Goal: Task Accomplishment & Management: Manage account settings

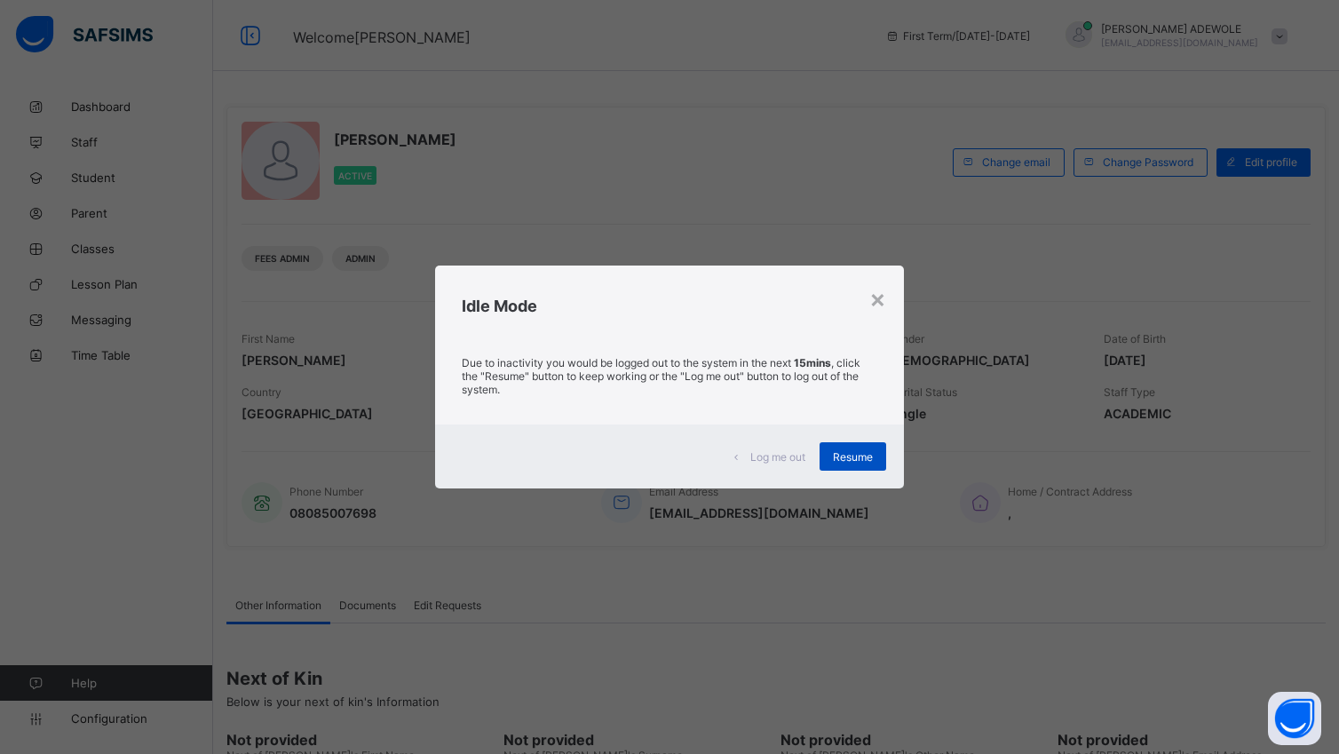
click at [856, 456] on span "Resume" at bounding box center [853, 456] width 40 height 13
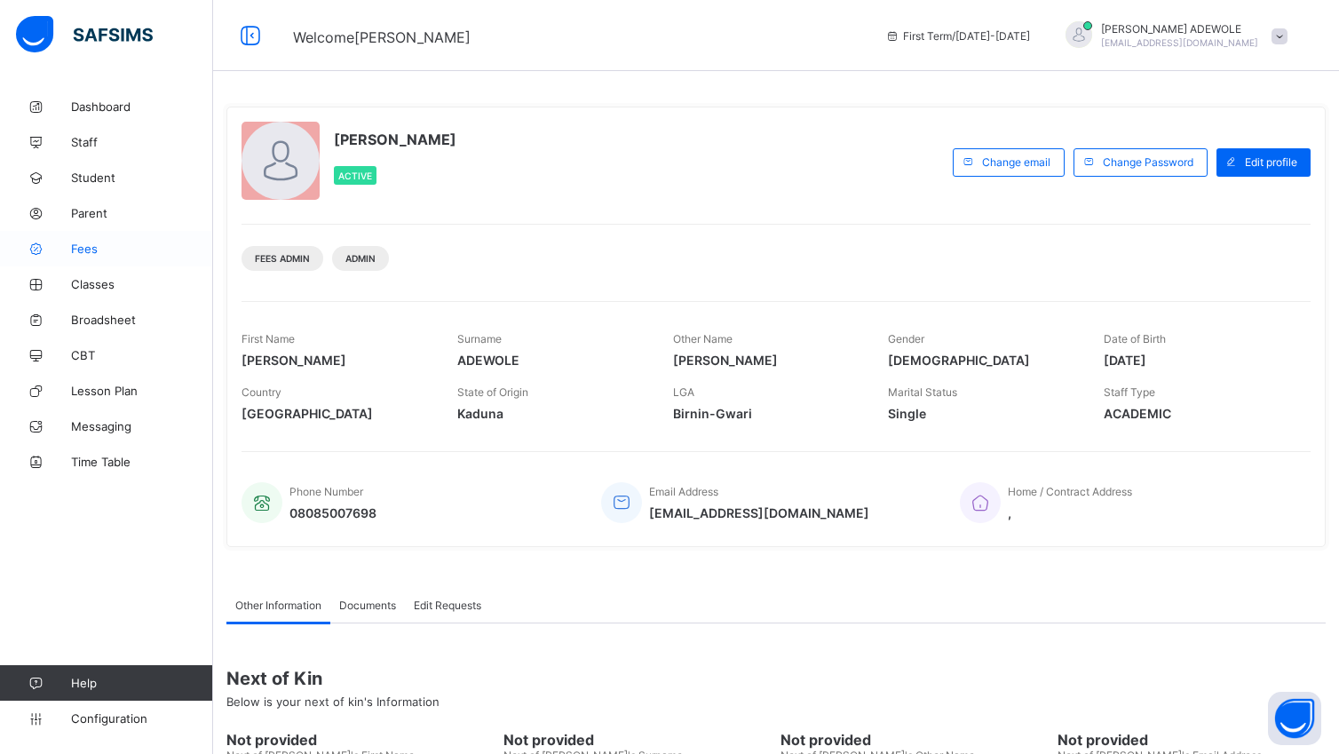
click at [92, 246] on span "Fees" at bounding box center [142, 249] width 142 height 14
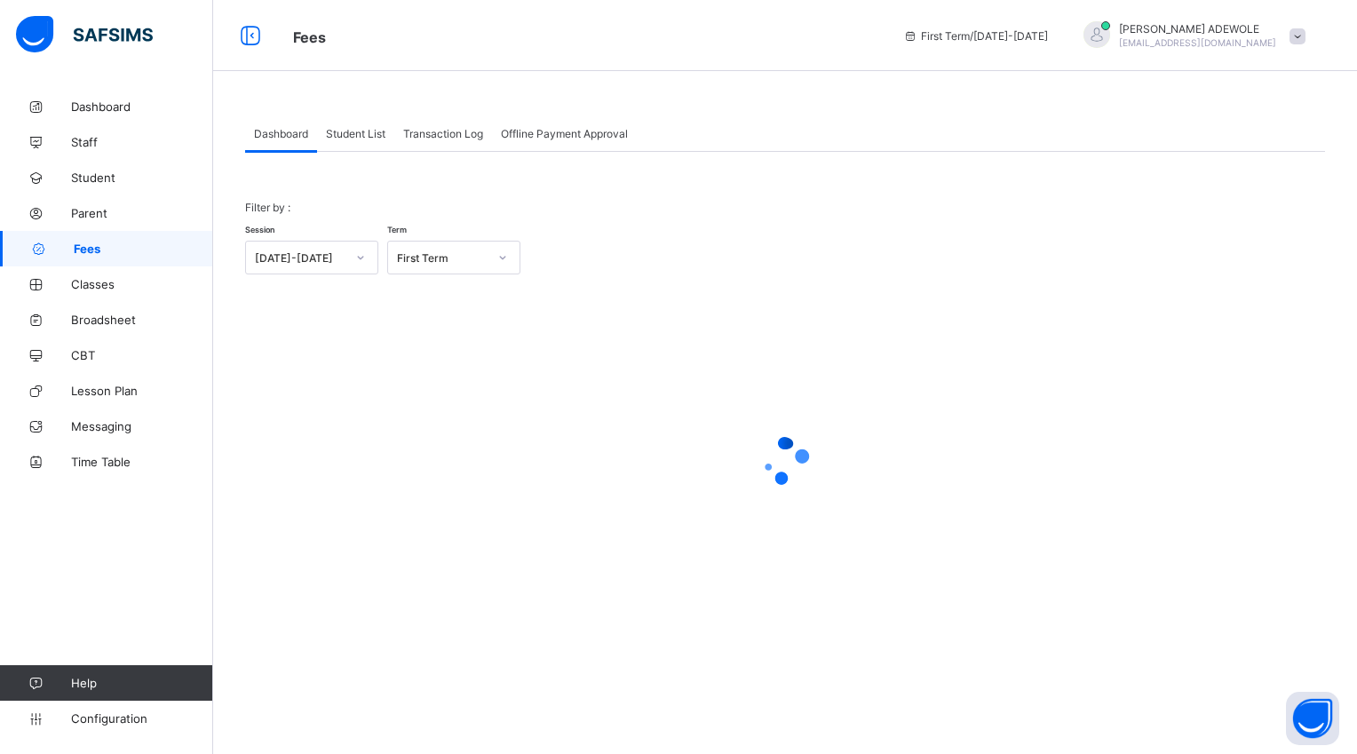
click at [363, 132] on span "Student List" at bounding box center [355, 133] width 59 height 13
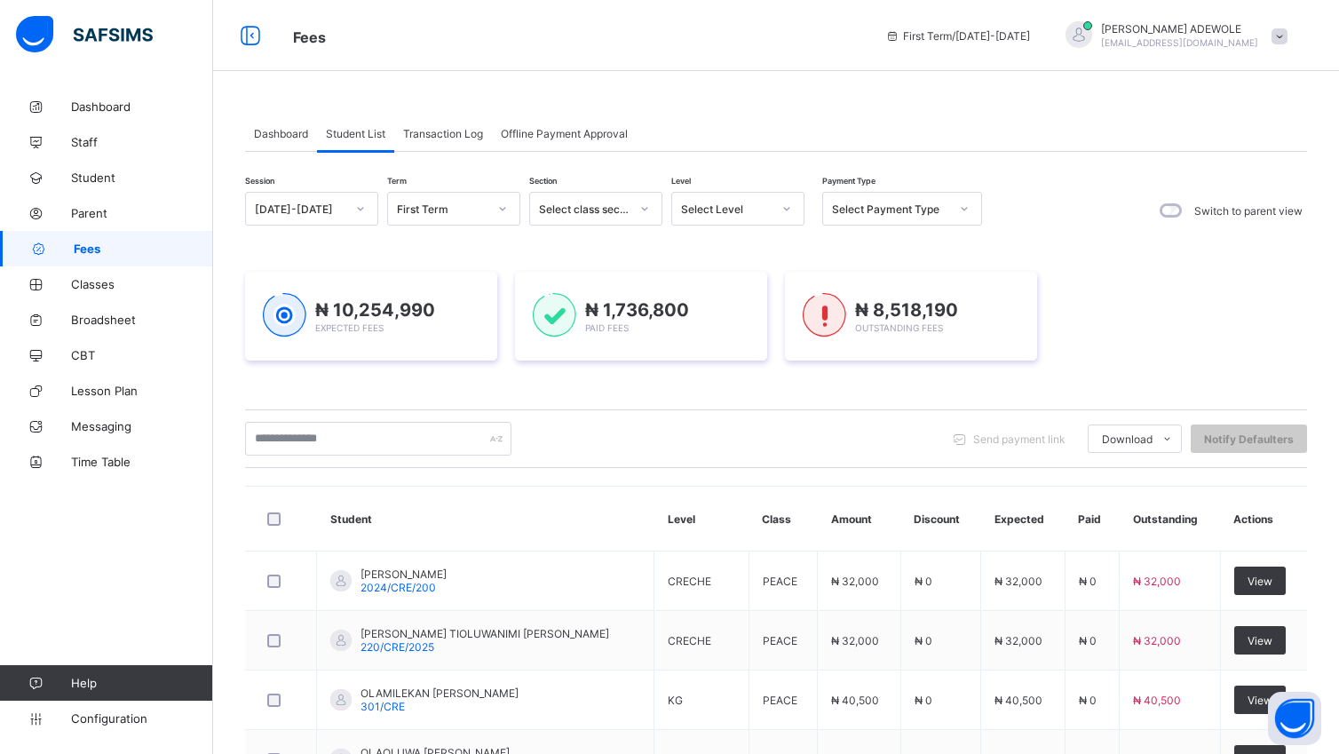
click at [789, 207] on icon at bounding box center [786, 209] width 11 height 18
click at [784, 208] on icon at bounding box center [787, 209] width 6 height 4
click at [718, 332] on div "NURSERY 1" at bounding box center [737, 330] width 131 height 28
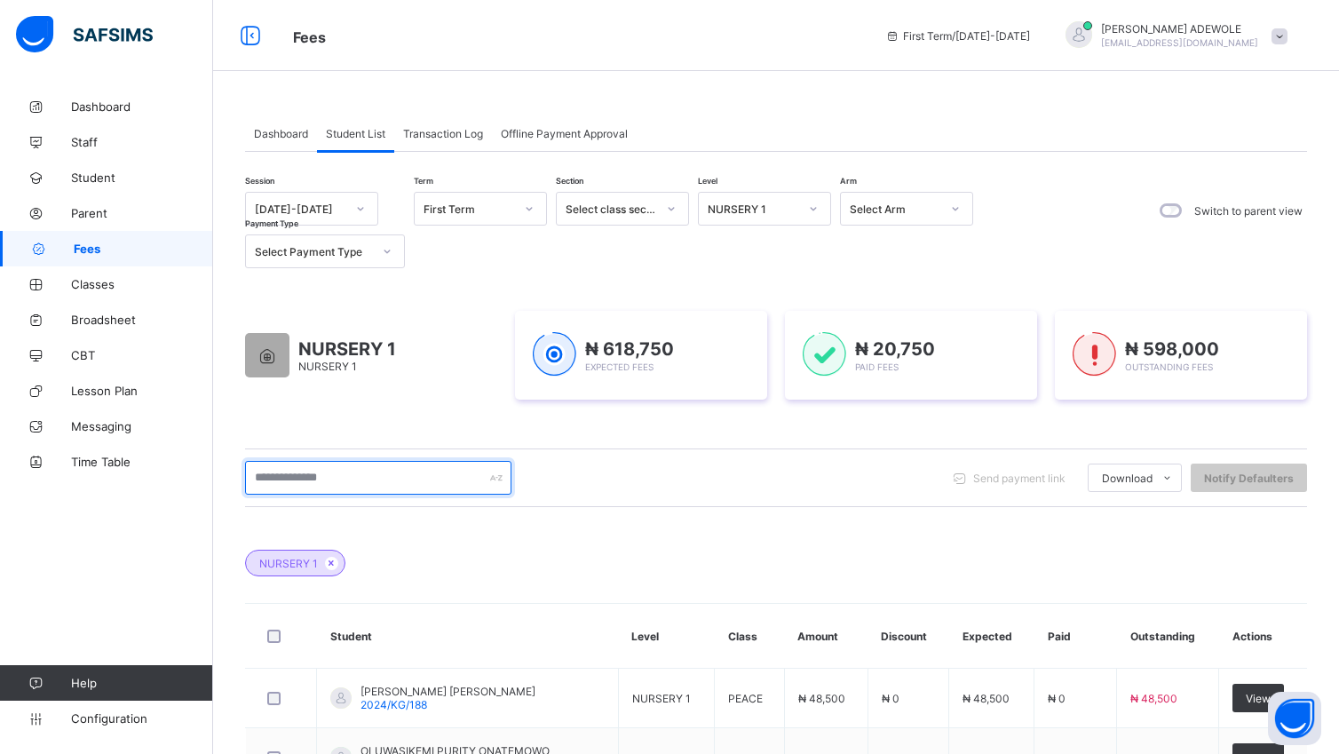
click at [373, 477] on input "text" at bounding box center [378, 478] width 266 height 34
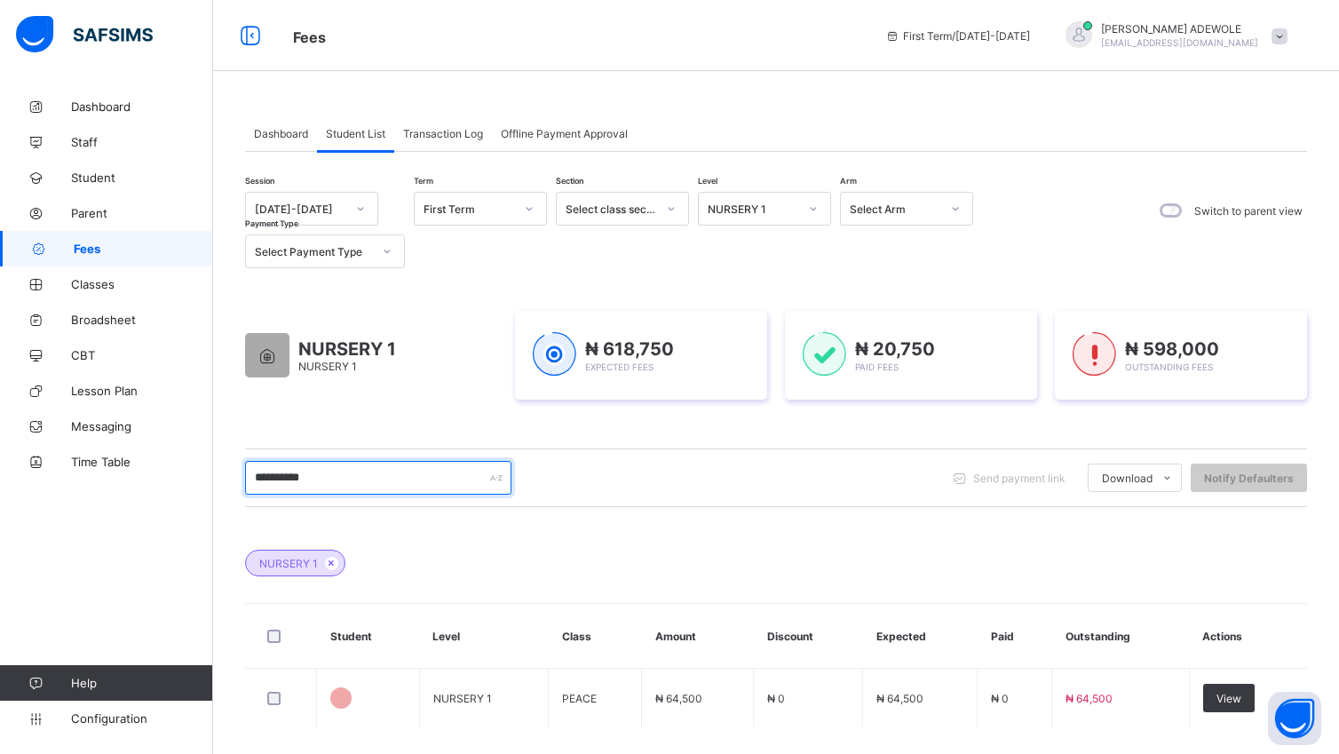
type input "**********"
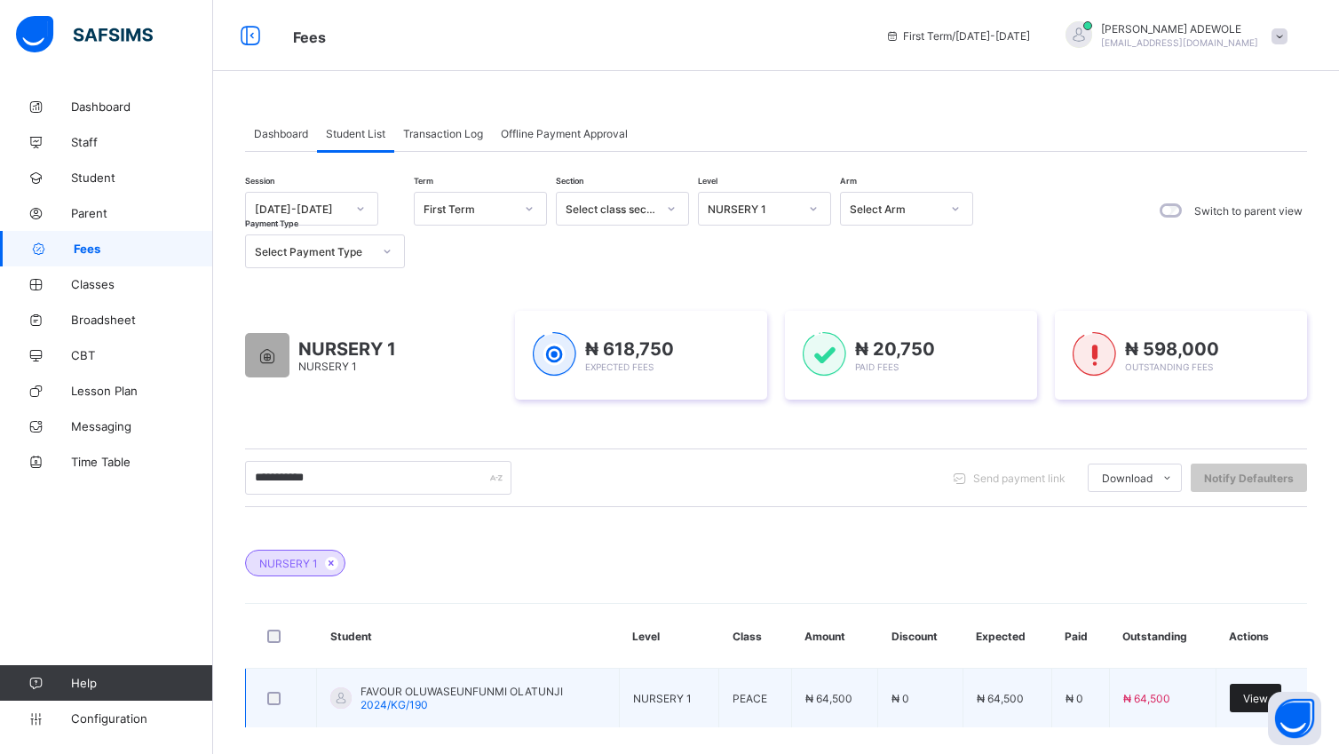
click at [1256, 689] on div "View" at bounding box center [1256, 698] width 52 height 28
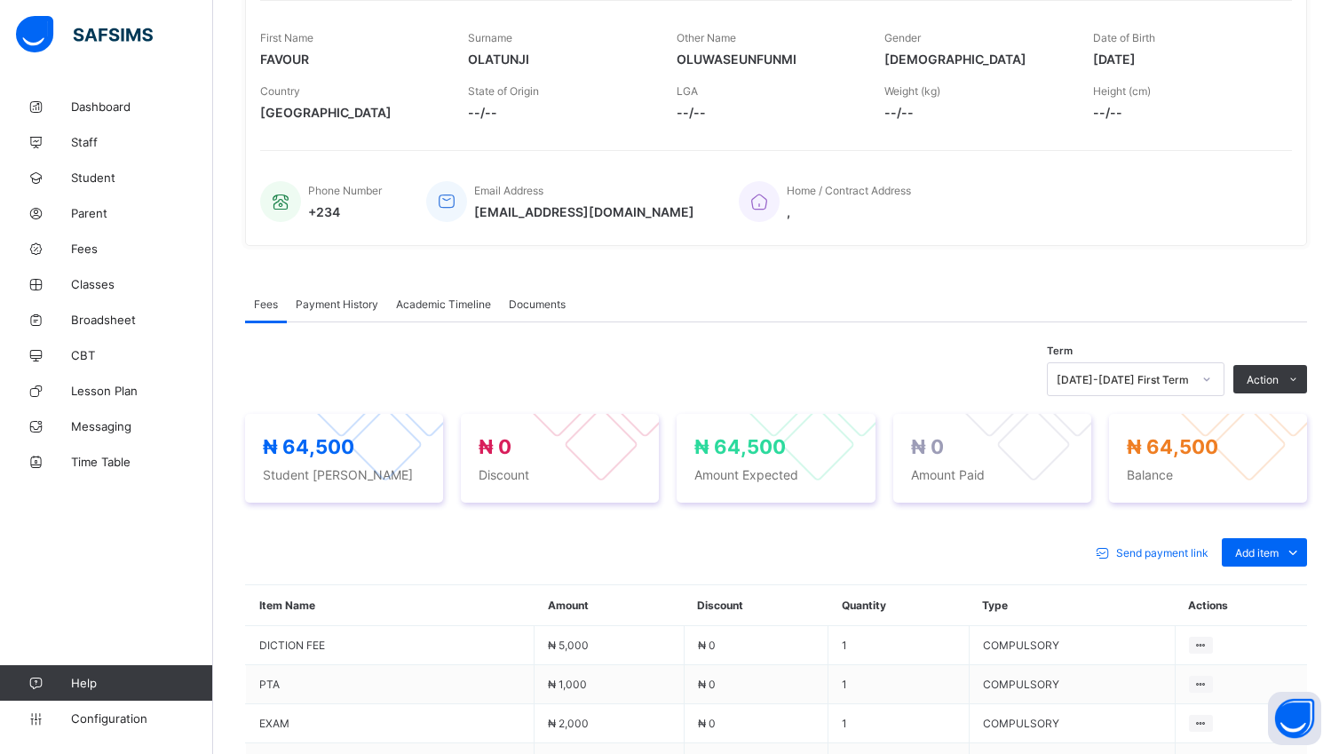
scroll to position [648, 0]
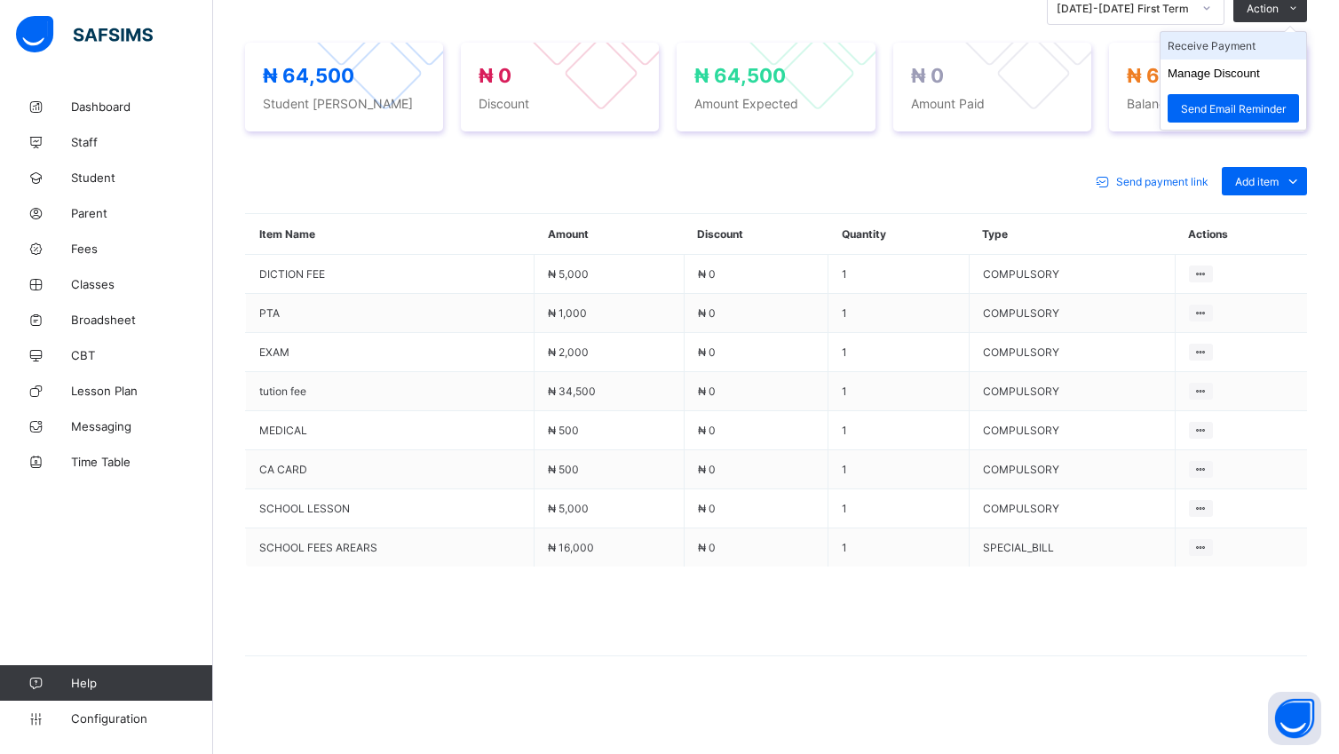
click at [1251, 51] on li "Receive Payment" at bounding box center [1234, 46] width 146 height 28
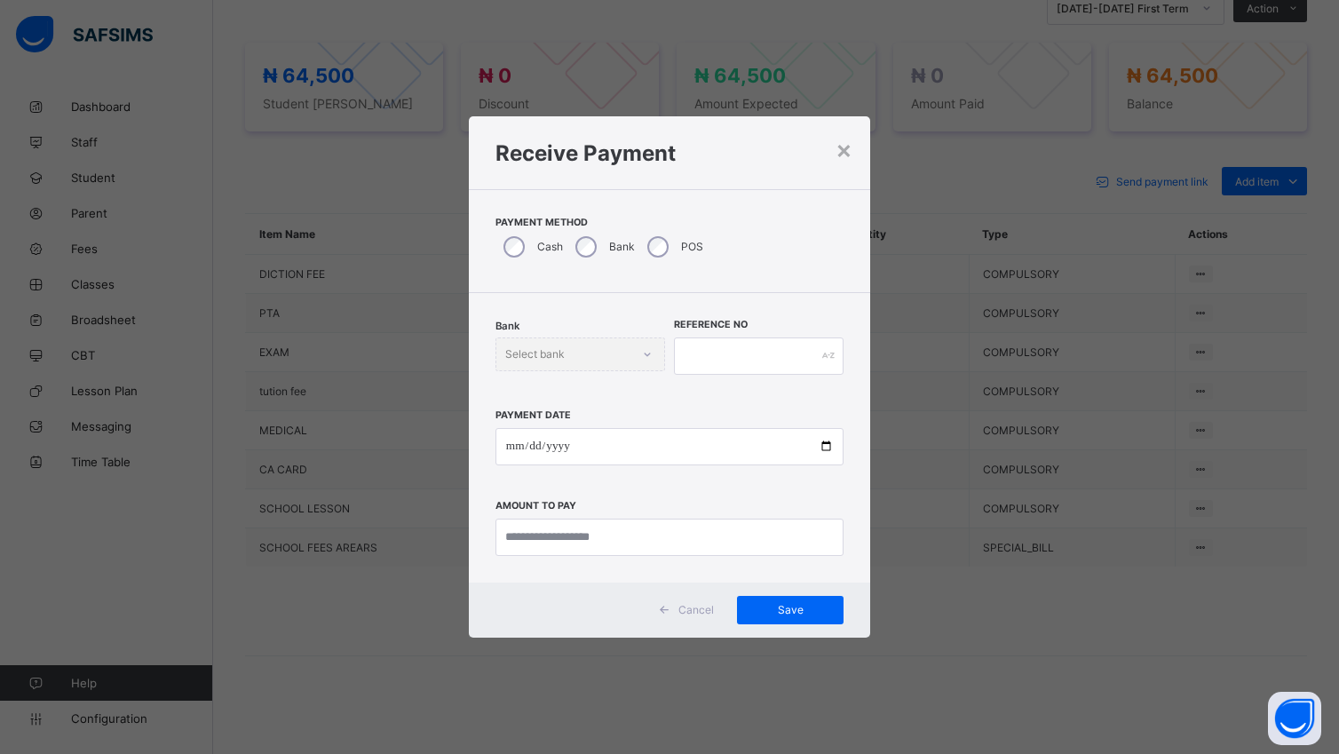
click at [648, 348] on div "Bank Select bank" at bounding box center [581, 354] width 170 height 34
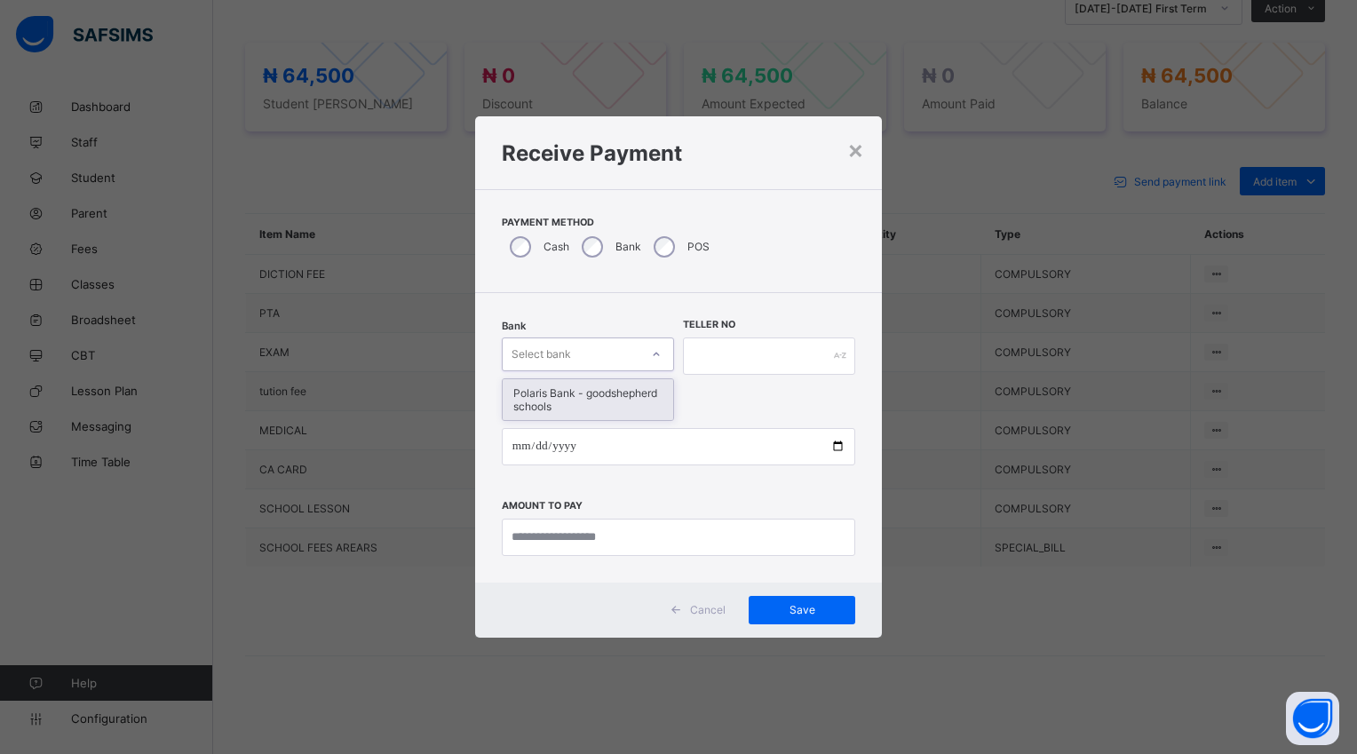
click at [654, 348] on icon at bounding box center [656, 354] width 11 height 18
click at [629, 389] on div "Polaris Bank - goodshepherd schools" at bounding box center [588, 399] width 170 height 41
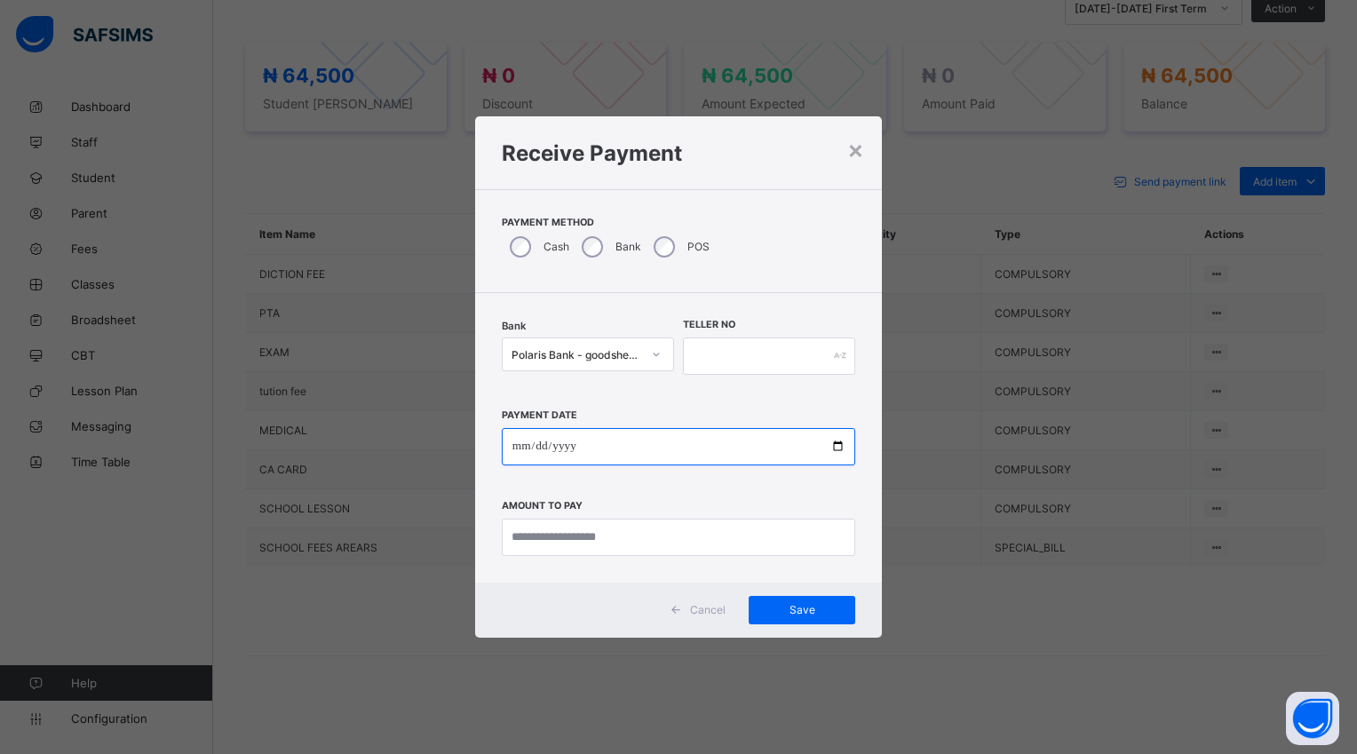
click at [838, 446] on input "date" at bounding box center [678, 446] width 353 height 37
type input "**********"
click at [839, 451] on input "**********" at bounding box center [678, 446] width 353 height 37
click at [805, 481] on div "**********" at bounding box center [678, 474] width 353 height 163
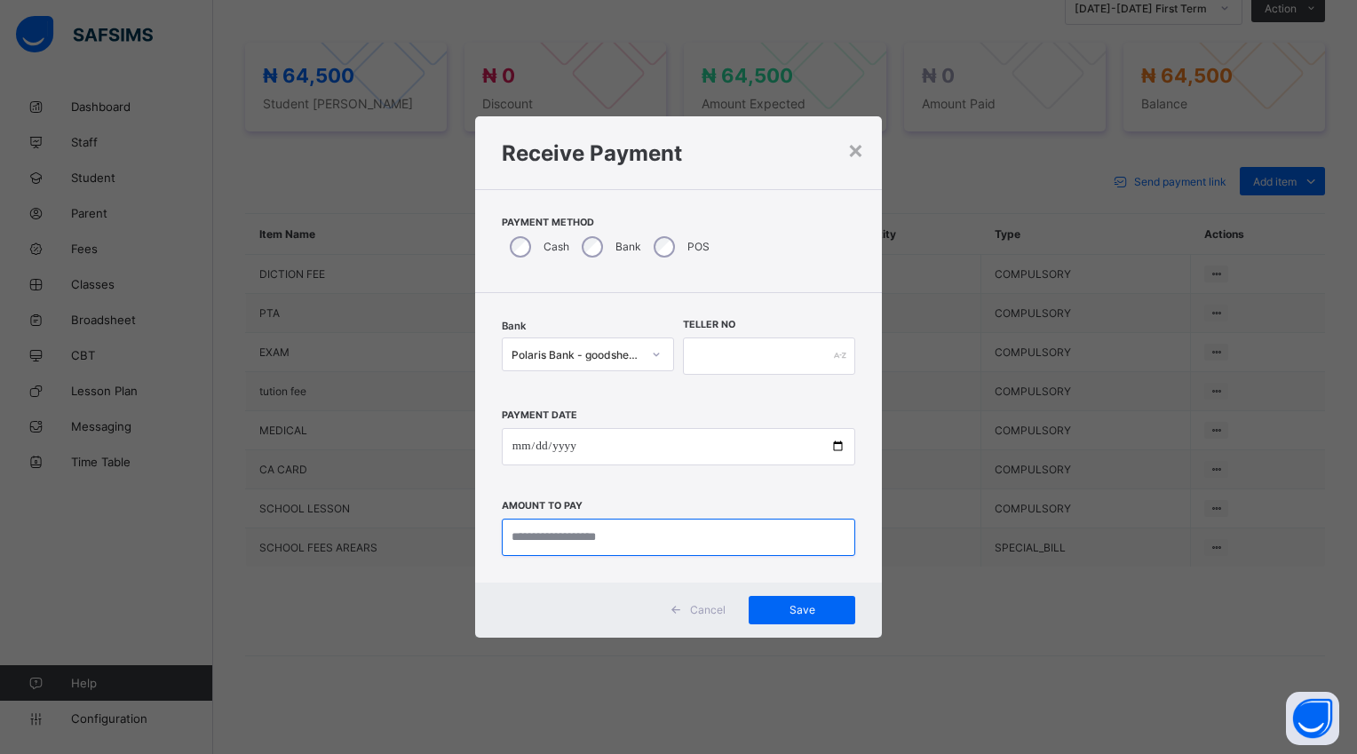
click at [646, 534] on input "currency" at bounding box center [678, 537] width 353 height 37
type input "*******"
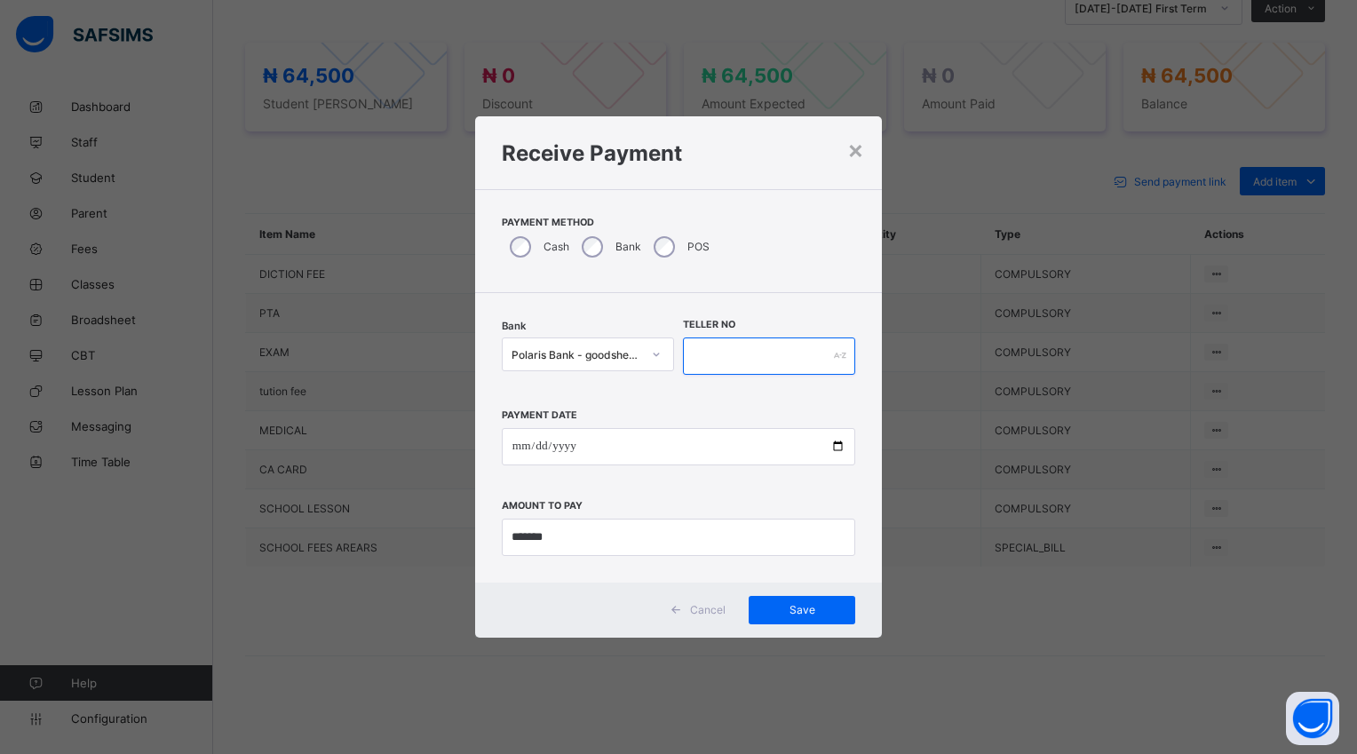
click at [715, 348] on input "text" at bounding box center [769, 355] width 172 height 37
click at [767, 607] on span "Save" at bounding box center [802, 609] width 80 height 13
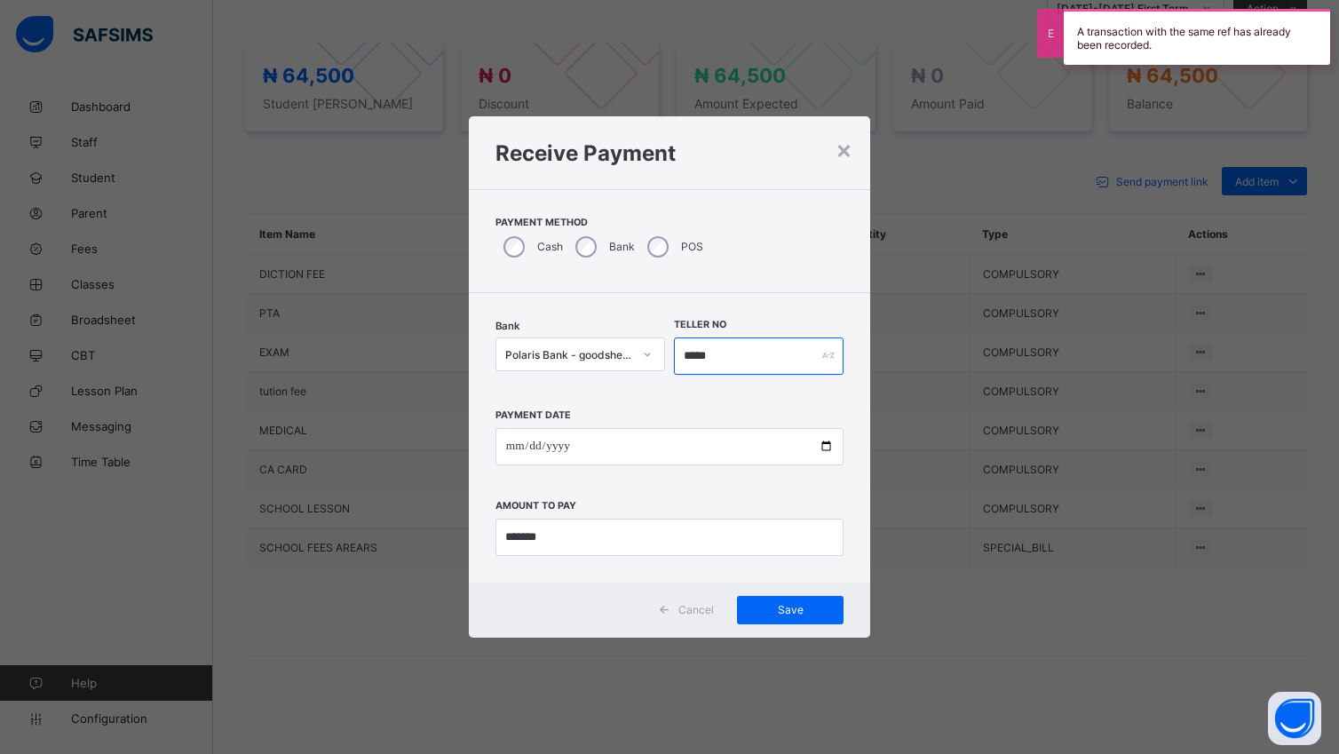
click at [729, 350] on input "*****" at bounding box center [759, 355] width 170 height 37
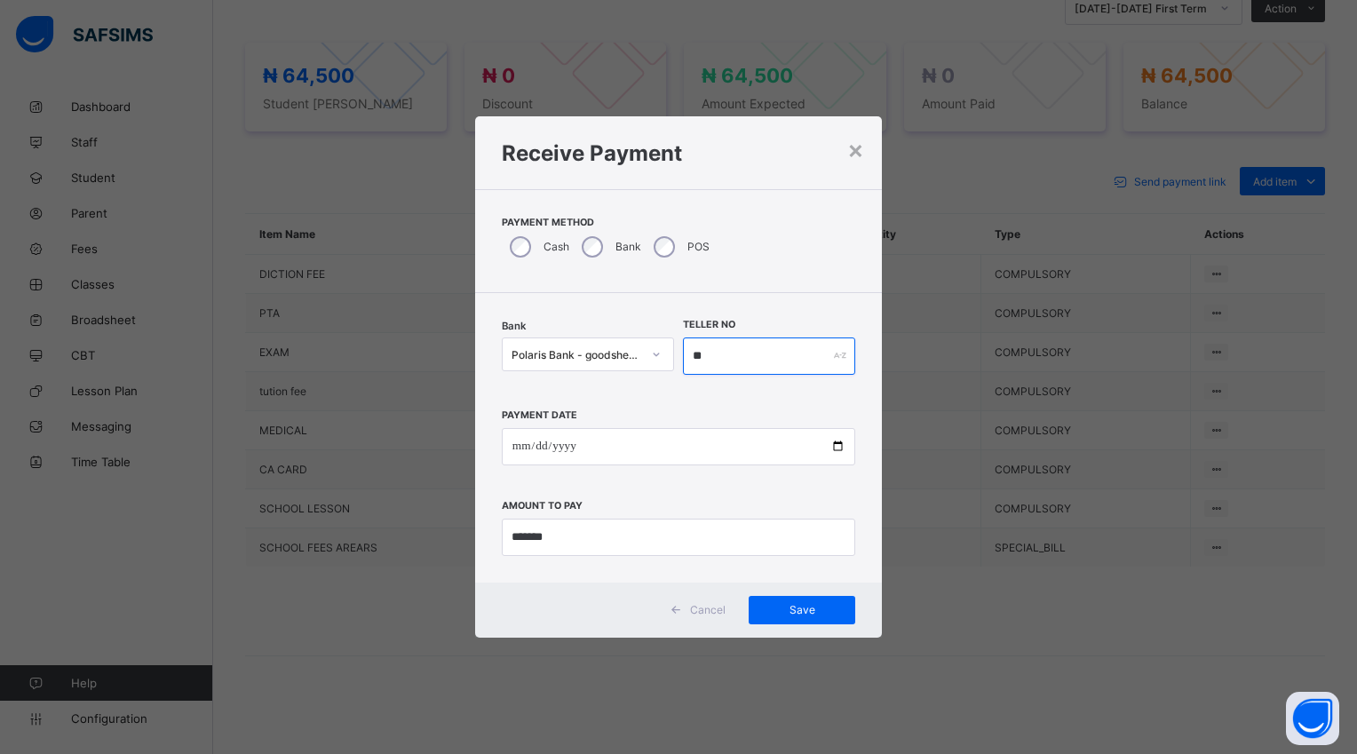
type input "*"
type input "*****"
click at [779, 611] on span "Save" at bounding box center [802, 609] width 80 height 13
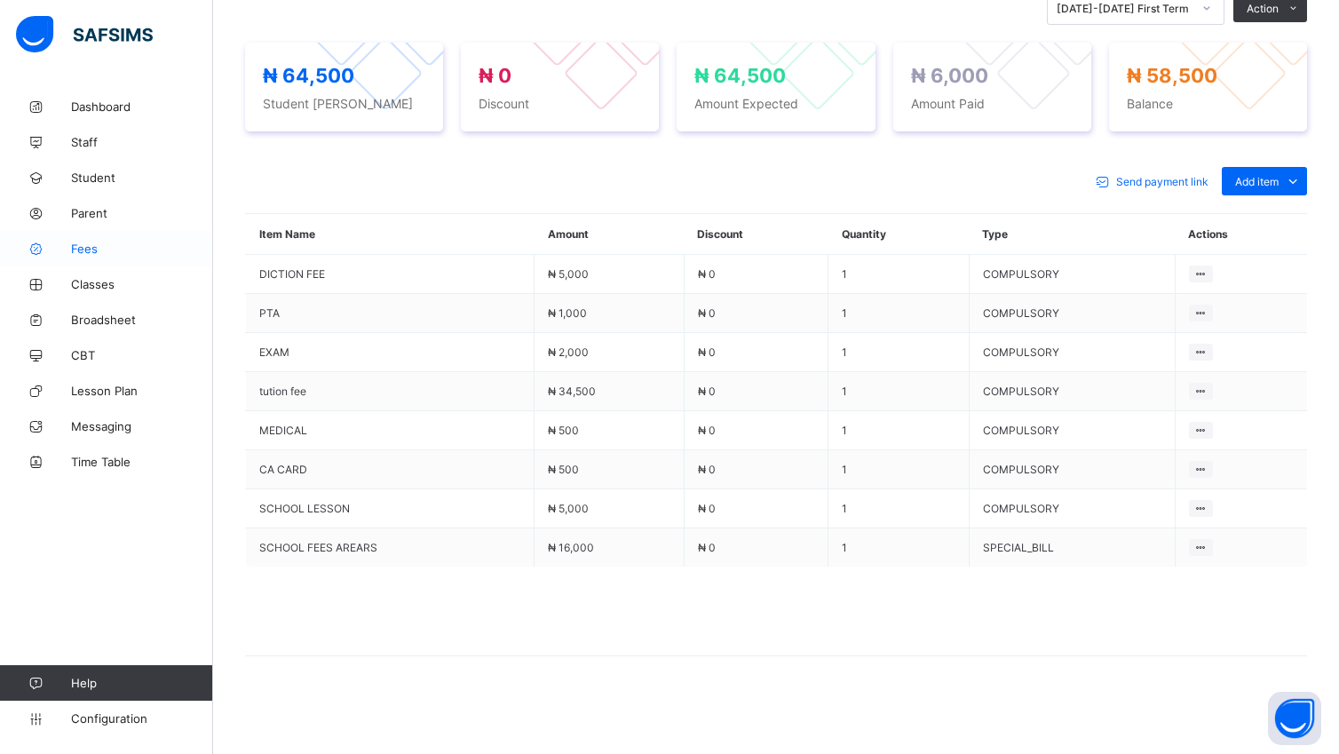
click at [89, 250] on span "Fees" at bounding box center [142, 249] width 142 height 14
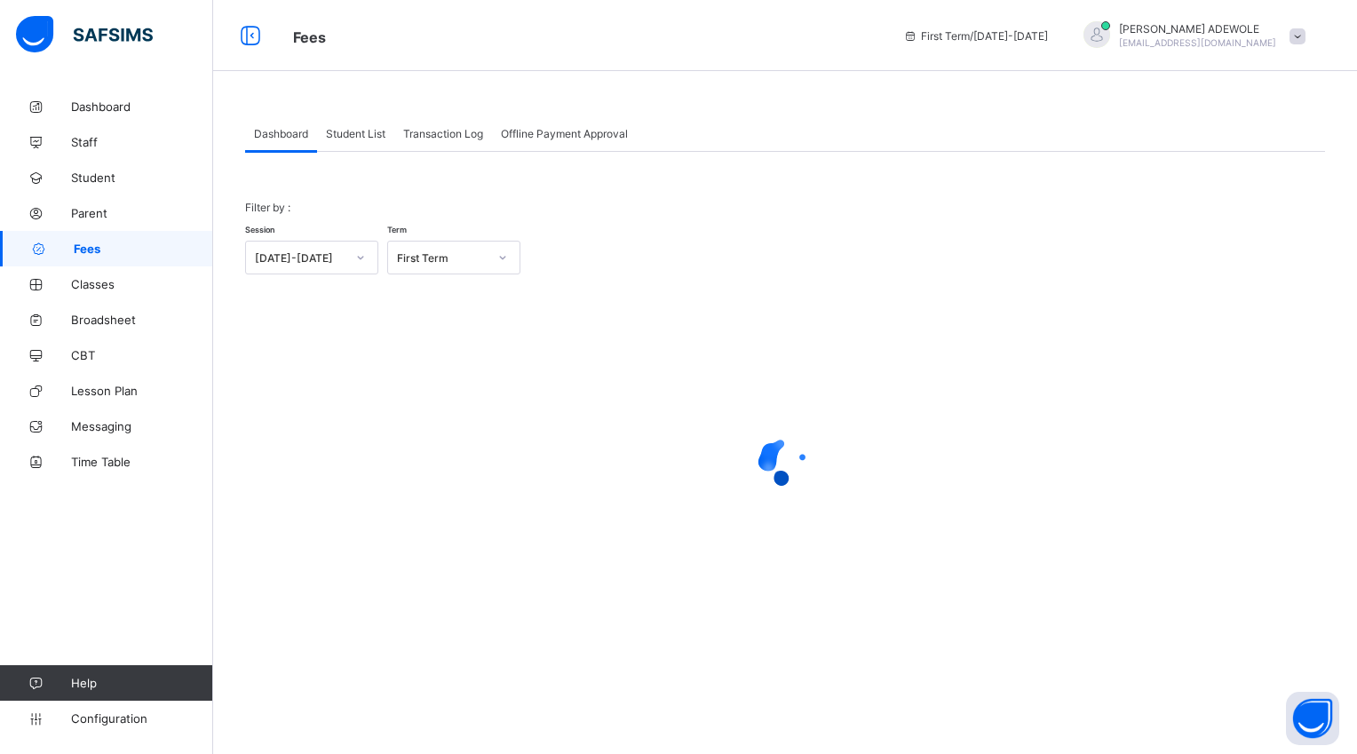
click at [359, 136] on span "Student List" at bounding box center [355, 133] width 59 height 13
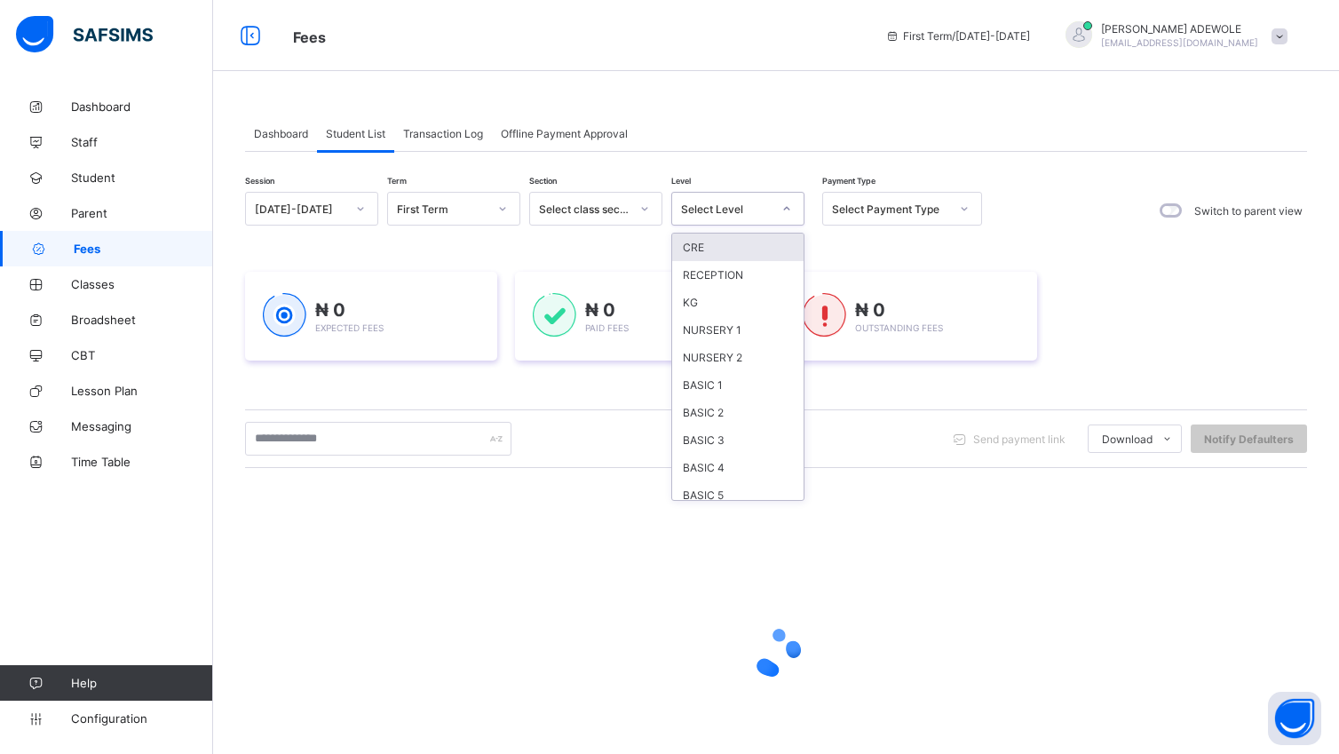
click at [789, 214] on icon at bounding box center [786, 209] width 11 height 18
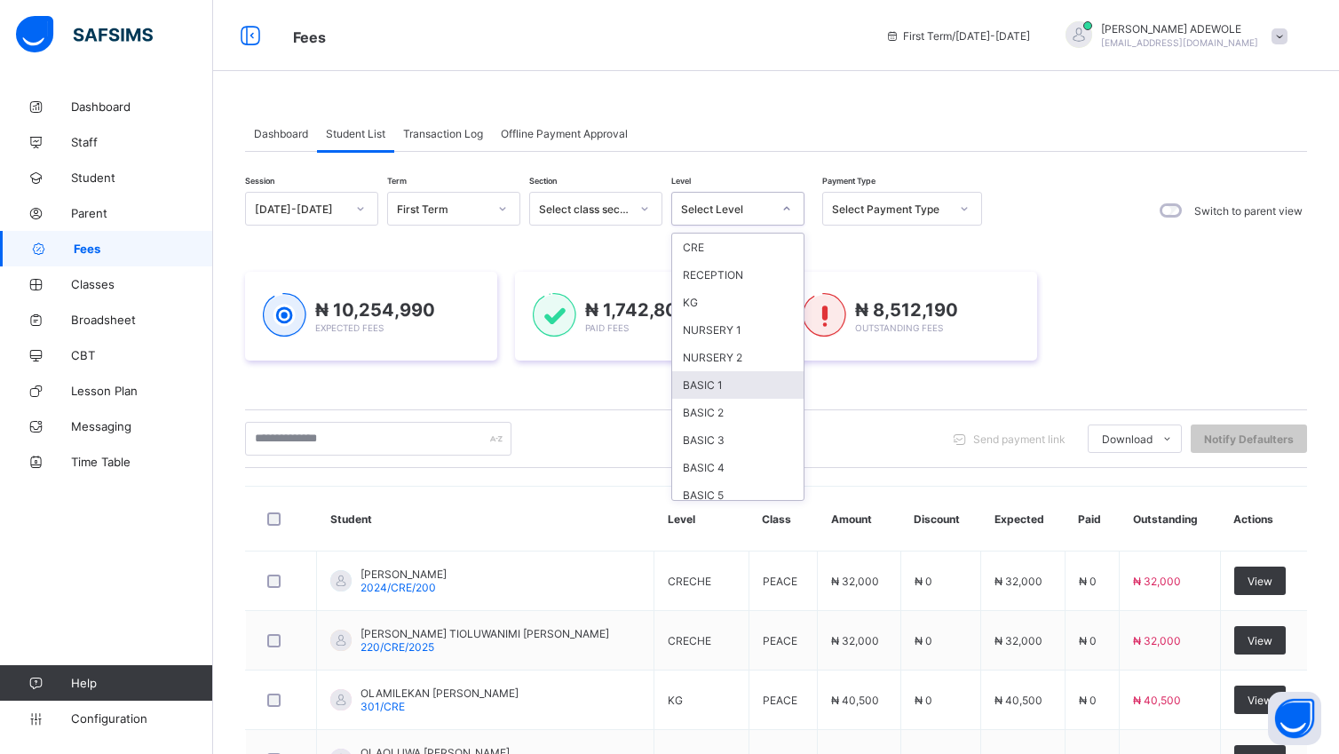
click at [719, 401] on div "CRE RECEPTION KG NURSERY 1 NURSERY 2 BASIC 1 BASIC 2 BASIC 3 BASIC 4 BASIC 5 JS…" at bounding box center [737, 367] width 131 height 266
click at [719, 389] on div "BASIC 1" at bounding box center [737, 385] width 131 height 28
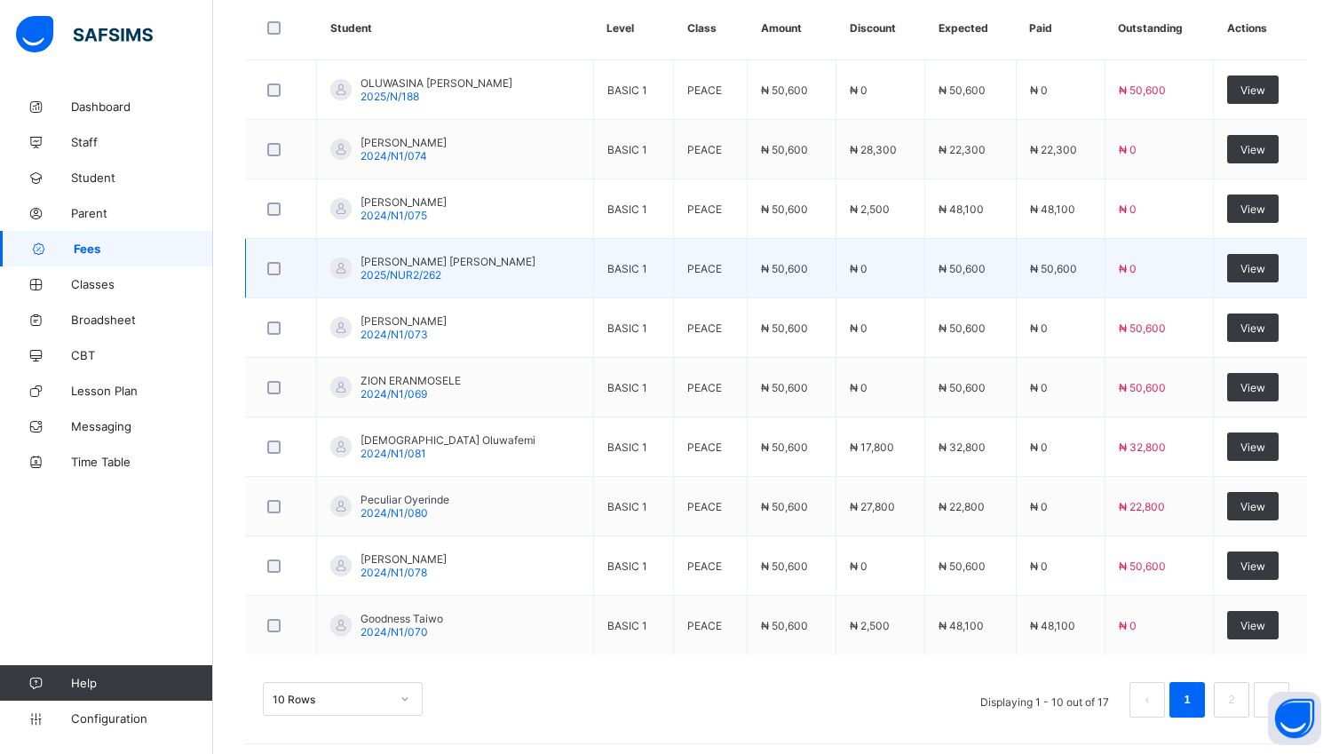
scroll to position [620, 0]
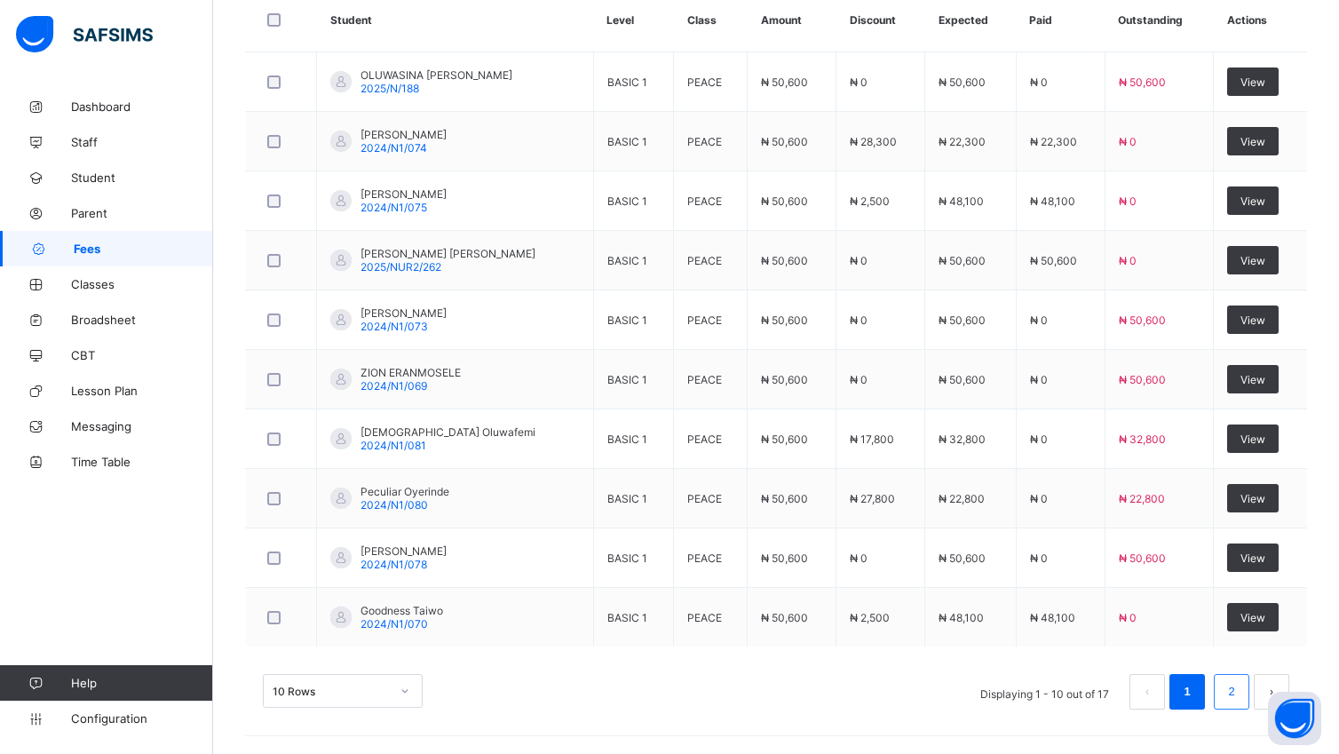
click at [1240, 694] on link "2" at bounding box center [1231, 691] width 17 height 23
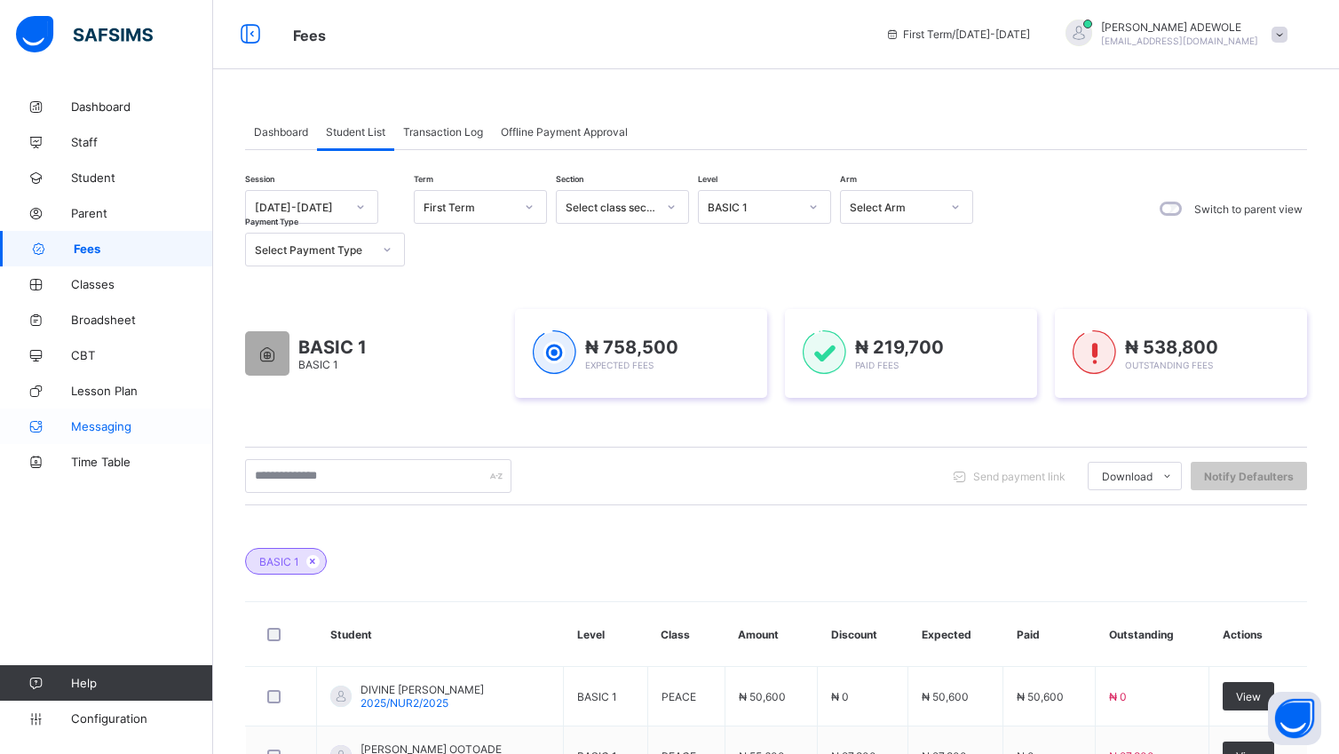
scroll to position [0, 0]
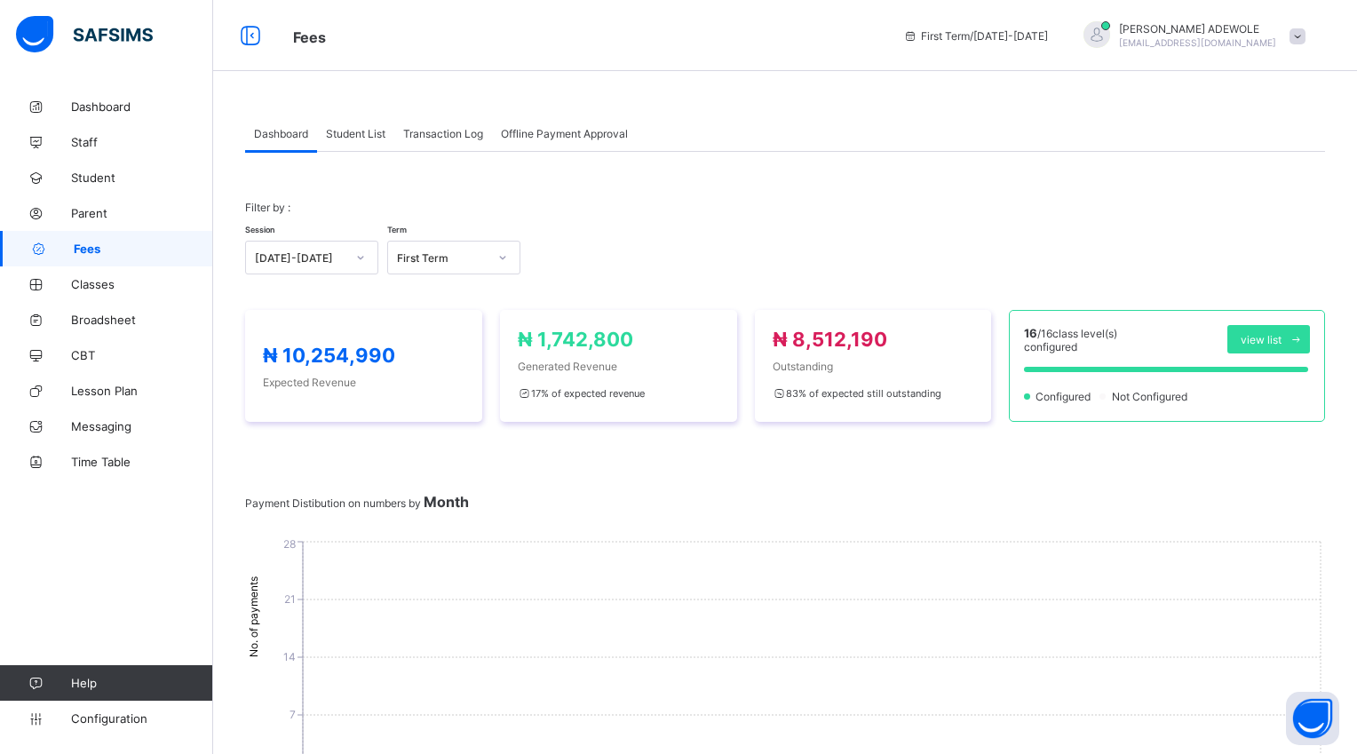
click at [369, 139] on div "Student List" at bounding box center [355, 133] width 77 height 36
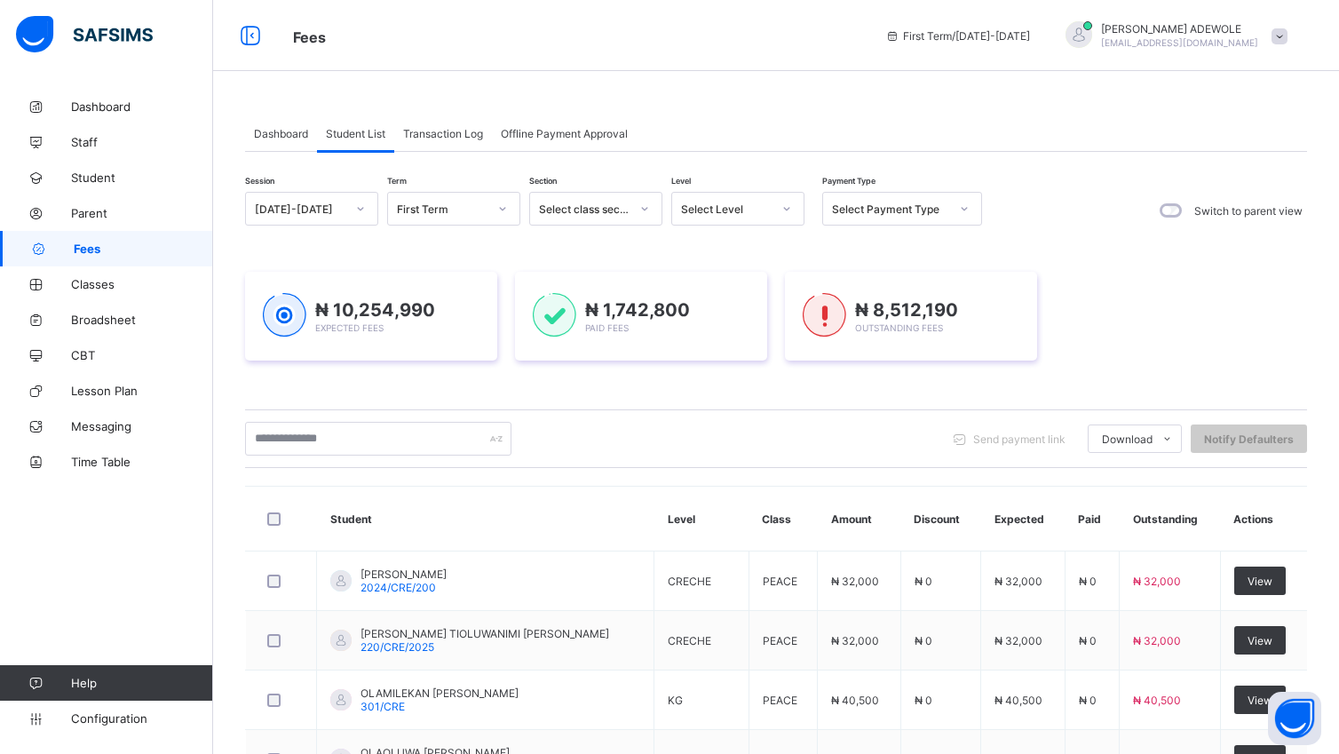
click at [789, 208] on icon at bounding box center [786, 209] width 11 height 18
click at [708, 385] on div "BASIC 1" at bounding box center [737, 385] width 131 height 28
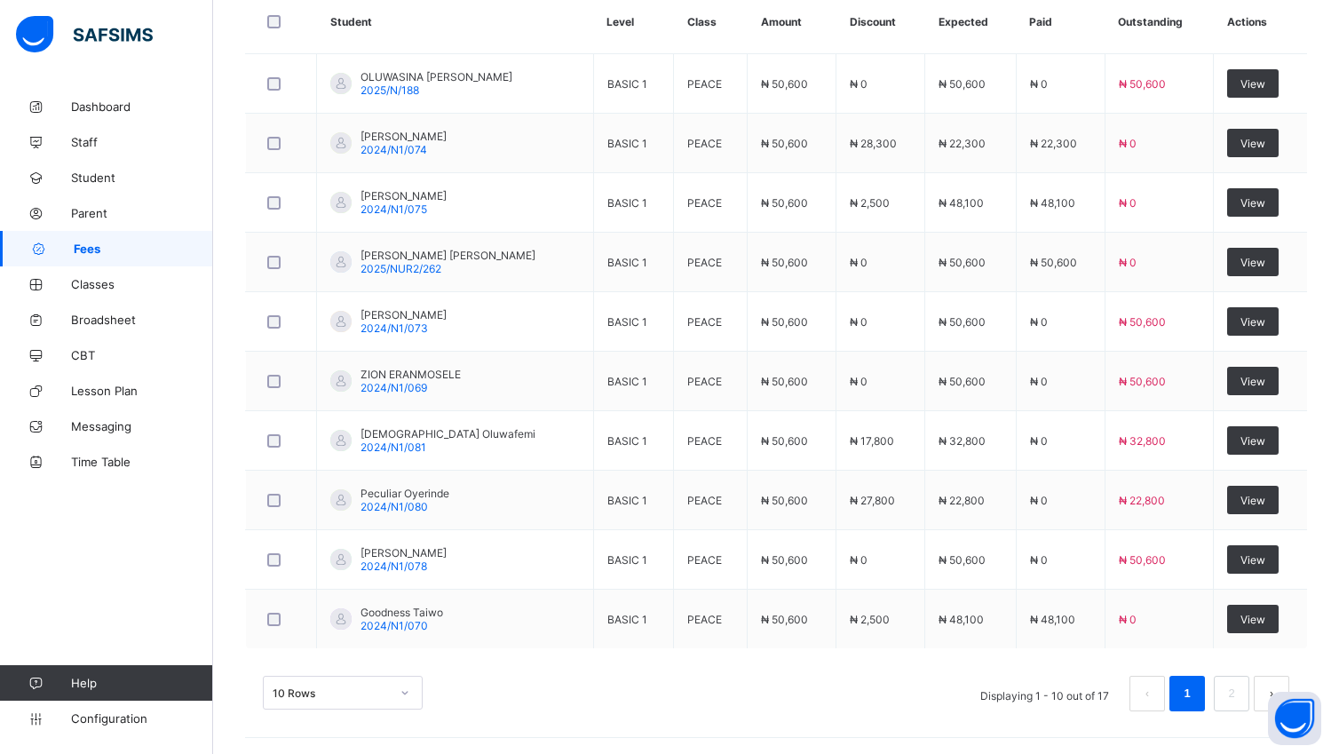
scroll to position [620, 0]
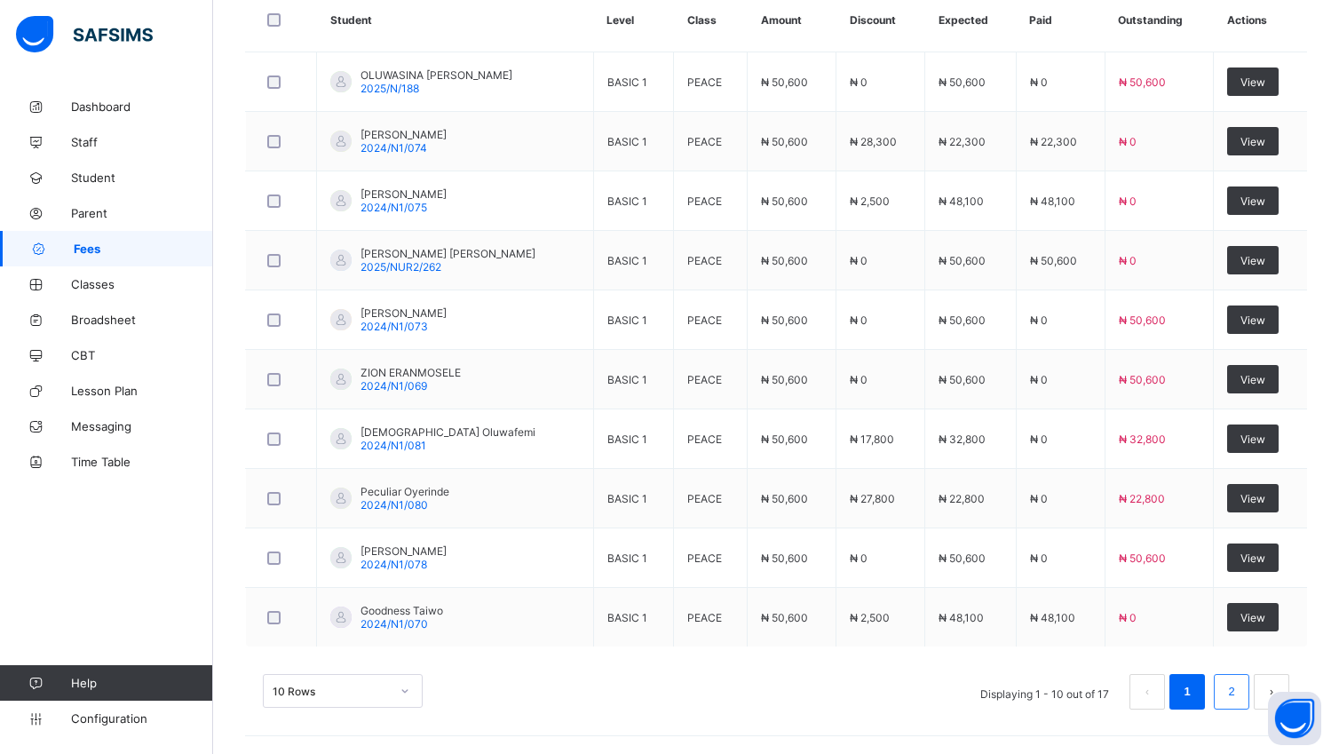
click at [1240, 697] on link "2" at bounding box center [1231, 691] width 17 height 23
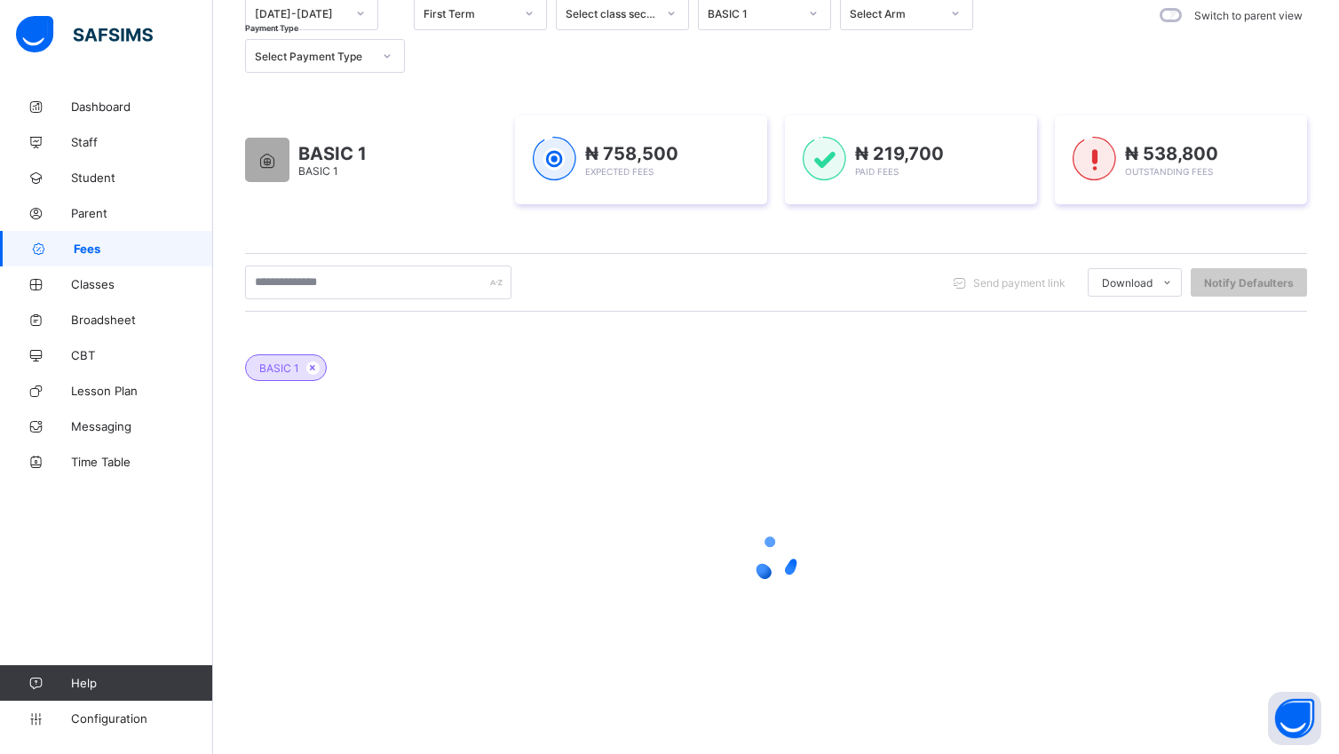
scroll to position [441, 0]
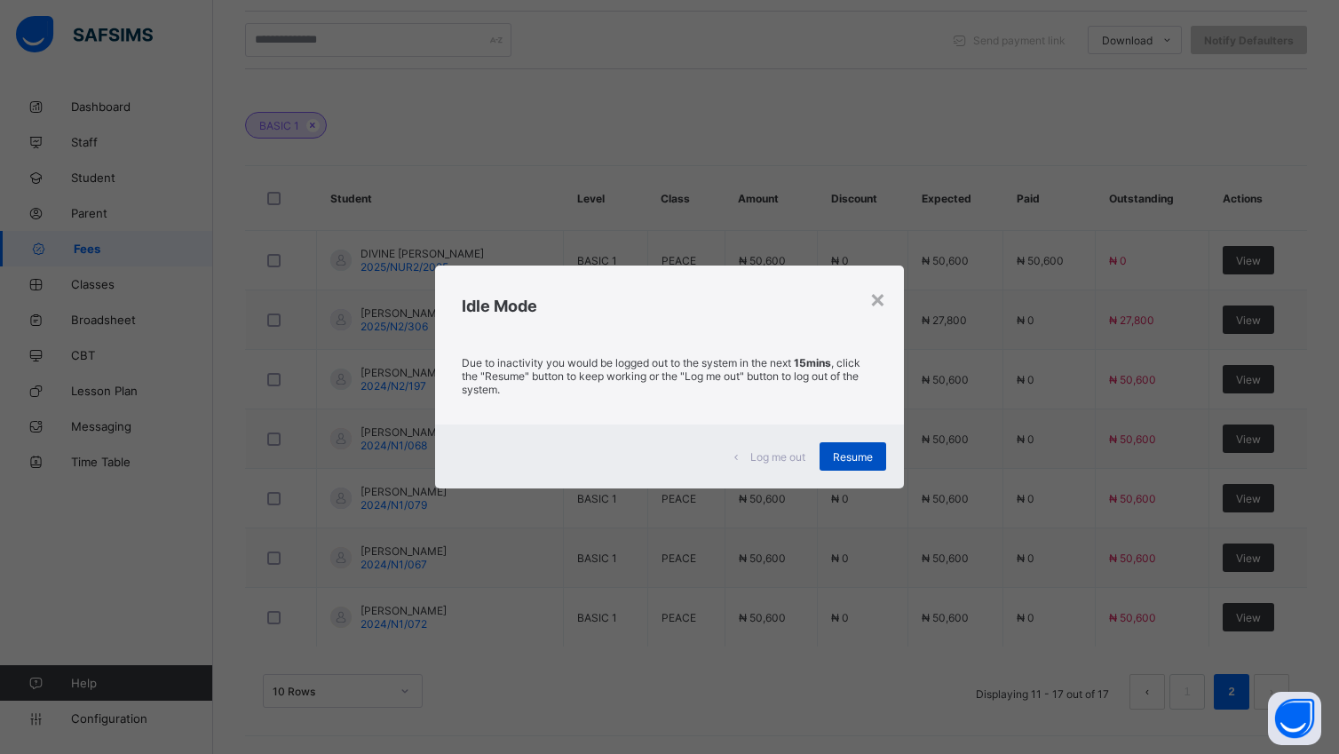
click at [845, 456] on span "Resume" at bounding box center [853, 456] width 40 height 13
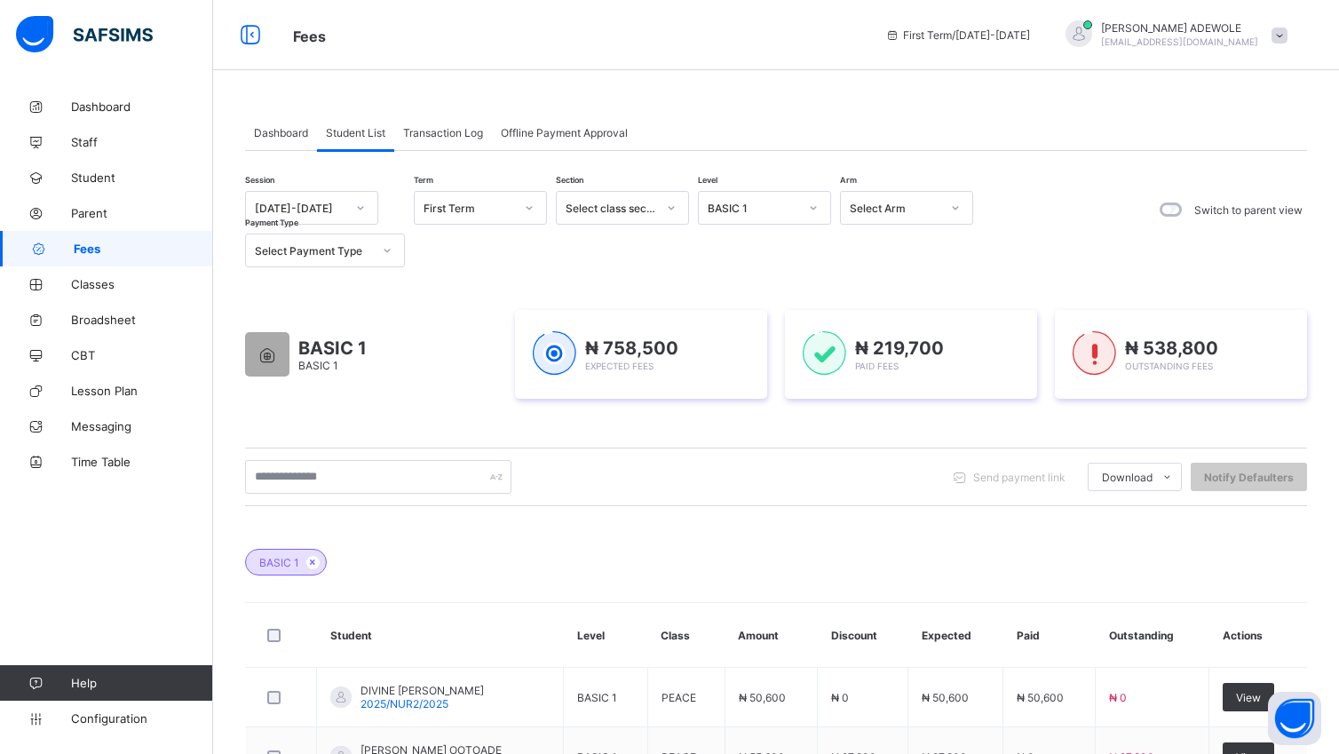
scroll to position [0, 0]
click at [813, 207] on icon at bounding box center [813, 209] width 11 height 18
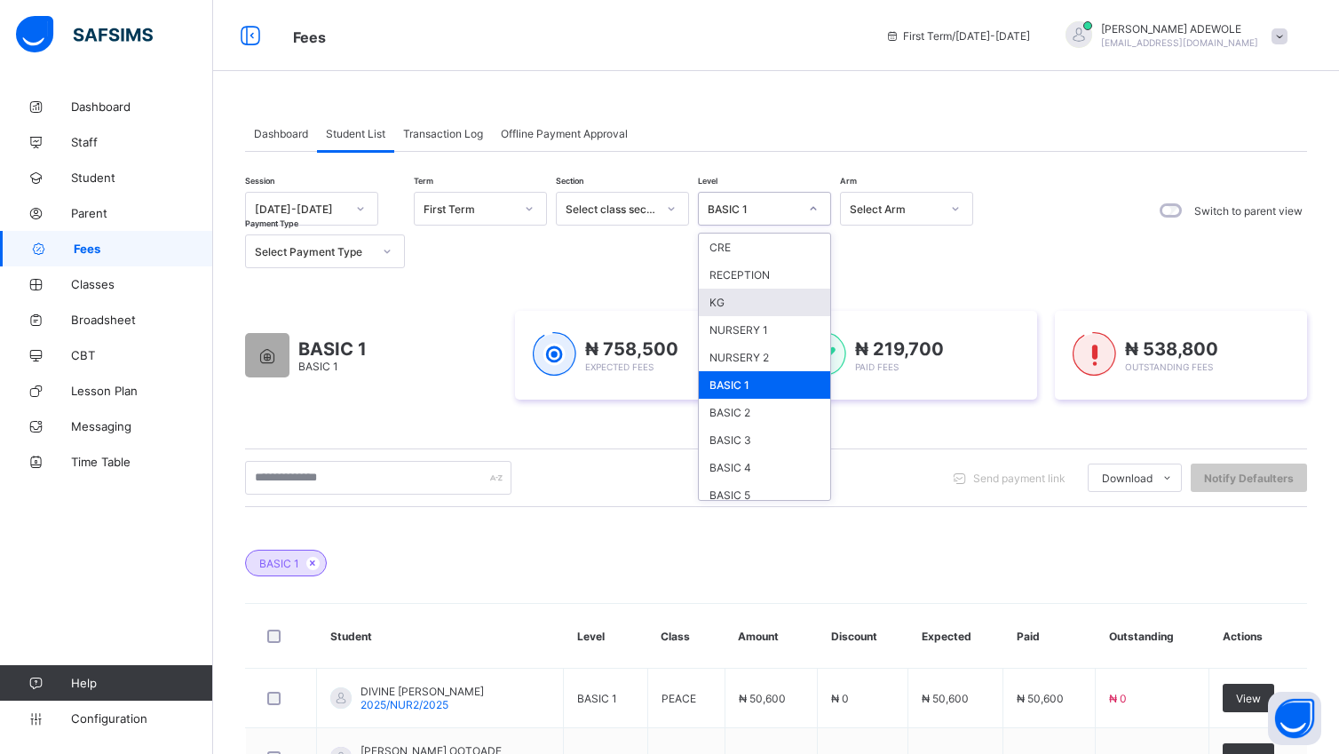
click at [716, 309] on div "KG" at bounding box center [764, 303] width 131 height 28
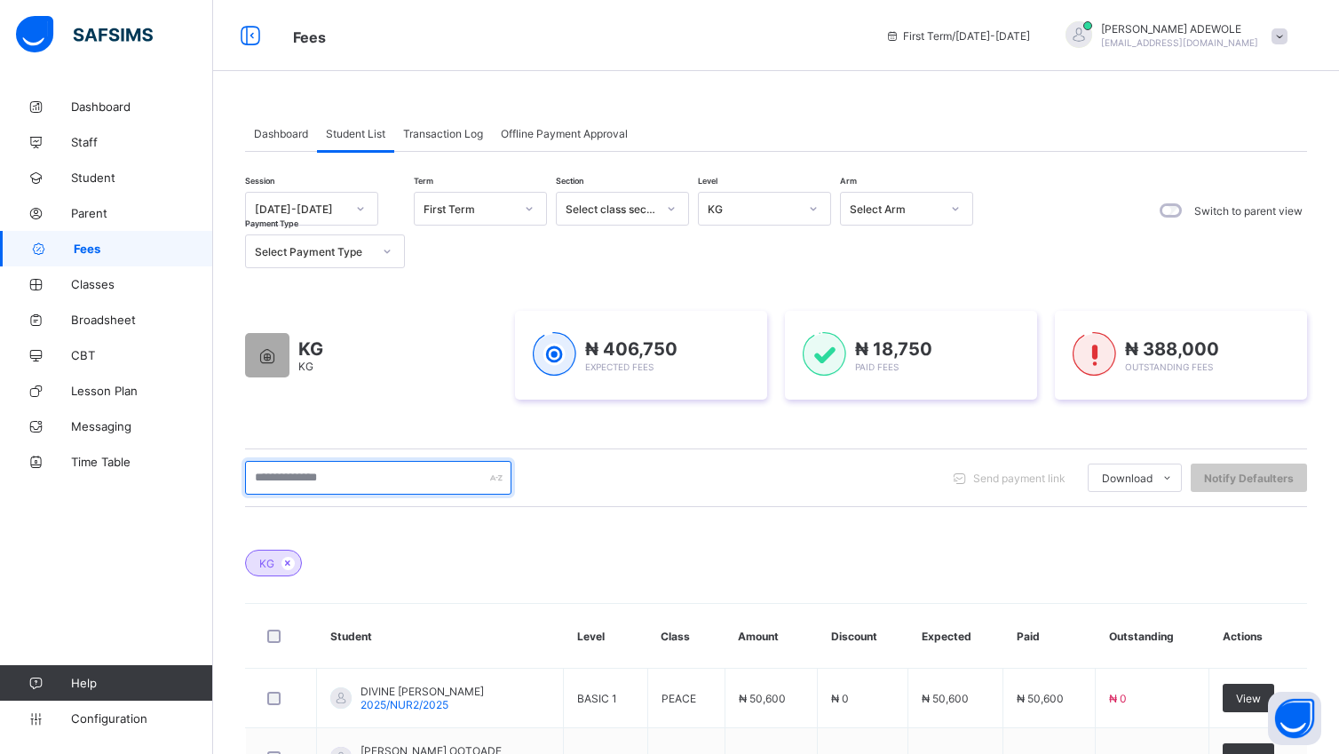
click at [367, 472] on input "text" at bounding box center [378, 478] width 266 height 34
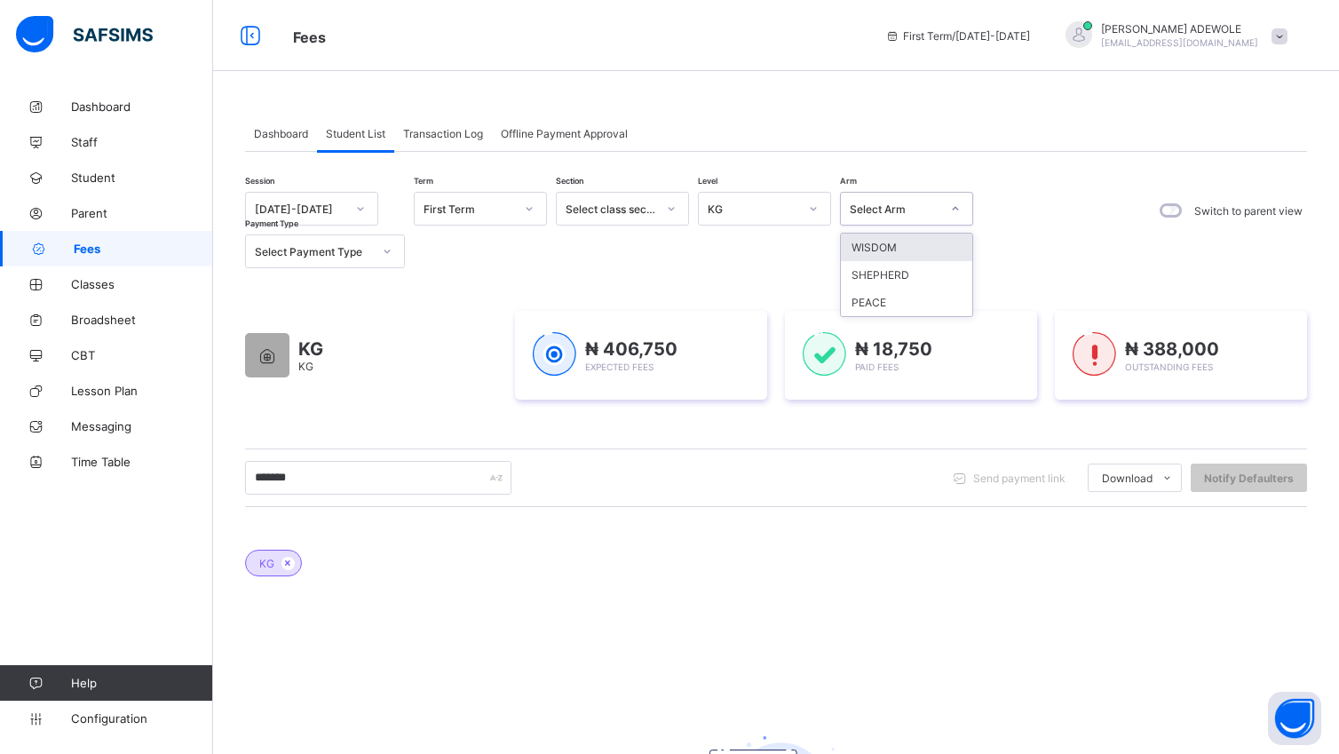
click at [954, 208] on icon at bounding box center [955, 209] width 11 height 18
click at [989, 172] on div "Session 2025-2026 Term First Term Section Select class section Level KG Arm opt…" at bounding box center [776, 550] width 1062 height 797
click at [814, 210] on icon at bounding box center [813, 209] width 11 height 18
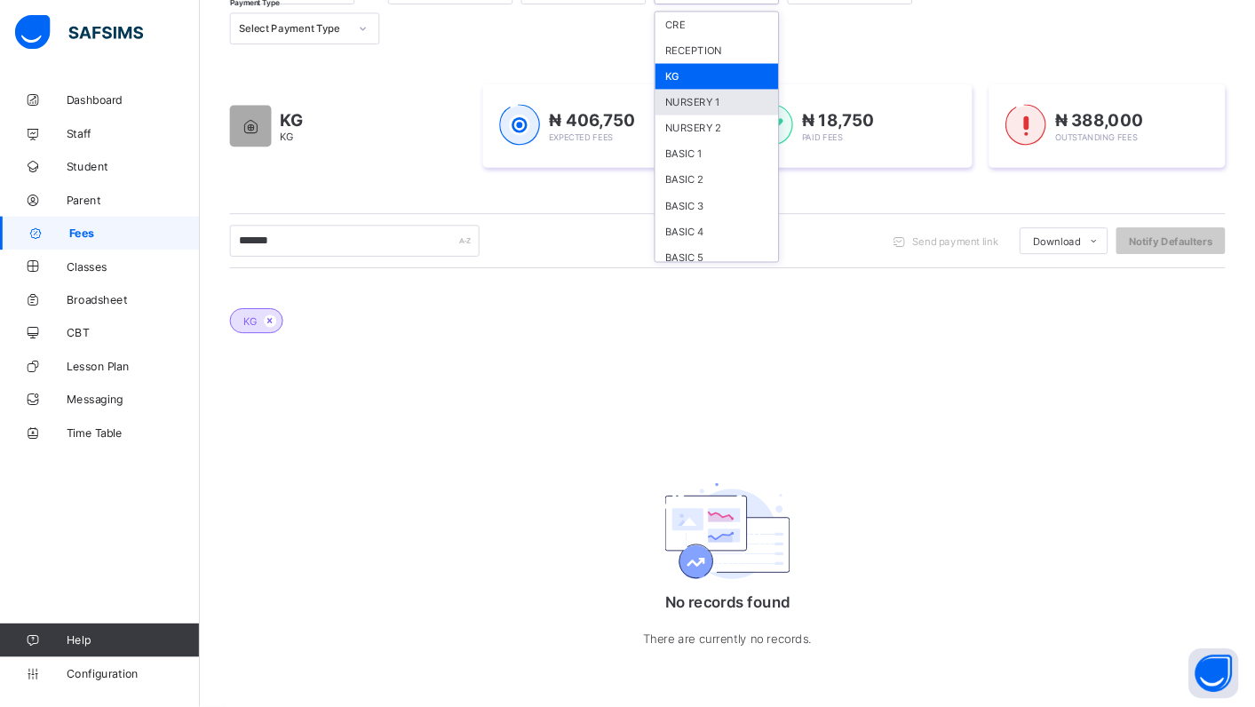
scroll to position [223, 0]
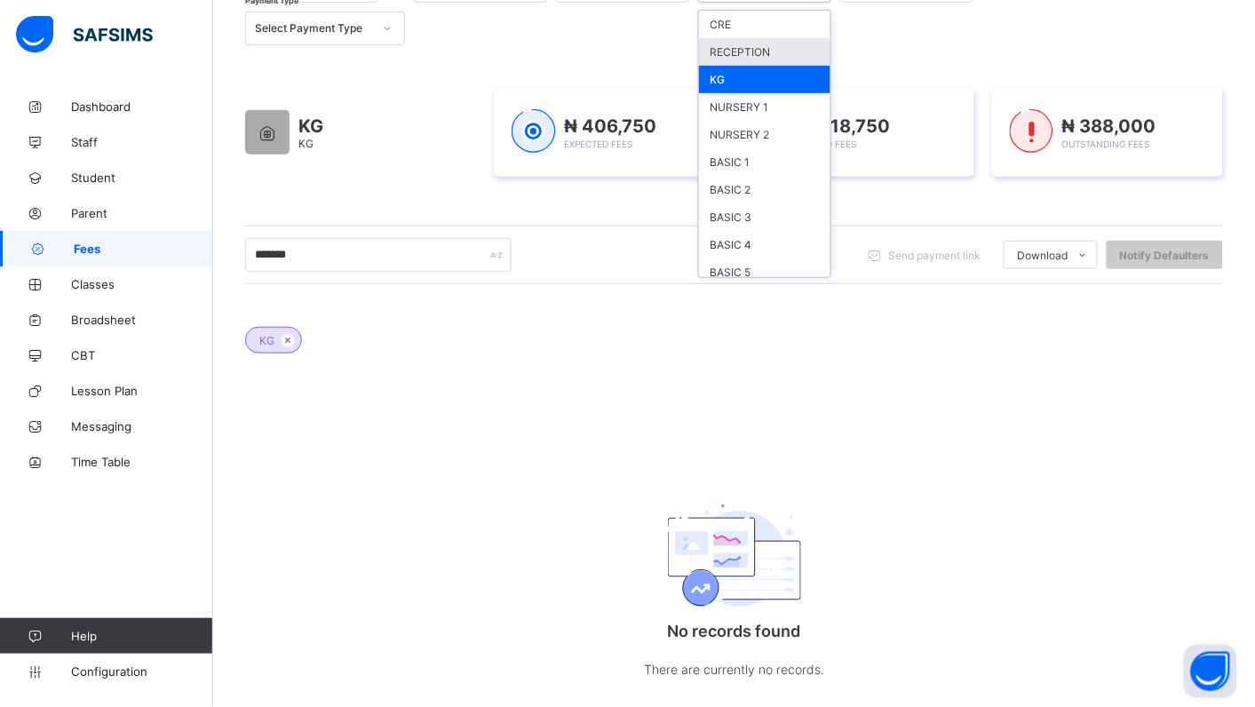
click at [902, 75] on div "KG KG ₦ 406,750 Expected Fees ₦ 18,750 Paid Fees ₦ 388,000 Outstanding Fees" at bounding box center [734, 132] width 978 height 142
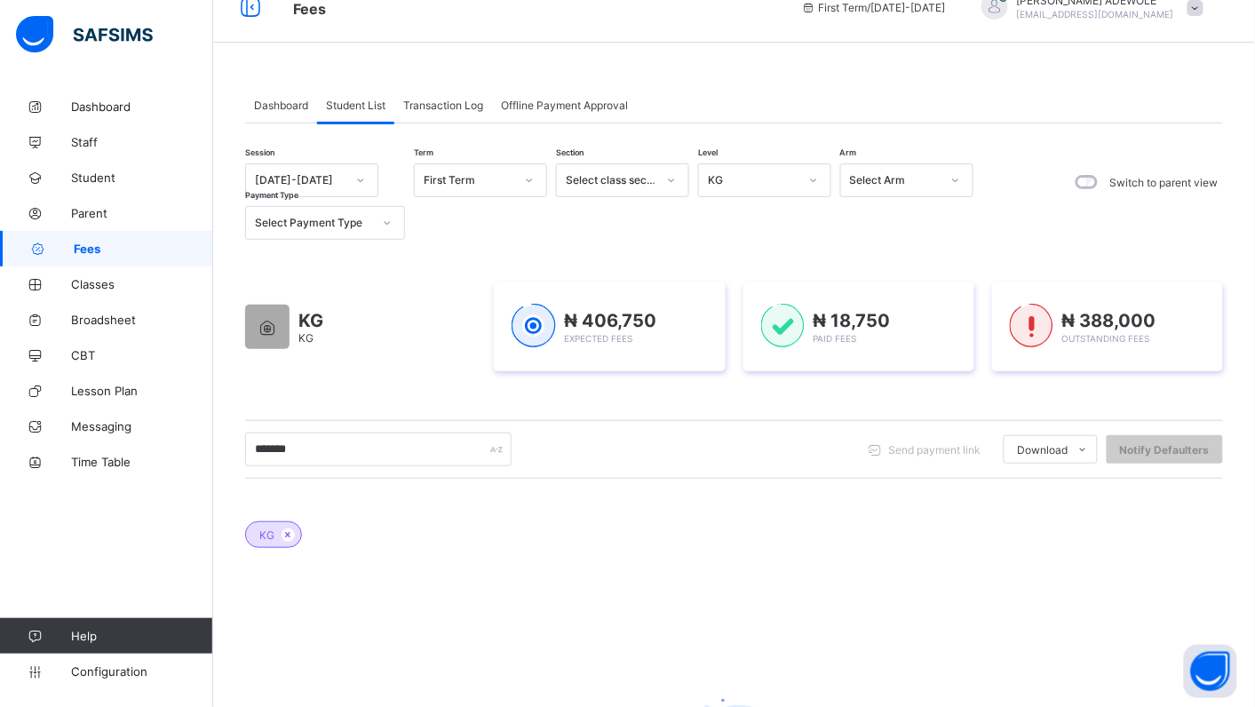
scroll to position [11, 0]
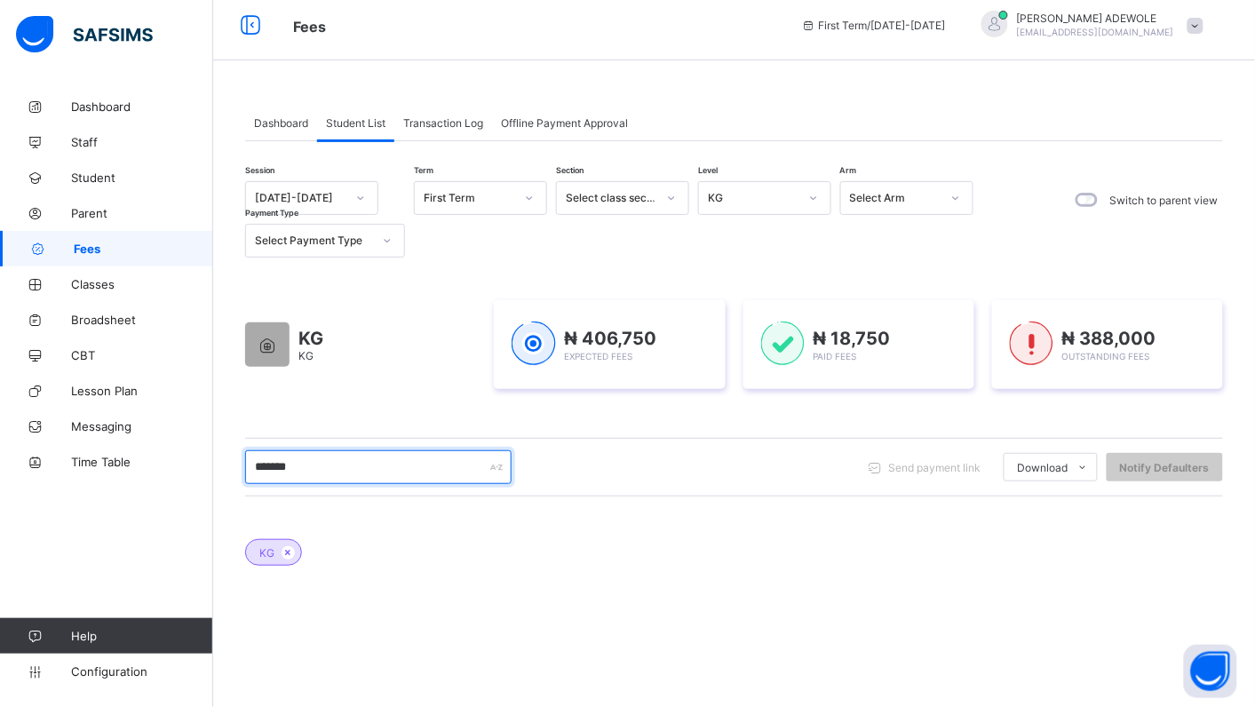
click at [334, 464] on input "*******" at bounding box center [378, 467] width 266 height 34
type input "**********"
click at [422, 472] on input "**********" at bounding box center [378, 467] width 266 height 34
click at [420, 472] on input "**********" at bounding box center [378, 467] width 266 height 34
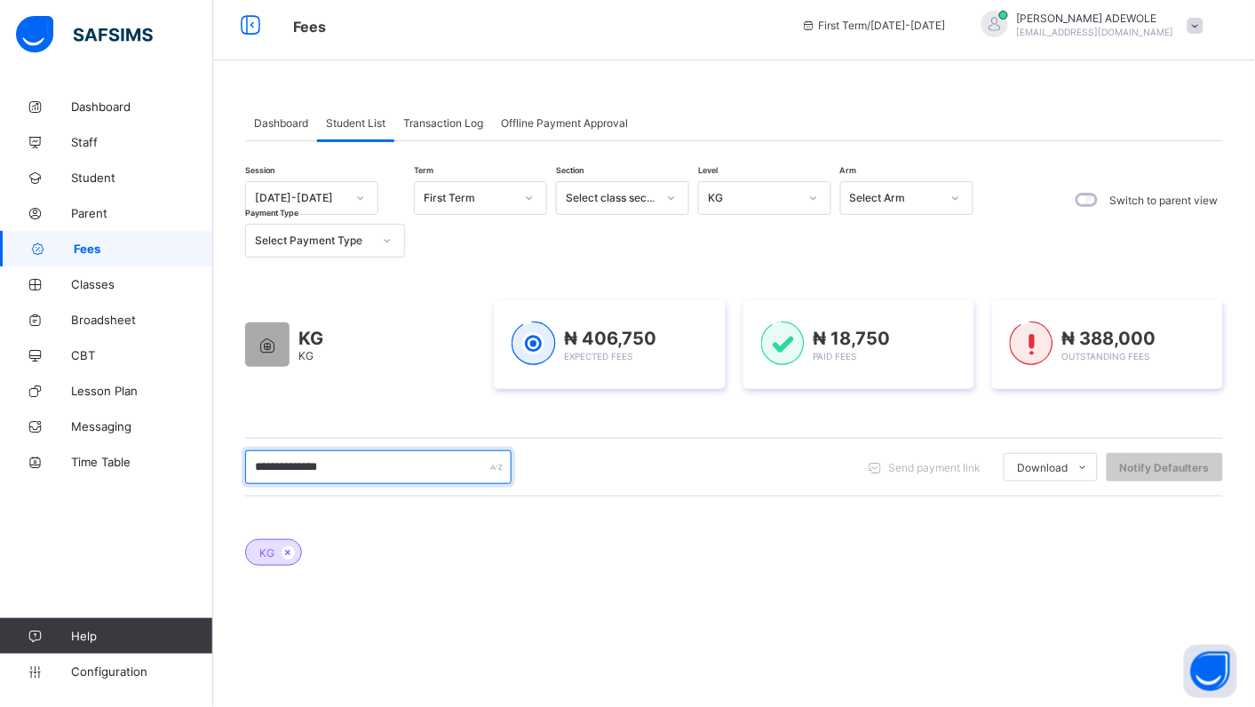
click at [420, 472] on input "**********" at bounding box center [378, 467] width 266 height 34
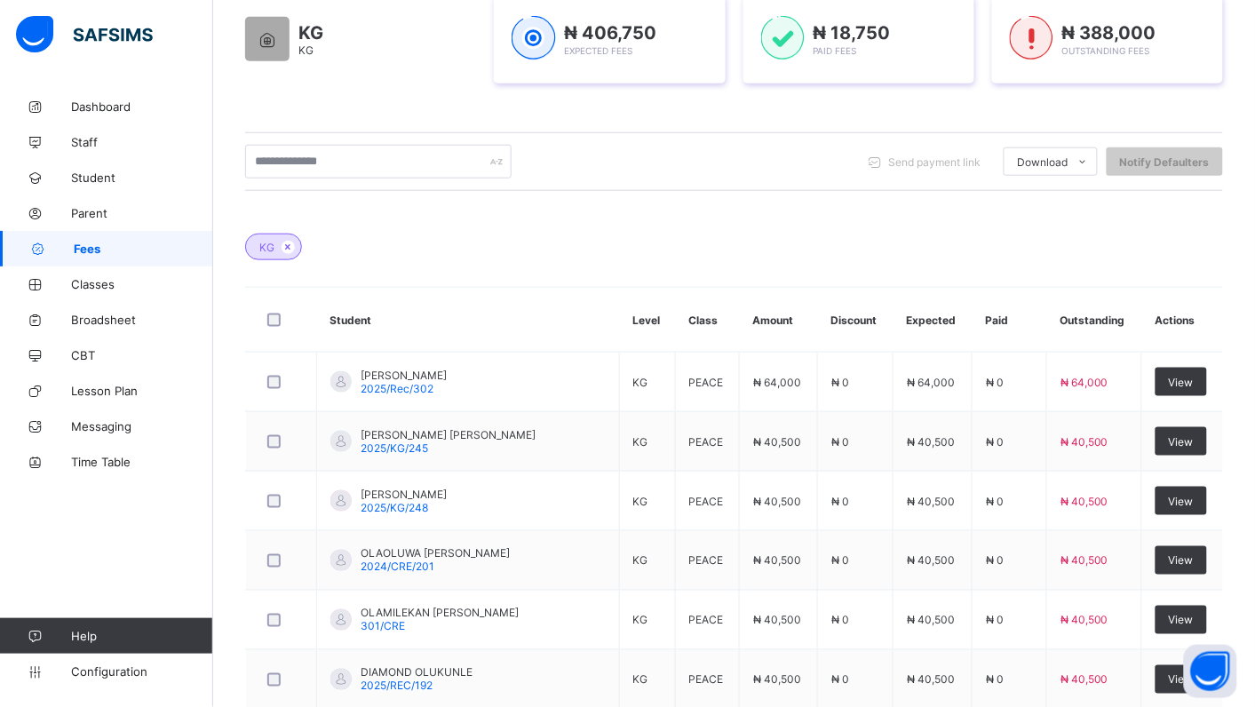
scroll to position [242, 0]
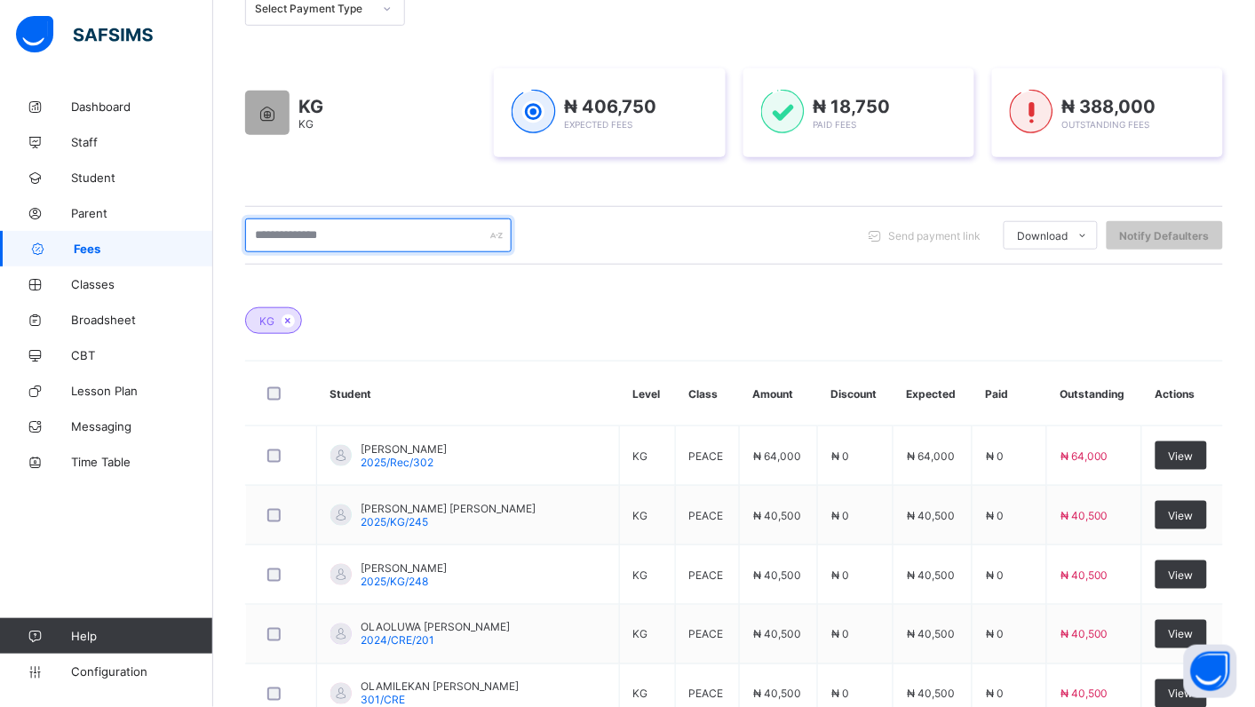
click at [349, 242] on input "text" at bounding box center [378, 235] width 266 height 34
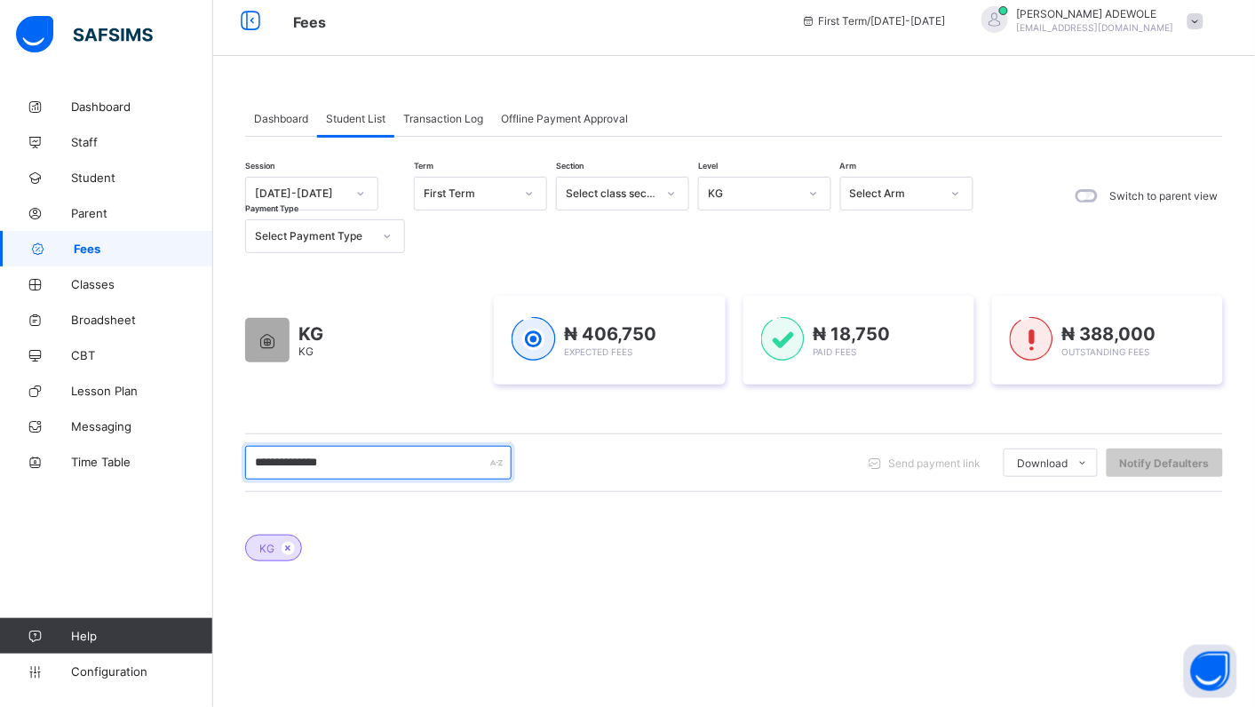
scroll to position [0, 0]
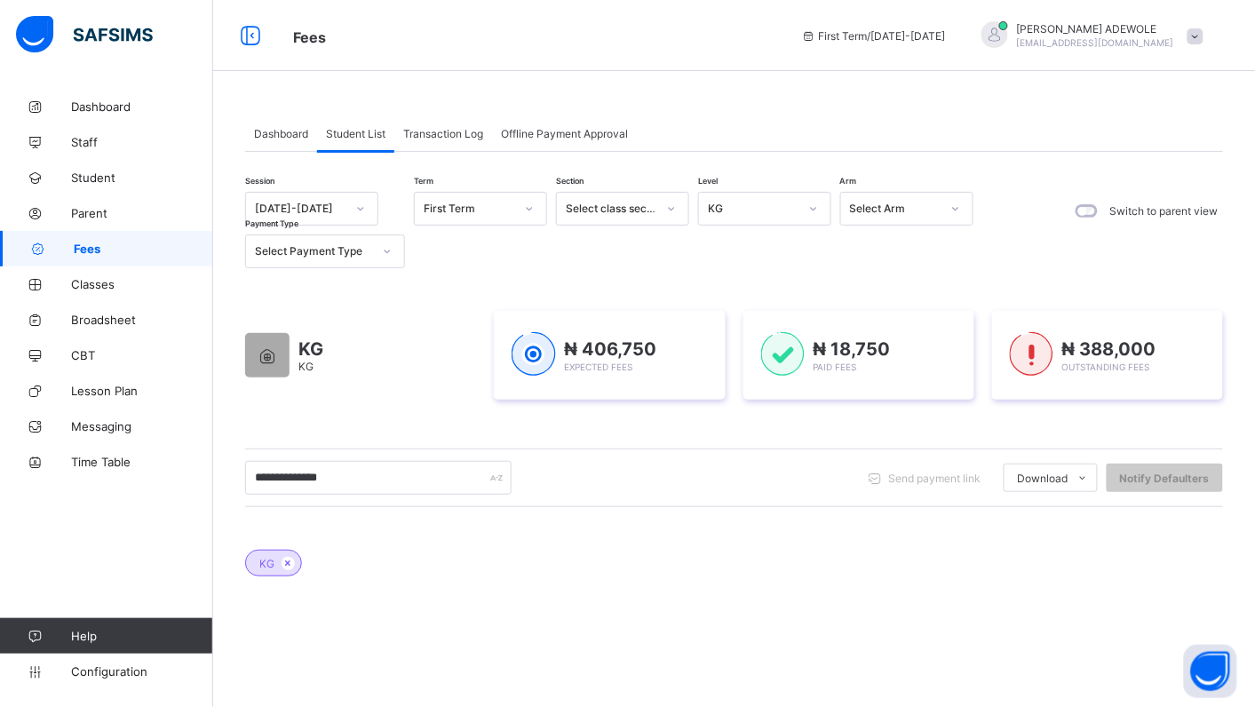
click at [809, 209] on icon at bounding box center [813, 209] width 11 height 18
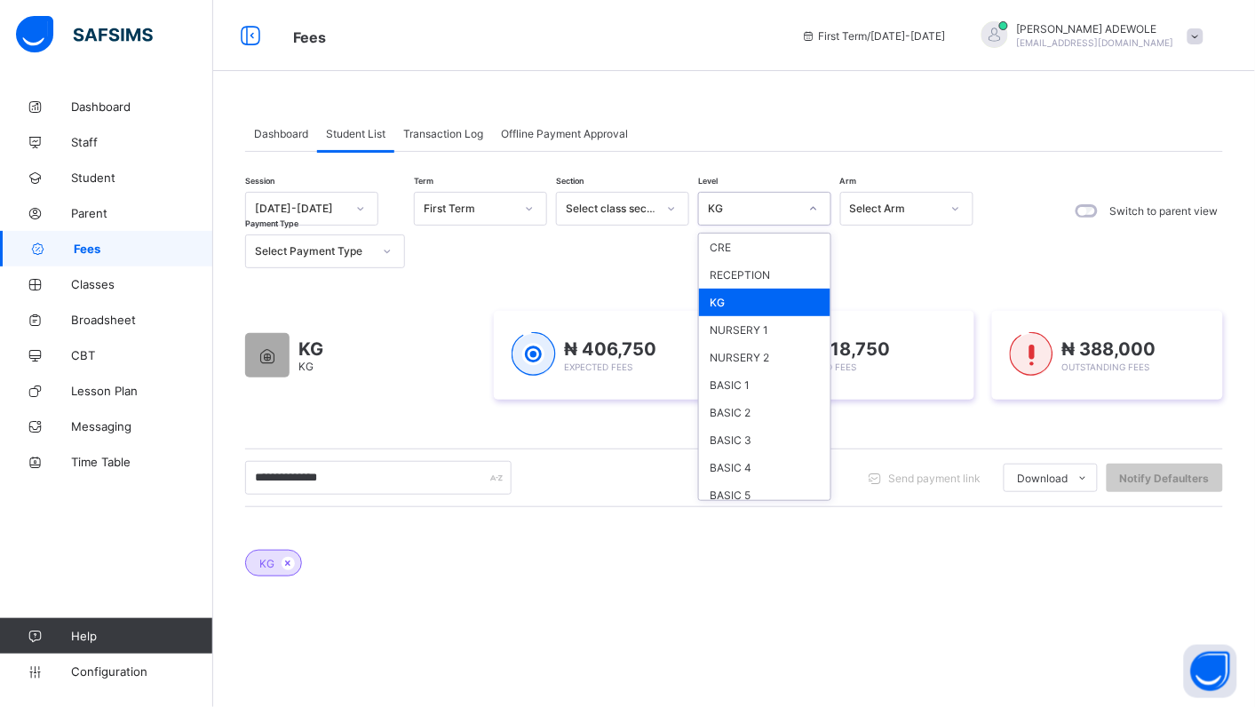
click at [756, 298] on div "KG" at bounding box center [764, 303] width 131 height 28
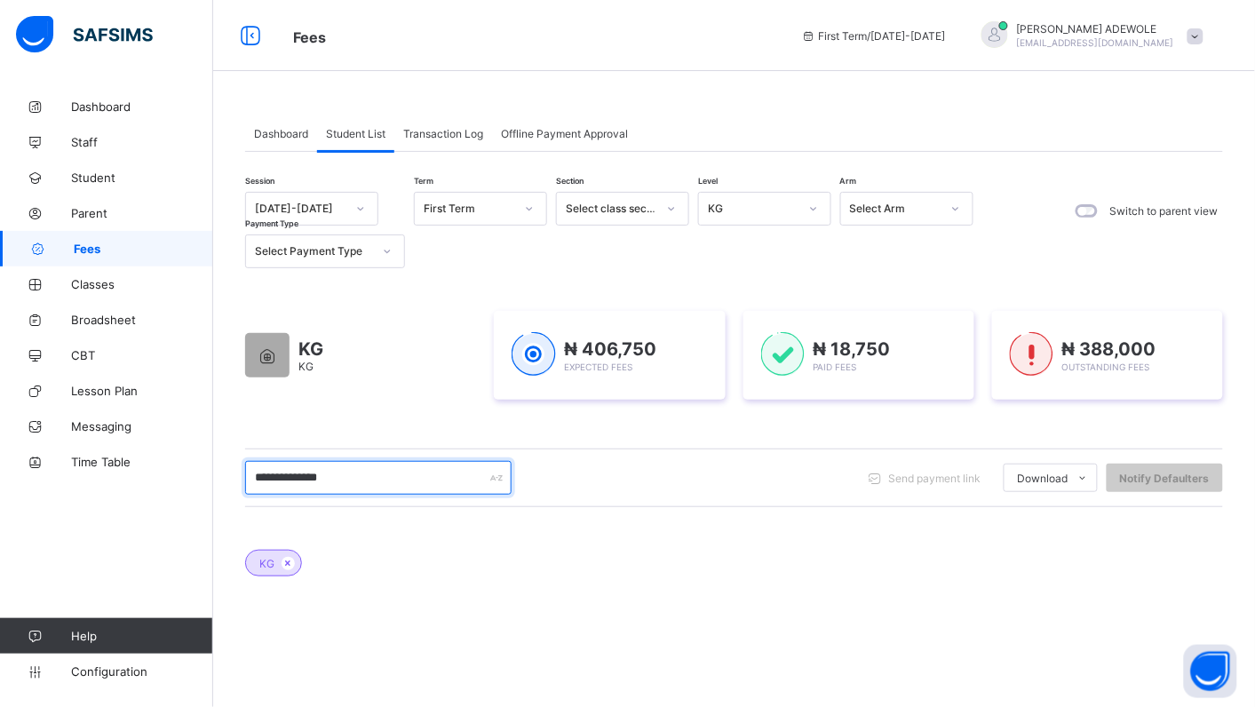
click at [353, 478] on input "**********" at bounding box center [378, 478] width 266 height 34
type input "*"
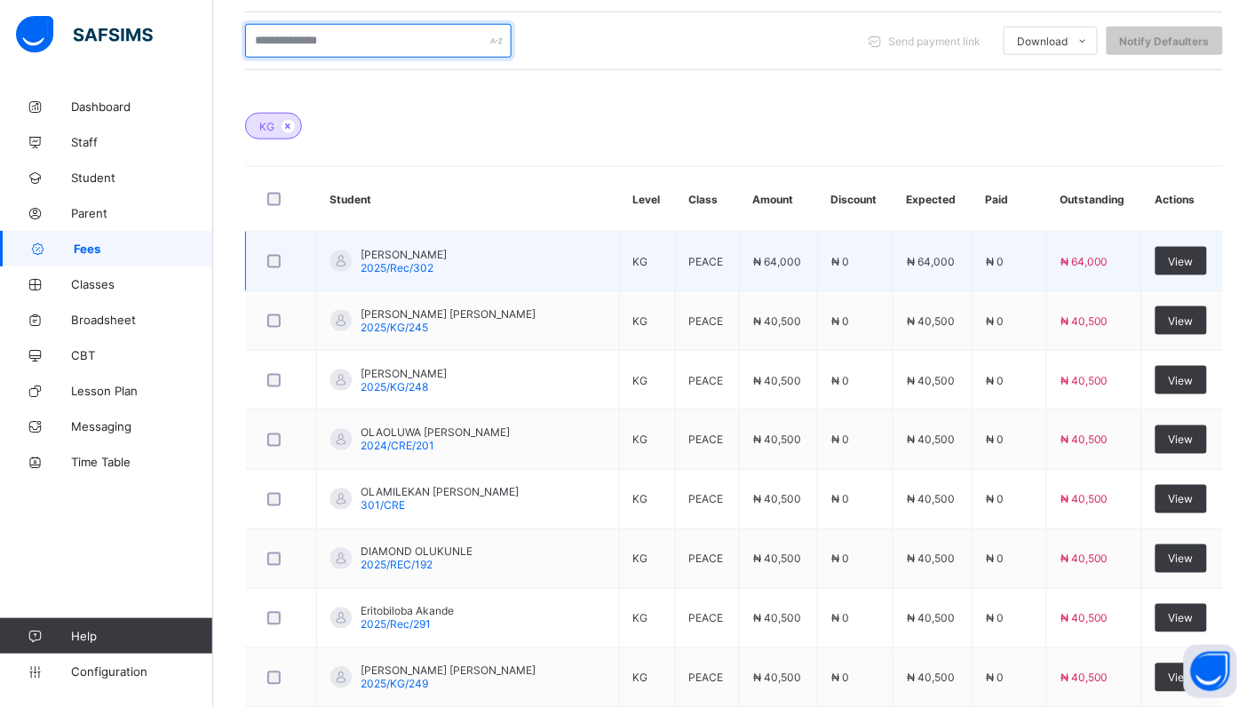
scroll to position [561, 0]
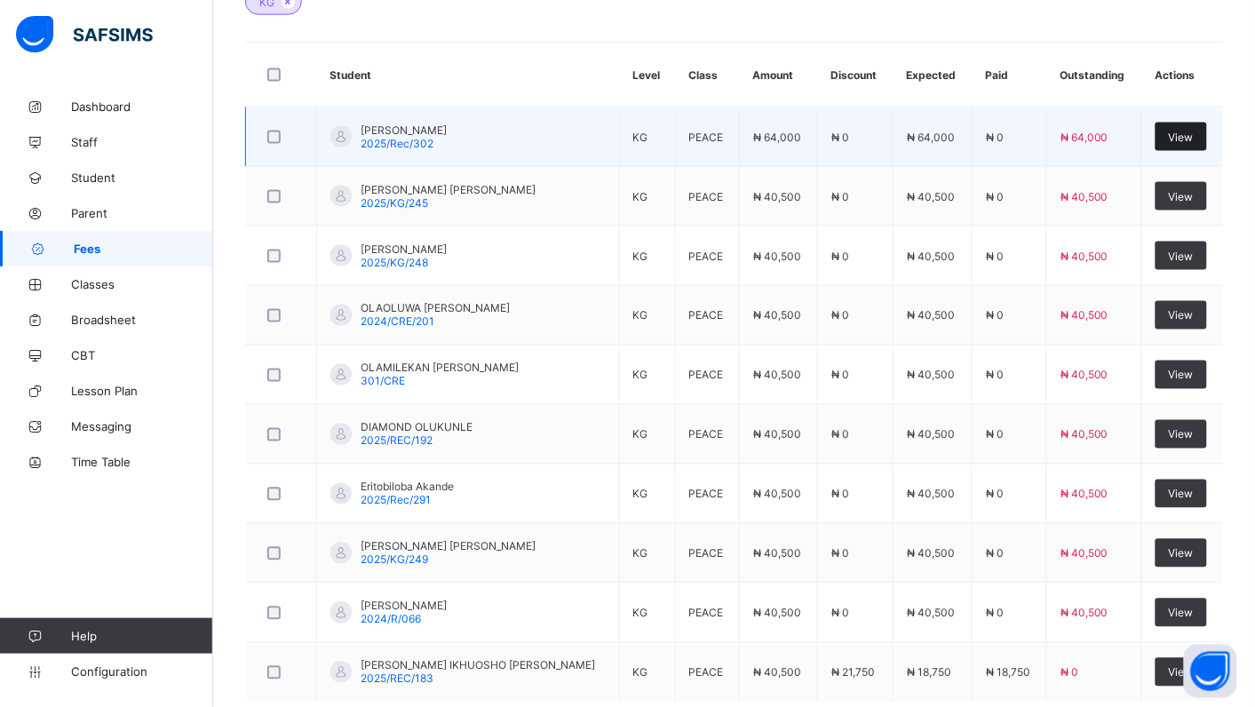
click at [1190, 139] on span "View" at bounding box center [1181, 137] width 25 height 13
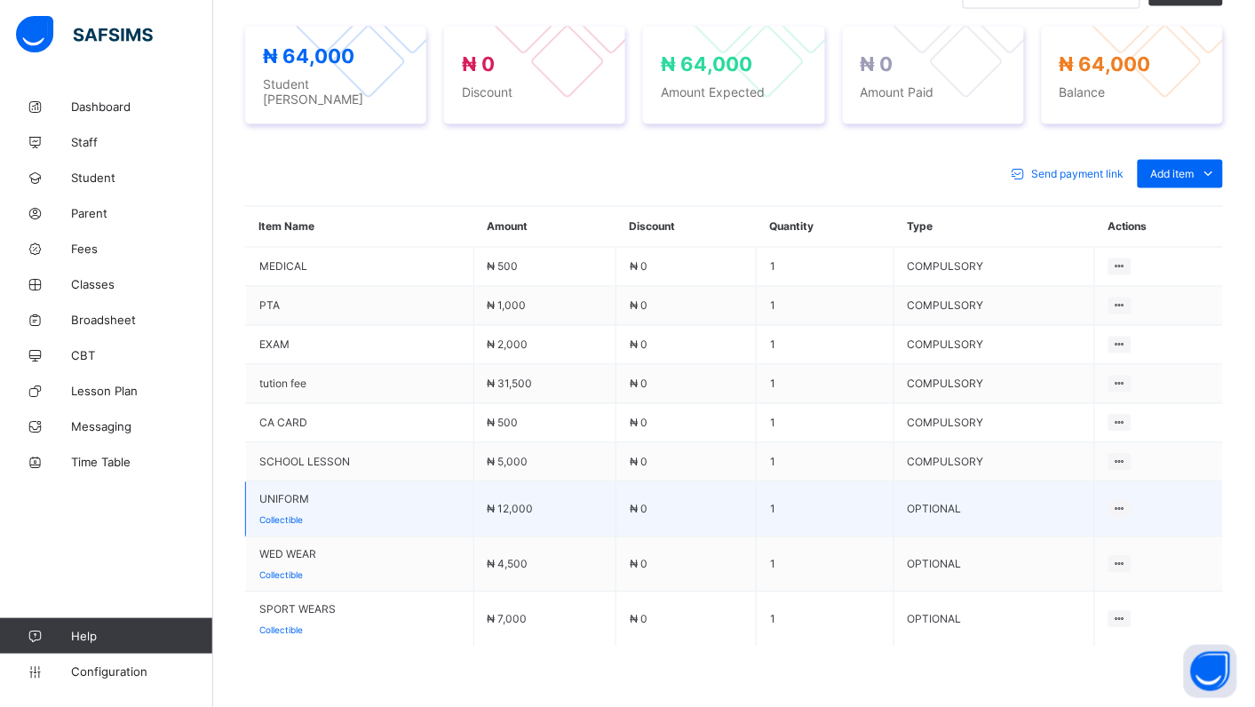
scroll to position [666, 0]
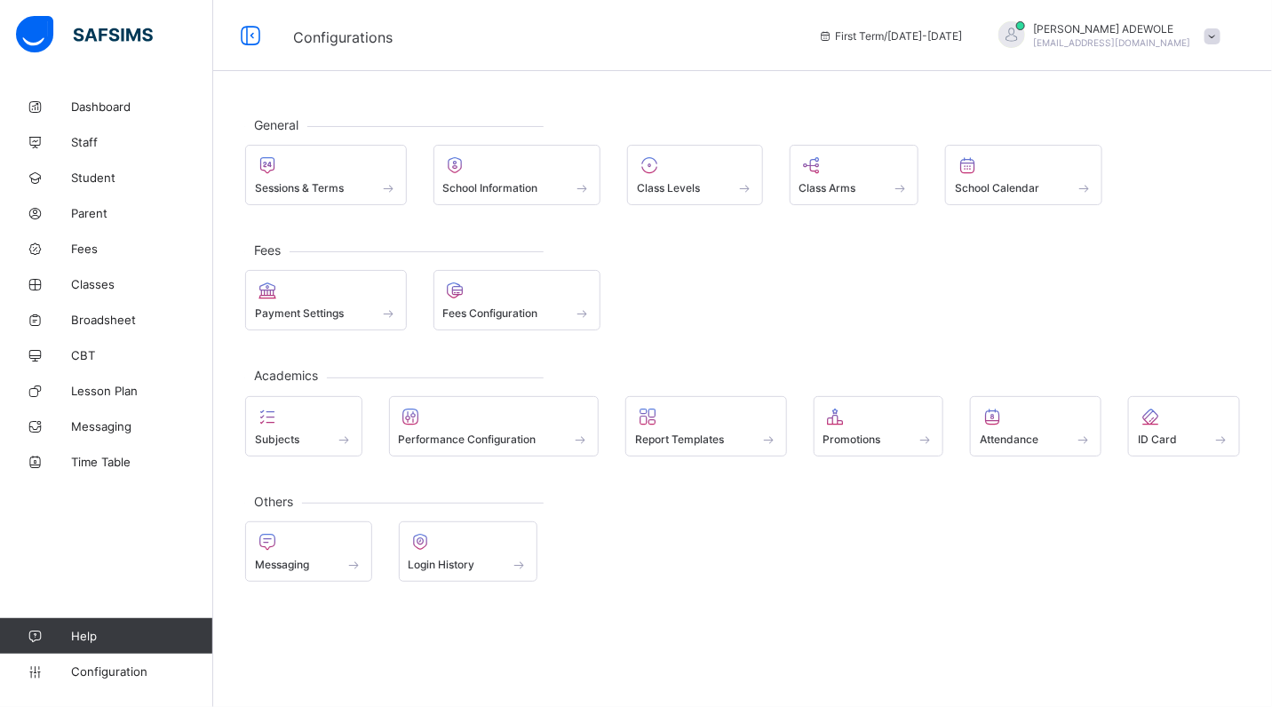
click at [597, 582] on div "Messaging Login History" at bounding box center [742, 551] width 995 height 60
click at [631, 582] on div "Messaging Login History" at bounding box center [742, 551] width 995 height 60
click at [100, 664] on span "Configuration" at bounding box center [141, 671] width 141 height 14
click at [104, 676] on span "Configuration" at bounding box center [141, 671] width 141 height 14
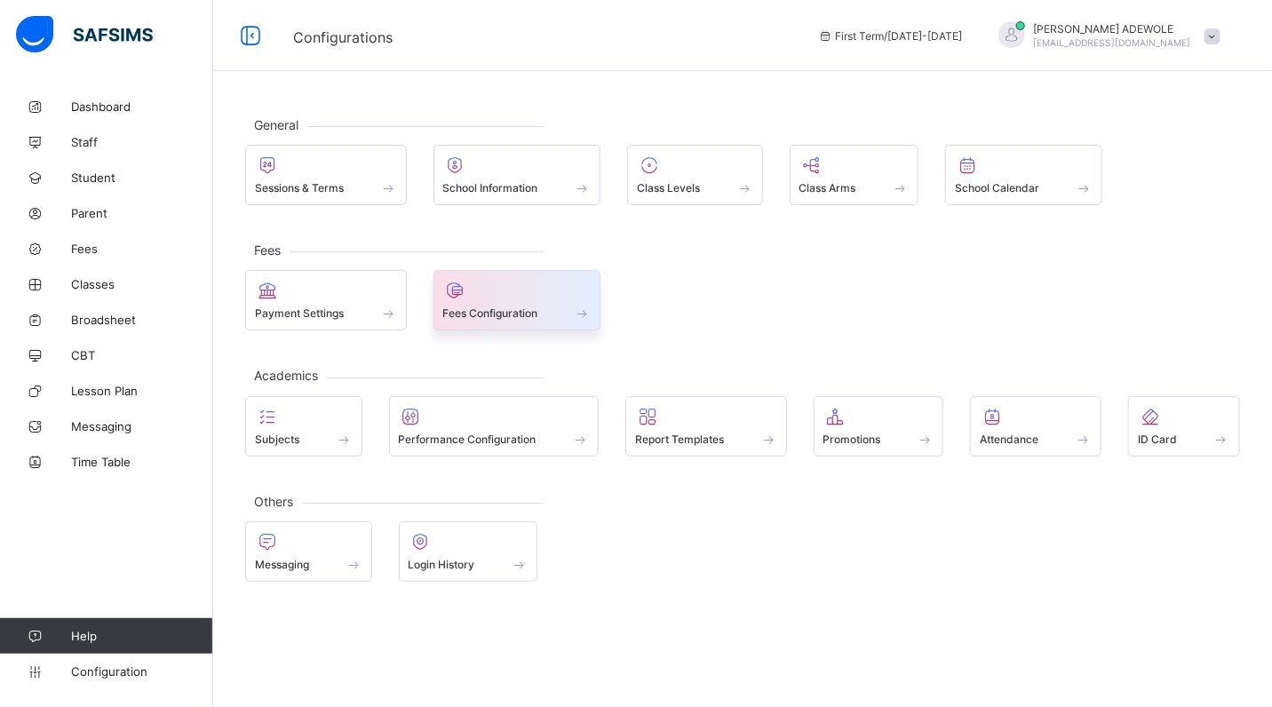
click at [583, 315] on span at bounding box center [583, 312] width 18 height 15
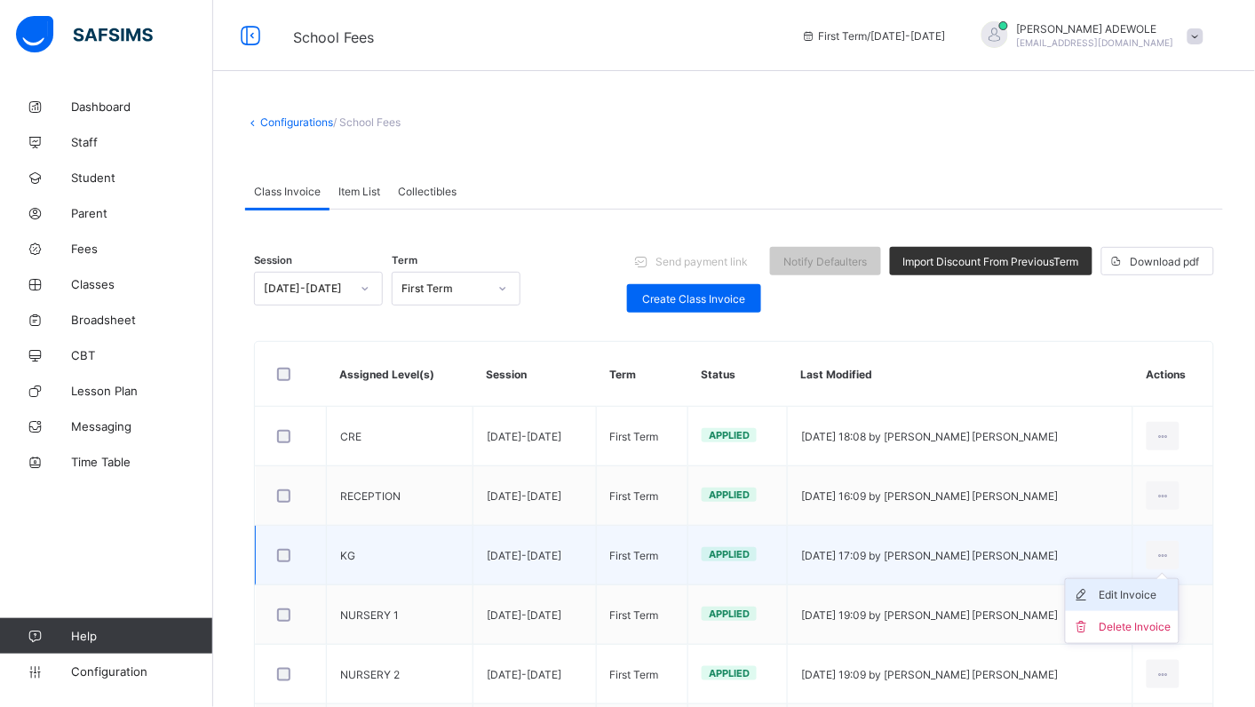
click at [1155, 592] on div "Edit Invoice" at bounding box center [1135, 595] width 72 height 18
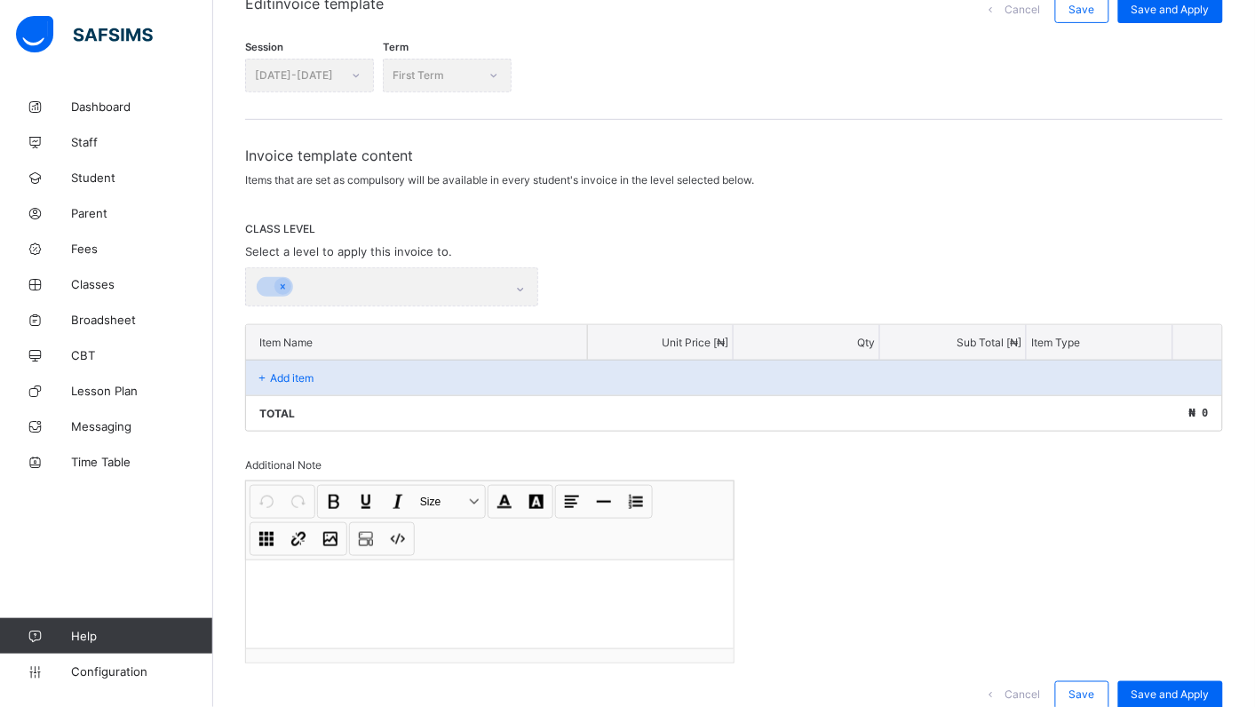
scroll to position [225, 0]
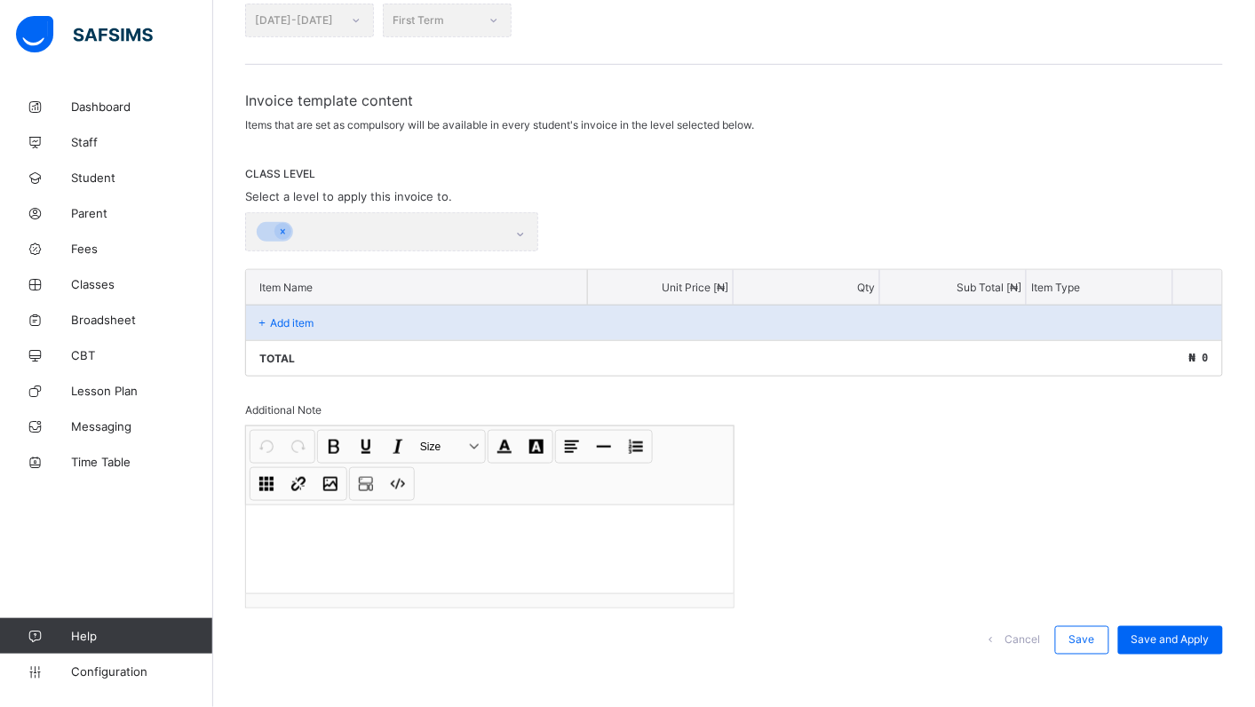
click at [522, 229] on div at bounding box center [391, 231] width 293 height 39
click at [524, 231] on div at bounding box center [391, 231] width 293 height 39
click at [524, 232] on div at bounding box center [391, 231] width 293 height 39
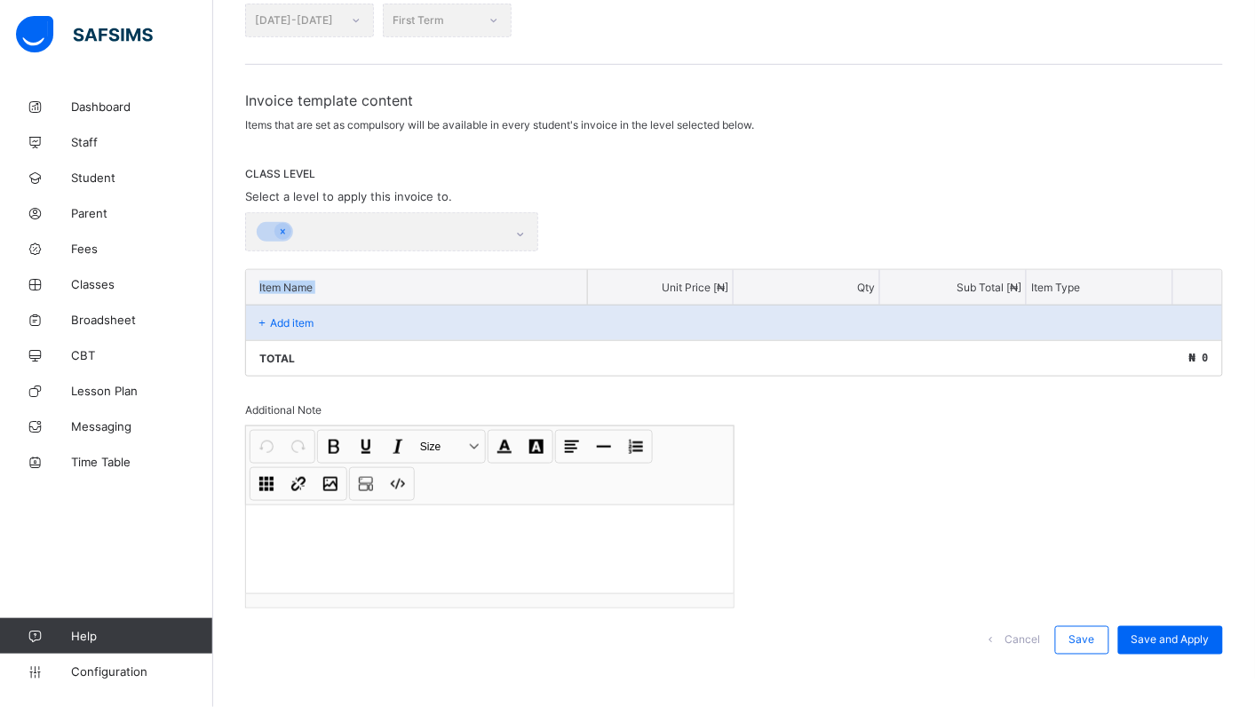
click at [524, 232] on div at bounding box center [391, 231] width 293 height 39
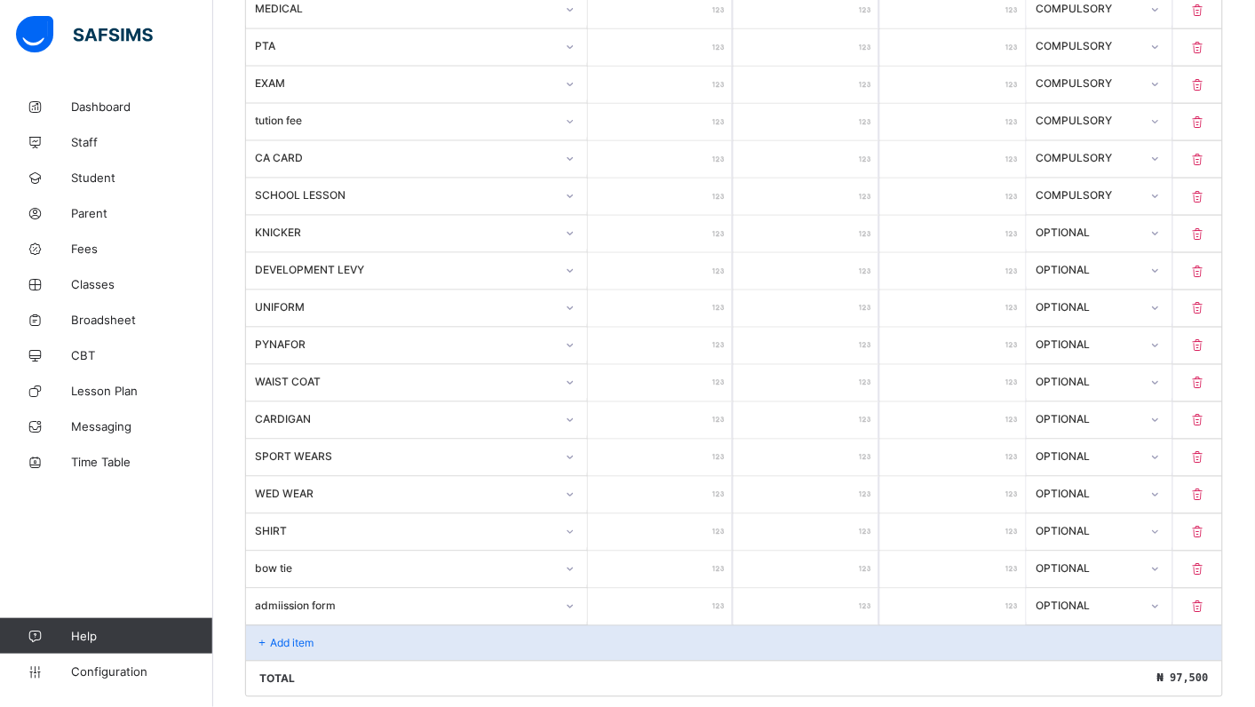
scroll to position [543, 0]
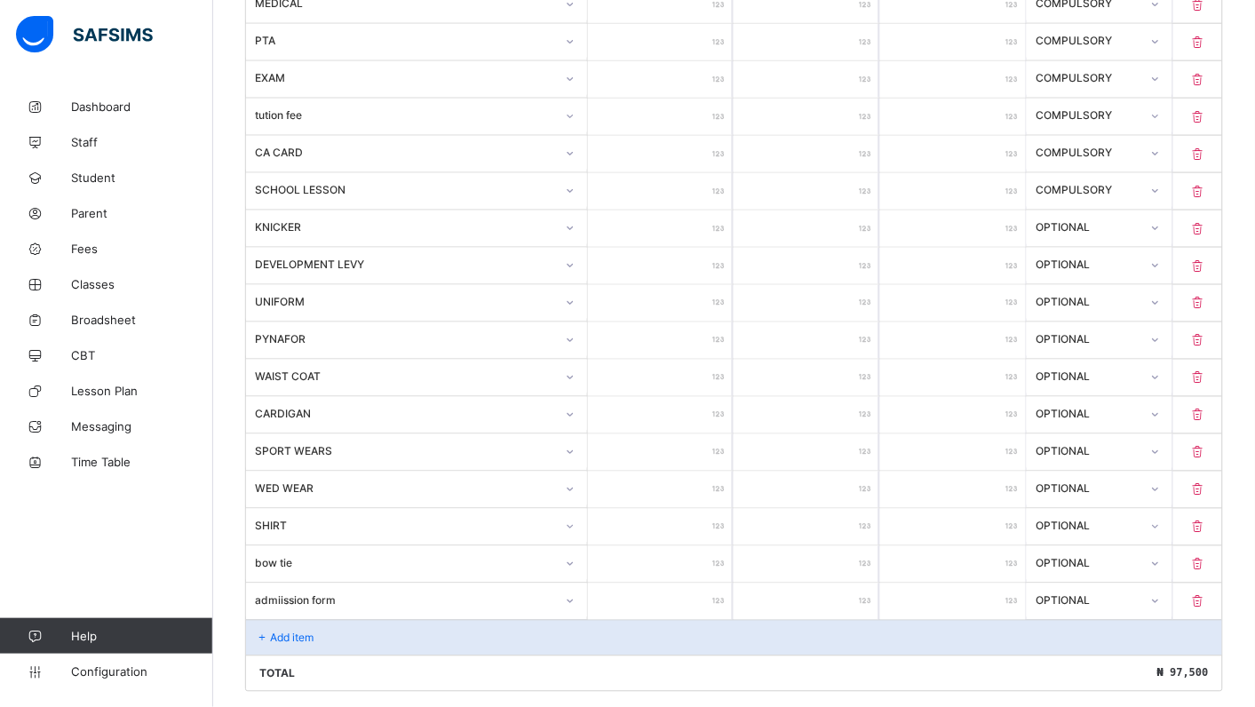
click at [1207, 451] on icon at bounding box center [1198, 452] width 18 height 15
type input "****"
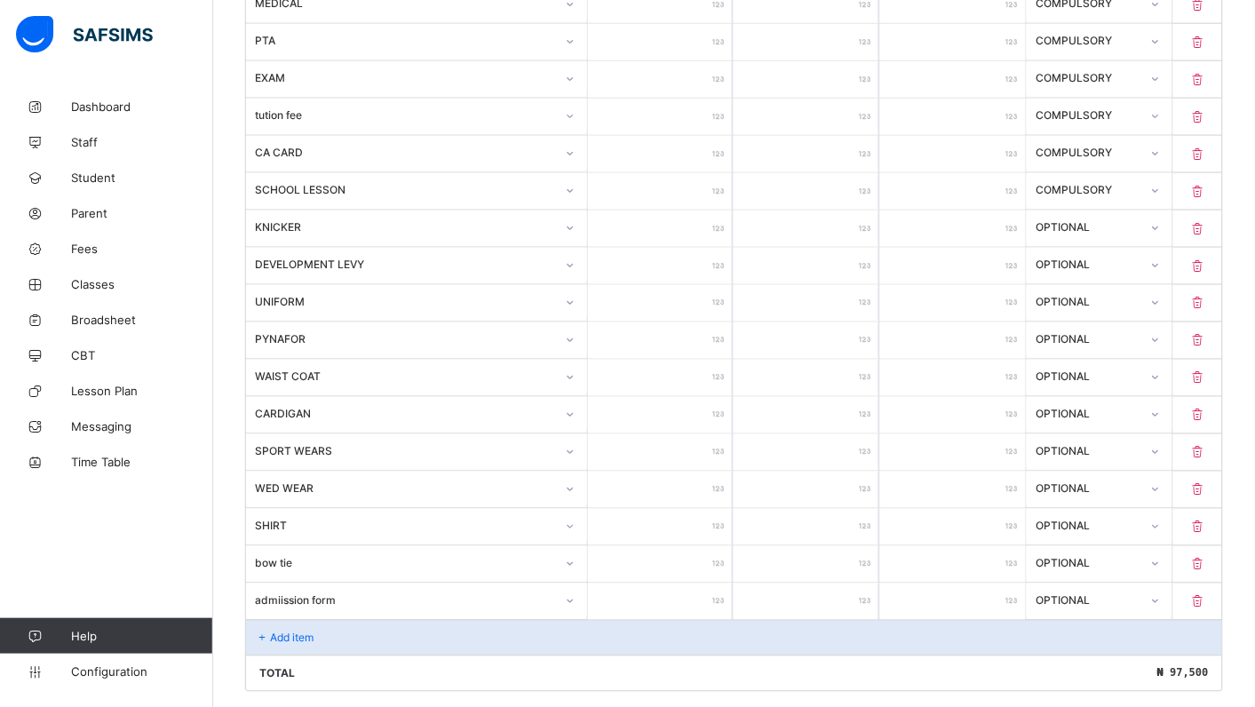
type input "****"
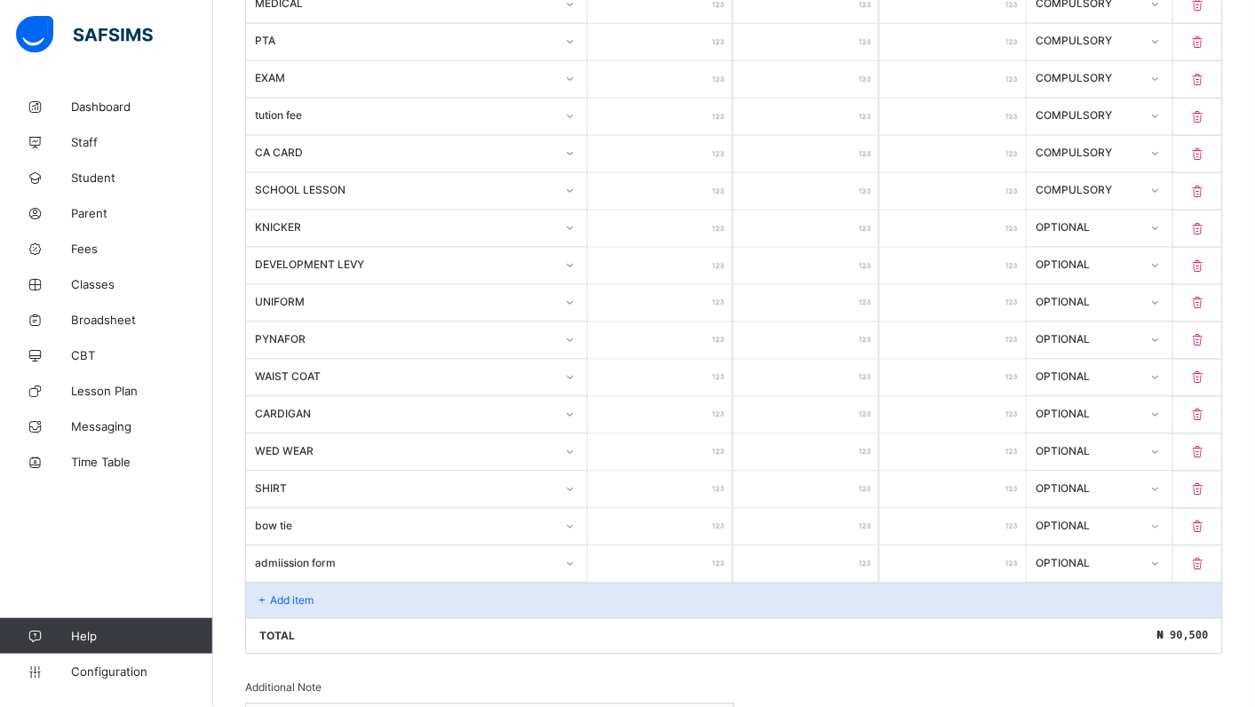
click at [408, 600] on div "Add item" at bounding box center [734, 601] width 976 height 36
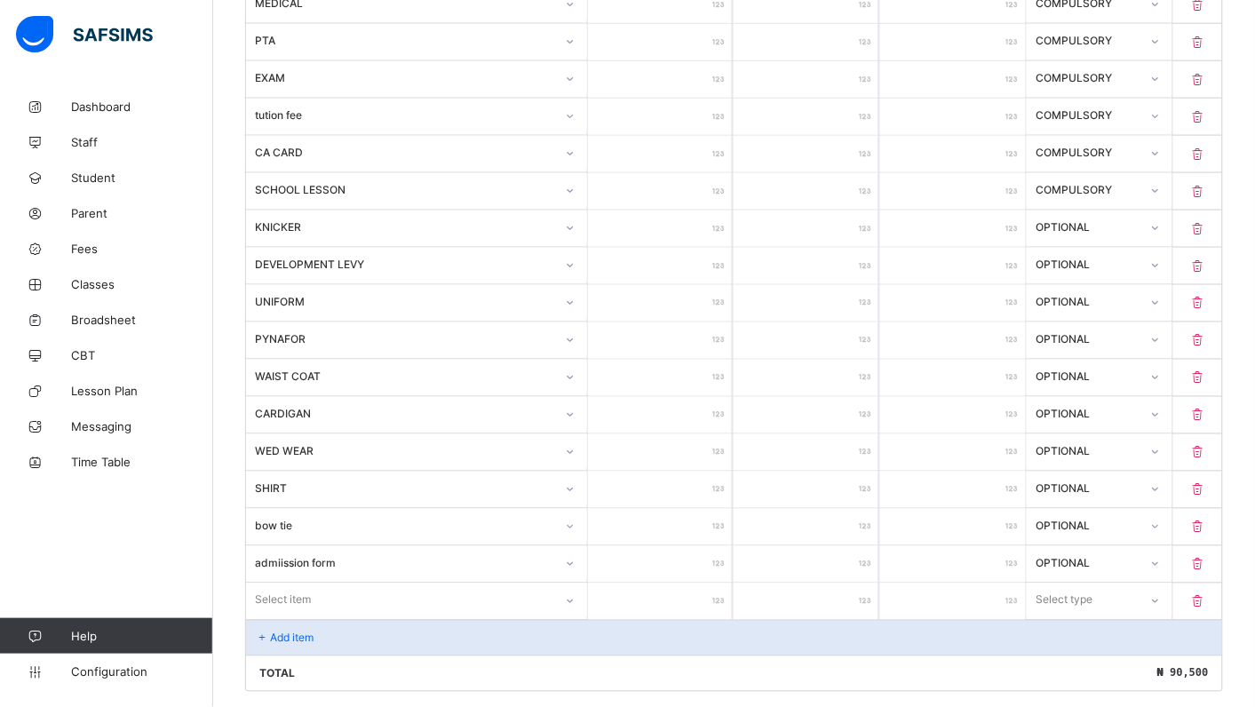
click at [578, 609] on div "Select item" at bounding box center [416, 600] width 341 height 34
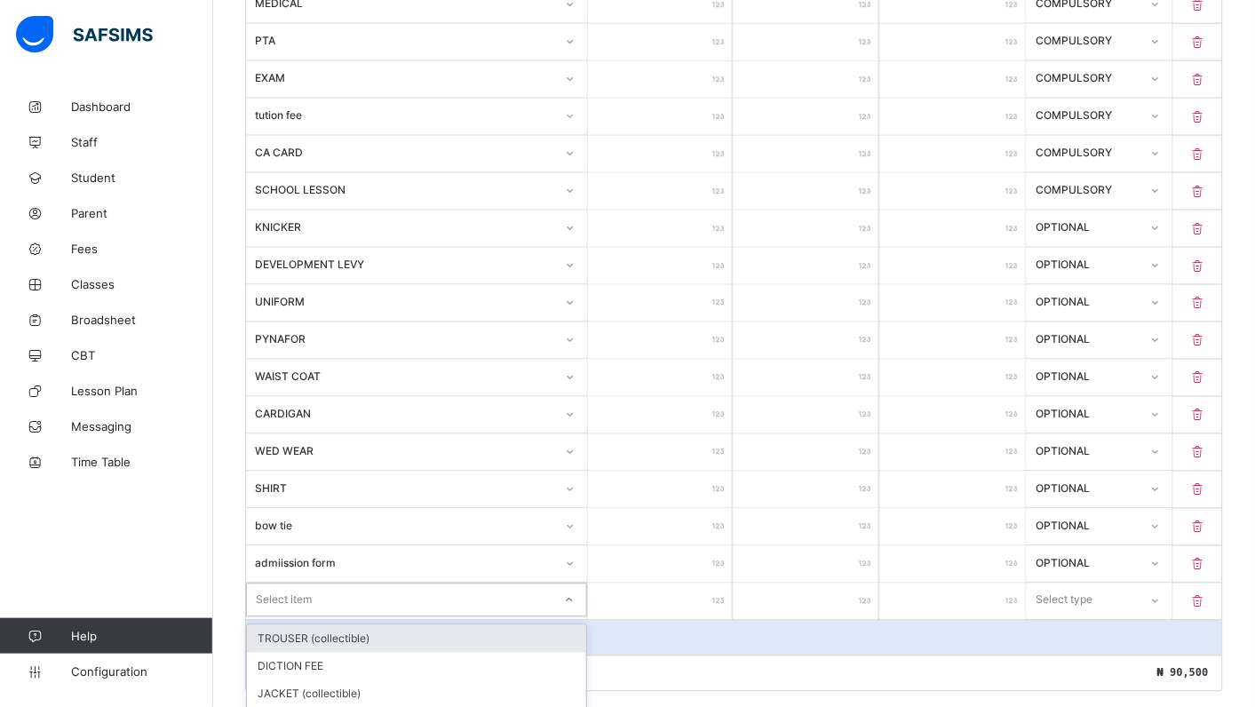
scroll to position [741, 0]
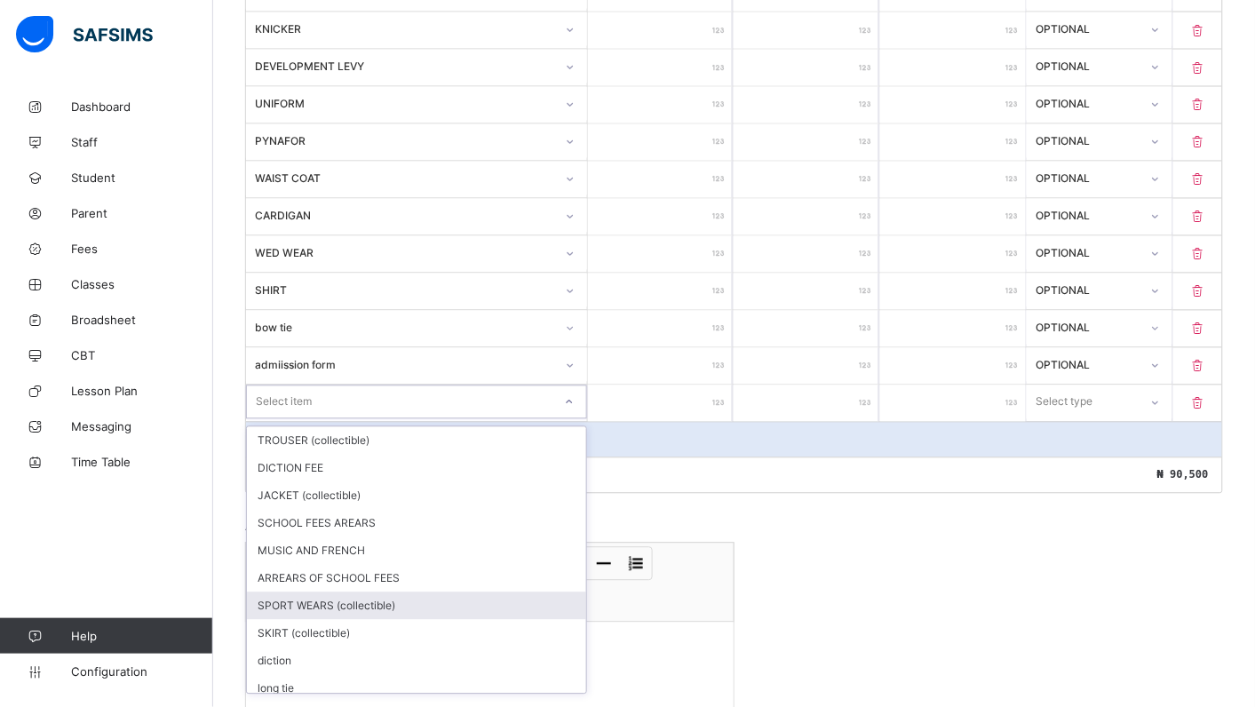
click at [386, 618] on div "SPORT WEARS (collectible)" at bounding box center [416, 606] width 339 height 28
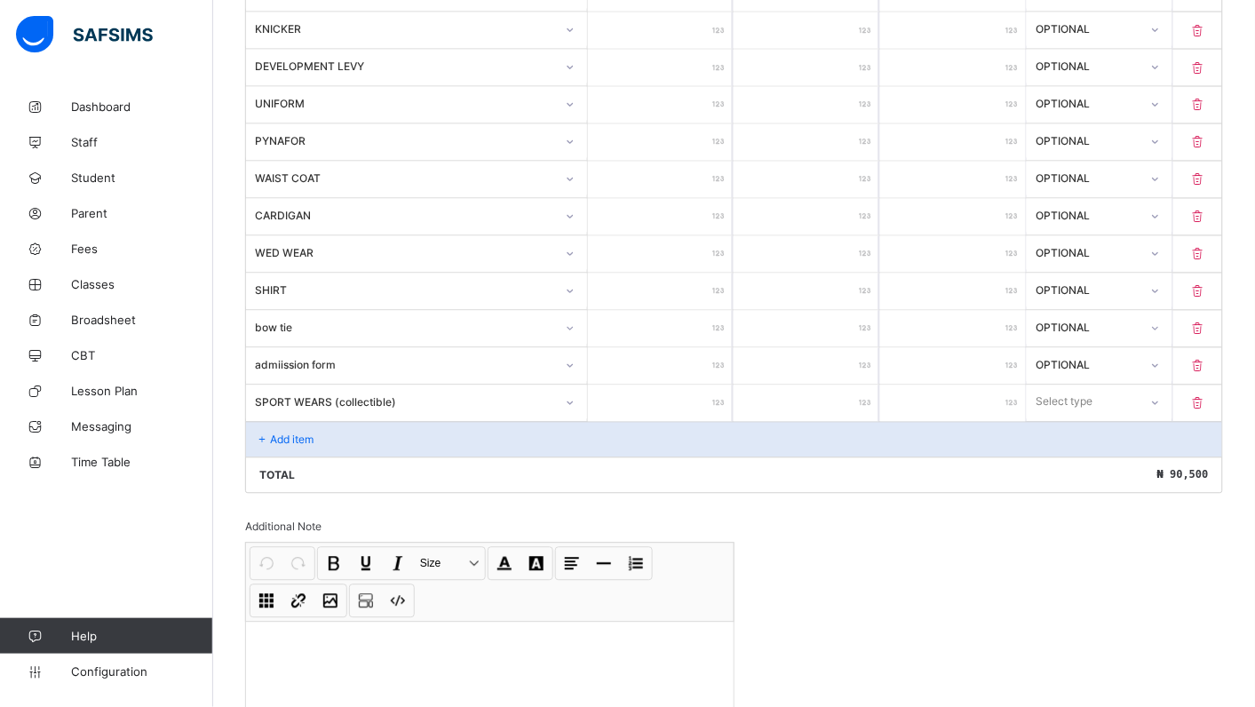
click at [641, 401] on input "number" at bounding box center [661, 403] width 146 height 36
type input "*"
type input "**"
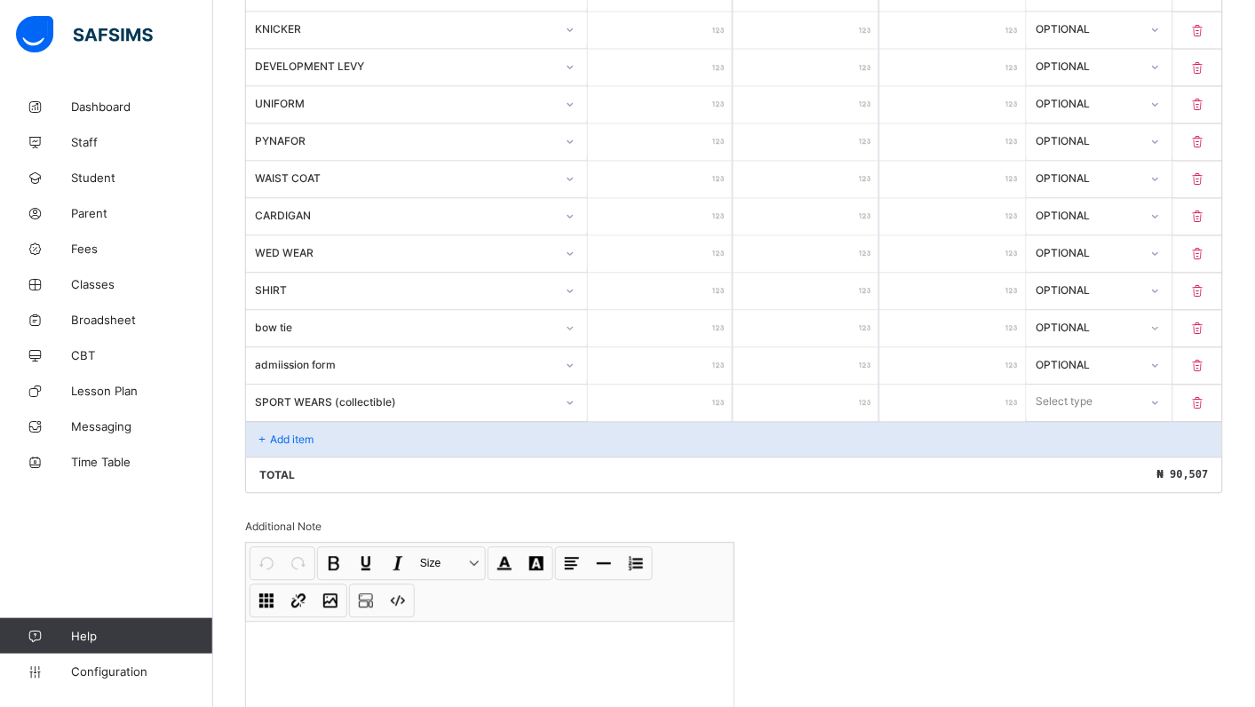
type input "****"
click at [1161, 406] on icon at bounding box center [1155, 403] width 11 height 18
drag, startPoint x: 1115, startPoint y: 481, endPoint x: 1123, endPoint y: 491, distance: 12.6
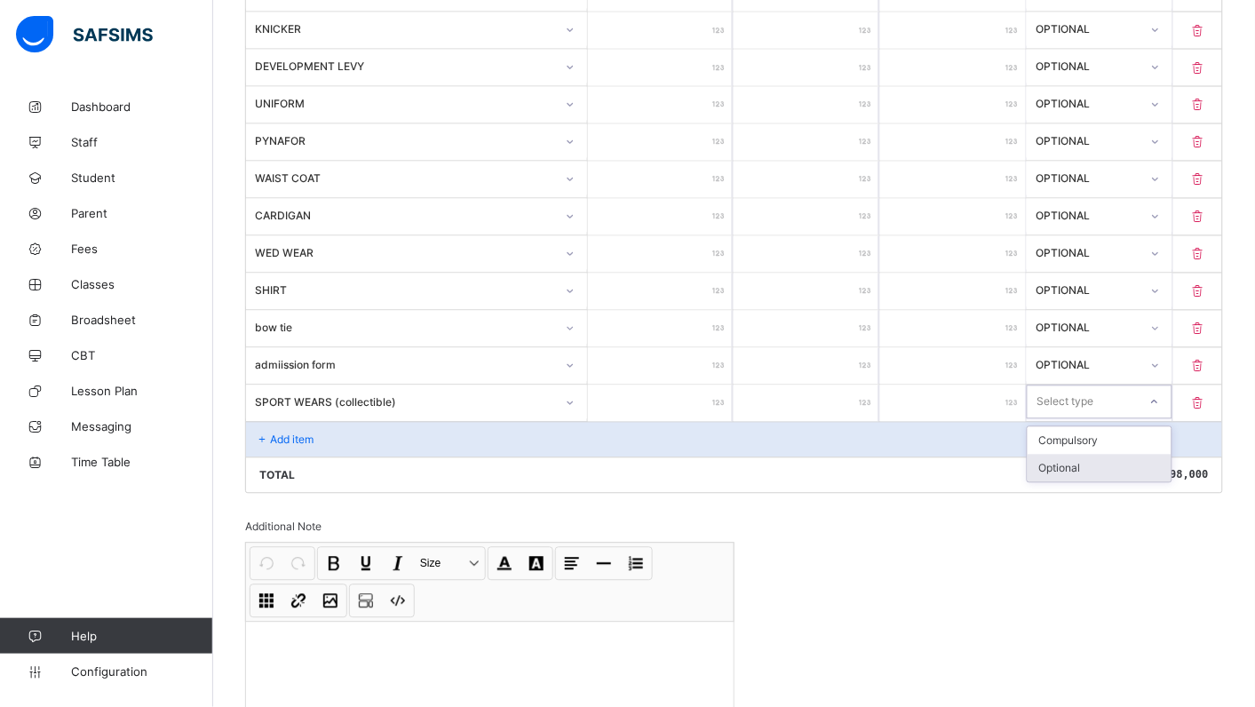
click at [1115, 480] on div "Optional" at bounding box center [1099, 469] width 144 height 28
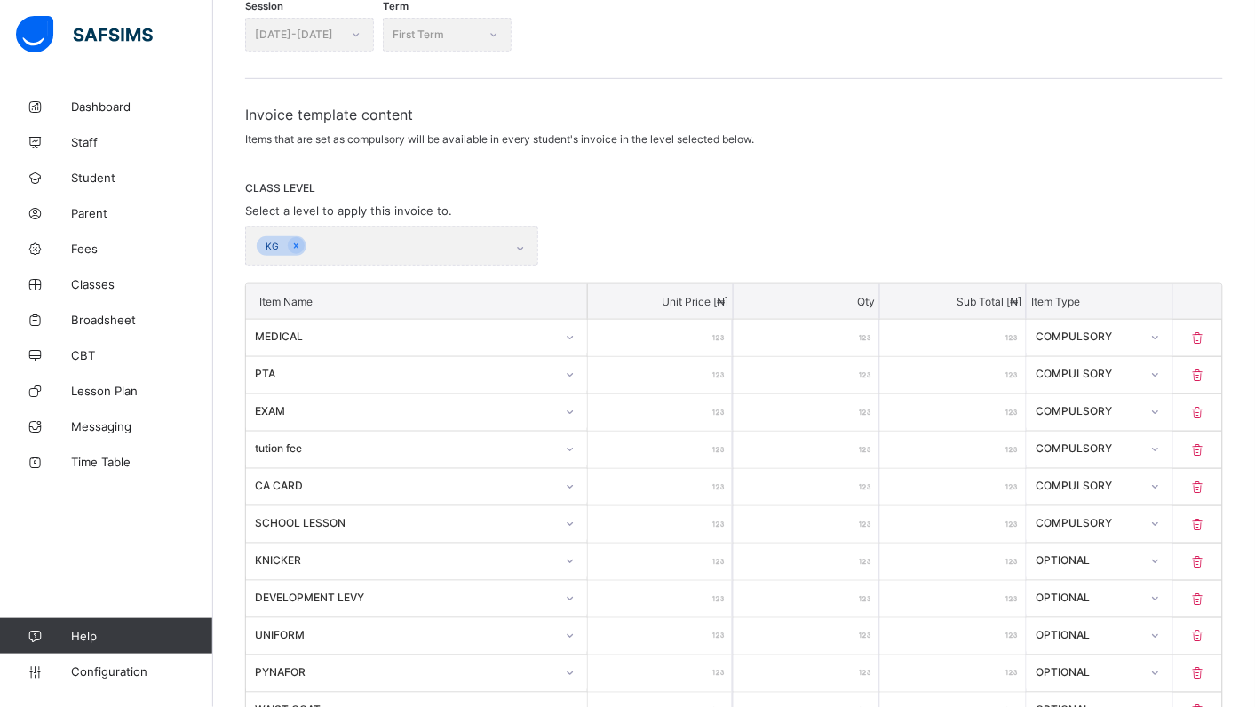
scroll to position [0, 0]
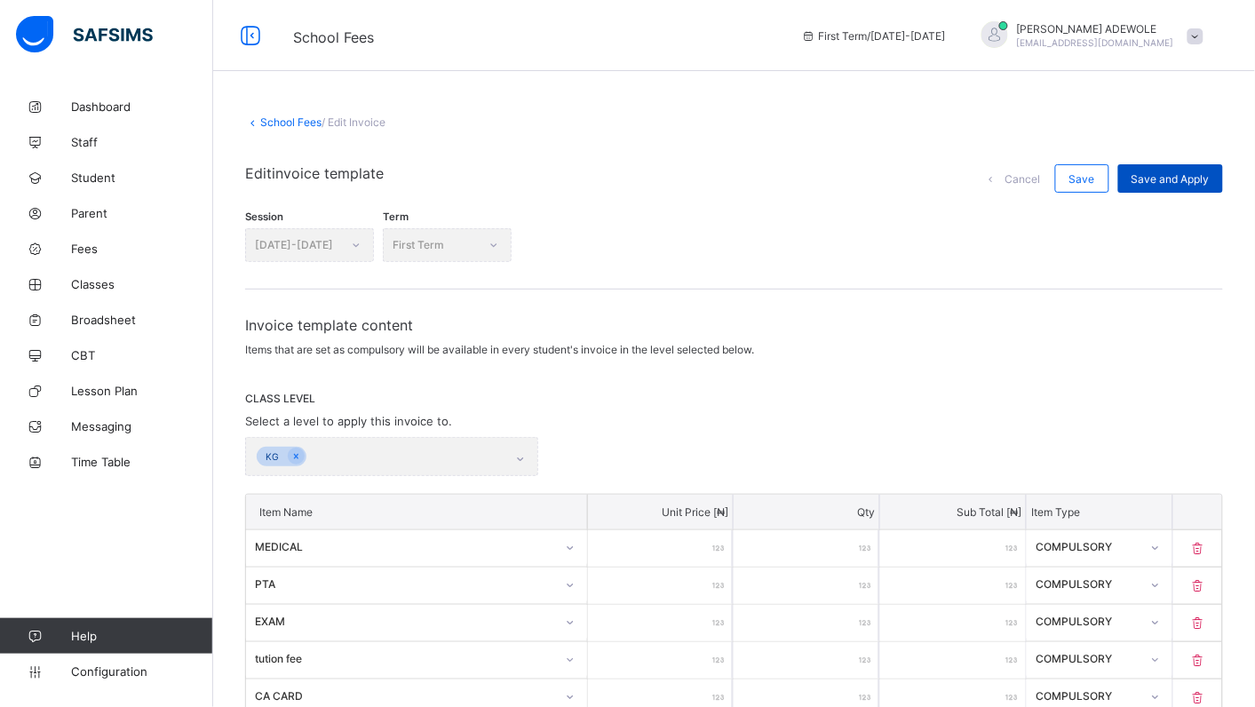
click at [1190, 167] on div "Save and Apply" at bounding box center [1170, 178] width 105 height 28
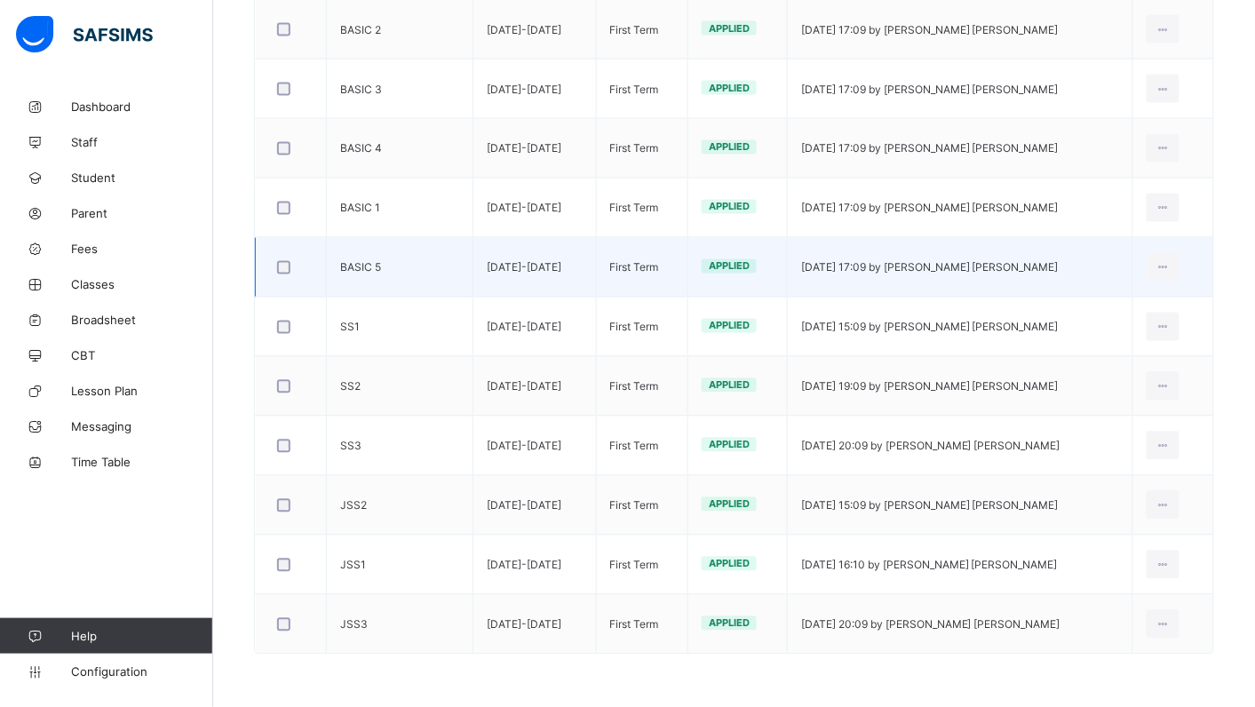
scroll to position [707, 0]
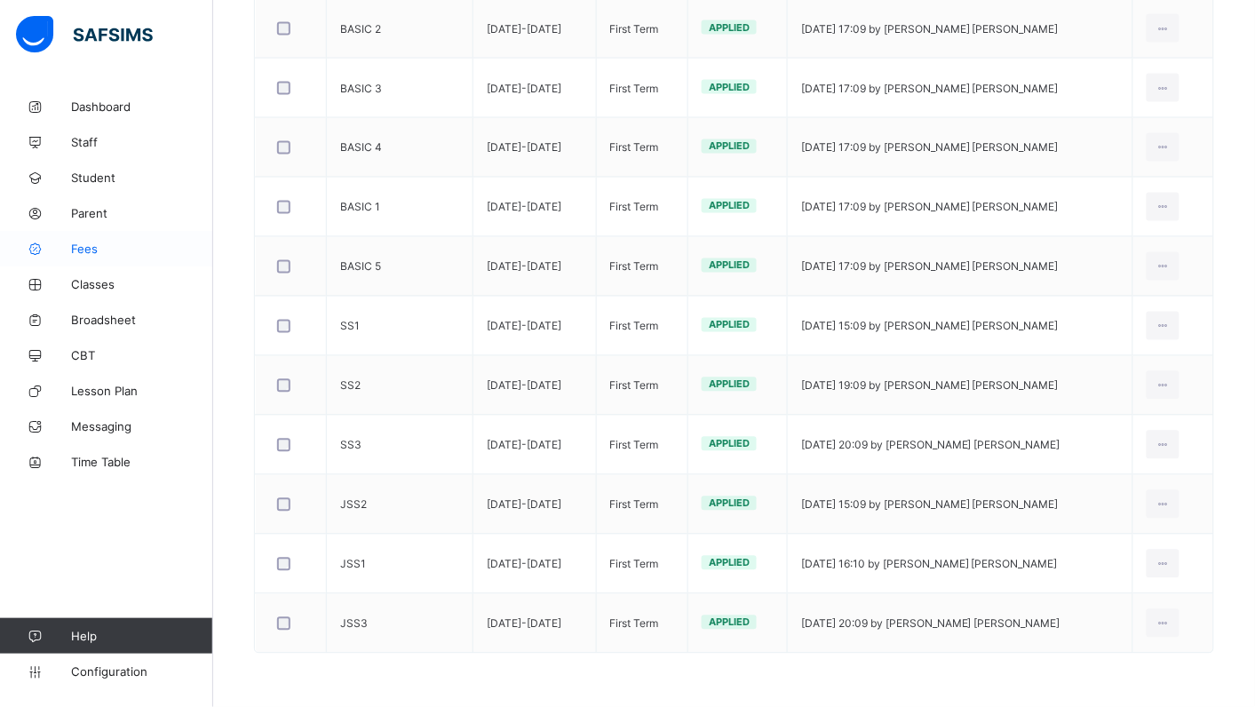
click at [93, 256] on link "Fees" at bounding box center [106, 249] width 213 height 36
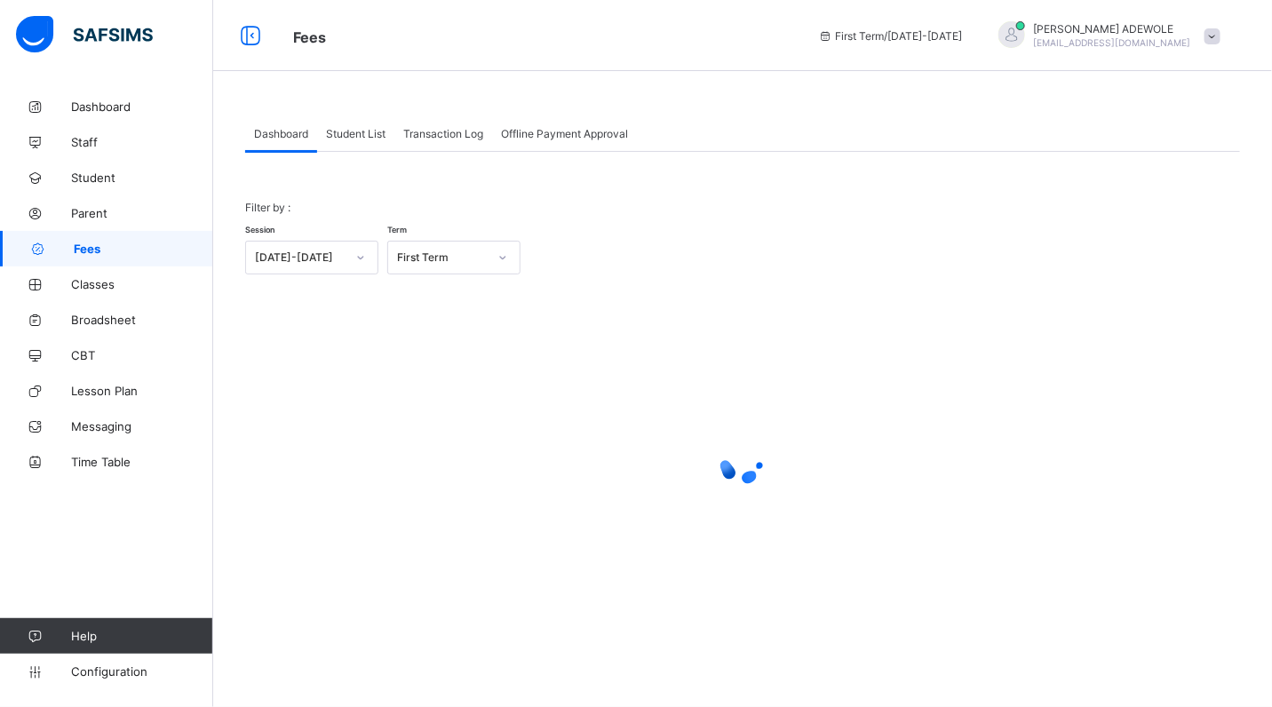
click at [364, 139] on span "Student List" at bounding box center [355, 133] width 59 height 13
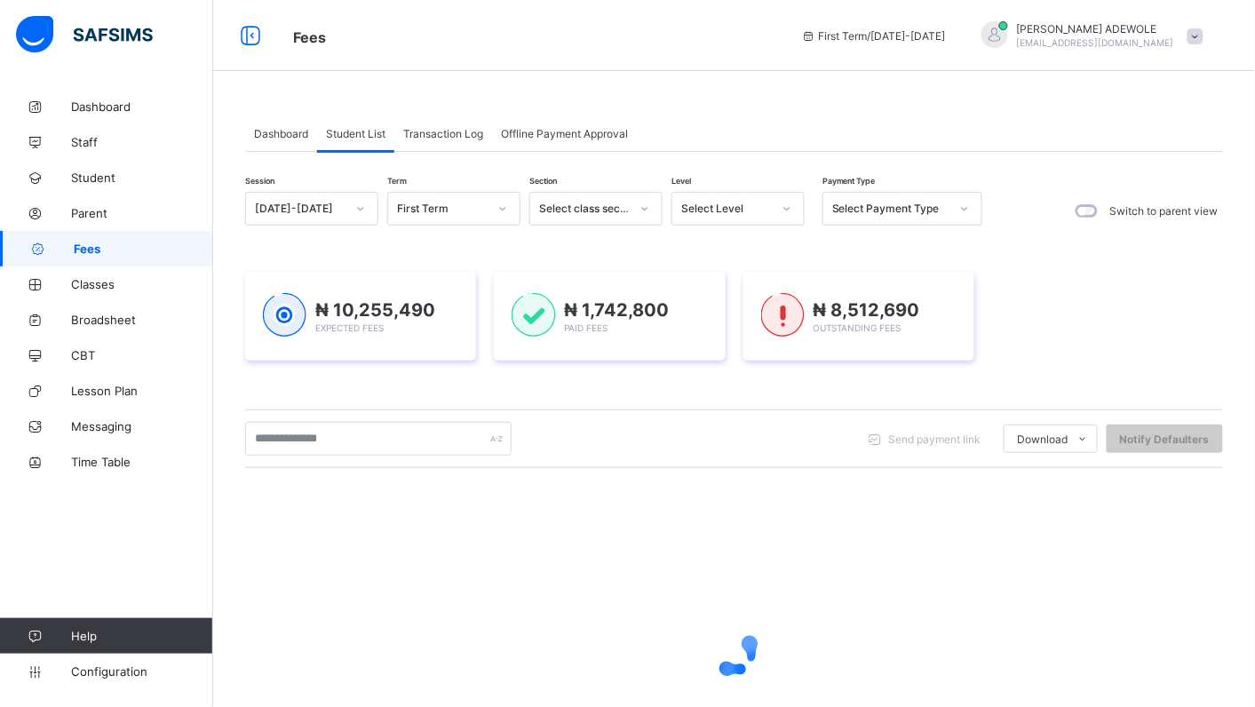
click at [790, 211] on icon at bounding box center [786, 209] width 11 height 18
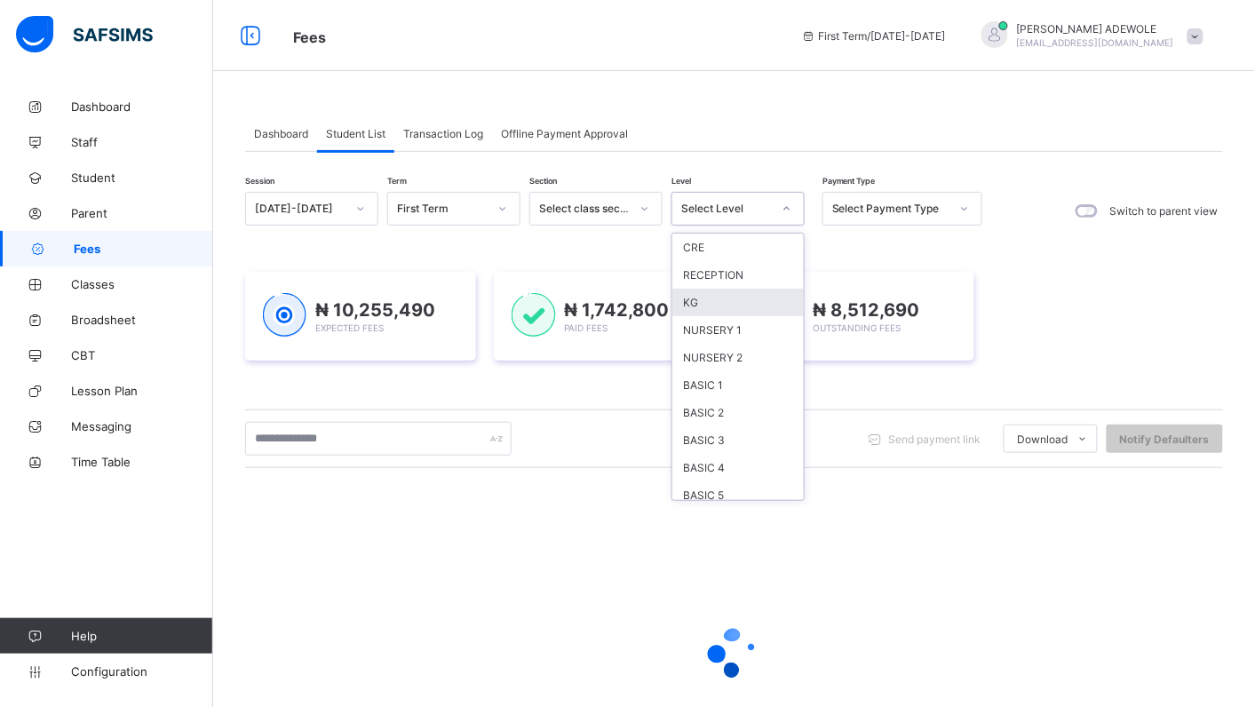
click at [731, 290] on div "KG" at bounding box center [737, 303] width 131 height 28
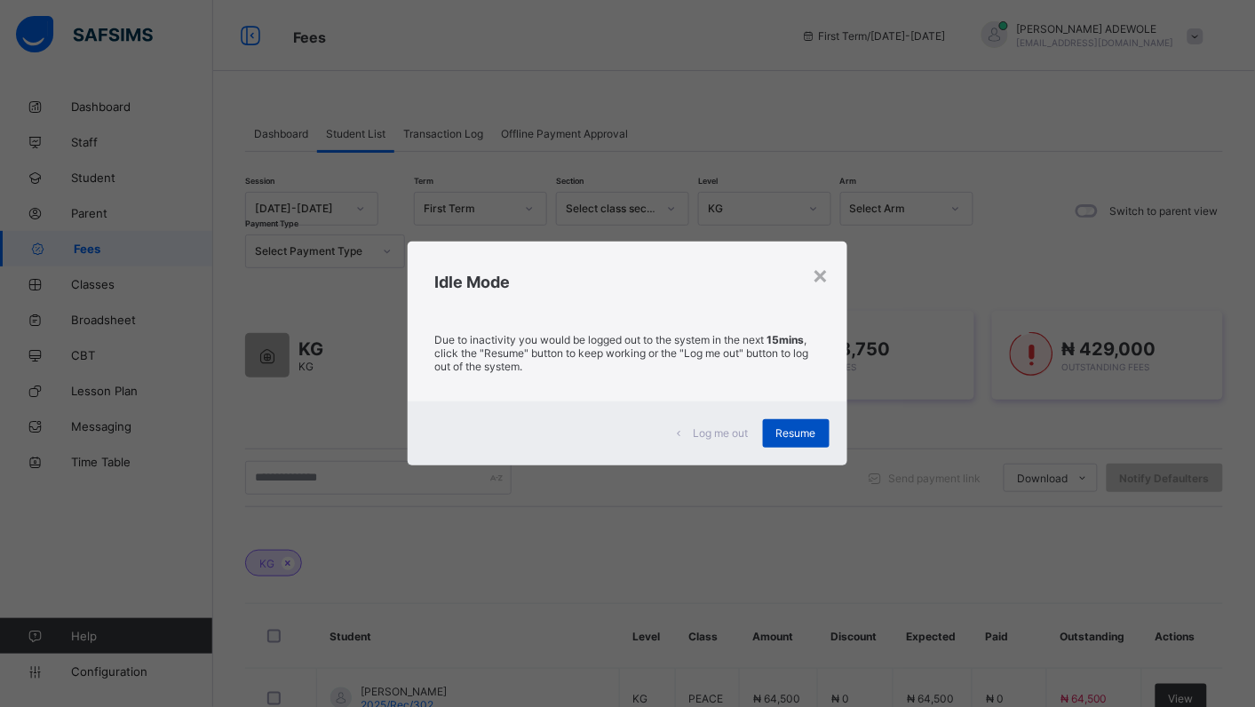
click at [793, 432] on span "Resume" at bounding box center [796, 432] width 40 height 13
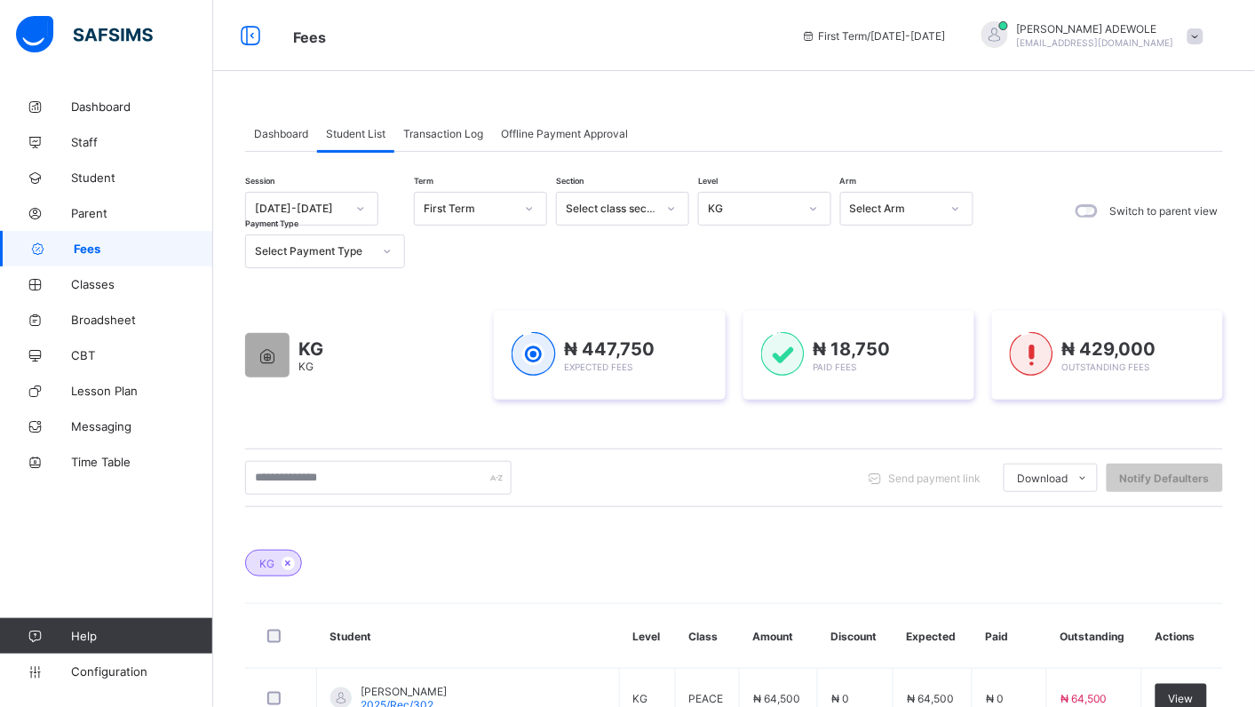
drag, startPoint x: 259, startPoint y: 297, endPoint x: -153, endPoint y: 752, distance: 613.6
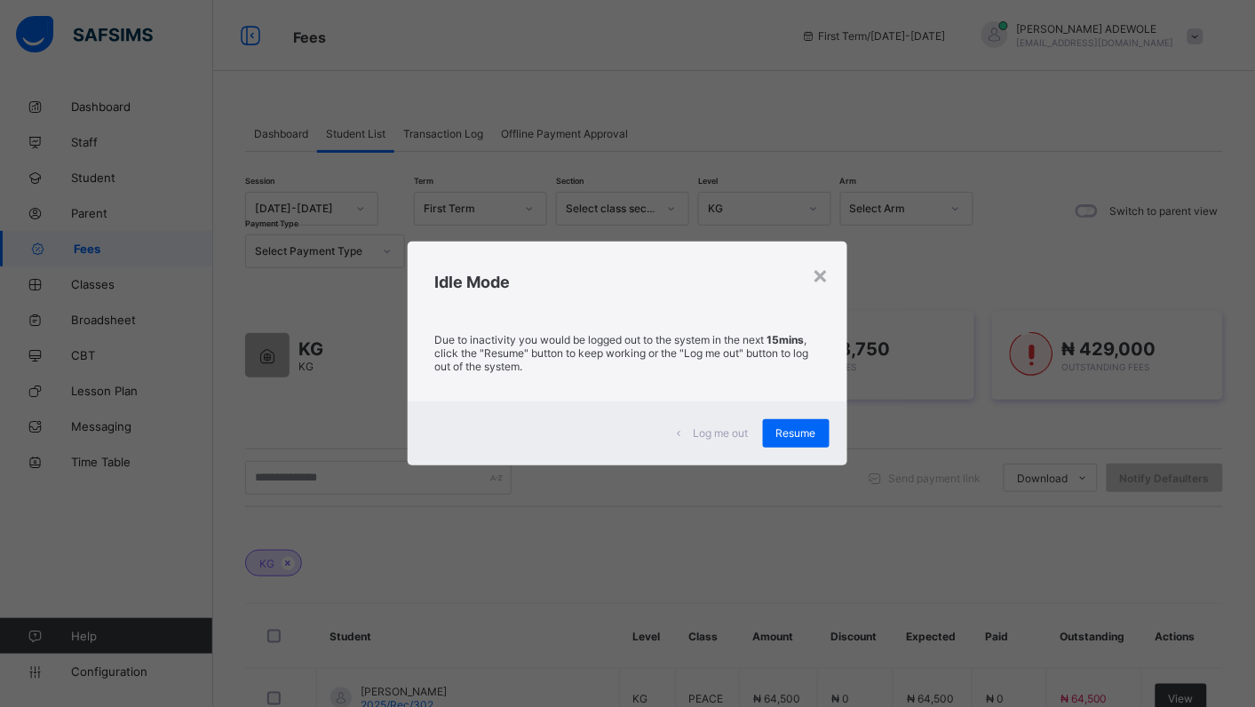
drag, startPoint x: -153, startPoint y: 752, endPoint x: 791, endPoint y: 429, distance: 997.8
click at [791, 429] on span "Resume" at bounding box center [796, 432] width 40 height 13
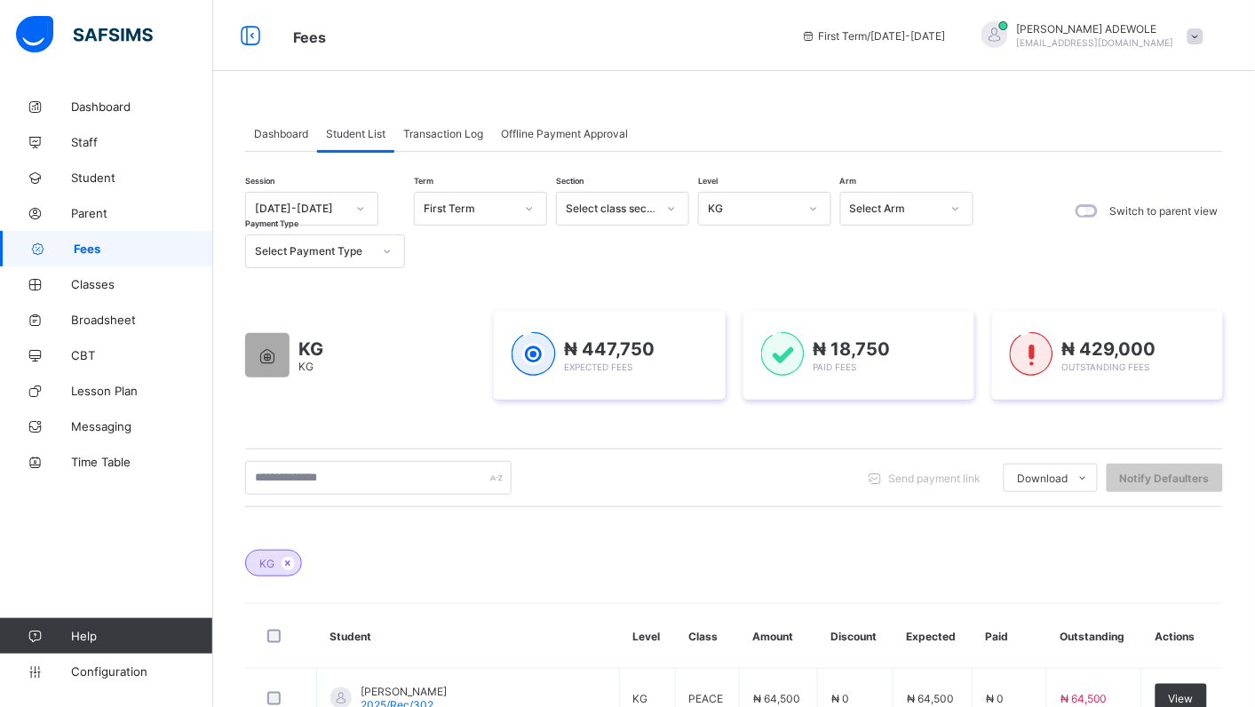
click at [635, 6] on div "Fees First Term / 2025-2026 OLUBUNMI ADEWOLE olubunmiadewole5@gmail.com" at bounding box center [627, 35] width 1255 height 71
click at [633, 6] on div "Fees First Term / 2025-2026 OLUBUNMI ADEWOLE olubunmiadewole5@gmail.com" at bounding box center [627, 35] width 1255 height 71
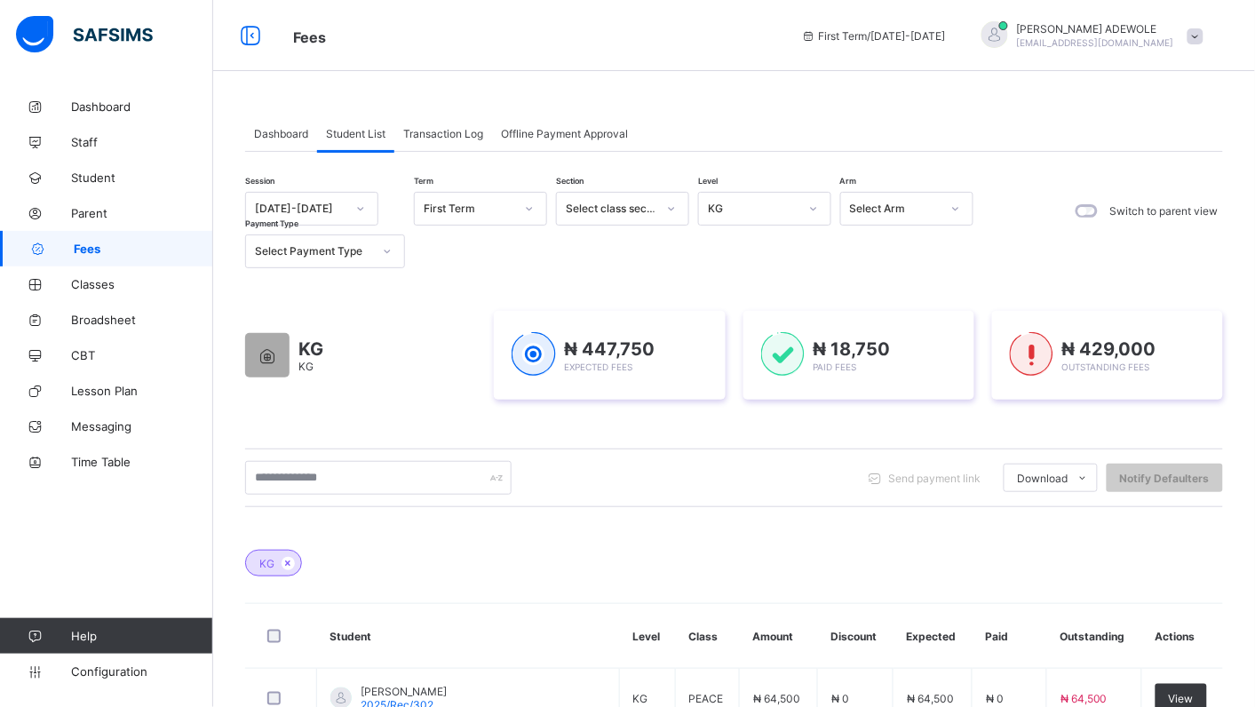
click at [633, 6] on div "Fees First Term / 2025-2026 OLUBUNMI ADEWOLE olubunmiadewole5@gmail.com" at bounding box center [627, 35] width 1255 height 71
click at [653, 25] on span "Fees" at bounding box center [533, 35] width 481 height 23
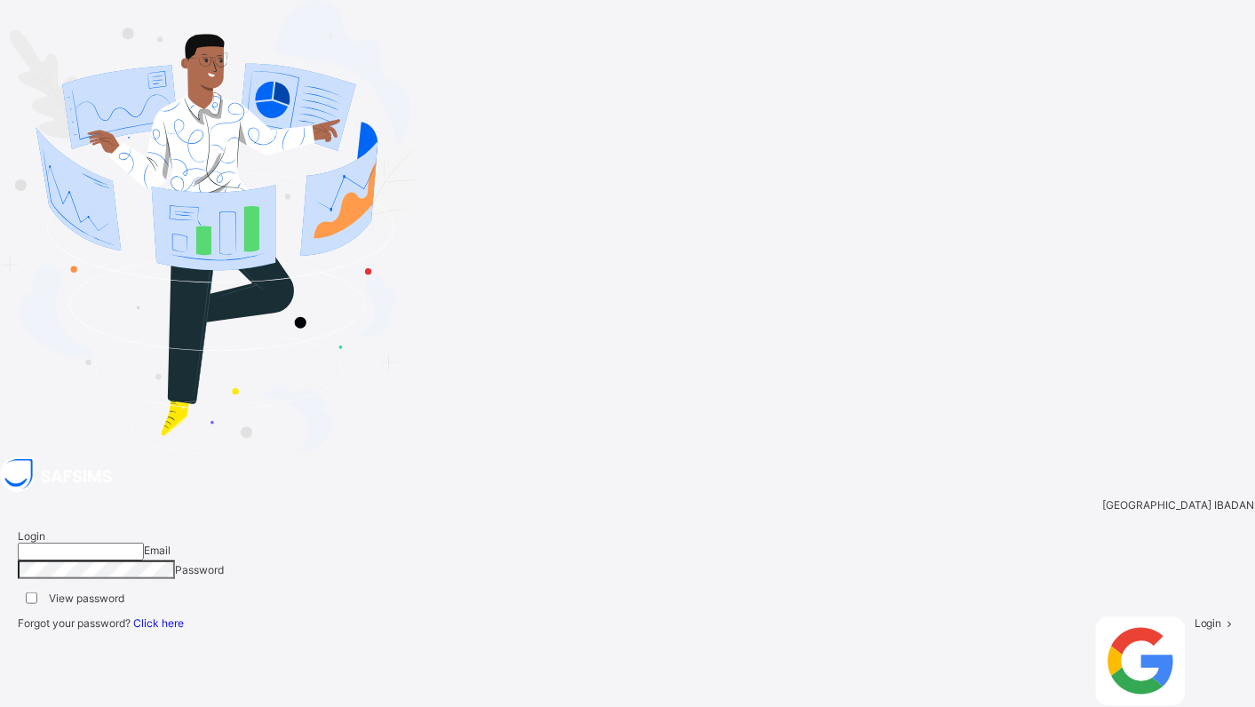
type input "**********"
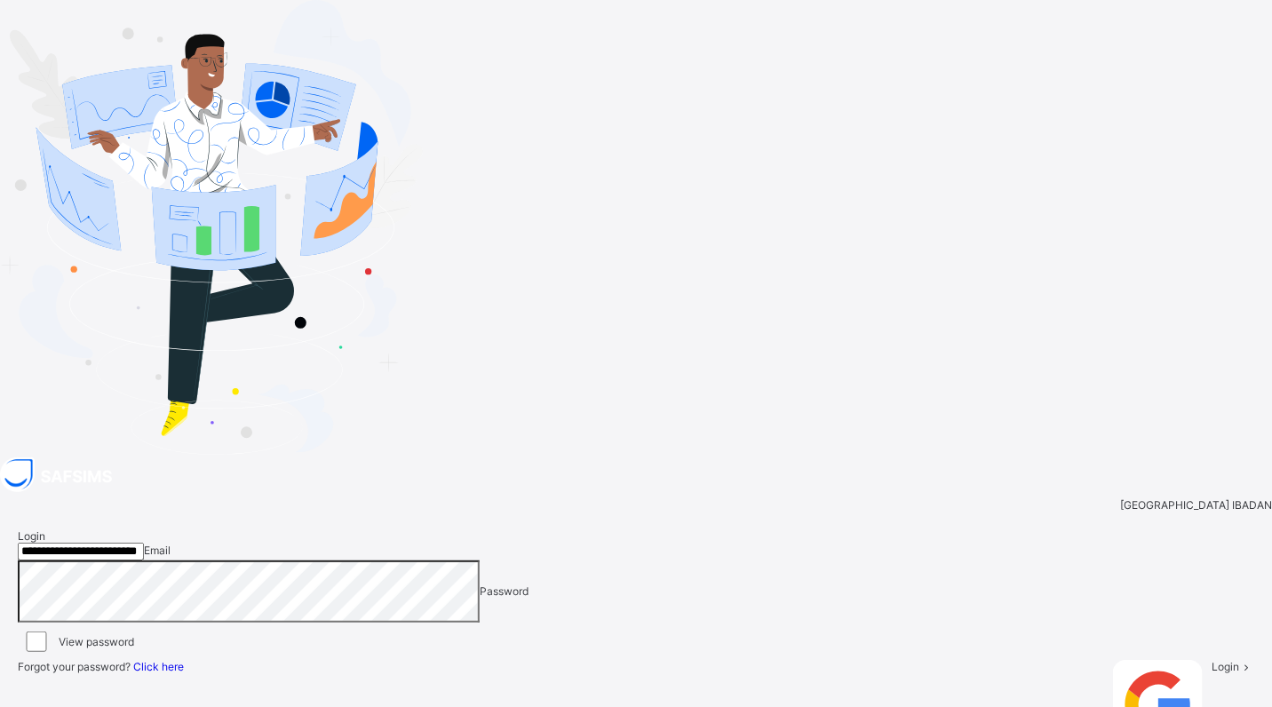
click at [1211, 660] on span "Login" at bounding box center [1225, 666] width 28 height 13
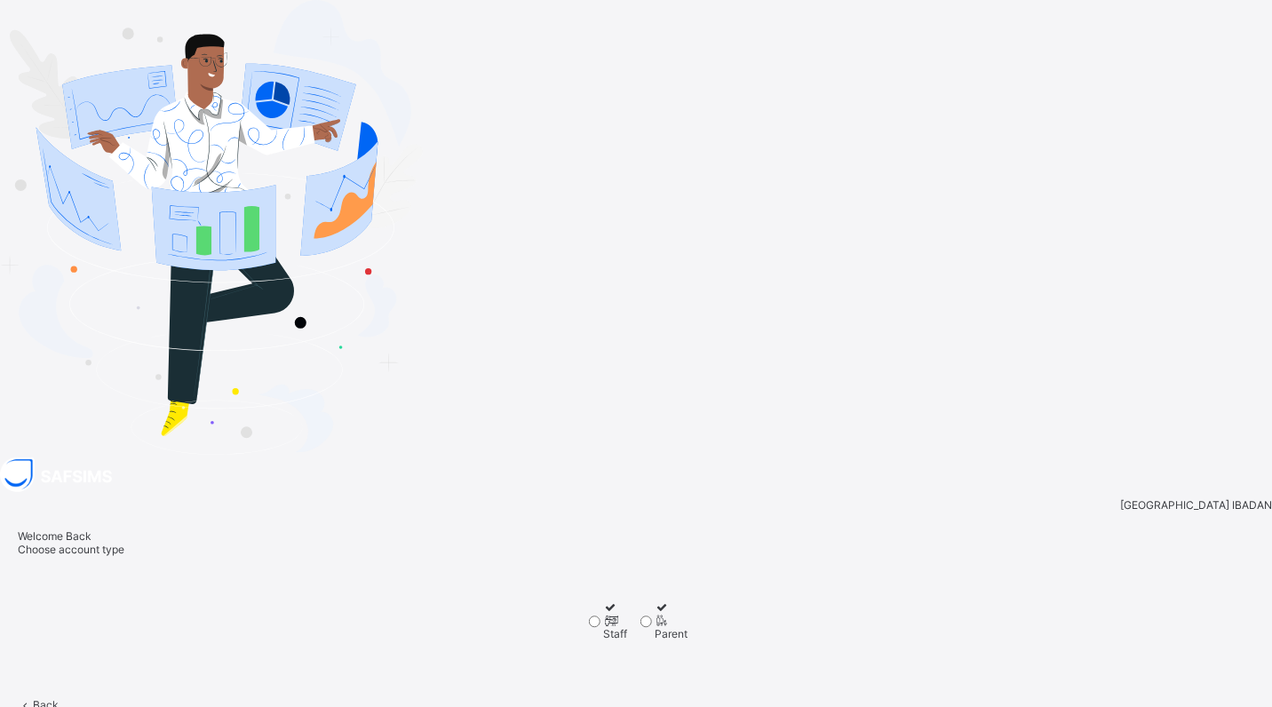
click at [75, 706] on span at bounding box center [66, 717] width 15 height 13
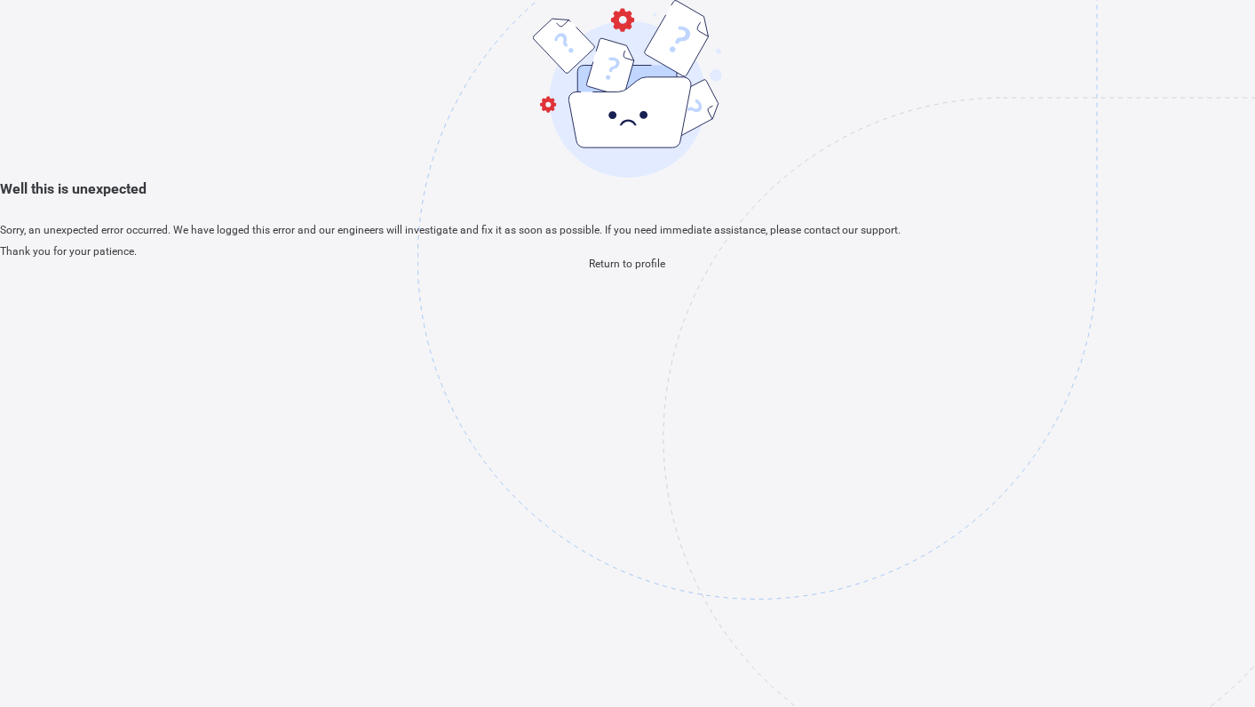
click at [591, 270] on span "Return to profile" at bounding box center [628, 264] width 76 height 12
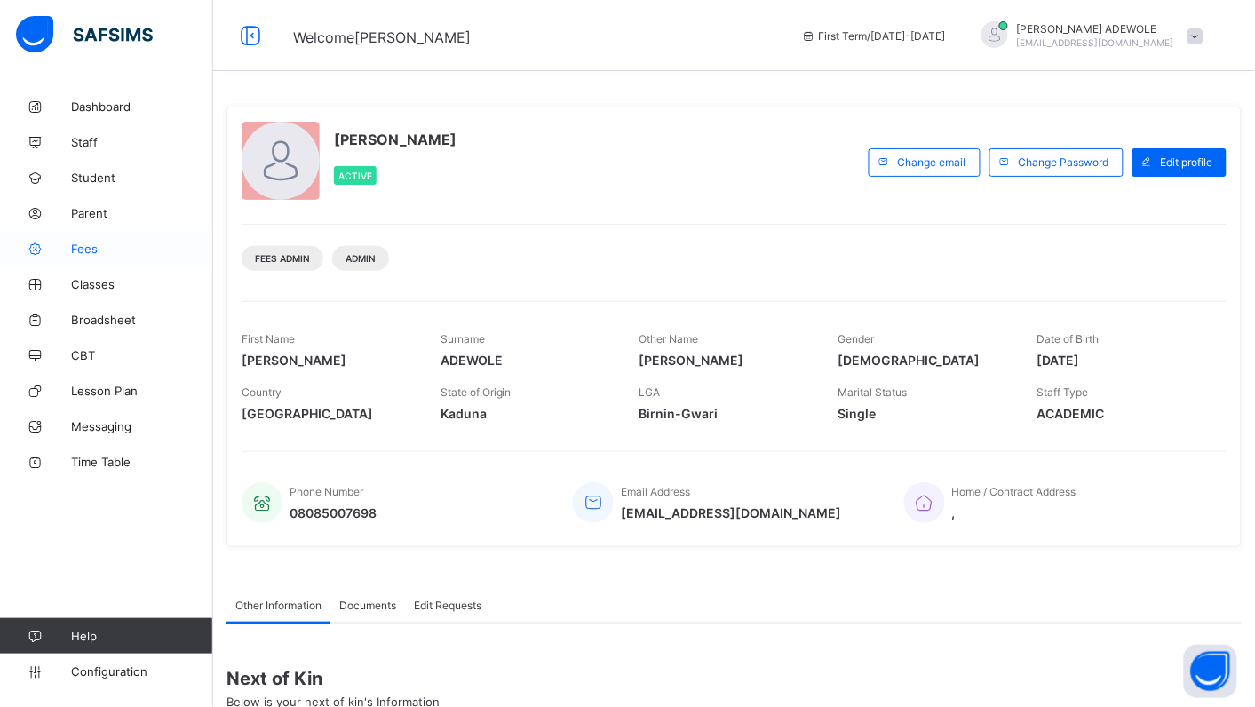
click at [91, 249] on span "Fees" at bounding box center [142, 249] width 142 height 14
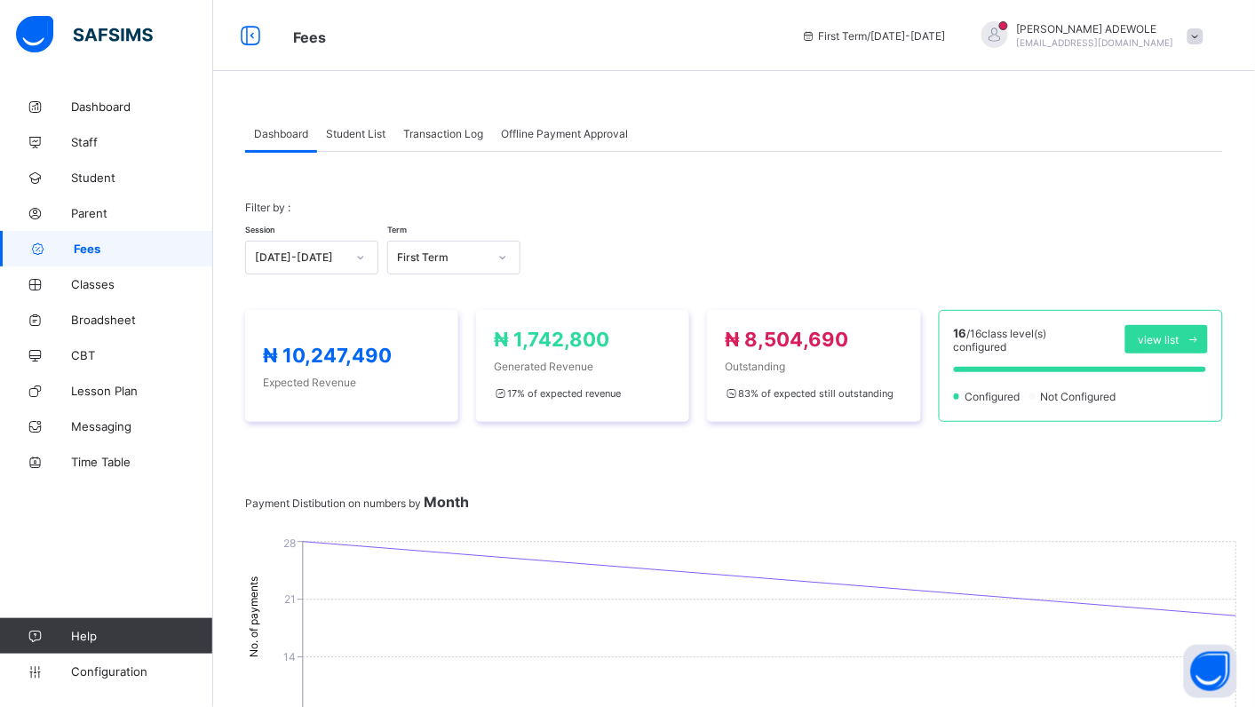
click at [355, 135] on span "Student List" at bounding box center [355, 133] width 59 height 13
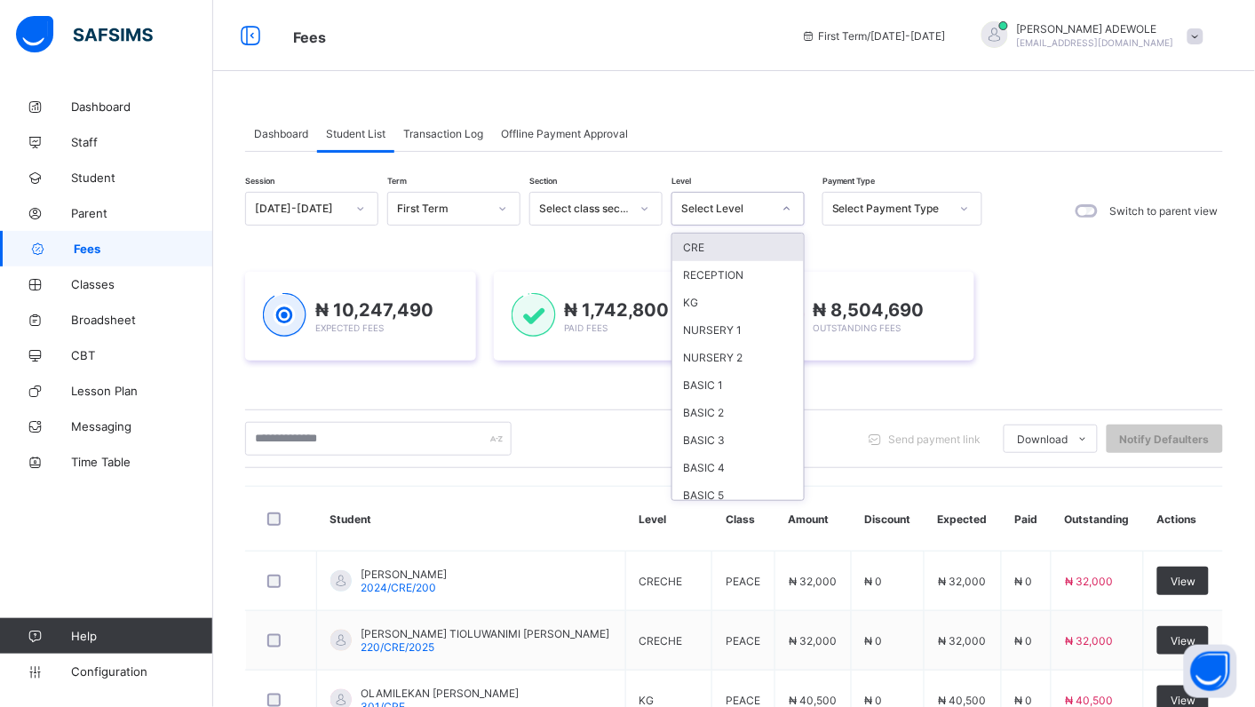
click at [783, 206] on icon at bounding box center [786, 209] width 11 height 18
click at [697, 297] on div "KG" at bounding box center [737, 303] width 131 height 28
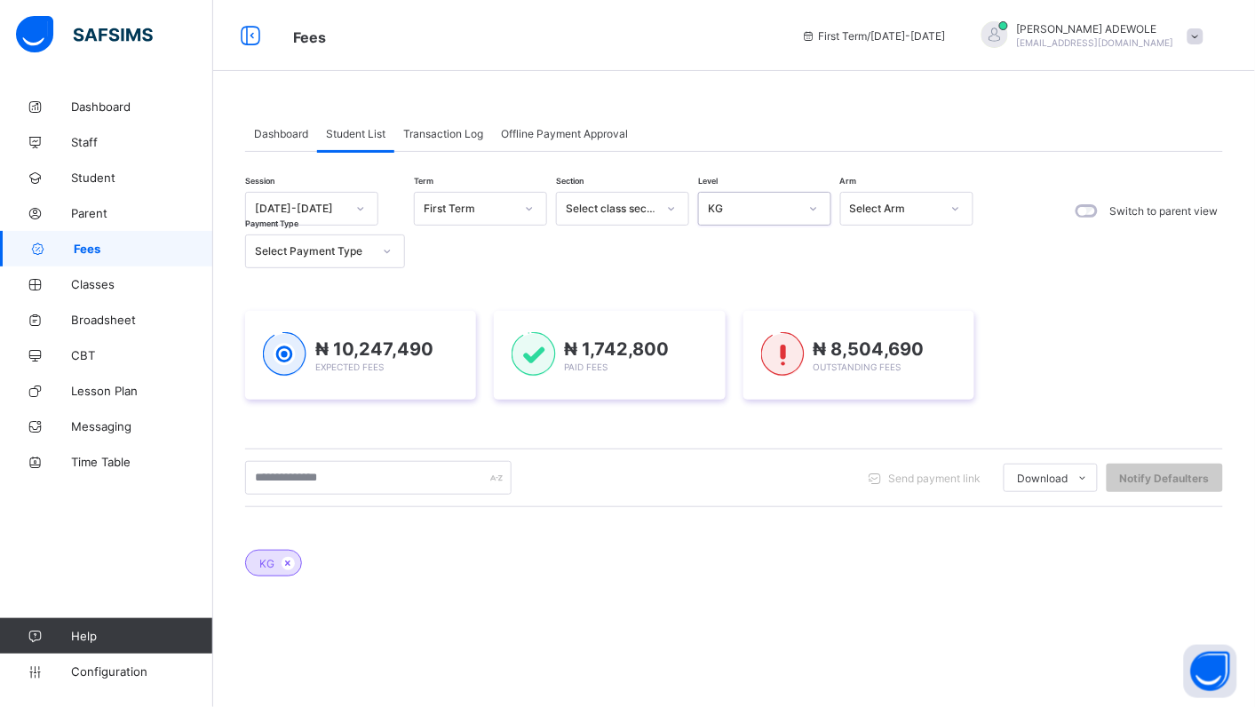
scroll to position [242, 0]
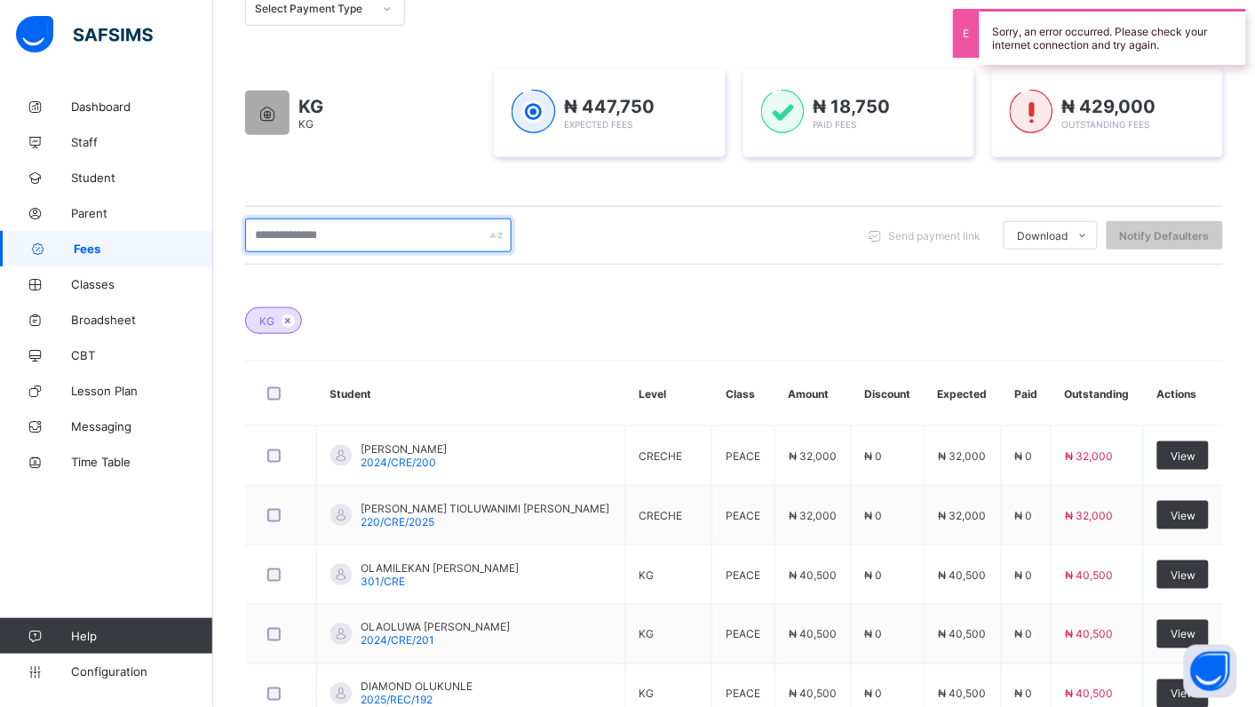
click at [358, 234] on input "text" at bounding box center [378, 235] width 266 height 34
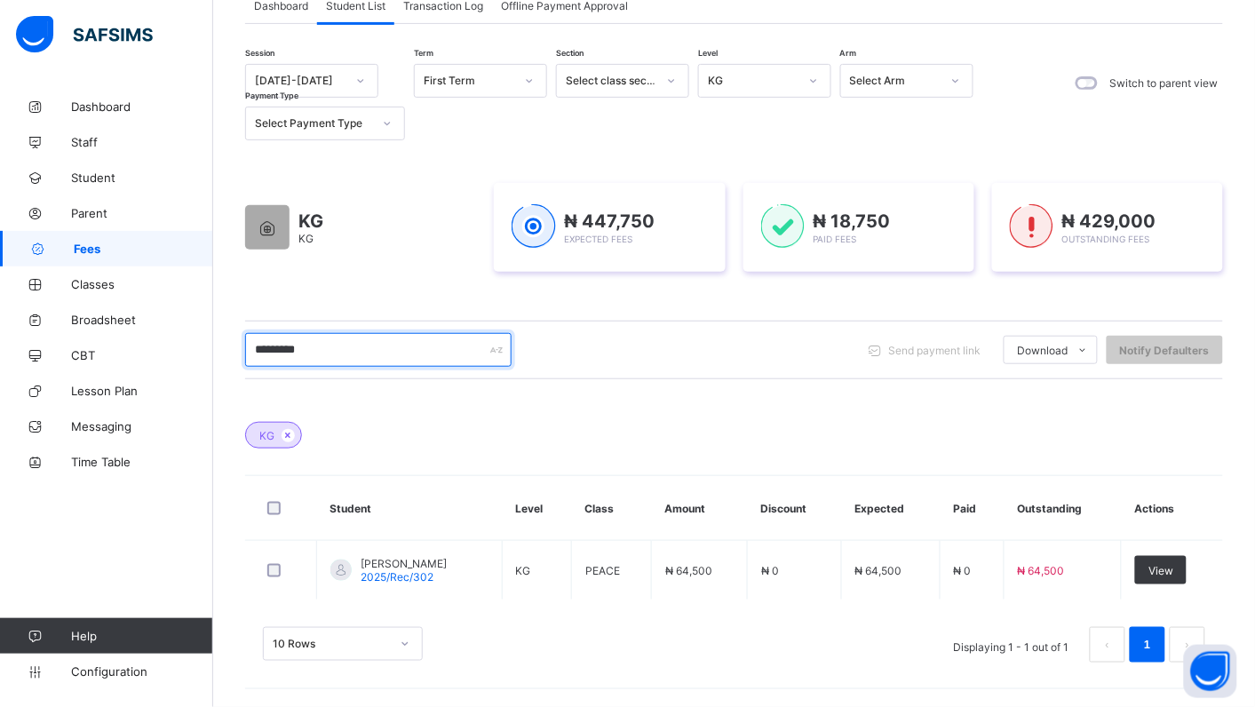
scroll to position [129, 0]
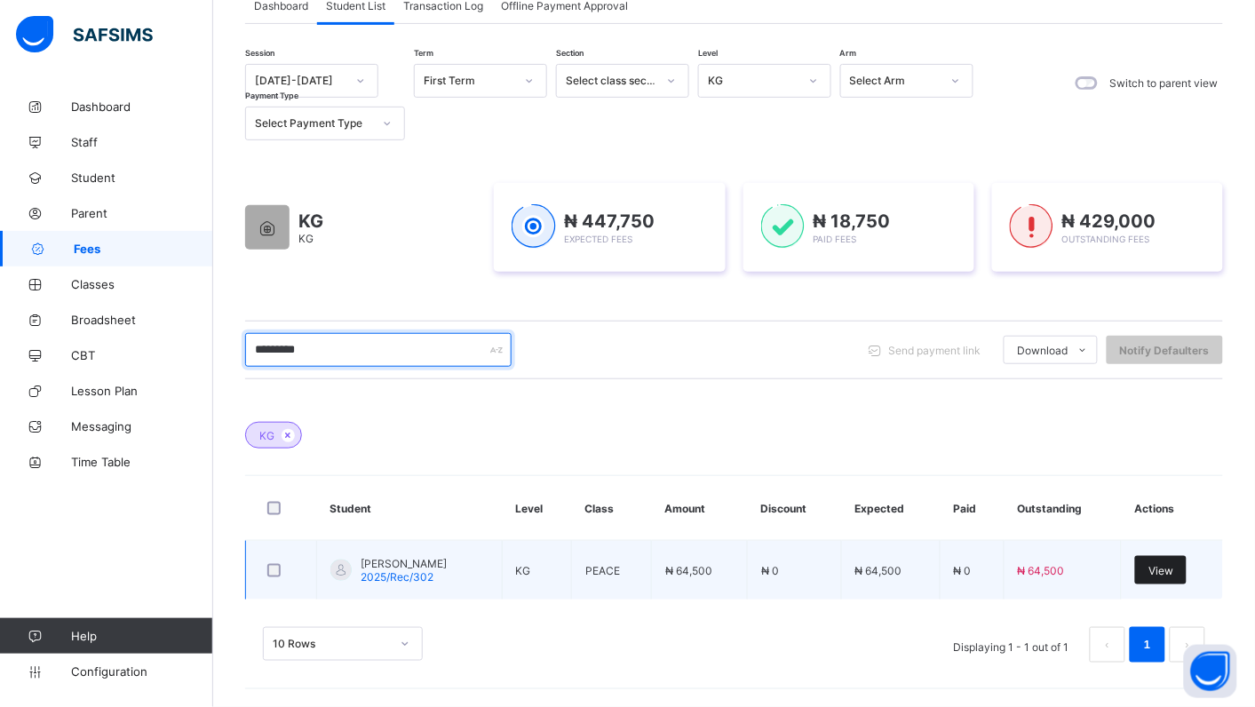
type input "*********"
click at [1173, 573] on span "View" at bounding box center [1160, 570] width 25 height 13
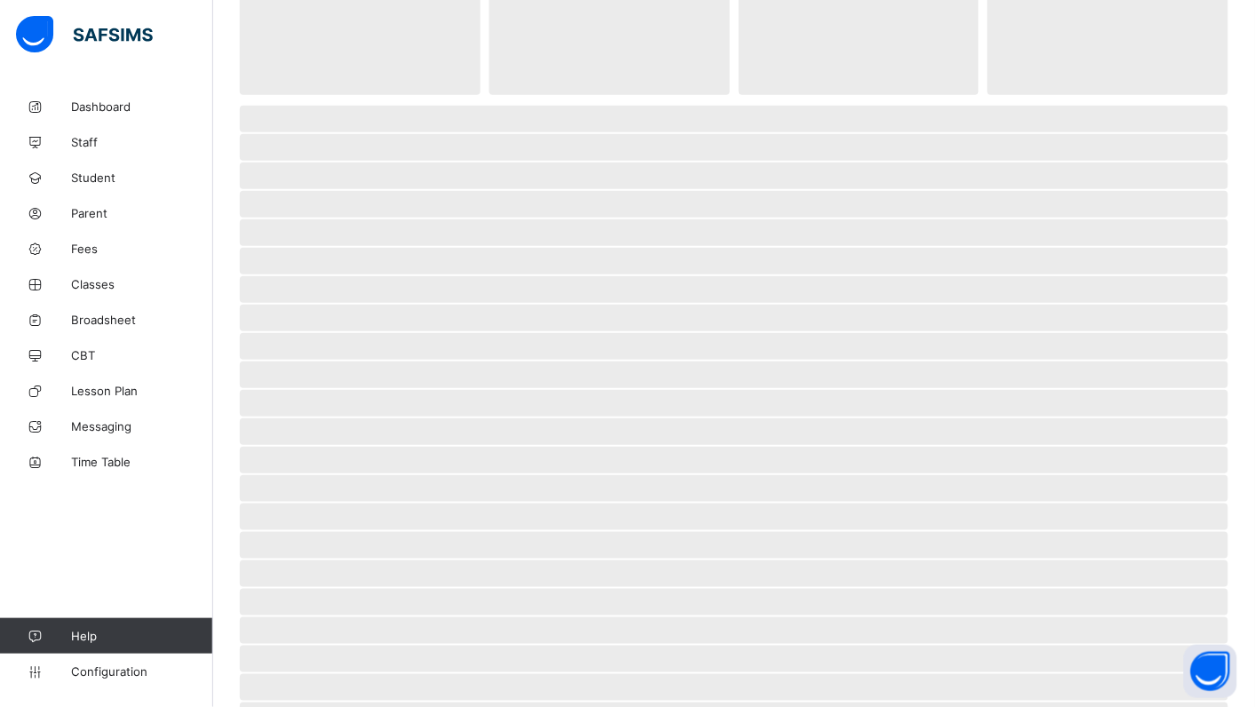
click at [1203, 573] on span "‌" at bounding box center [734, 573] width 988 height 27
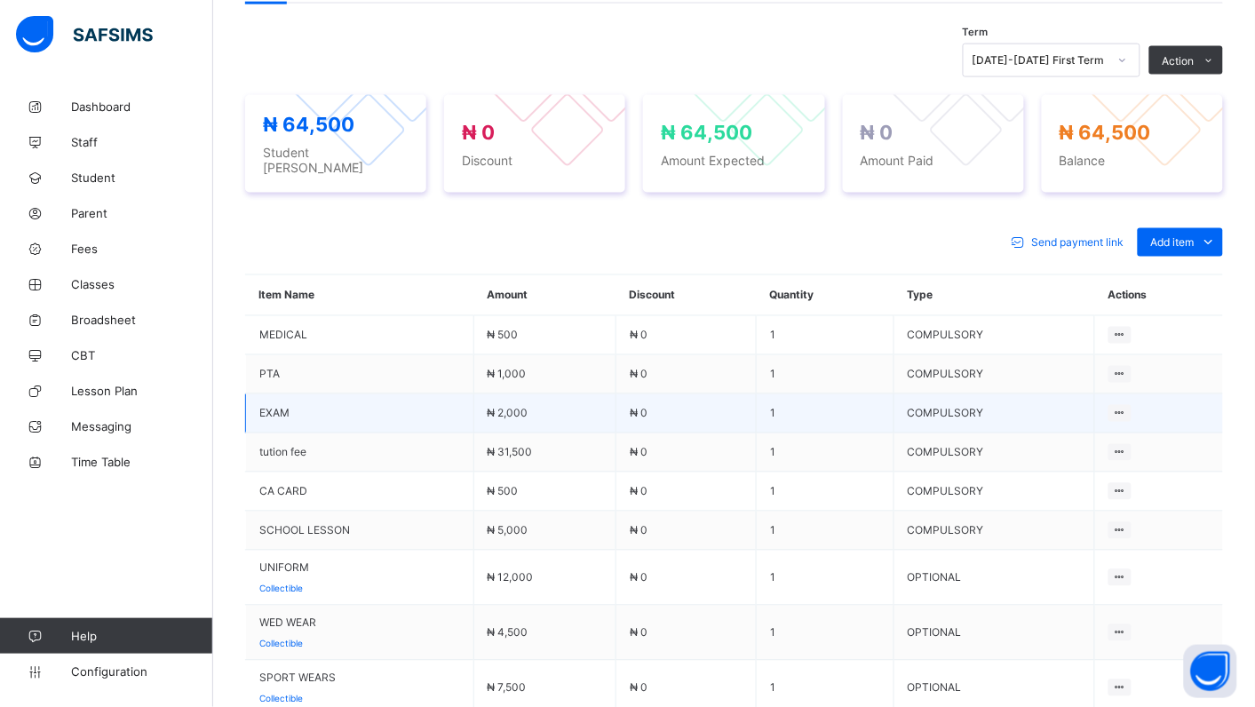
scroll to position [560, 0]
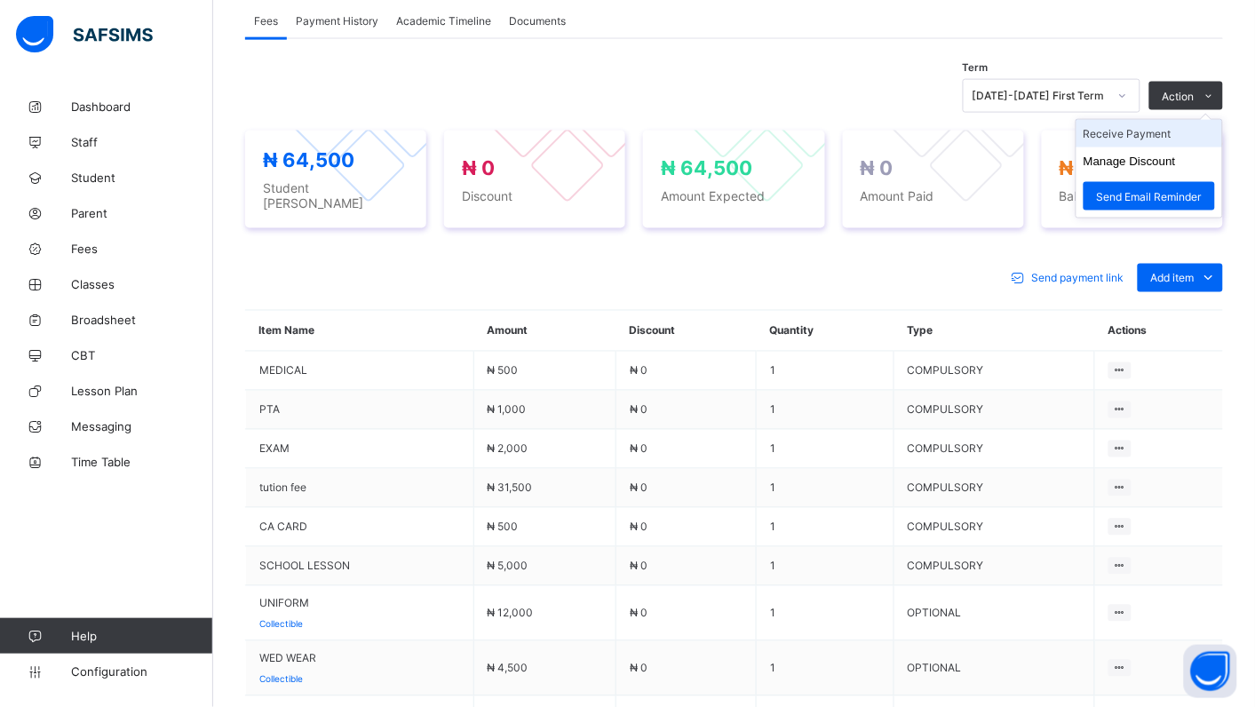
click at [1151, 134] on li "Receive Payment" at bounding box center [1149, 134] width 146 height 28
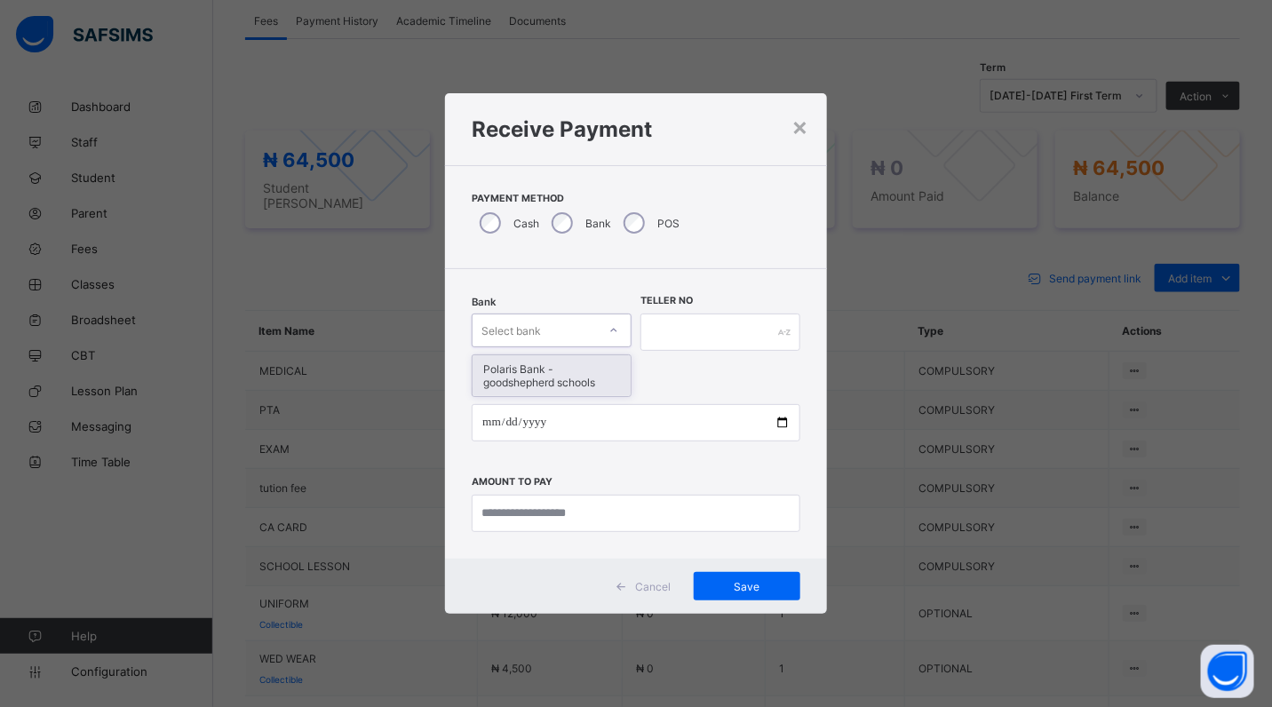
click at [609, 330] on icon at bounding box center [613, 330] width 11 height 18
click at [615, 380] on div "Polaris Bank - goodshepherd schools" at bounding box center [551, 375] width 158 height 41
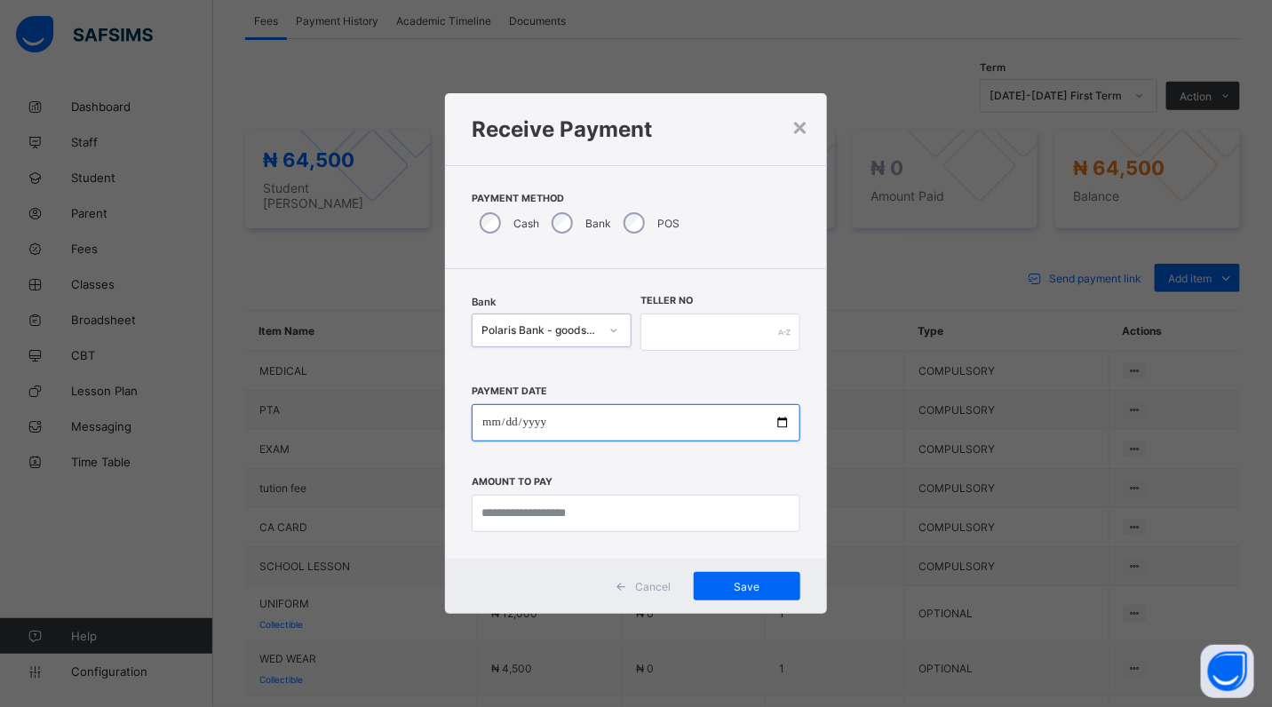
drag, startPoint x: 777, startPoint y: 423, endPoint x: 768, endPoint y: 424, distance: 8.9
click at [775, 423] on input "date" at bounding box center [636, 422] width 329 height 37
type input "**********"
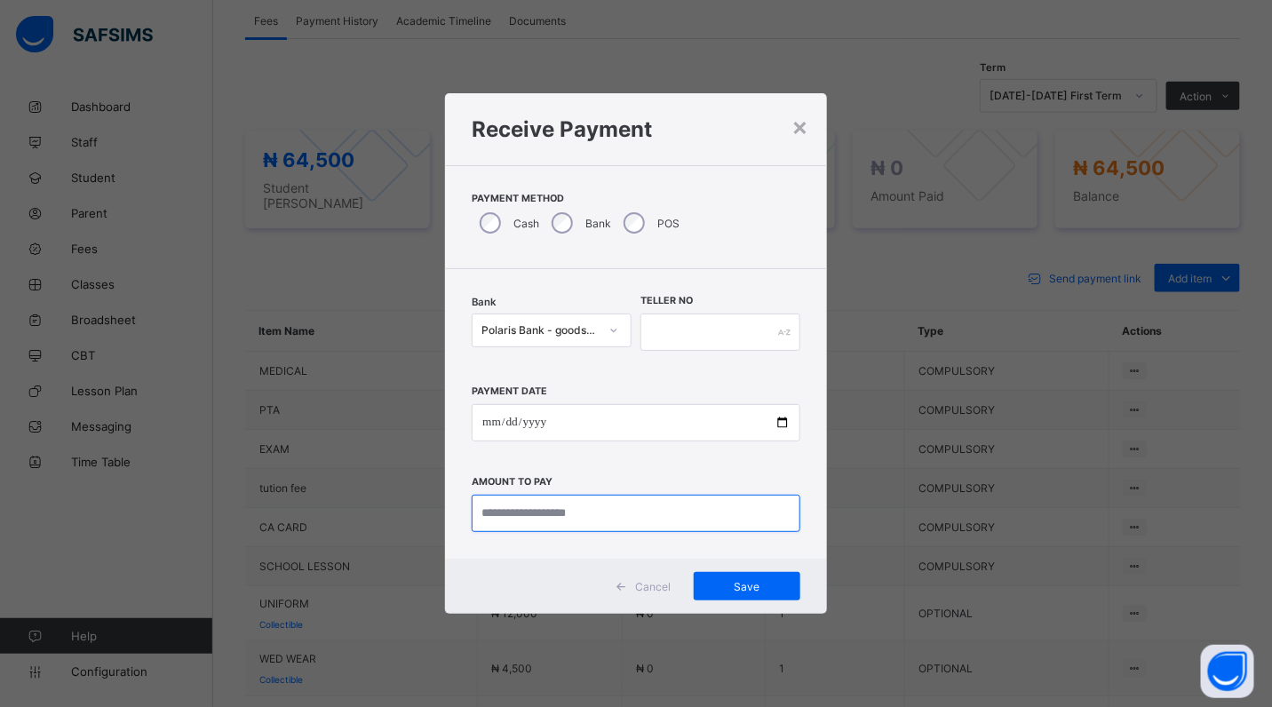
click at [609, 504] on input "currency" at bounding box center [636, 513] width 329 height 37
click at [609, 526] on input "currency" at bounding box center [636, 513] width 329 height 37
click at [610, 524] on input "currency" at bounding box center [636, 513] width 329 height 37
type input "********"
drag, startPoint x: 659, startPoint y: 329, endPoint x: 645, endPoint y: 349, distance: 24.9
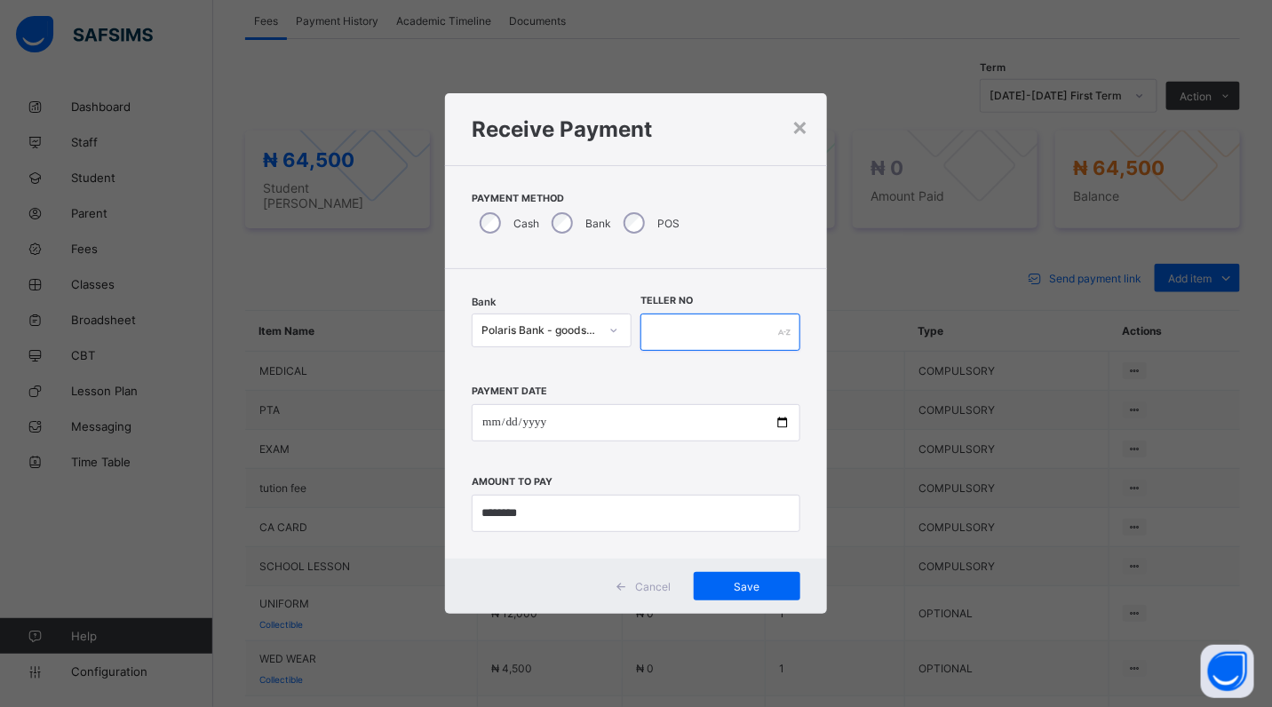
click at [658, 329] on input "text" at bounding box center [720, 331] width 160 height 37
type input "*****"
click at [740, 587] on span "Save" at bounding box center [747, 586] width 80 height 13
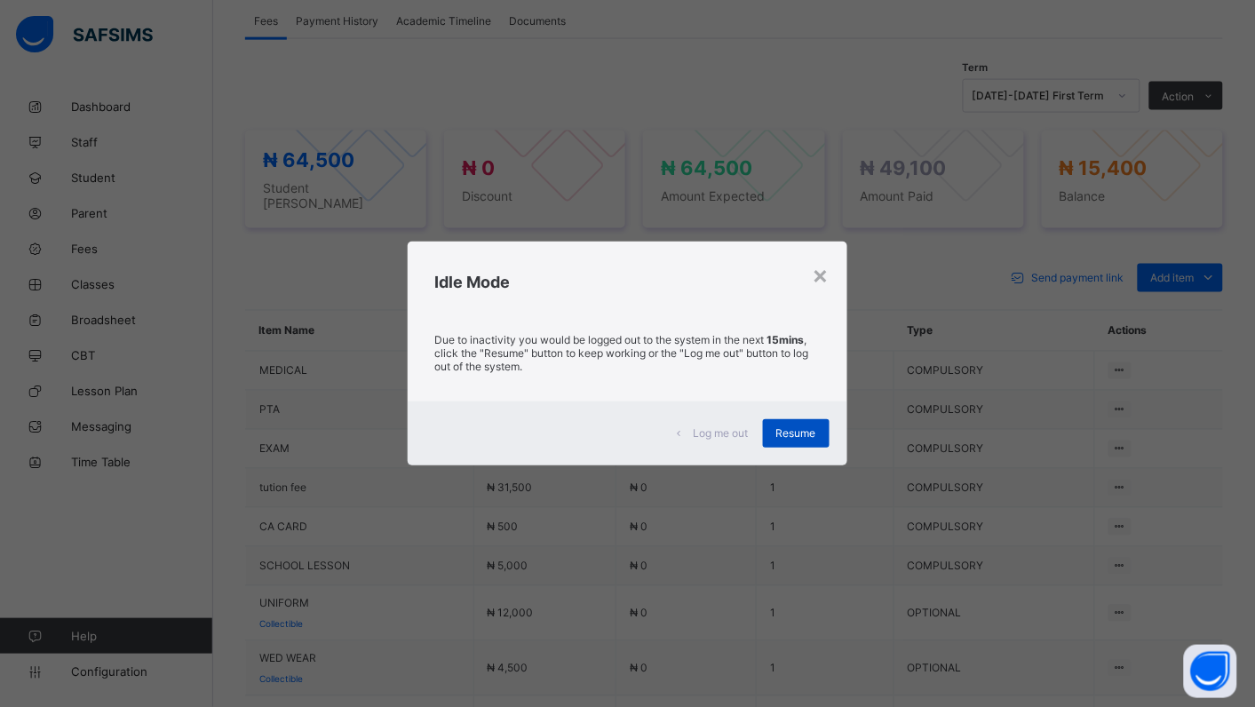
click at [789, 426] on span "Resume" at bounding box center [796, 432] width 40 height 13
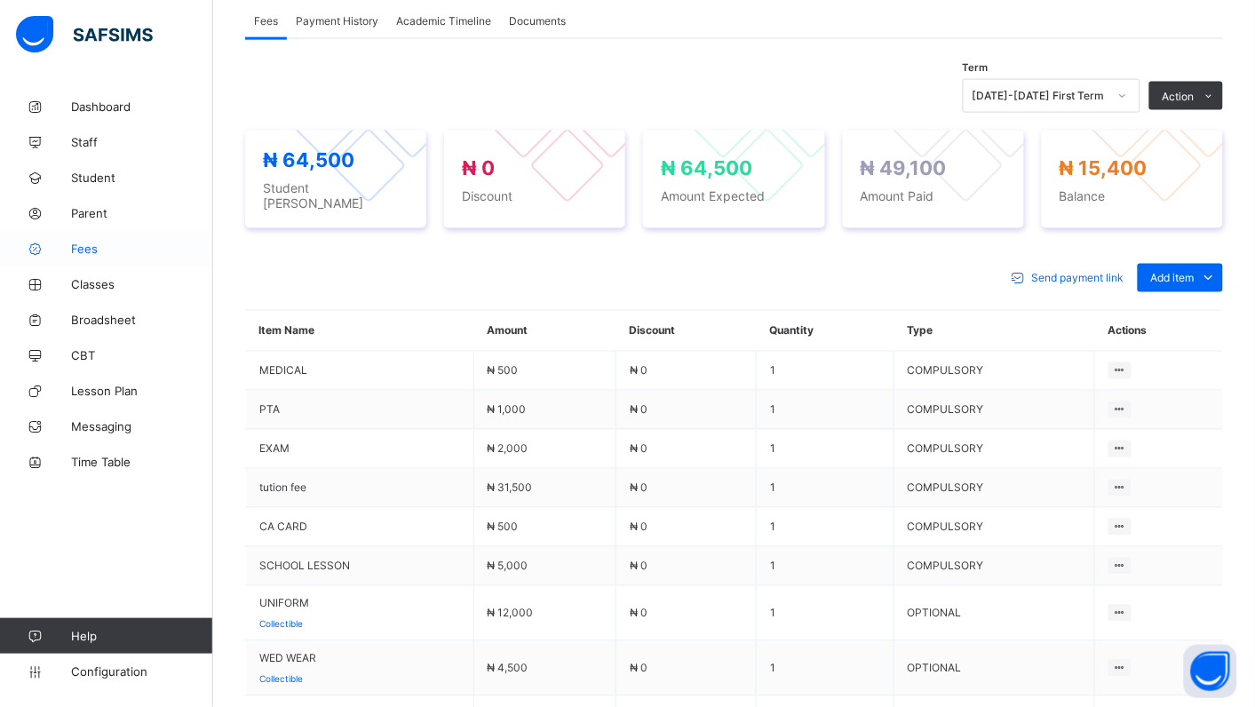
click at [78, 247] on span "Fees" at bounding box center [142, 249] width 142 height 14
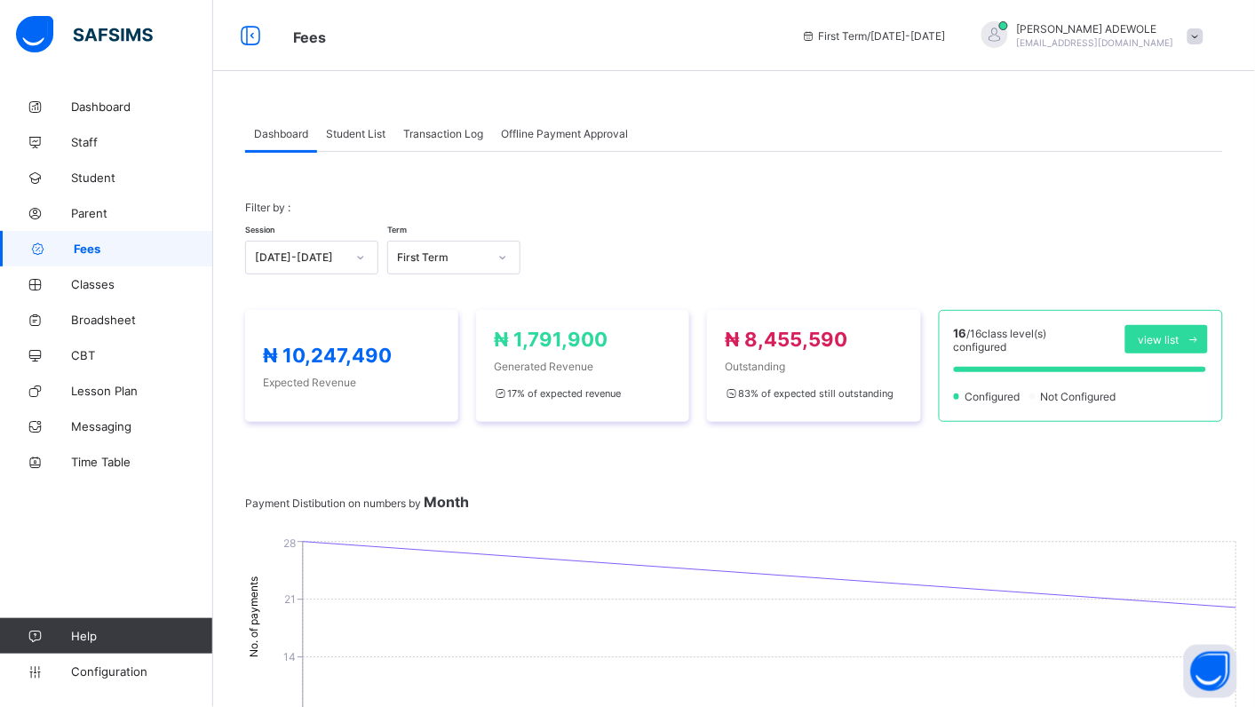
click at [361, 127] on span "Student List" at bounding box center [355, 133] width 59 height 13
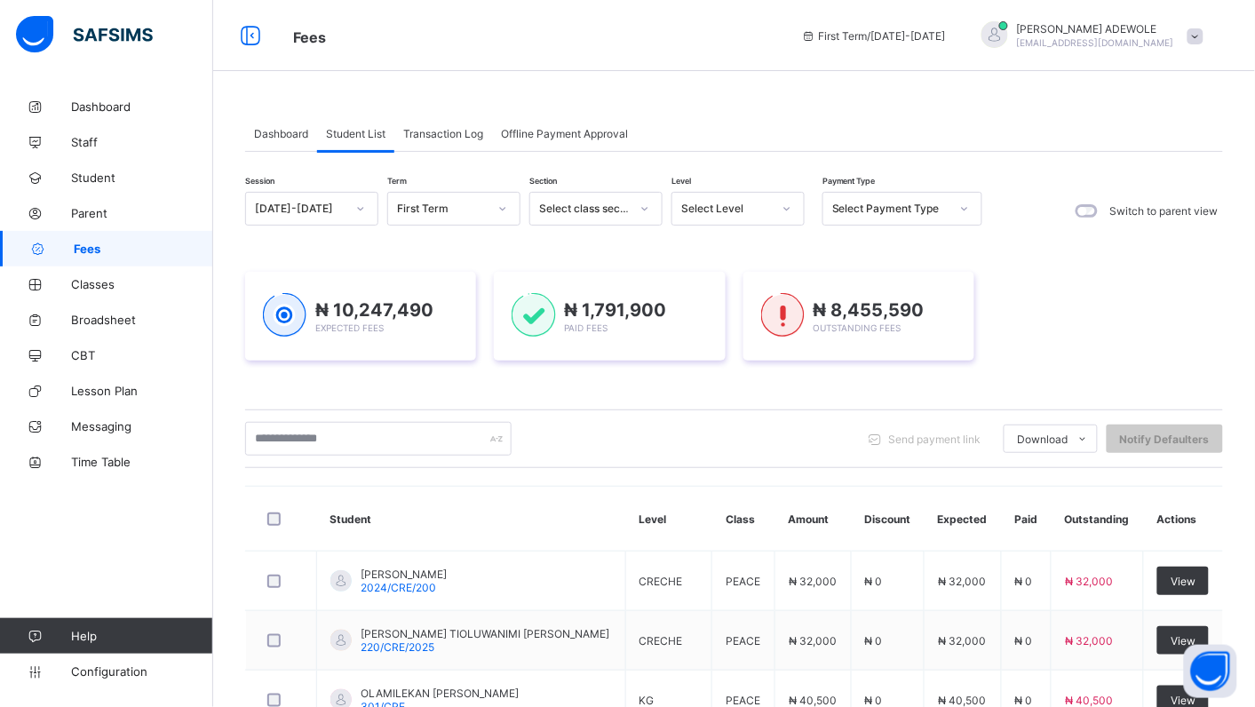
click at [787, 210] on icon at bounding box center [786, 209] width 11 height 18
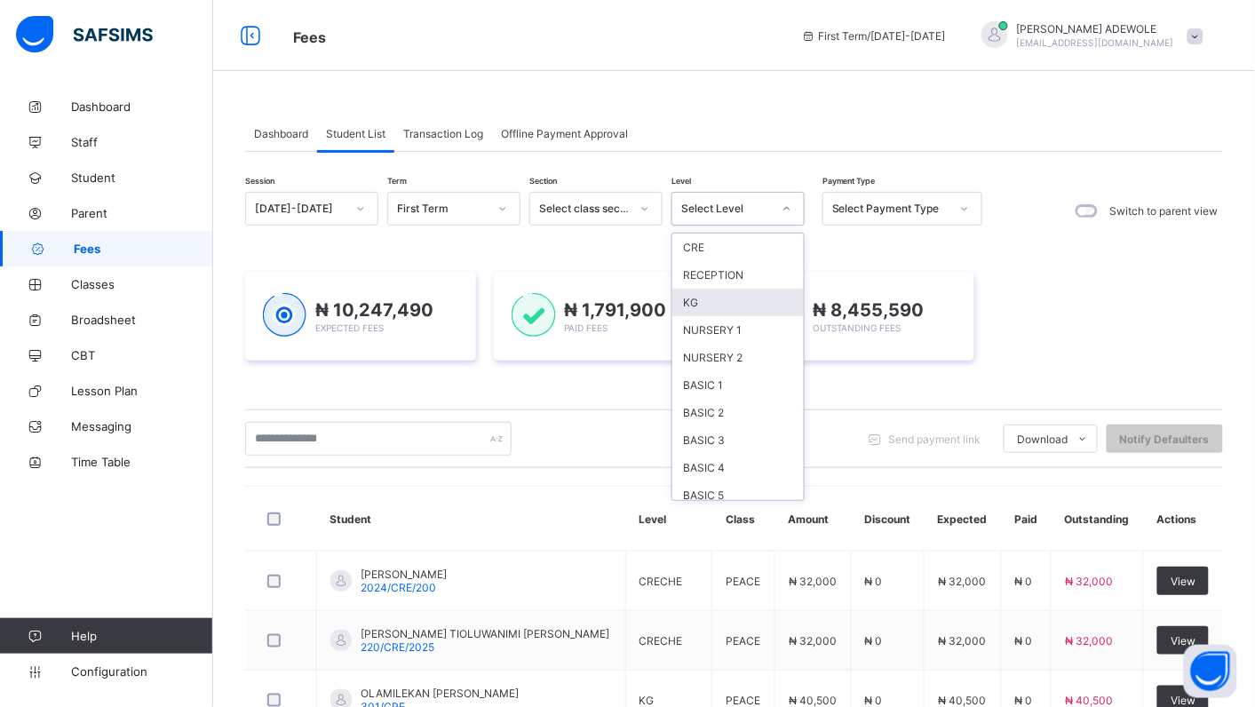
click at [708, 299] on div "KG" at bounding box center [737, 303] width 131 height 28
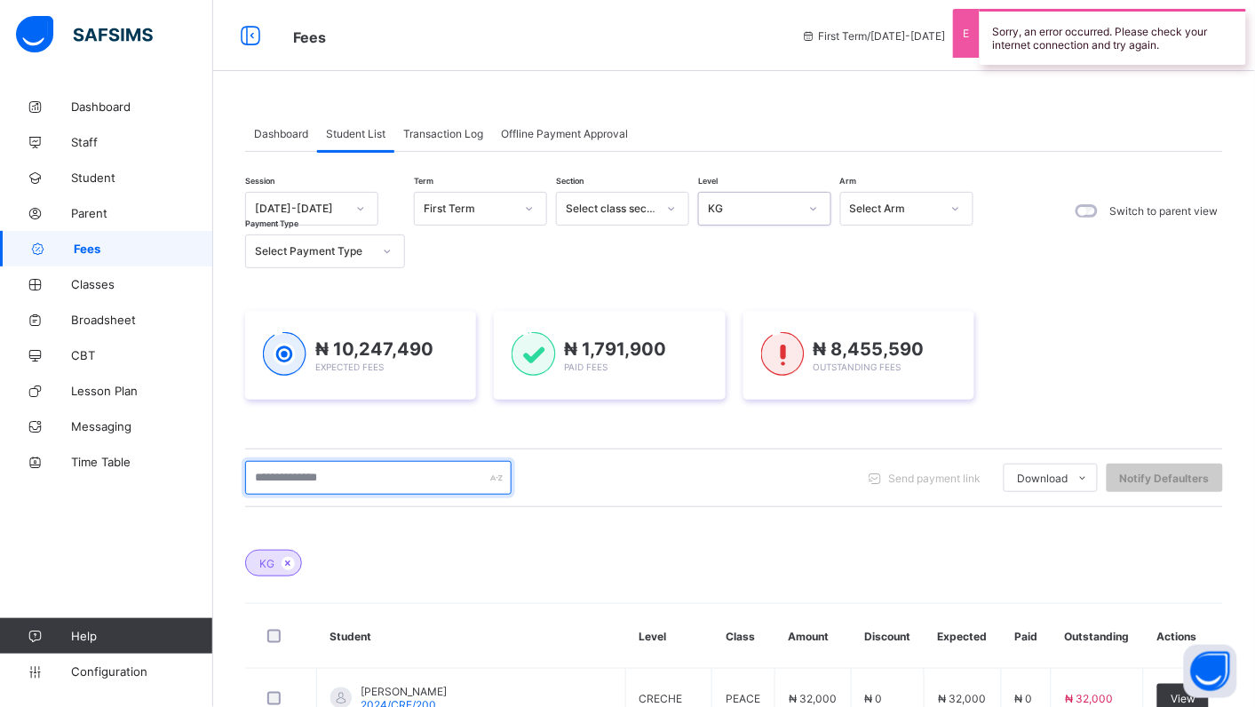
click at [361, 473] on input "text" at bounding box center [378, 478] width 266 height 34
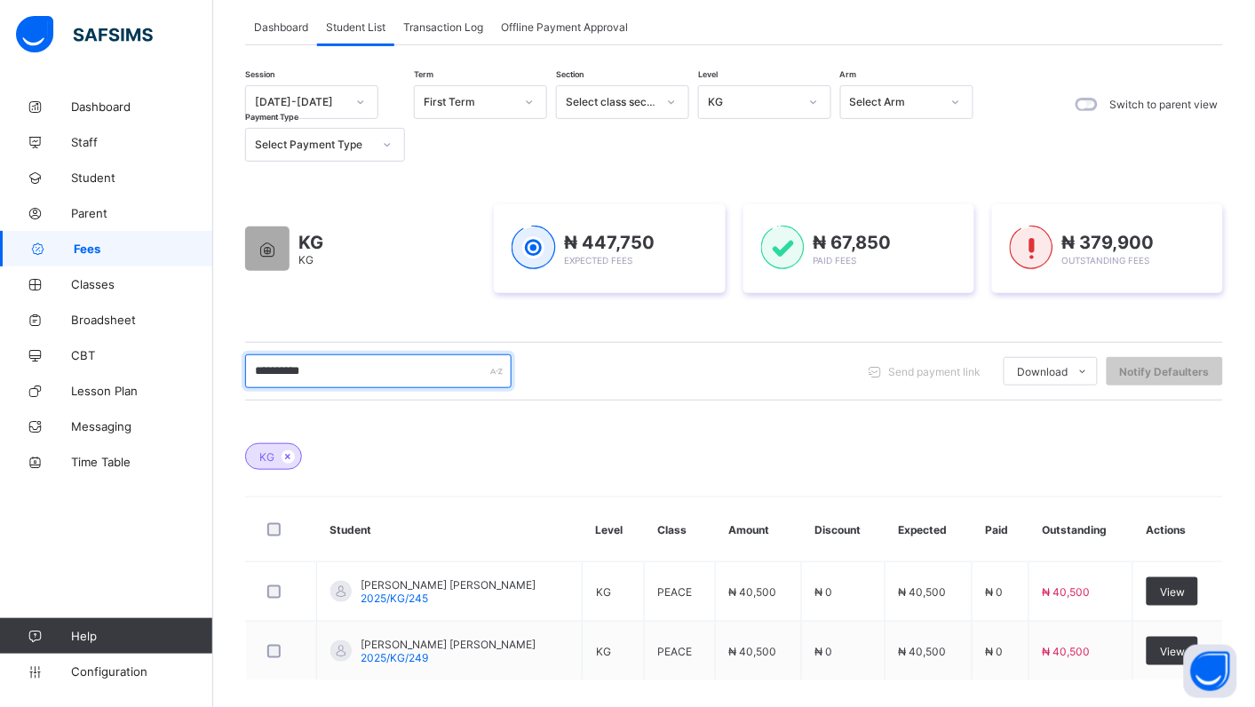
scroll to position [188, 0]
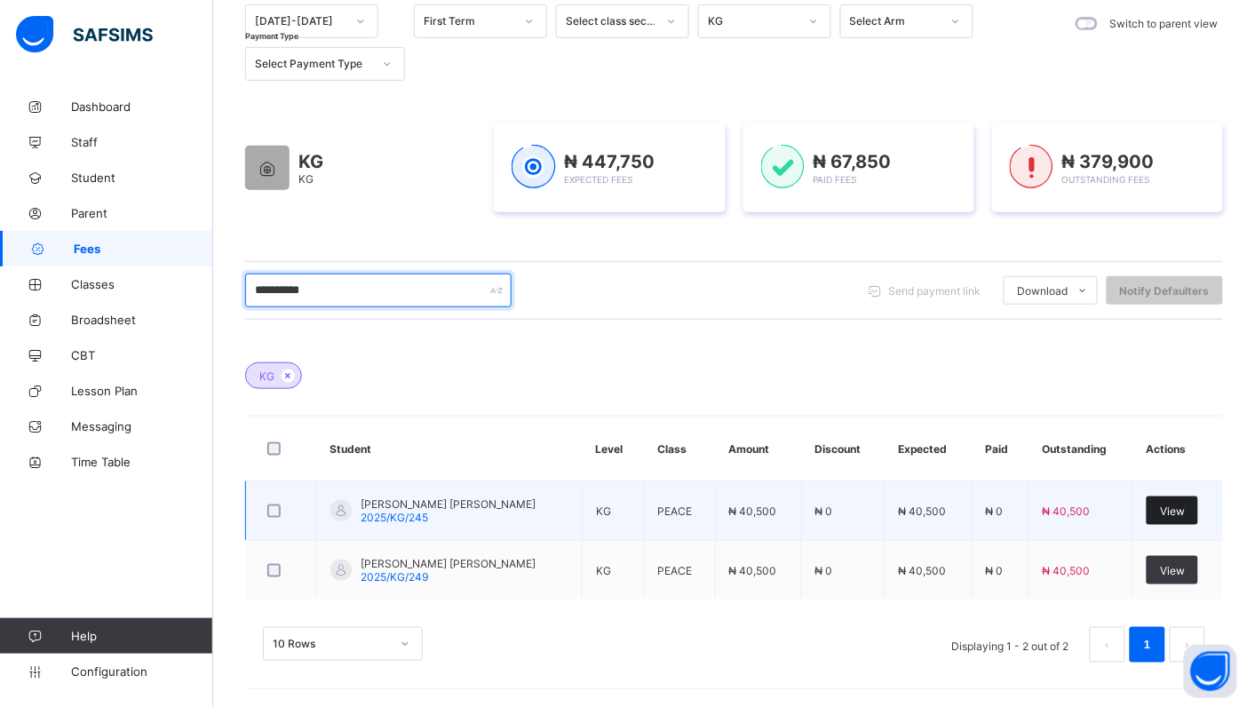
type input "**********"
click at [1184, 504] on span "View" at bounding box center [1172, 510] width 25 height 13
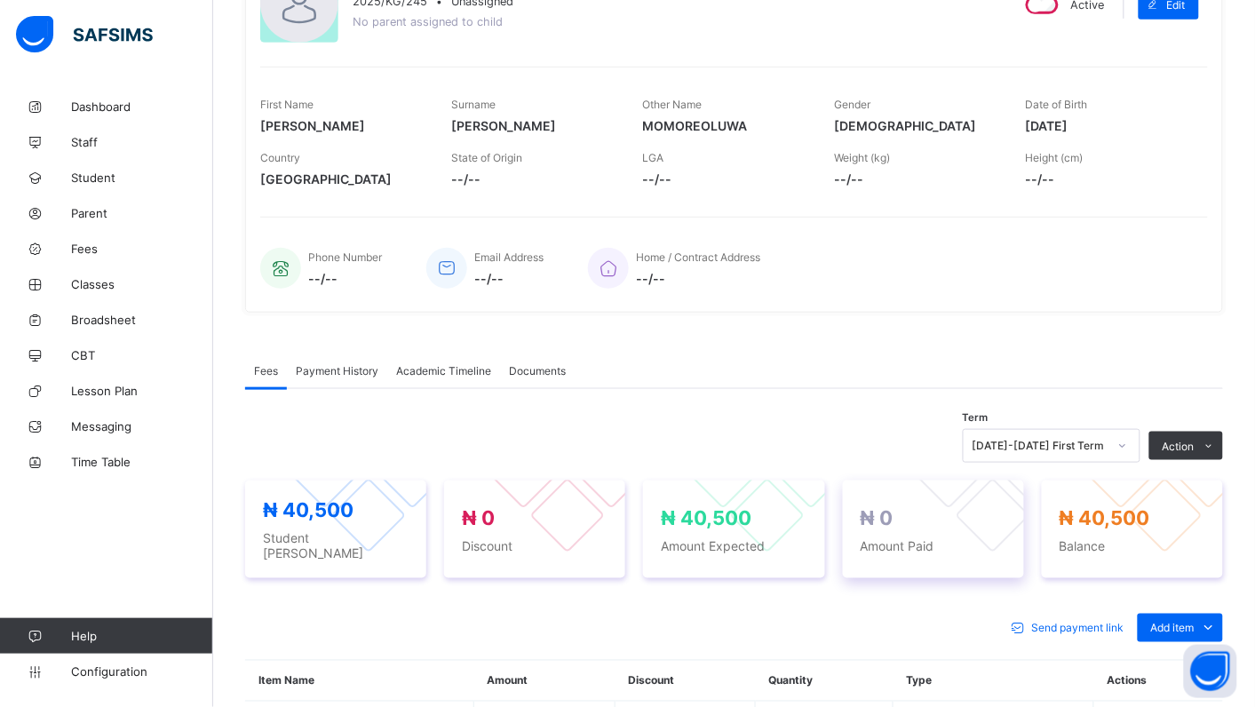
scroll to position [424, 0]
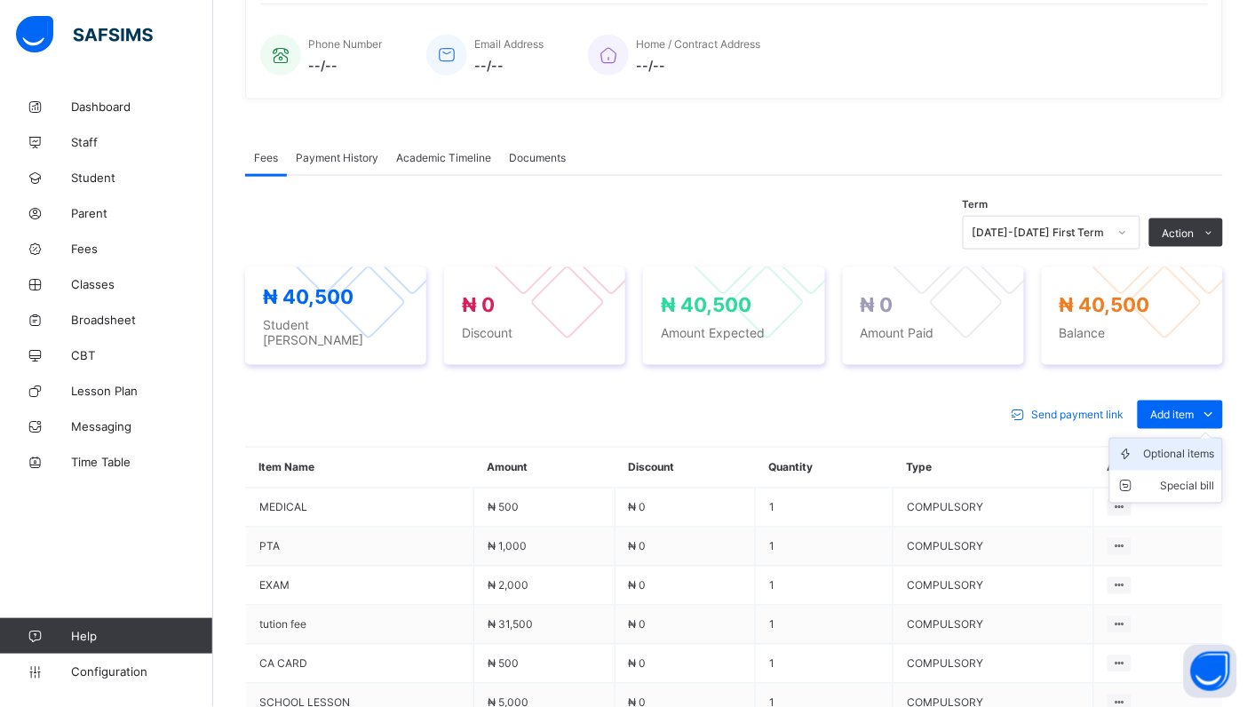
click at [1209, 446] on div "Optional items" at bounding box center [1179, 455] width 71 height 18
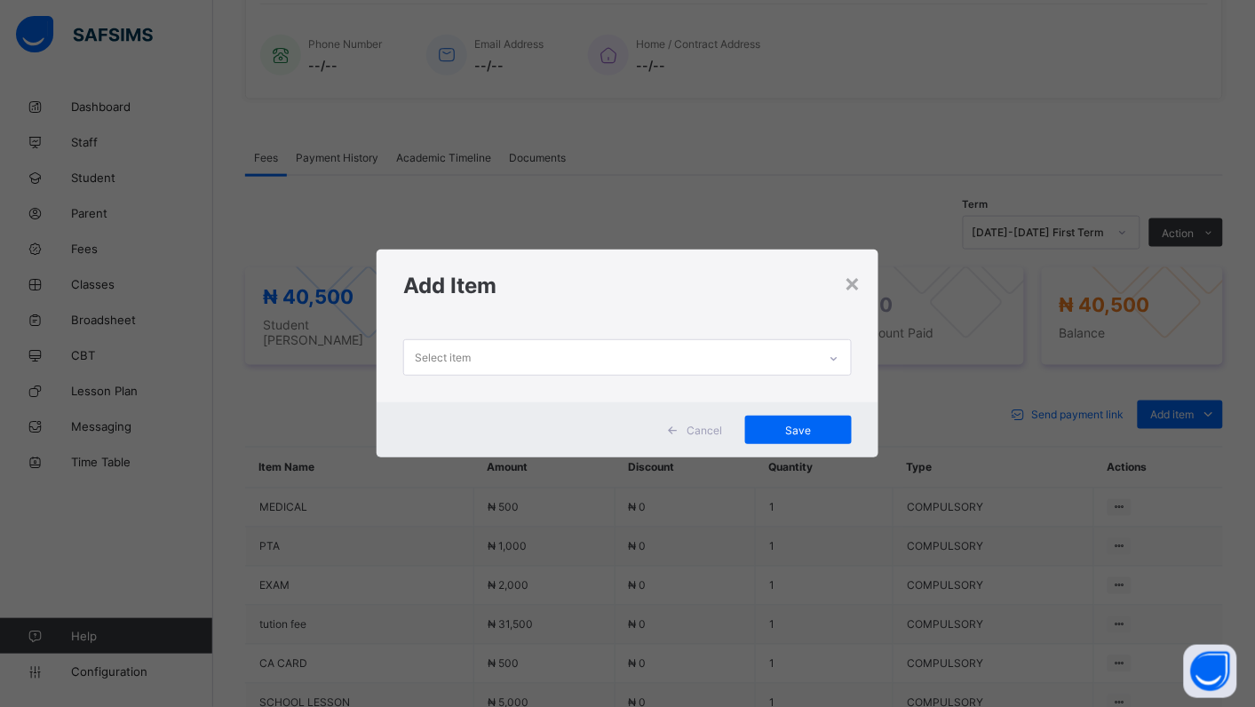
click at [845, 356] on div at bounding box center [834, 359] width 30 height 28
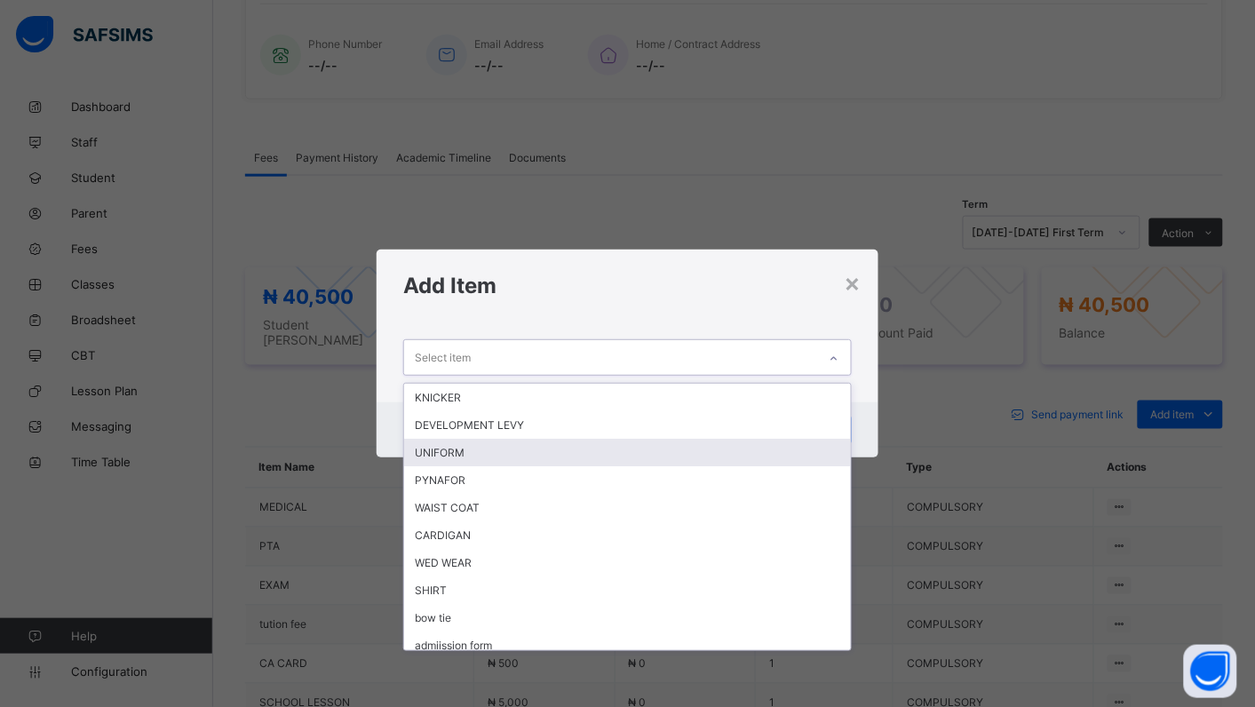
click at [472, 448] on div "UNIFORM" at bounding box center [627, 453] width 447 height 28
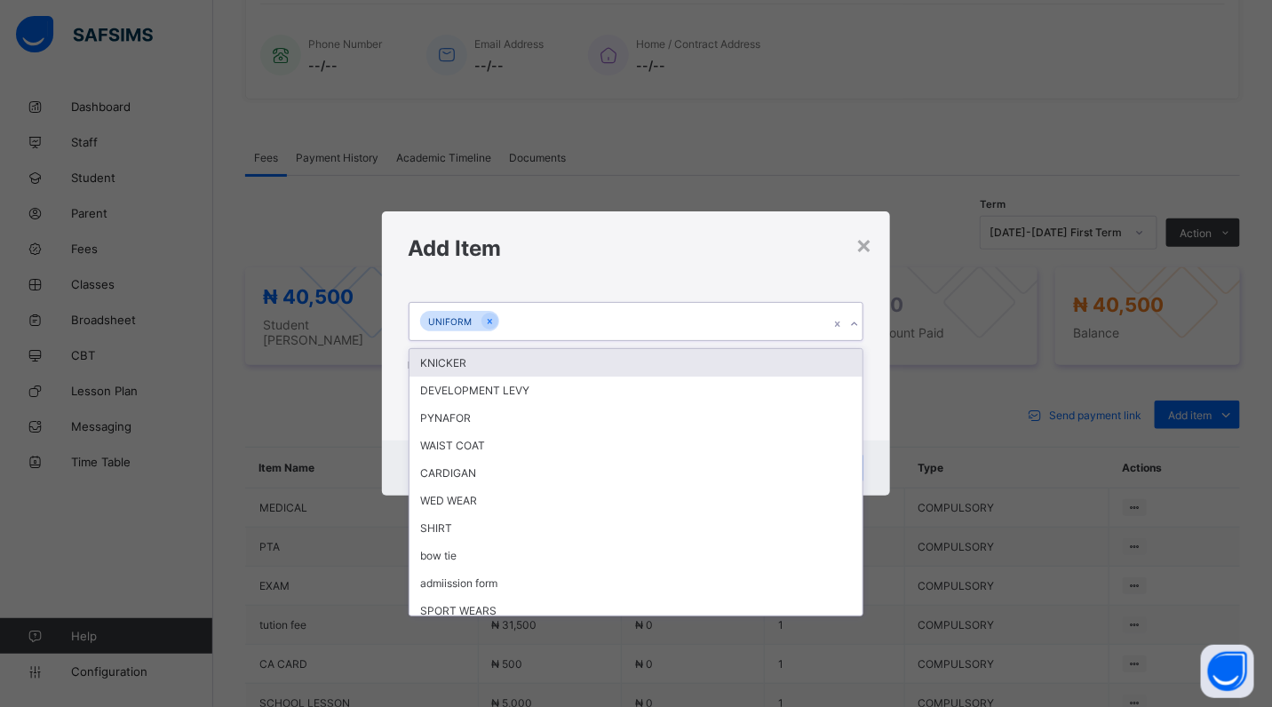
click at [858, 320] on icon at bounding box center [854, 324] width 11 height 18
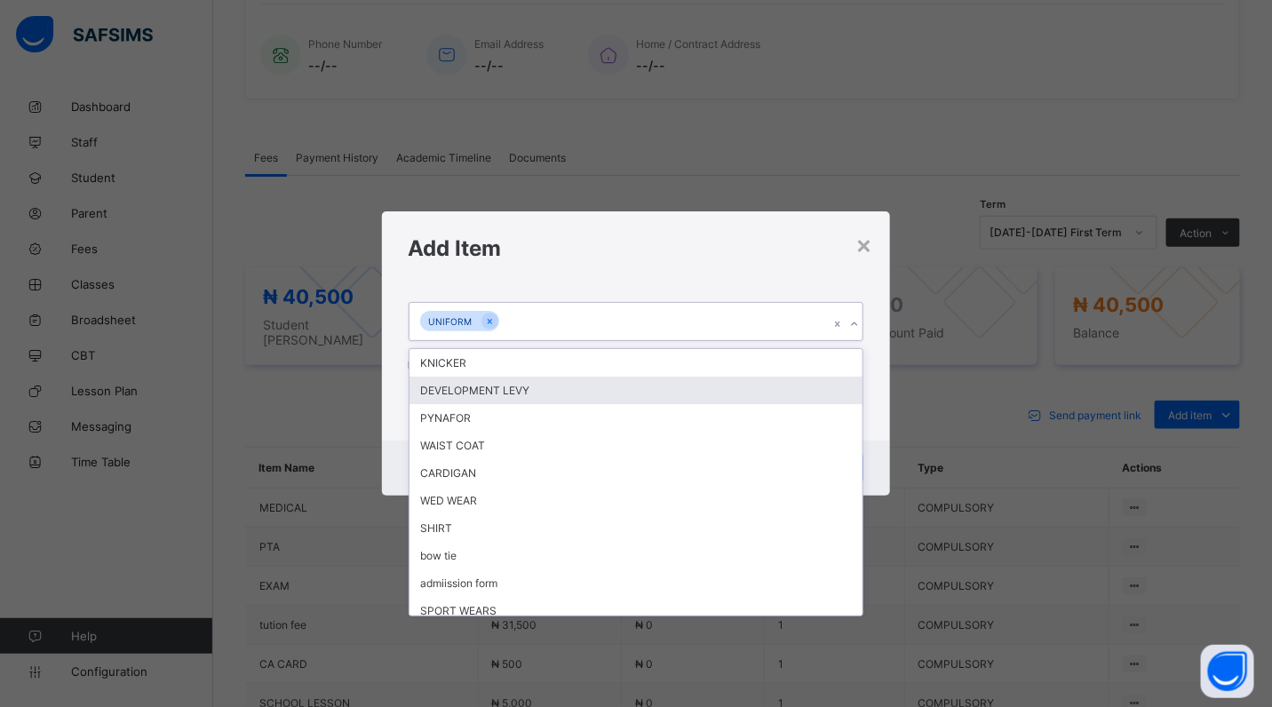
click at [482, 389] on div "DEVELOPMENT LEVY" at bounding box center [636, 391] width 454 height 28
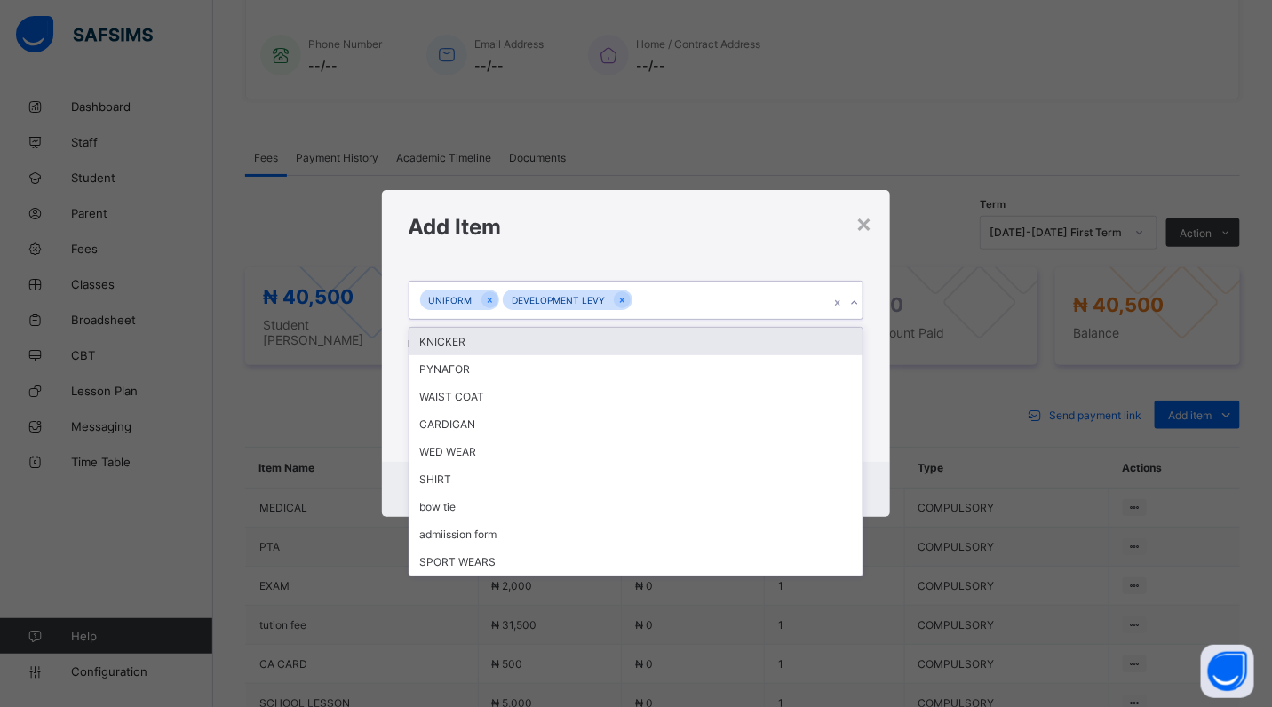
click at [852, 303] on icon at bounding box center [854, 303] width 11 height 18
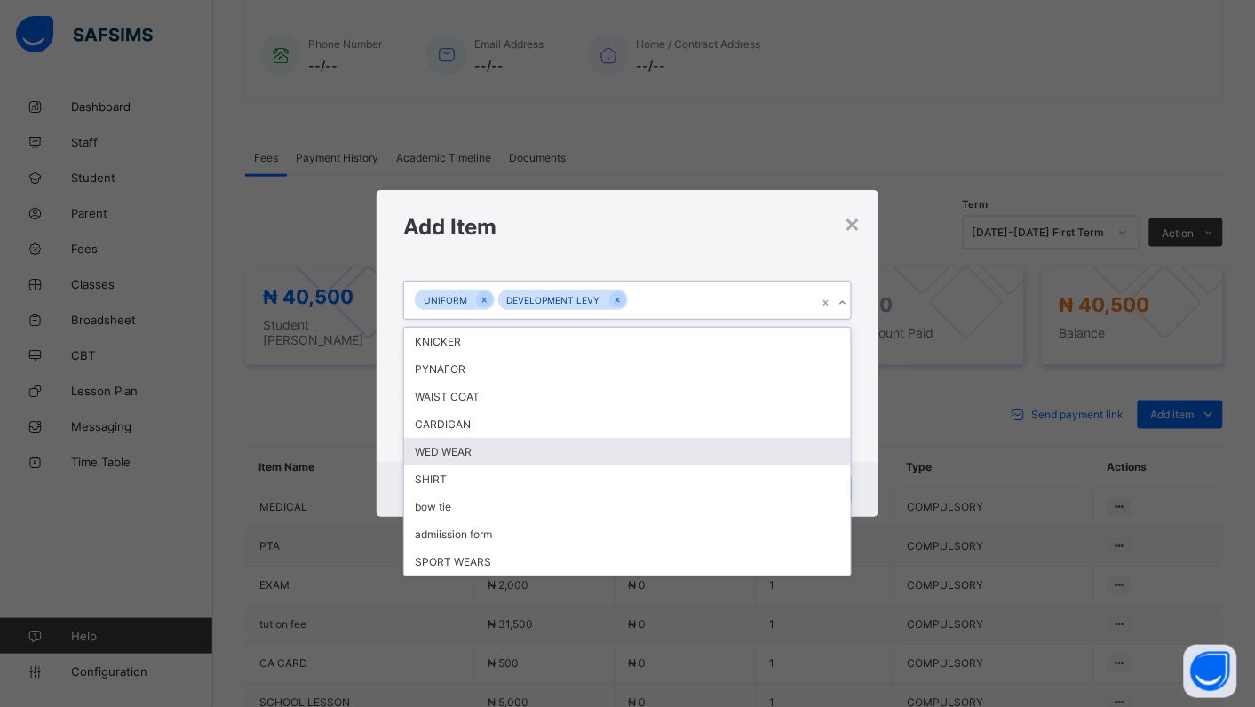
click at [645, 449] on div "WED WEAR" at bounding box center [627, 452] width 447 height 28
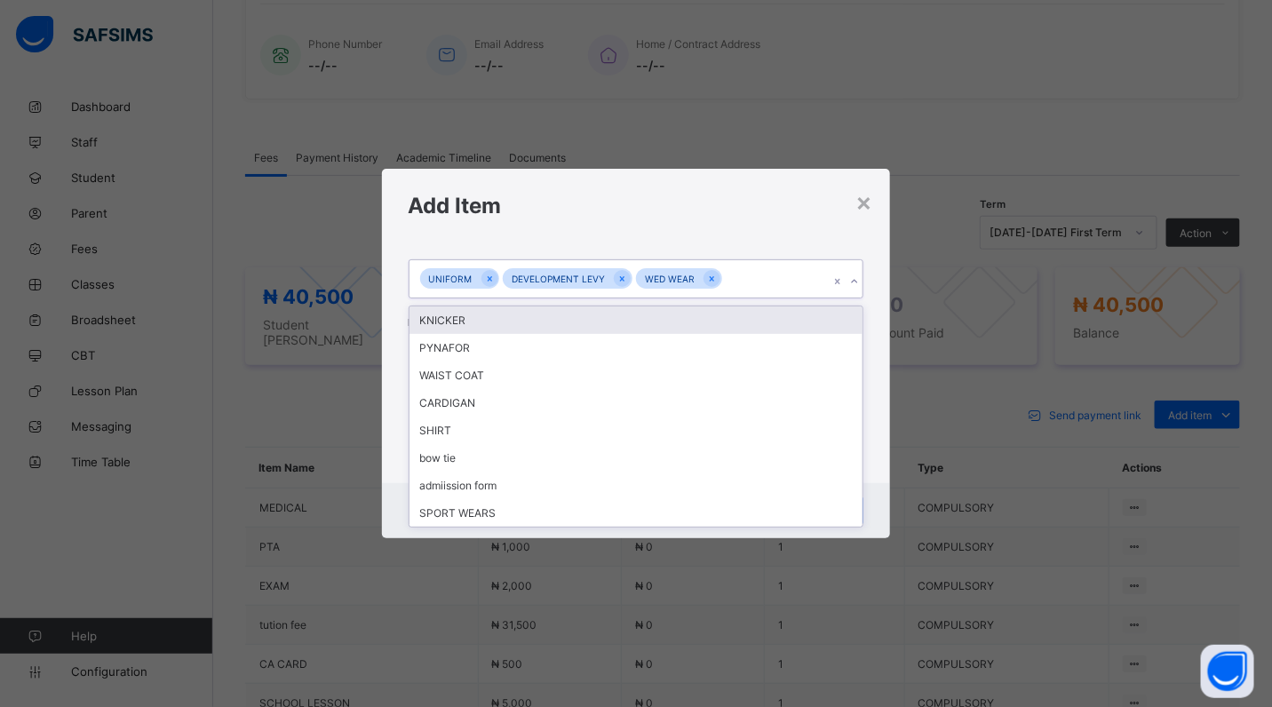
click at [854, 282] on icon at bounding box center [854, 282] width 11 height 18
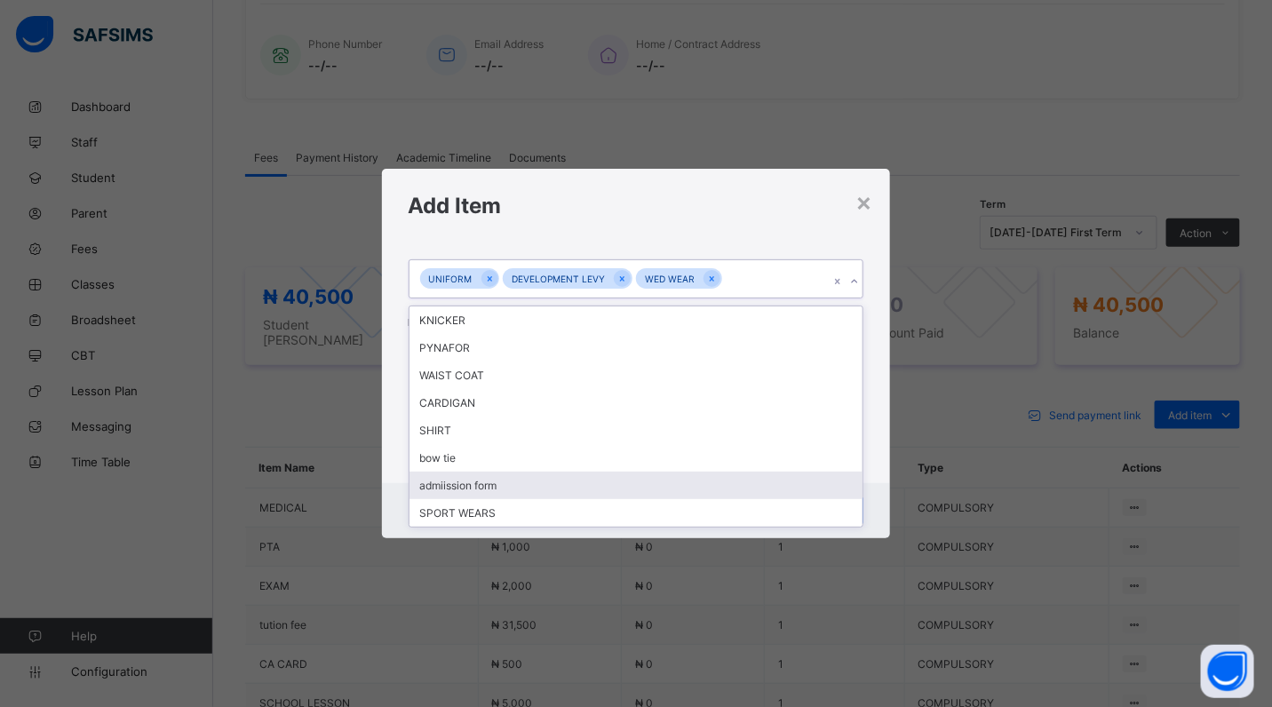
click at [494, 478] on div "admiission form" at bounding box center [636, 486] width 454 height 28
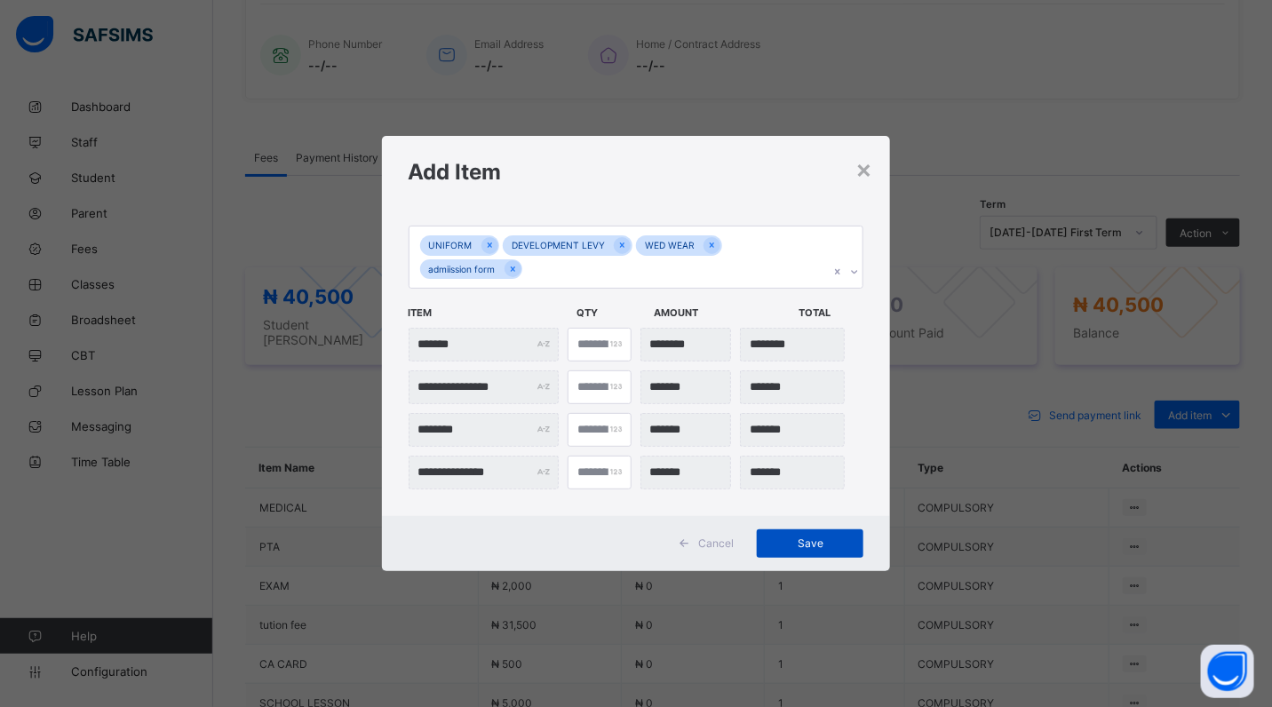
click at [815, 551] on div "Save" at bounding box center [810, 543] width 107 height 28
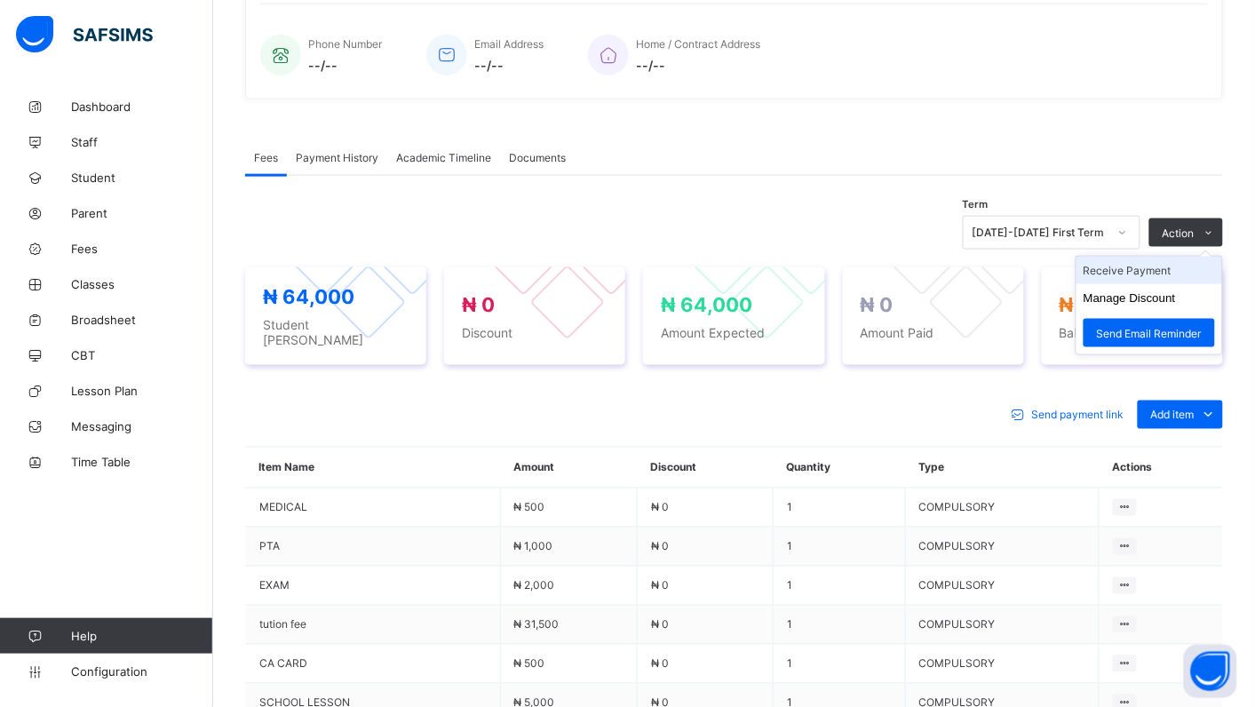
click at [1153, 272] on li "Receive Payment" at bounding box center [1149, 271] width 146 height 28
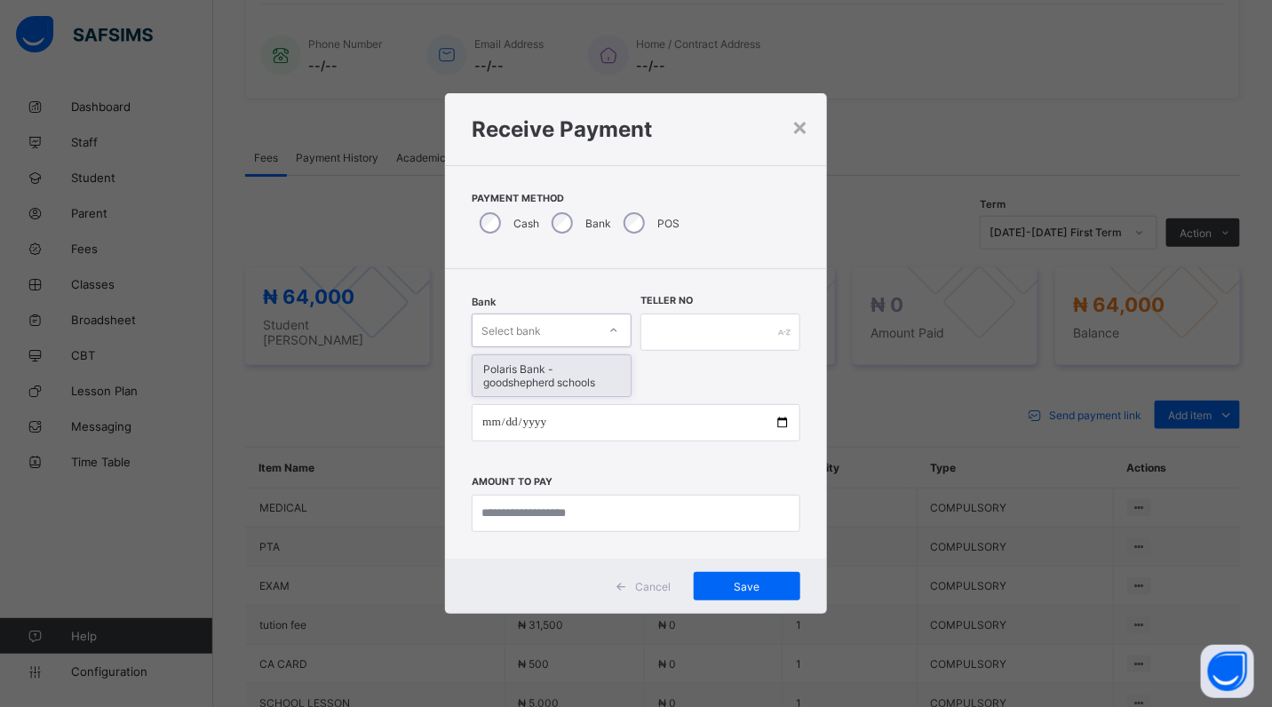
click at [611, 331] on icon at bounding box center [613, 330] width 11 height 18
click at [622, 377] on div "Polaris Bank - goodshepherd schools" at bounding box center [551, 375] width 158 height 41
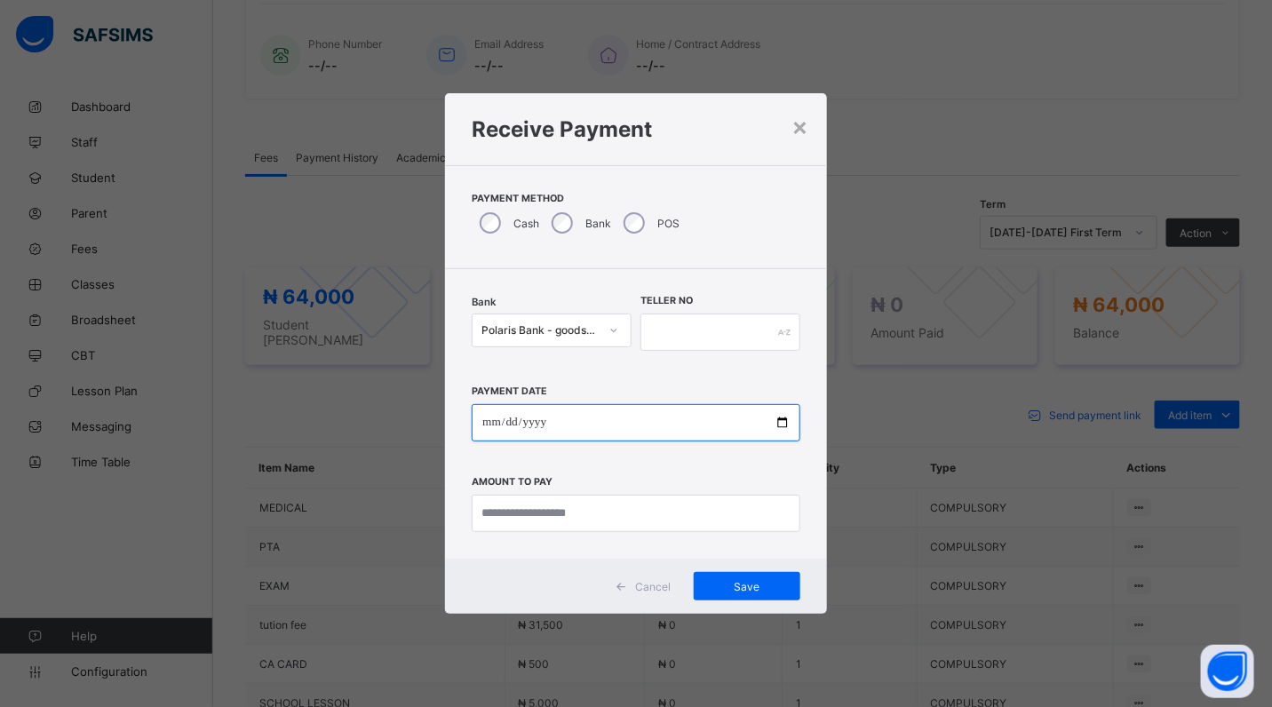
click at [790, 427] on input "date" at bounding box center [636, 422] width 329 height 37
click at [787, 420] on input "date" at bounding box center [636, 422] width 329 height 37
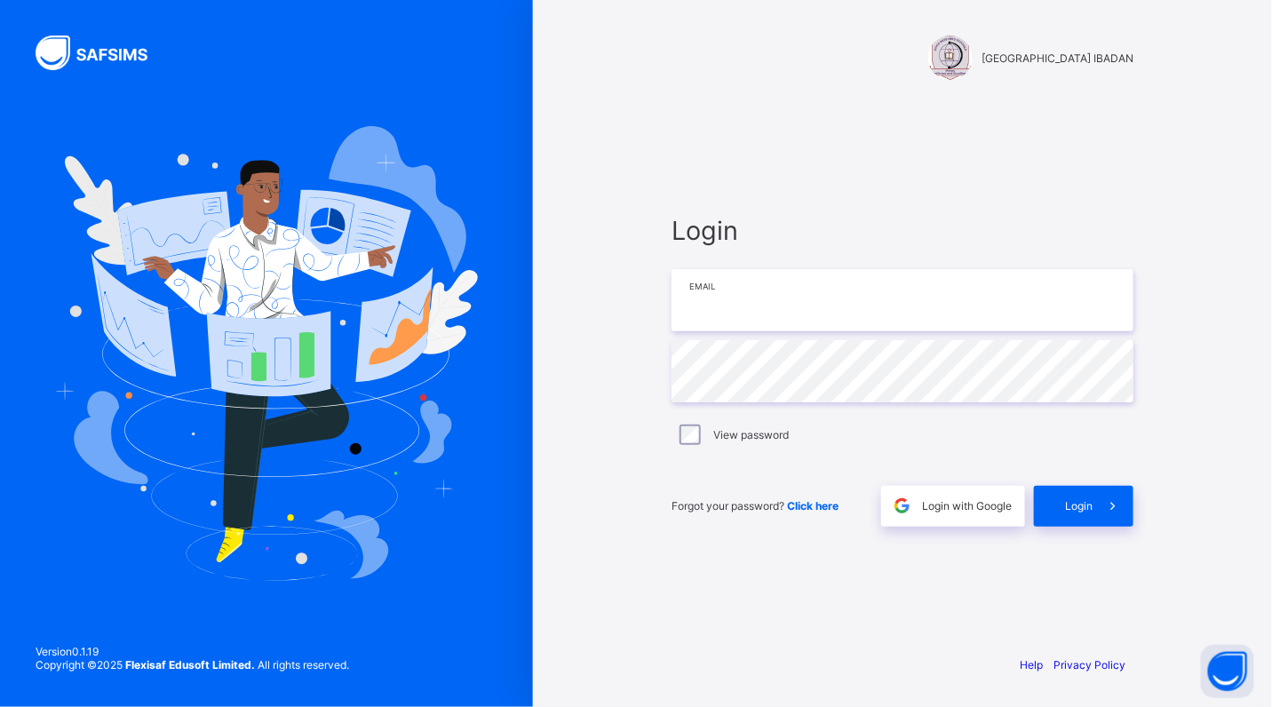
type input "**********"
click at [724, 588] on div "**********" at bounding box center [902, 370] width 497 height 540
click at [1086, 499] on span "Login" at bounding box center [1079, 505] width 28 height 13
click at [1083, 508] on span "Login" at bounding box center [1079, 505] width 28 height 13
click at [1083, 508] on div "Login" at bounding box center [1083, 506] width 99 height 41
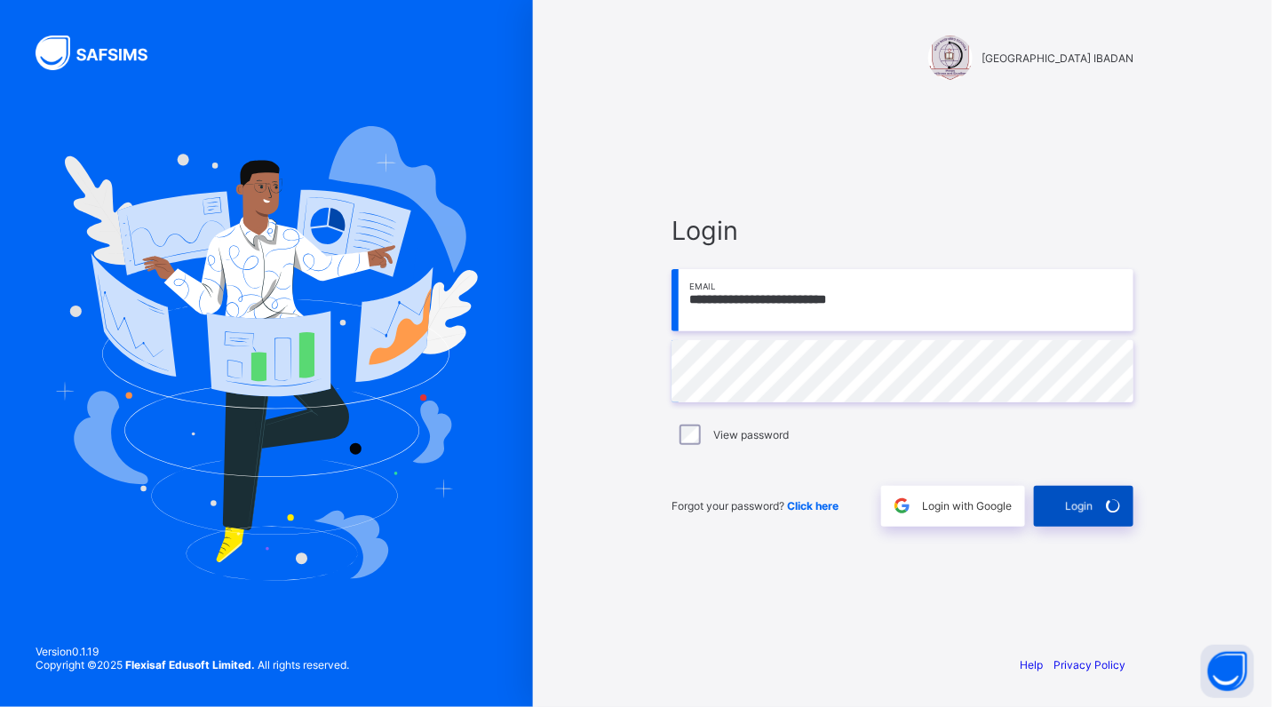
click at [1083, 508] on span "Login" at bounding box center [1079, 505] width 28 height 13
click at [1083, 508] on div "Login" at bounding box center [1083, 506] width 99 height 41
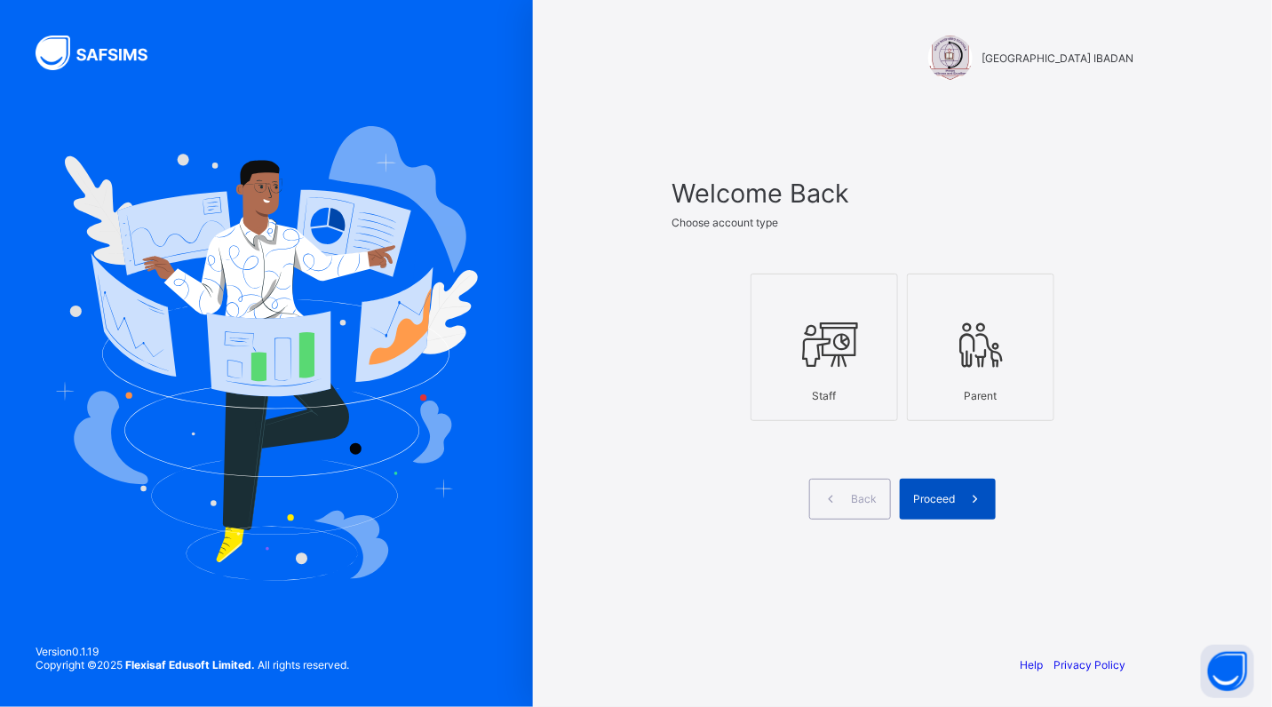
click at [944, 502] on span "Proceed" at bounding box center [934, 498] width 42 height 13
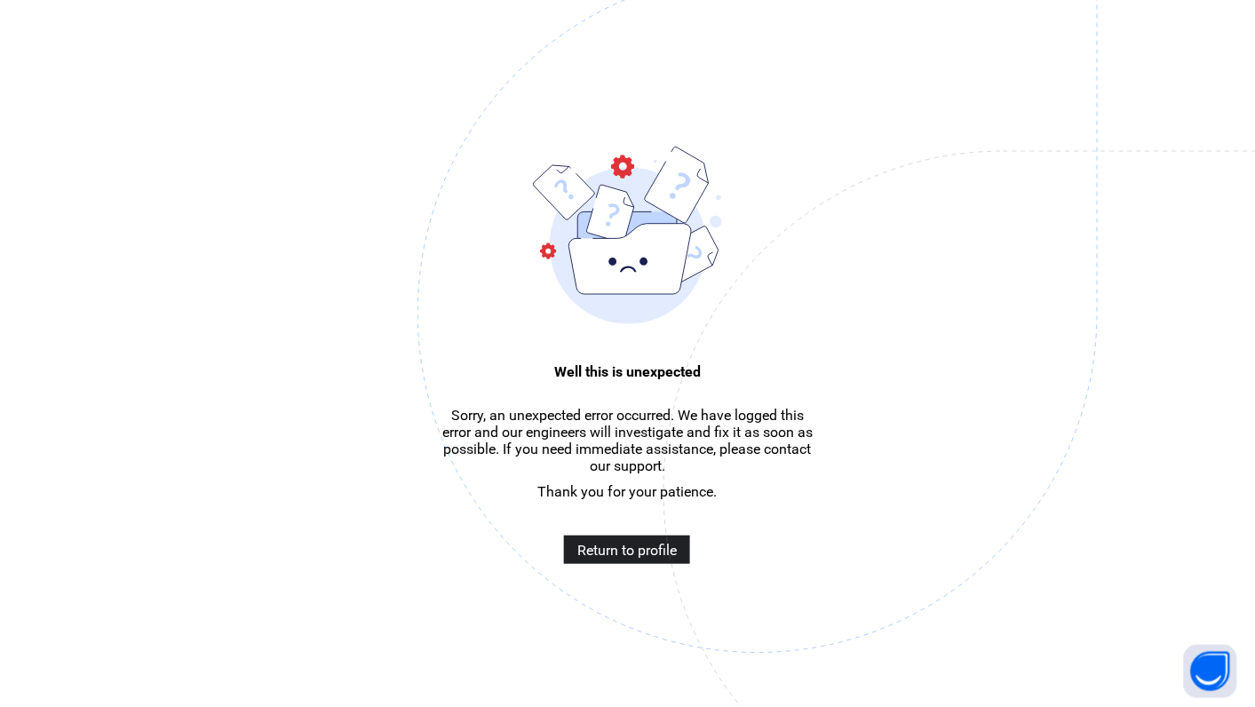
click at [639, 558] on span "Return to profile" at bounding box center [626, 550] width 99 height 17
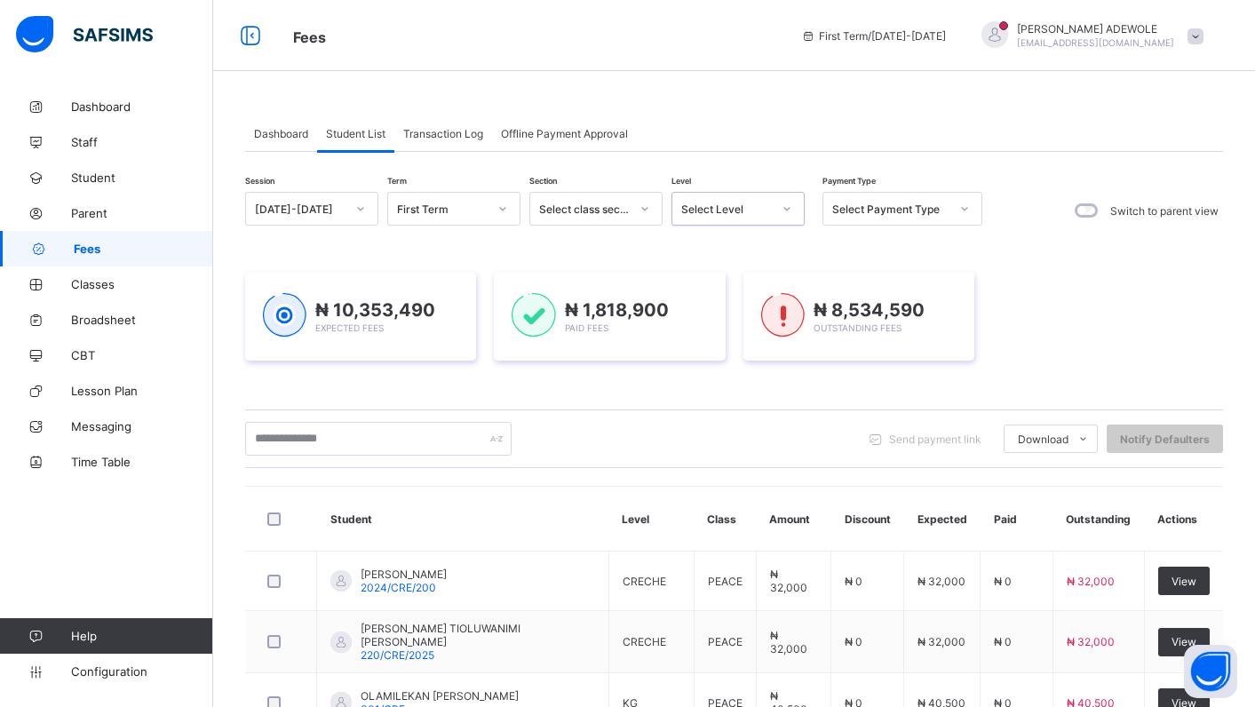
click at [426, 417] on div "Session 2025-2026 Term First Term Section Select class section Level 0 results …" at bounding box center [734, 710] width 978 height 1037
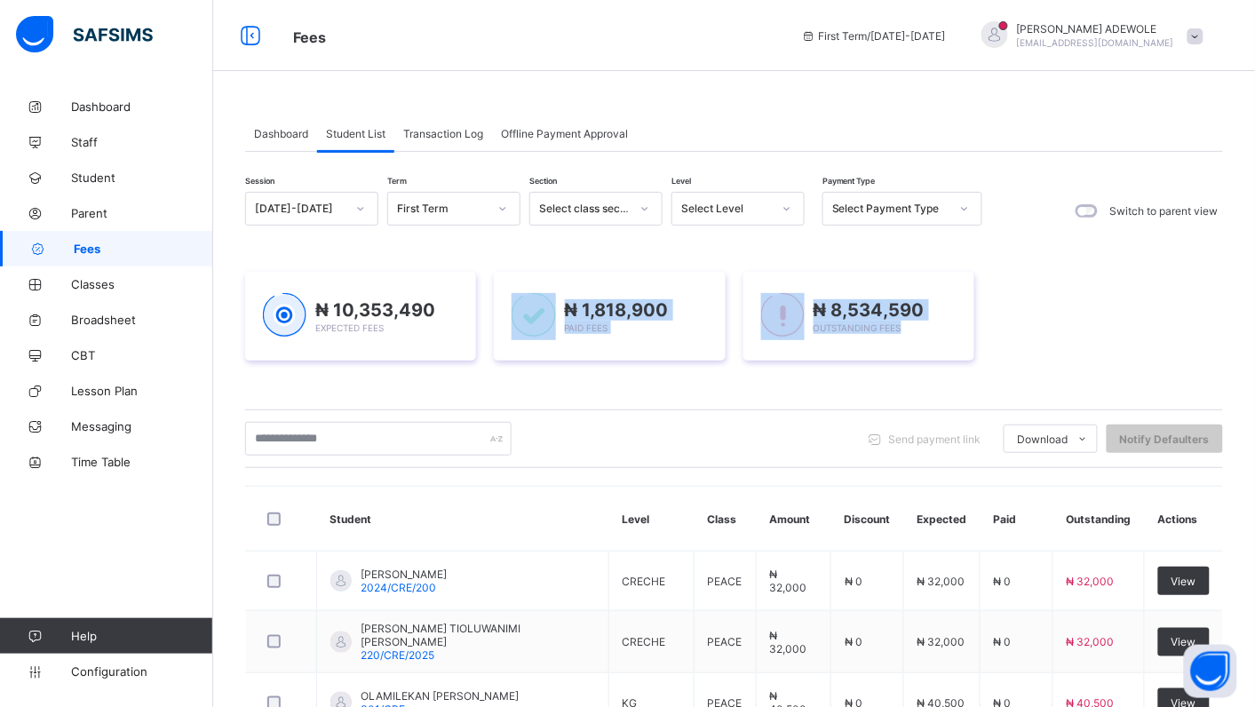
click at [788, 210] on icon at bounding box center [786, 209] width 11 height 18
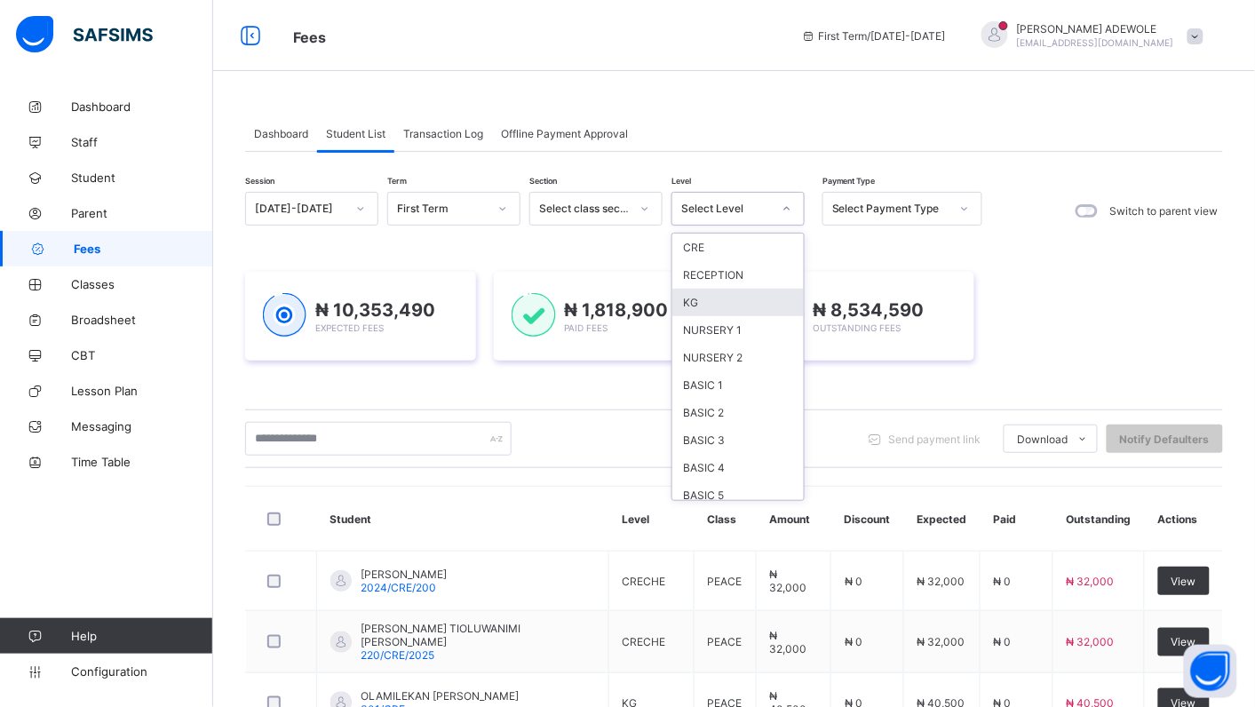
click at [708, 299] on div "KG" at bounding box center [737, 303] width 131 height 28
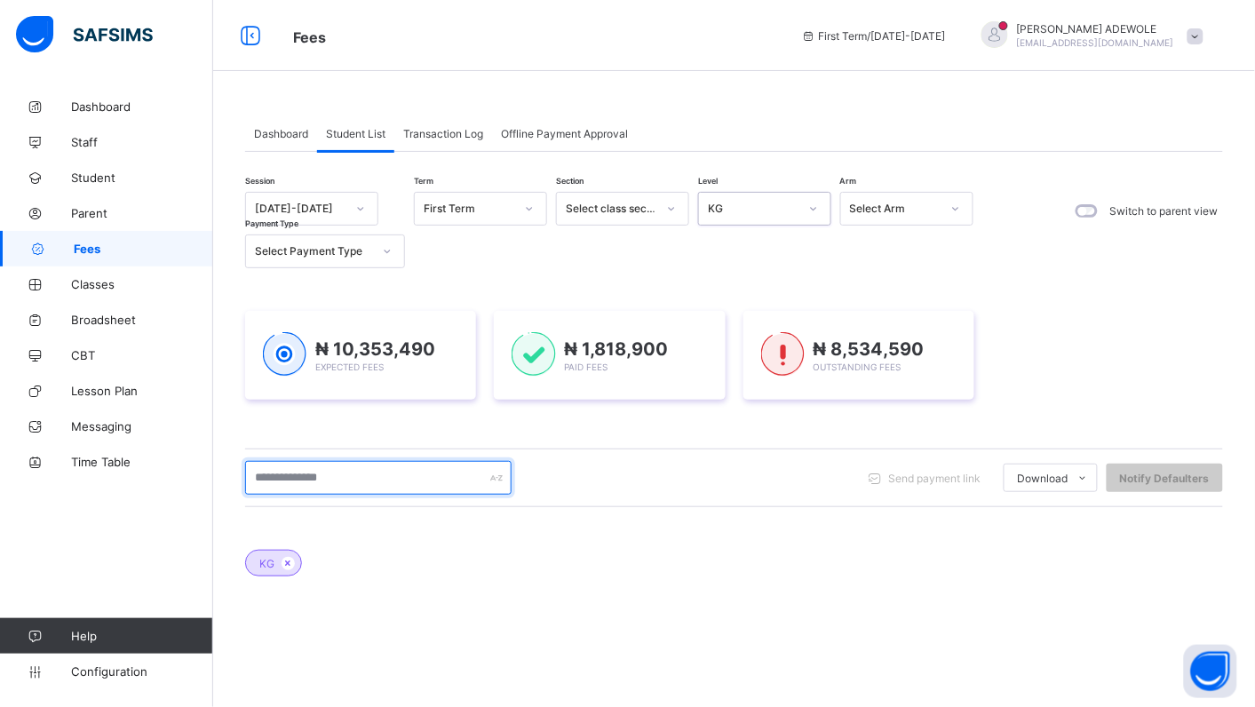
click at [349, 476] on input "text" at bounding box center [378, 478] width 266 height 34
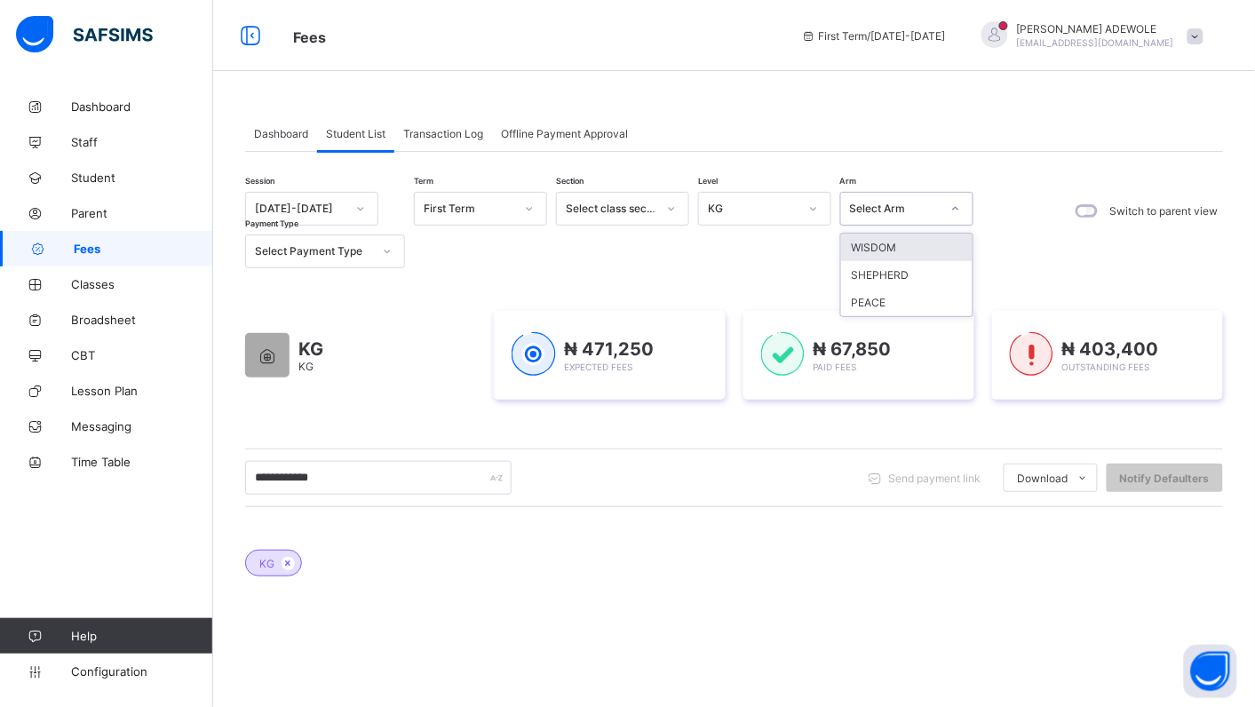
click at [955, 206] on icon at bounding box center [955, 209] width 11 height 18
click at [1044, 227] on div "Session 2025-2026 Term First Term Section Select class section Level KG Arm opt…" at bounding box center [734, 230] width 978 height 76
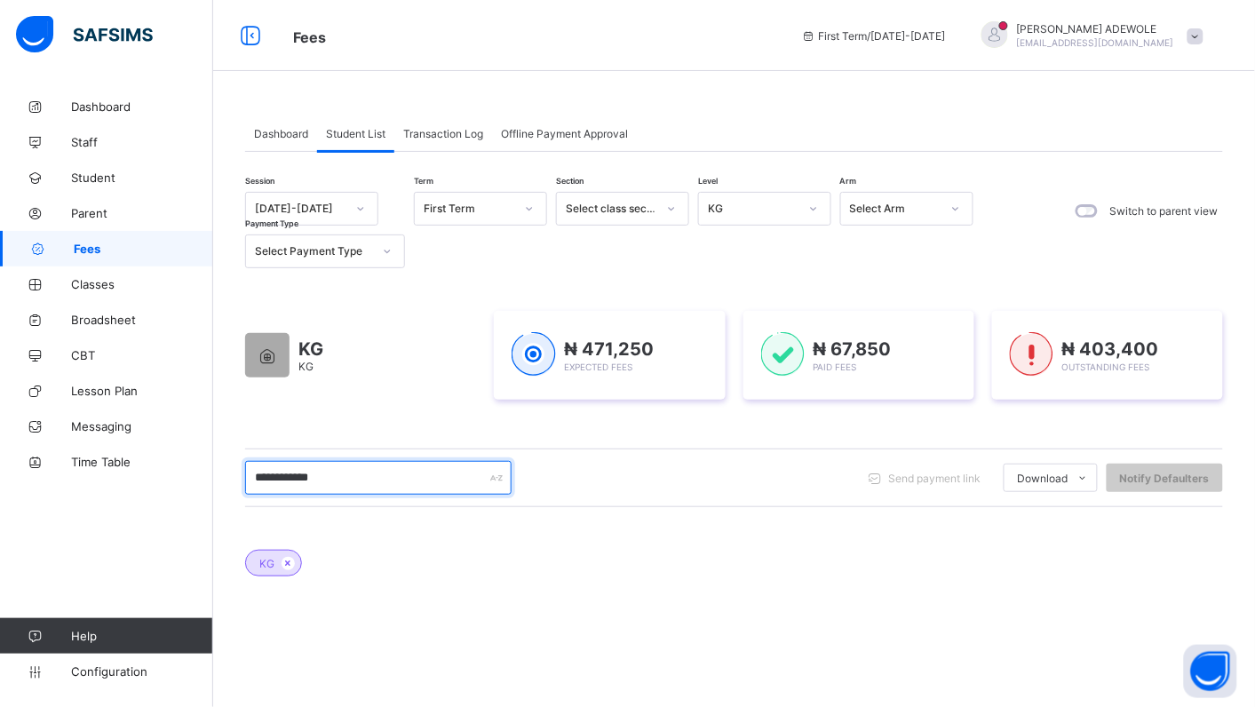
click at [333, 486] on input "**********" at bounding box center [378, 478] width 266 height 34
type input "*"
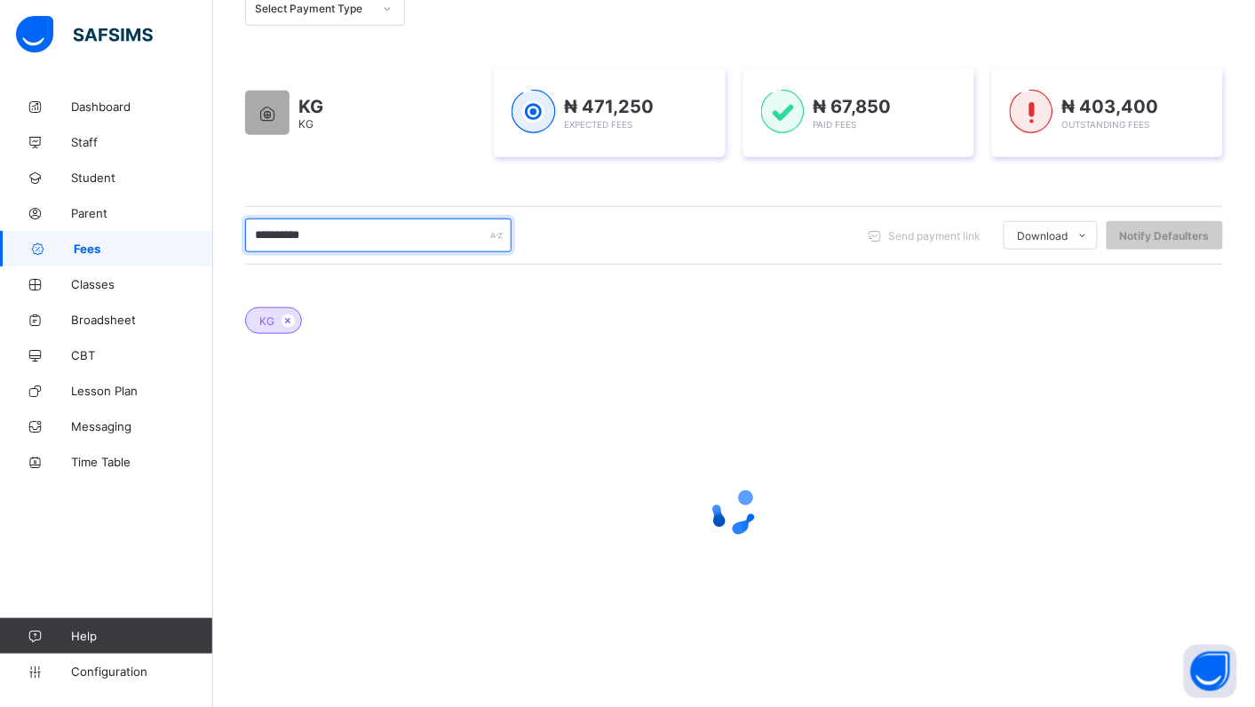
scroll to position [188, 0]
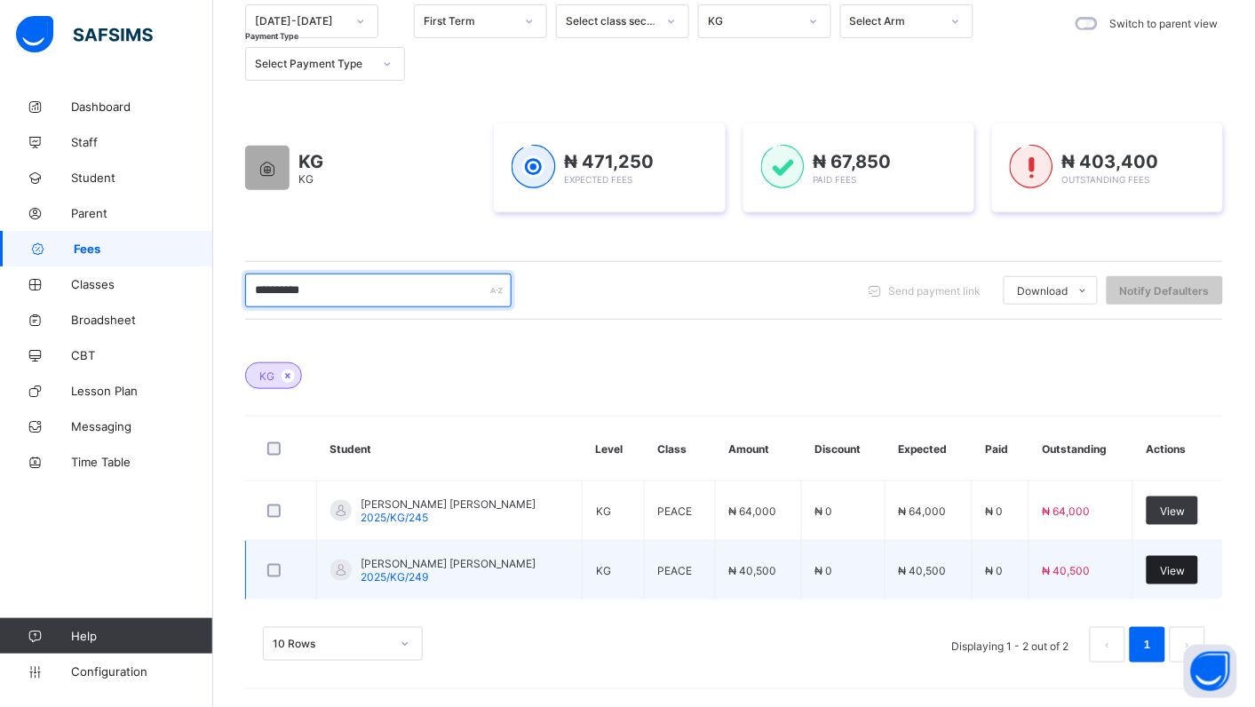
type input "**********"
click at [1194, 575] on div "View" at bounding box center [1172, 570] width 52 height 28
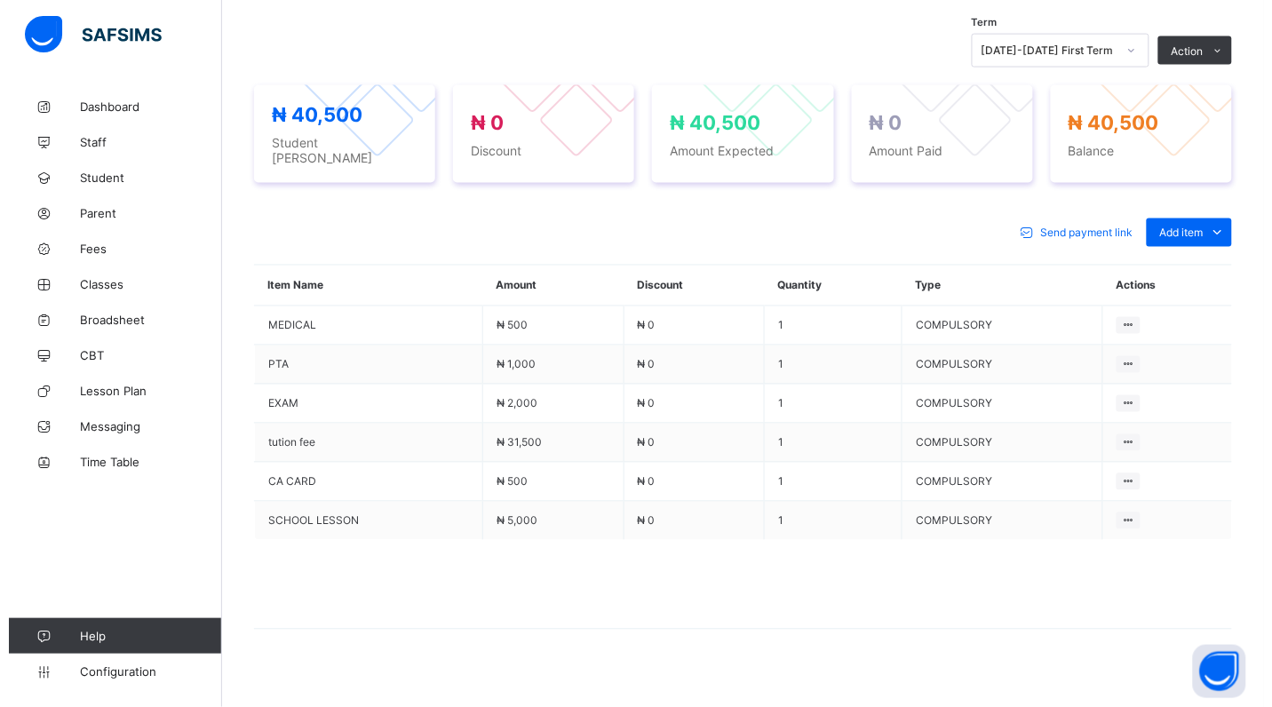
scroll to position [609, 0]
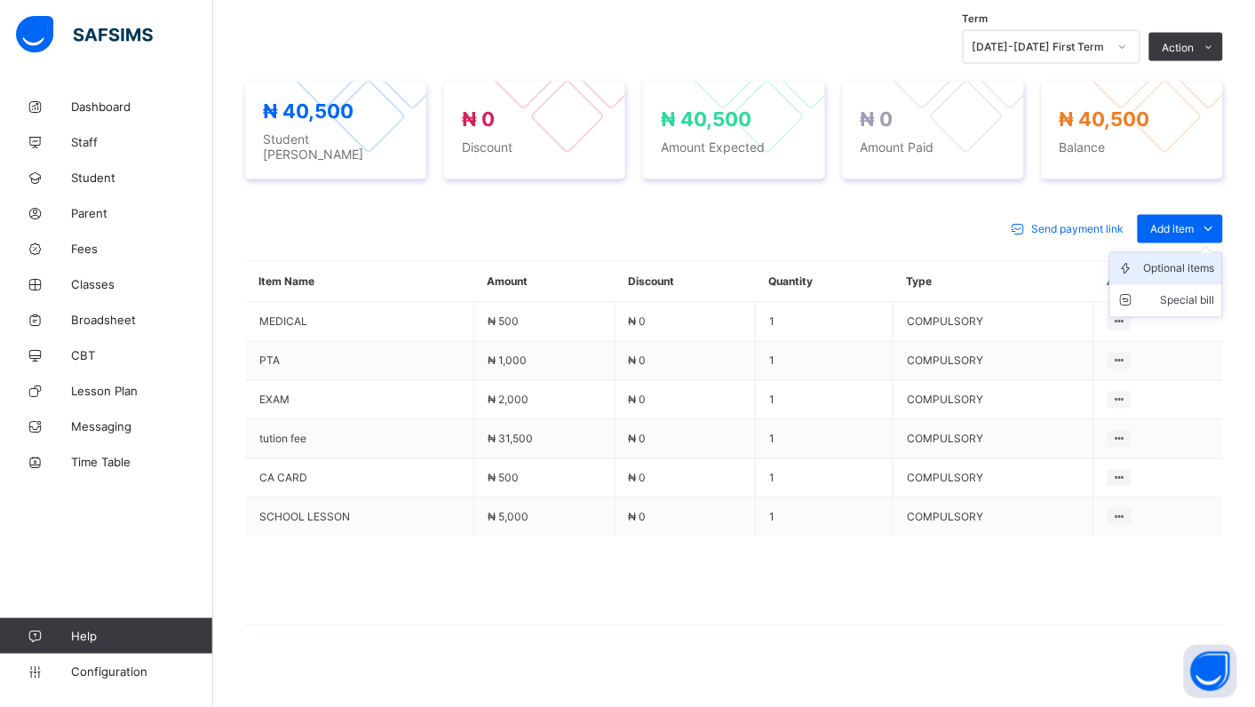
click at [1215, 260] on div "Optional items" at bounding box center [1179, 269] width 71 height 18
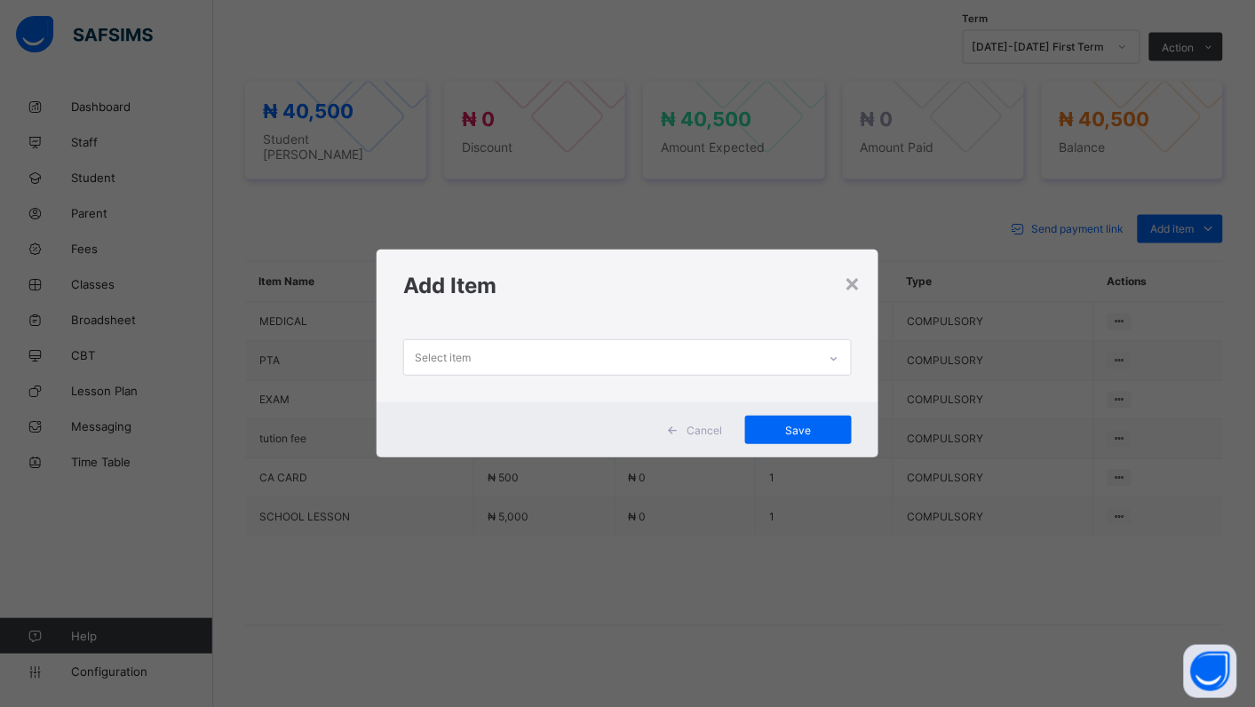
click at [836, 355] on icon at bounding box center [834, 359] width 11 height 18
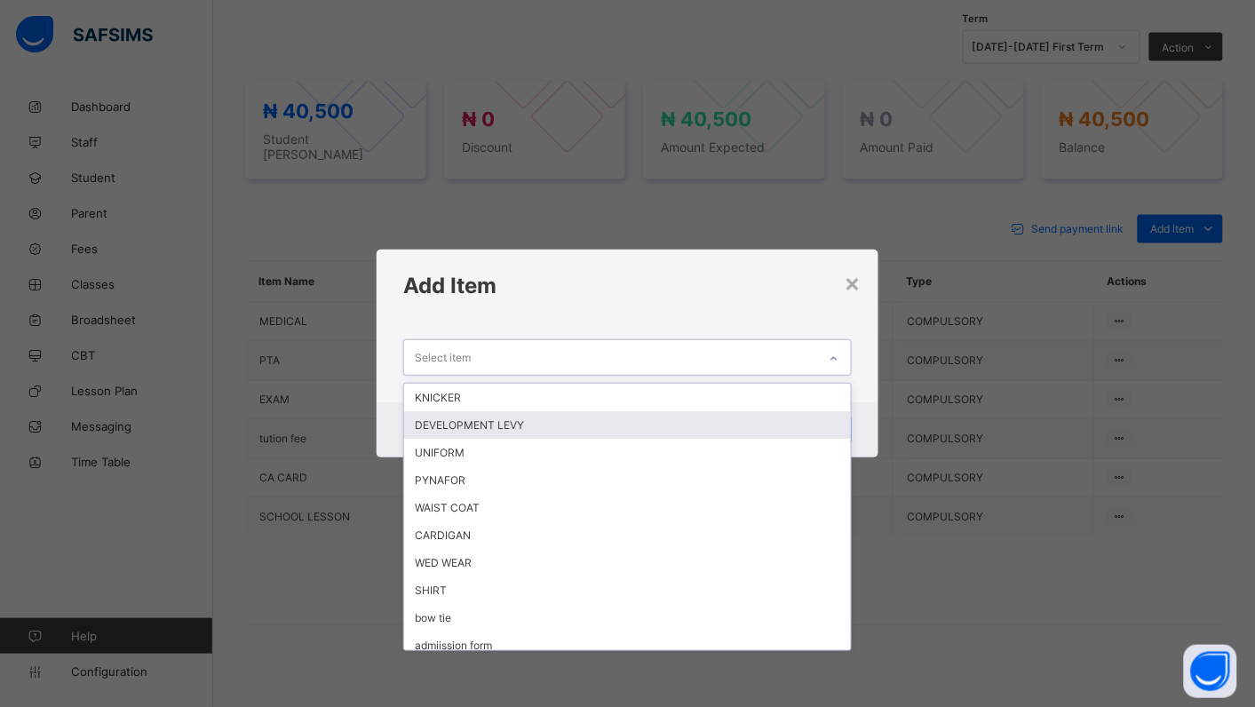
click at [548, 415] on div "DEVELOPMENT LEVY" at bounding box center [627, 425] width 447 height 28
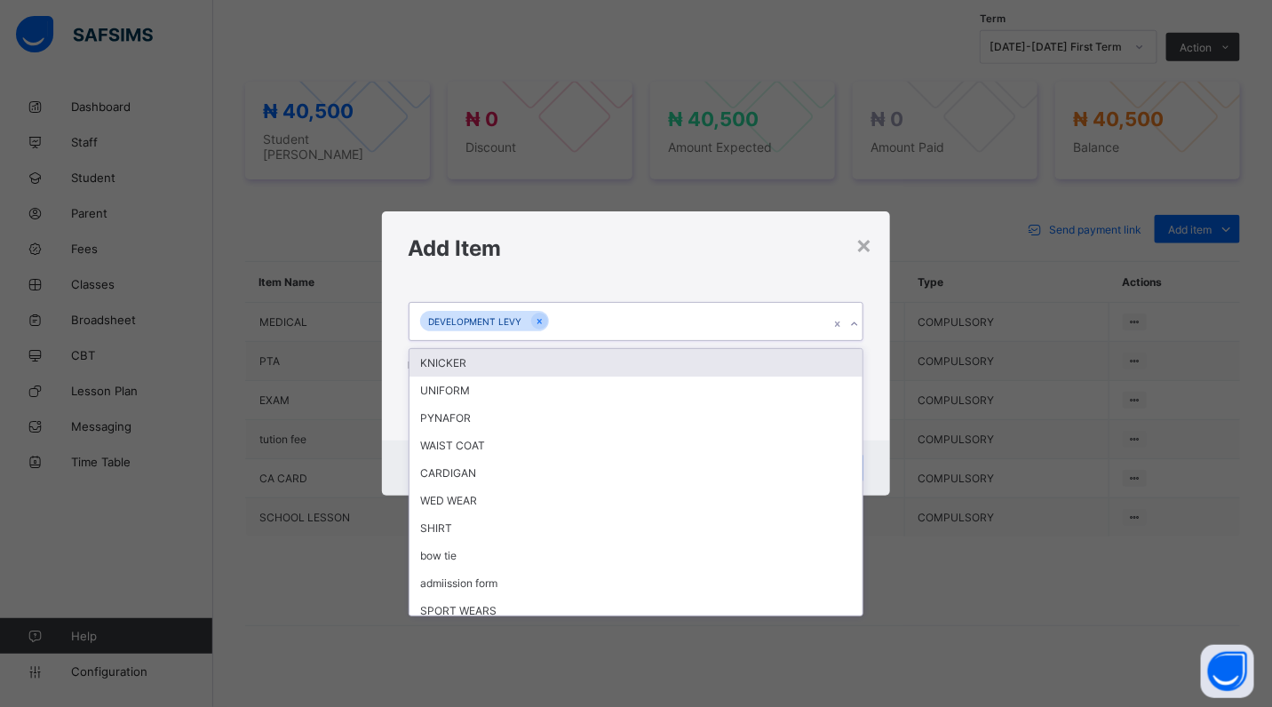
click at [853, 321] on icon at bounding box center [854, 324] width 11 height 18
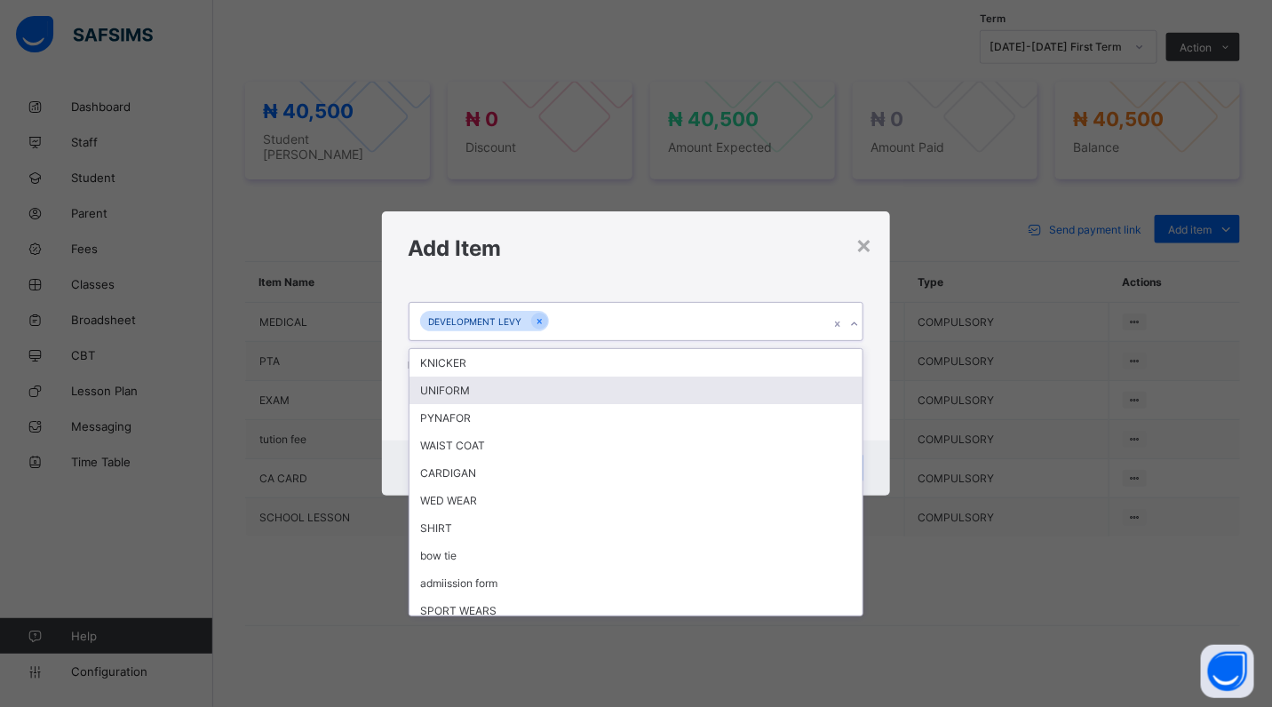
click at [579, 396] on div "UNIFORM" at bounding box center [636, 391] width 454 height 28
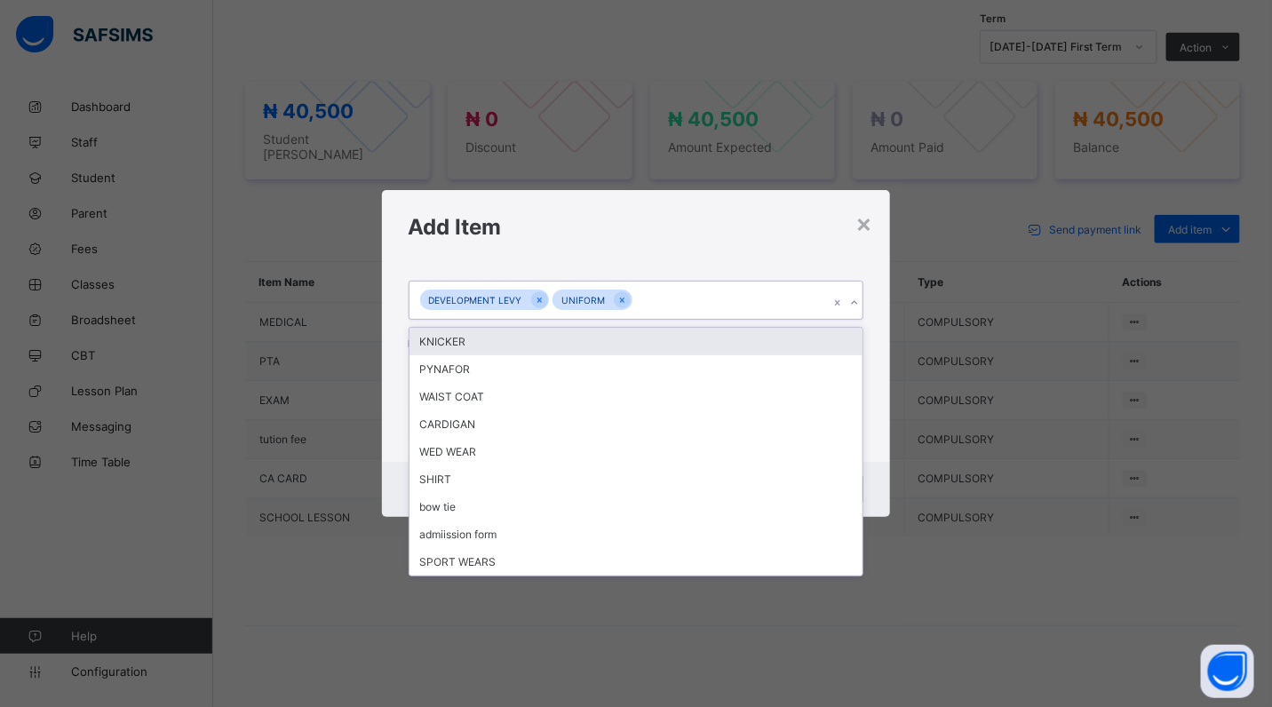
click at [853, 298] on icon at bounding box center [854, 303] width 11 height 18
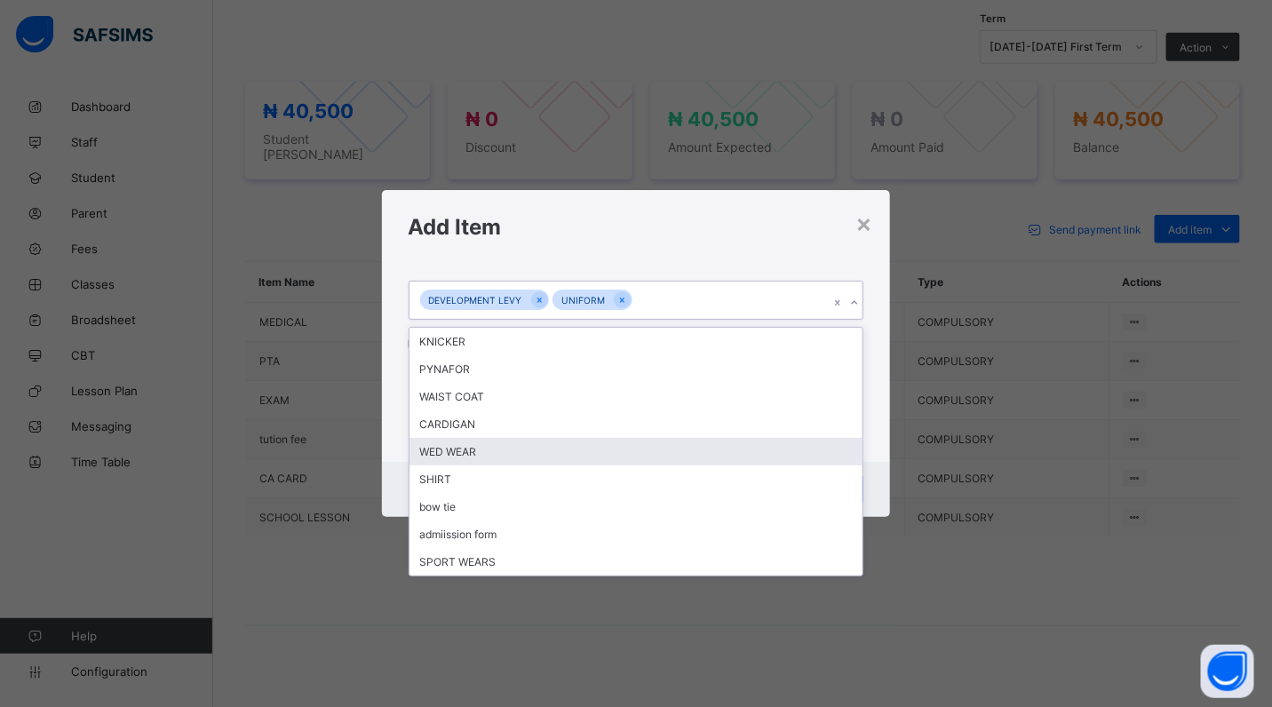
click at [502, 447] on div "WED WEAR" at bounding box center [636, 452] width 454 height 28
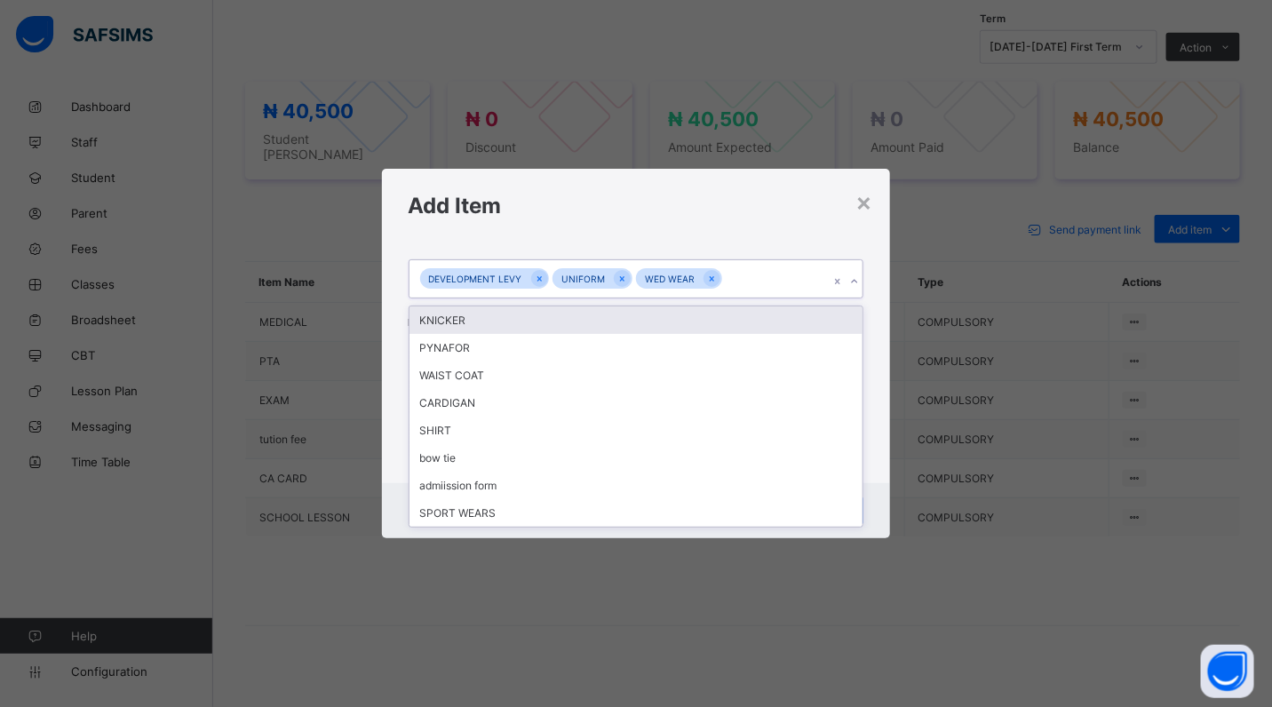
click at [853, 281] on icon at bounding box center [854, 282] width 11 height 18
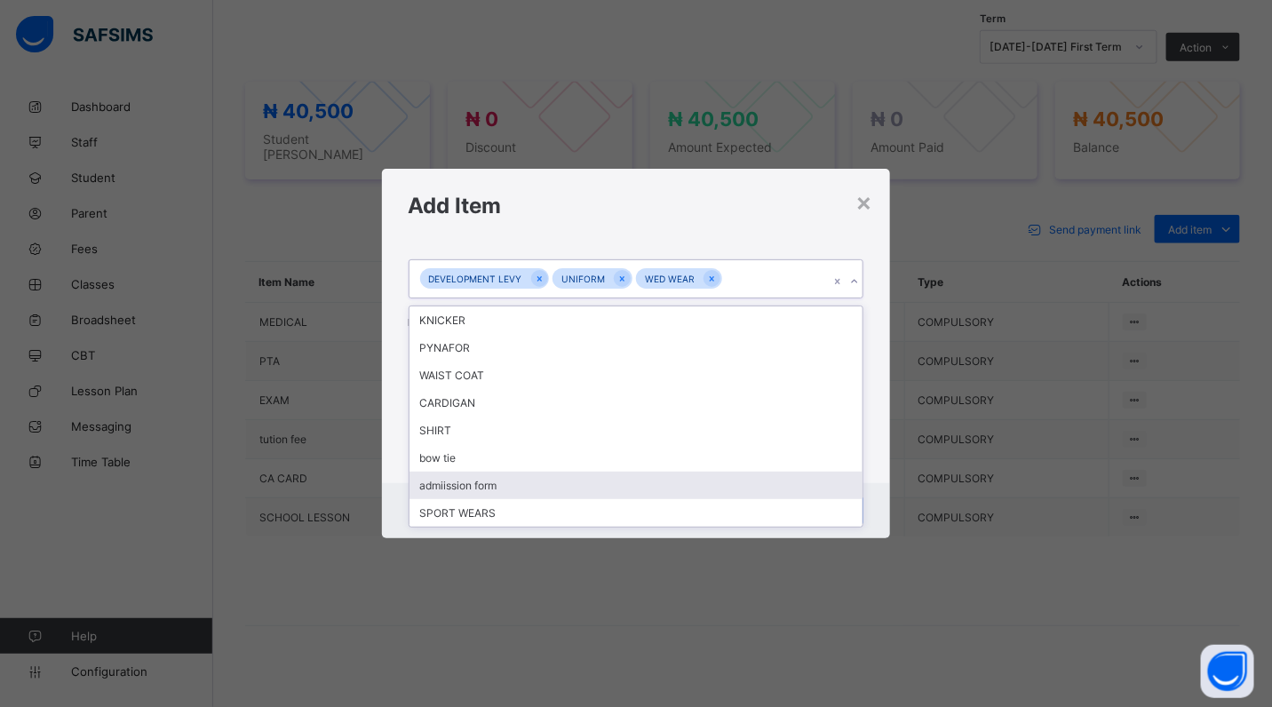
click at [515, 477] on div "admiission form" at bounding box center [636, 486] width 454 height 28
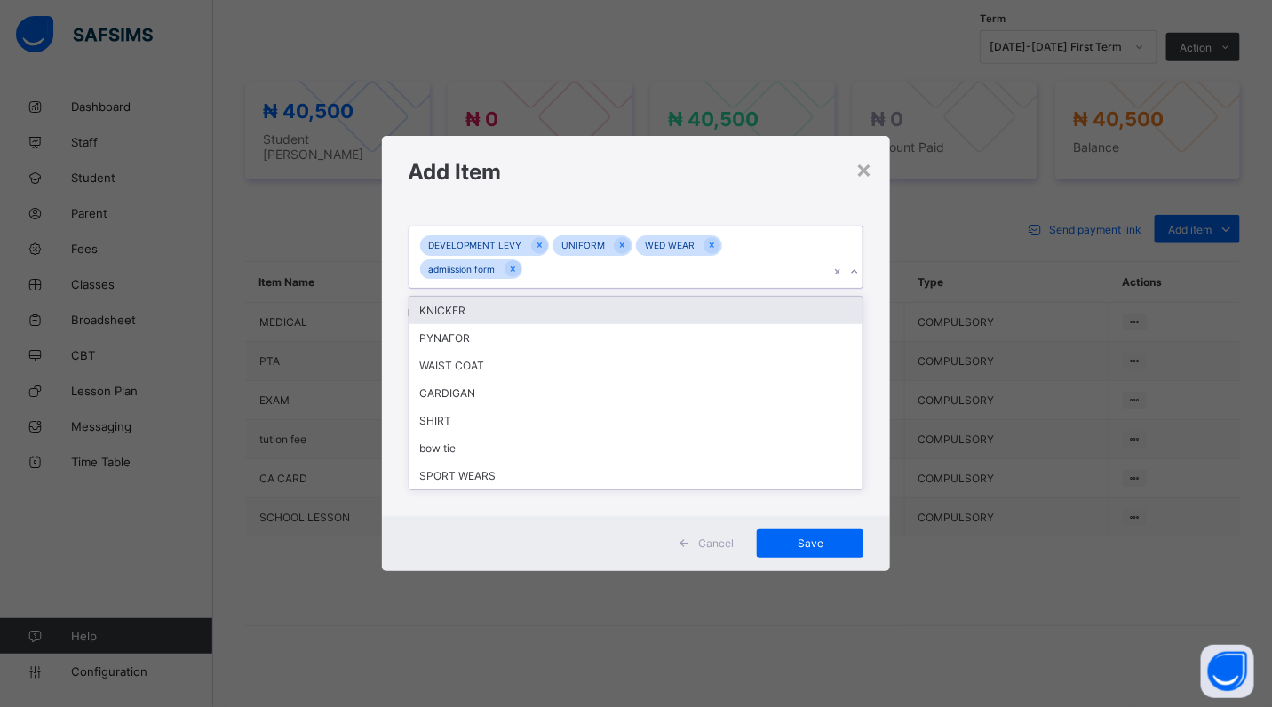
click at [851, 274] on icon at bounding box center [854, 272] width 11 height 18
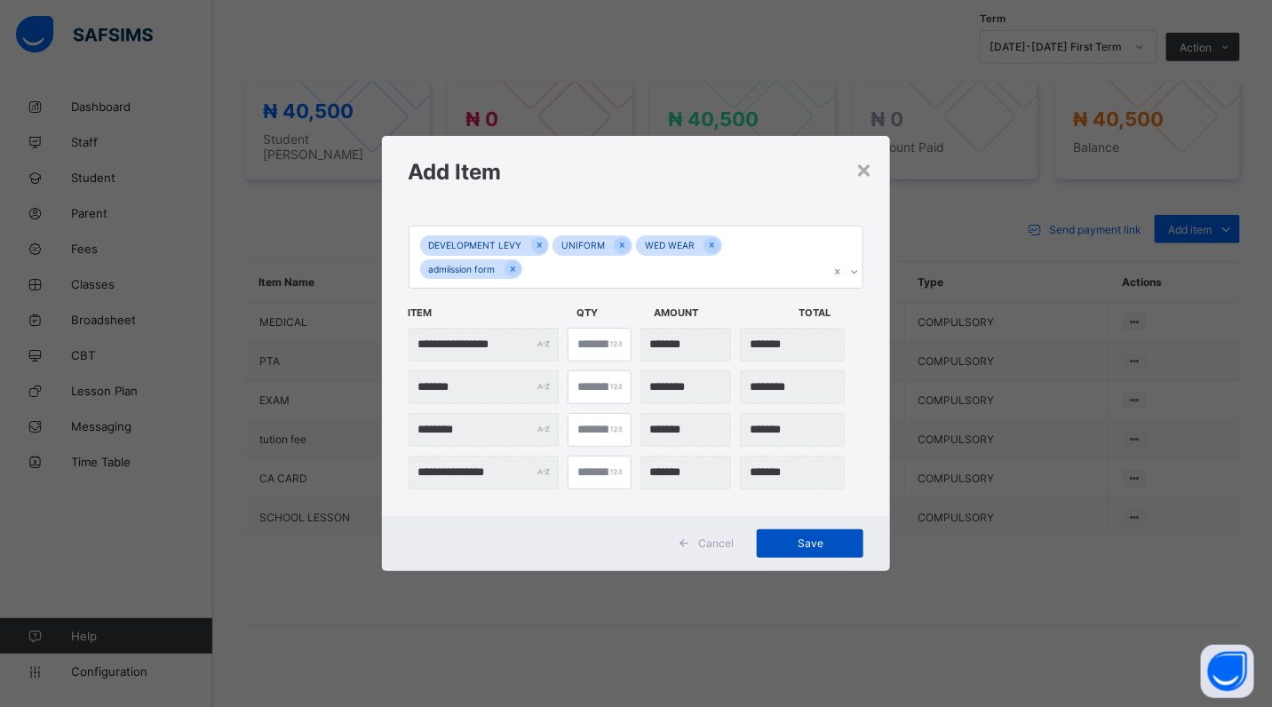
click at [817, 530] on div "Save" at bounding box center [810, 543] width 107 height 28
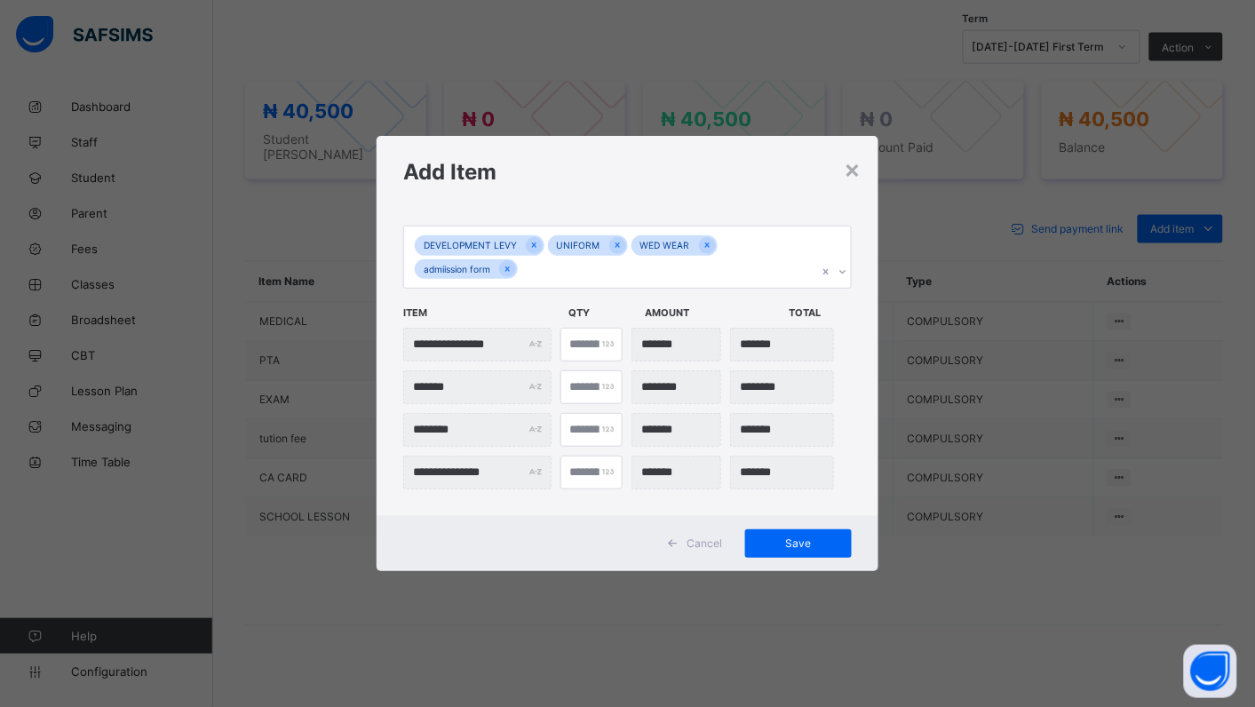
click at [846, 271] on icon at bounding box center [842, 272] width 11 height 18
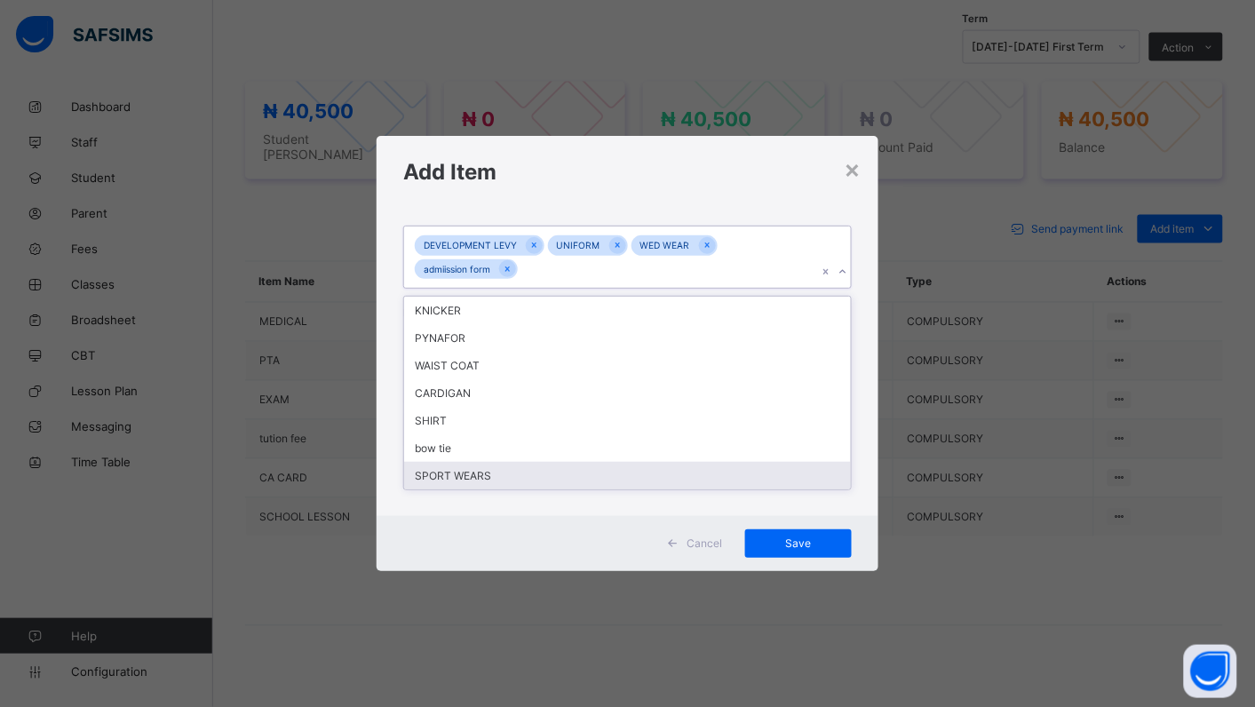
click at [517, 471] on div "SPORT WEARS" at bounding box center [627, 476] width 447 height 28
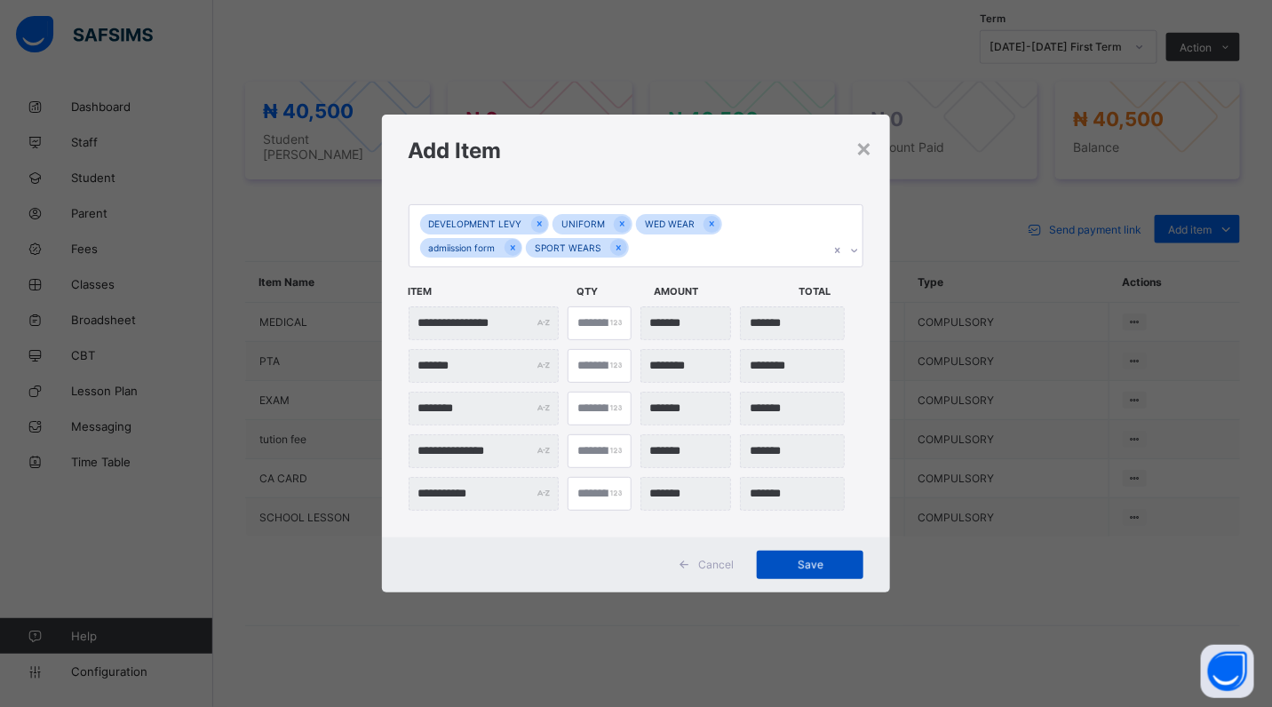
click at [777, 564] on div "Save" at bounding box center [810, 565] width 107 height 28
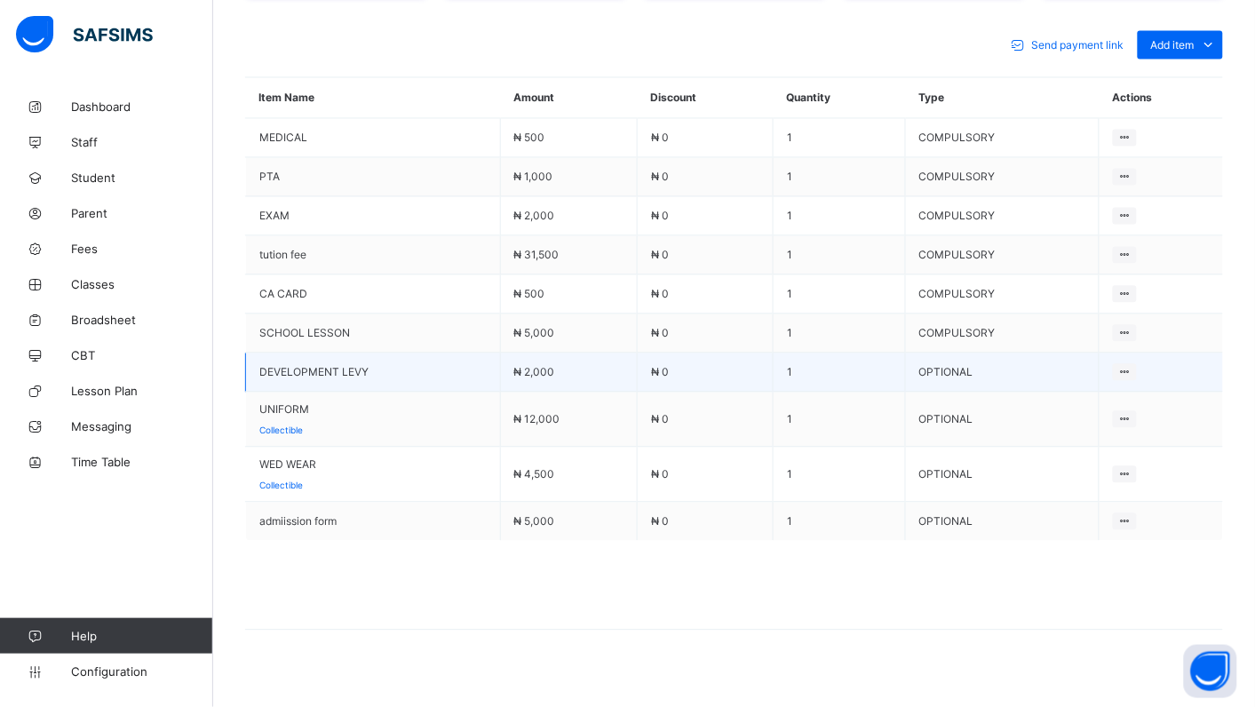
scroll to position [795, 0]
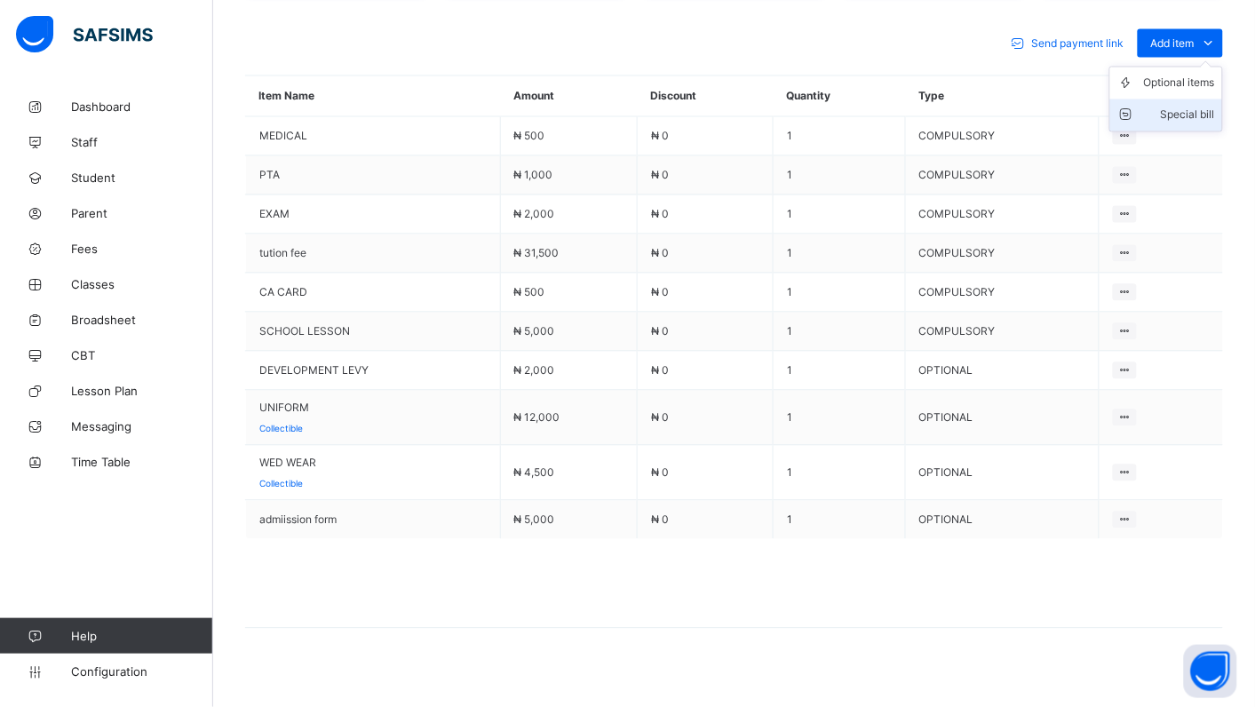
click at [1215, 107] on div "Special bill" at bounding box center [1179, 116] width 71 height 18
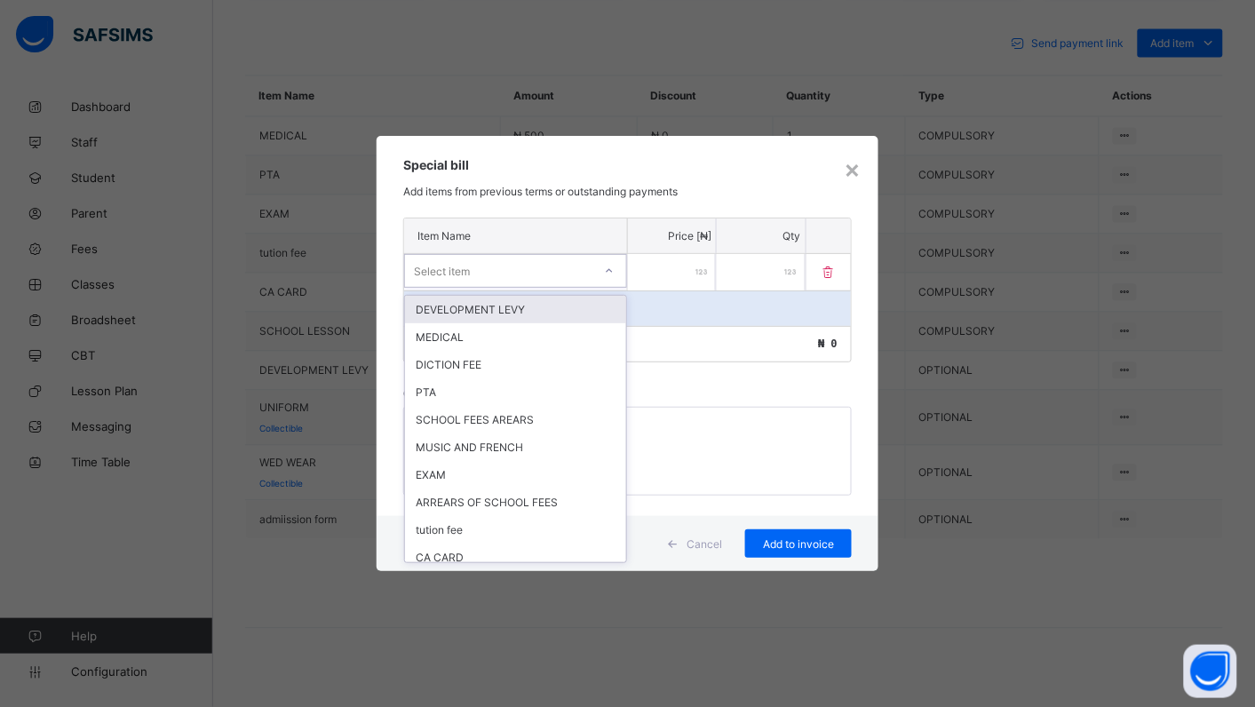
click at [606, 269] on icon at bounding box center [609, 271] width 11 height 18
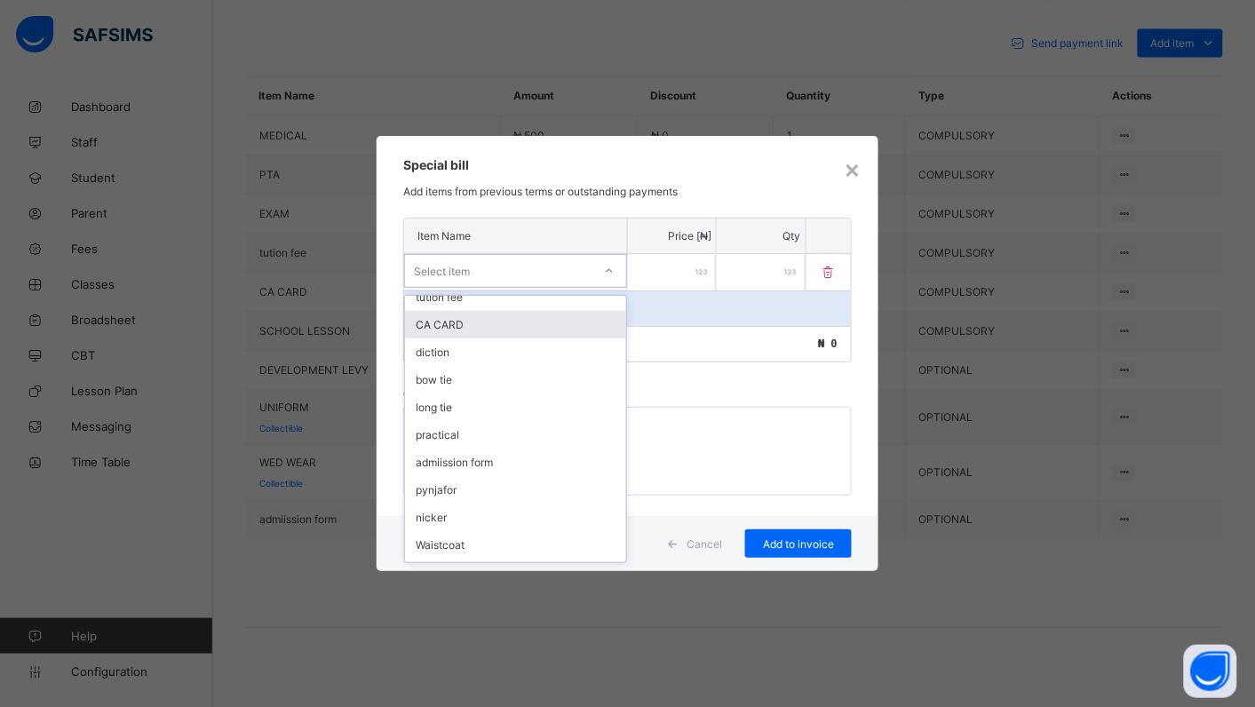
scroll to position [240, 0]
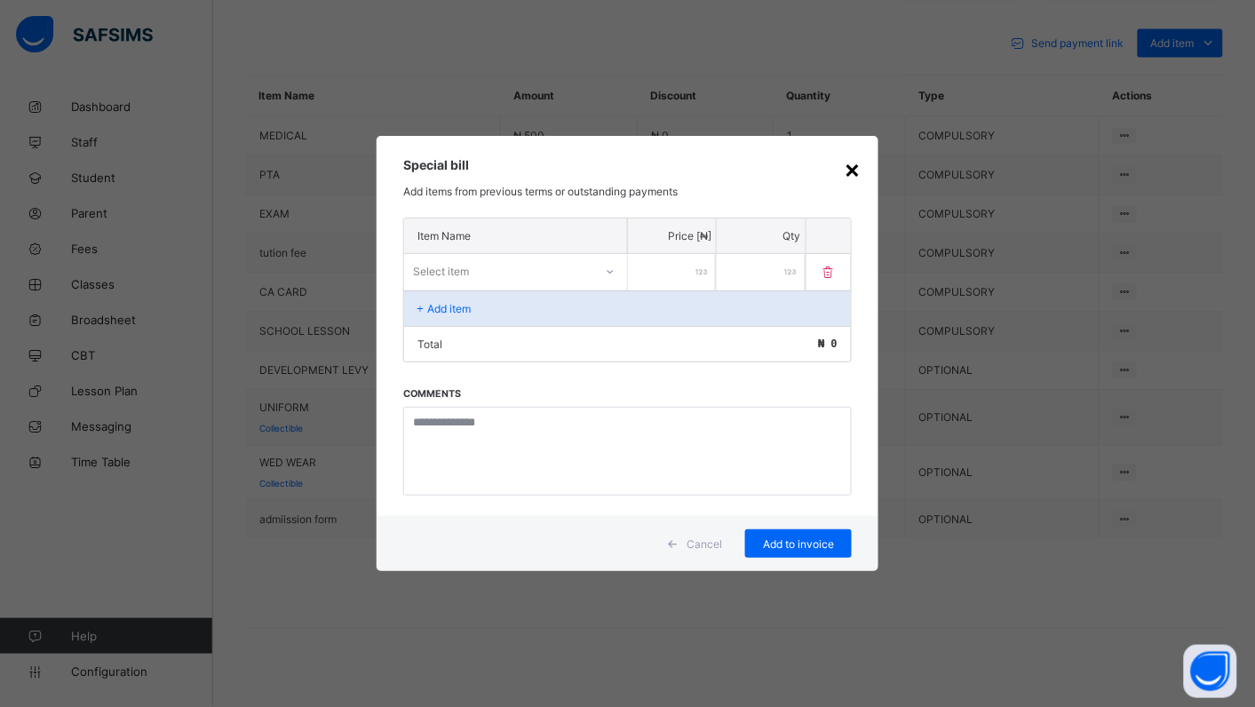
click at [860, 166] on div "×" at bounding box center [852, 169] width 17 height 30
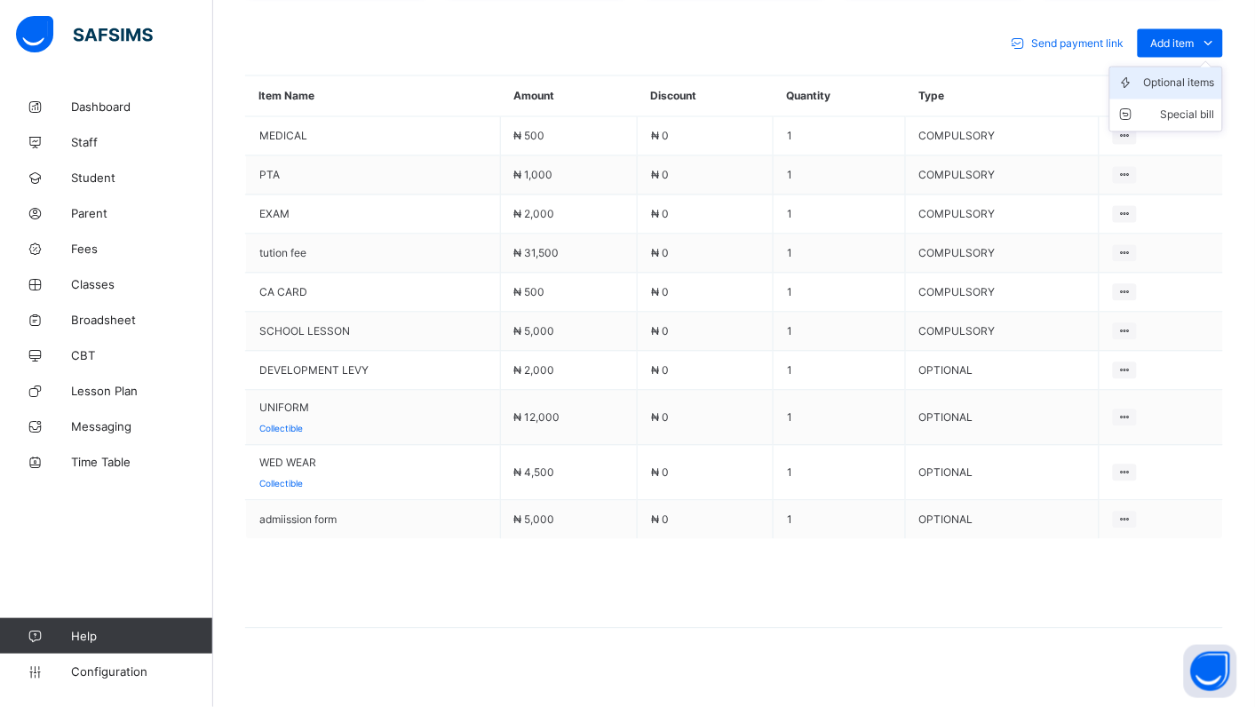
click at [1191, 75] on div "Optional items" at bounding box center [1179, 84] width 71 height 18
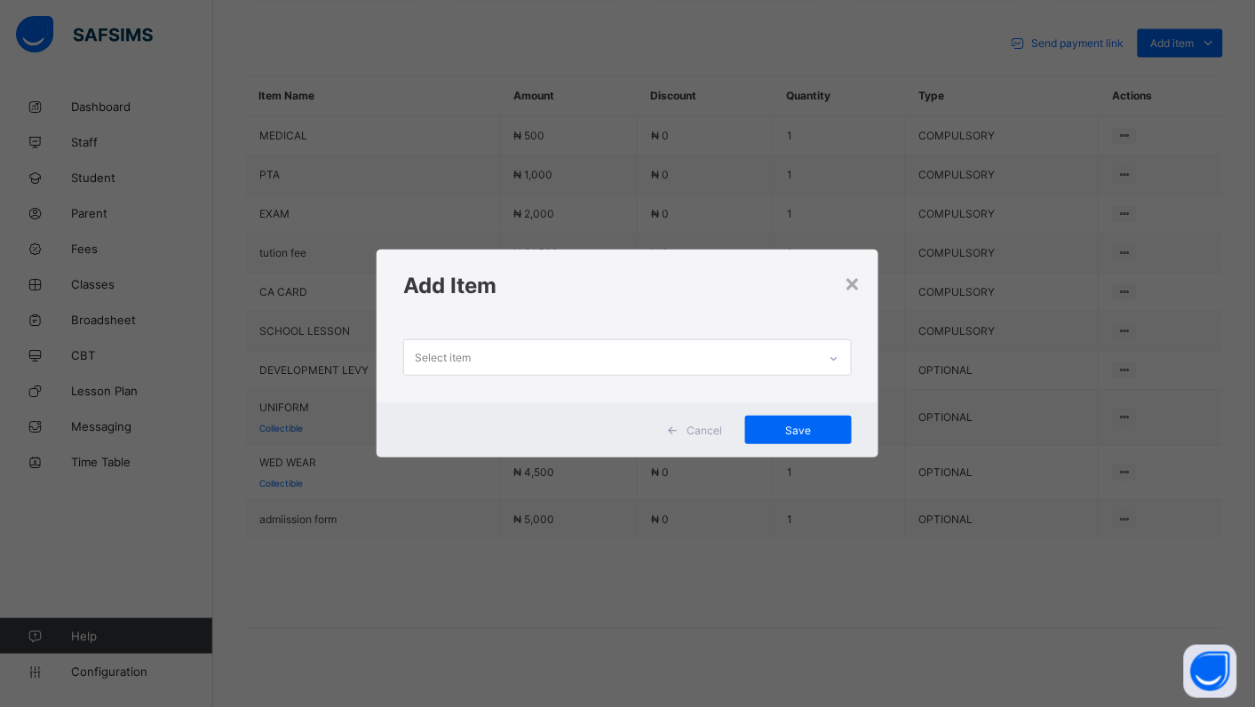
click at [835, 357] on icon at bounding box center [834, 359] width 11 height 18
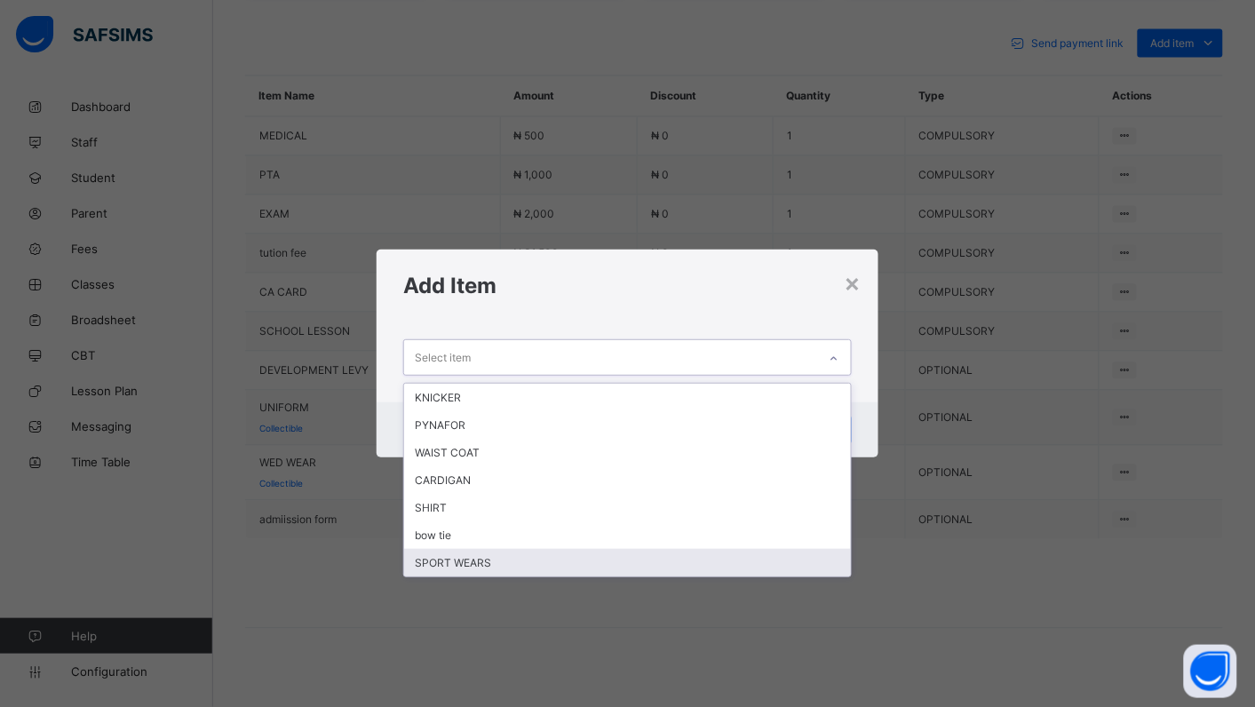
click at [607, 560] on div "SPORT WEARS" at bounding box center [627, 563] width 447 height 28
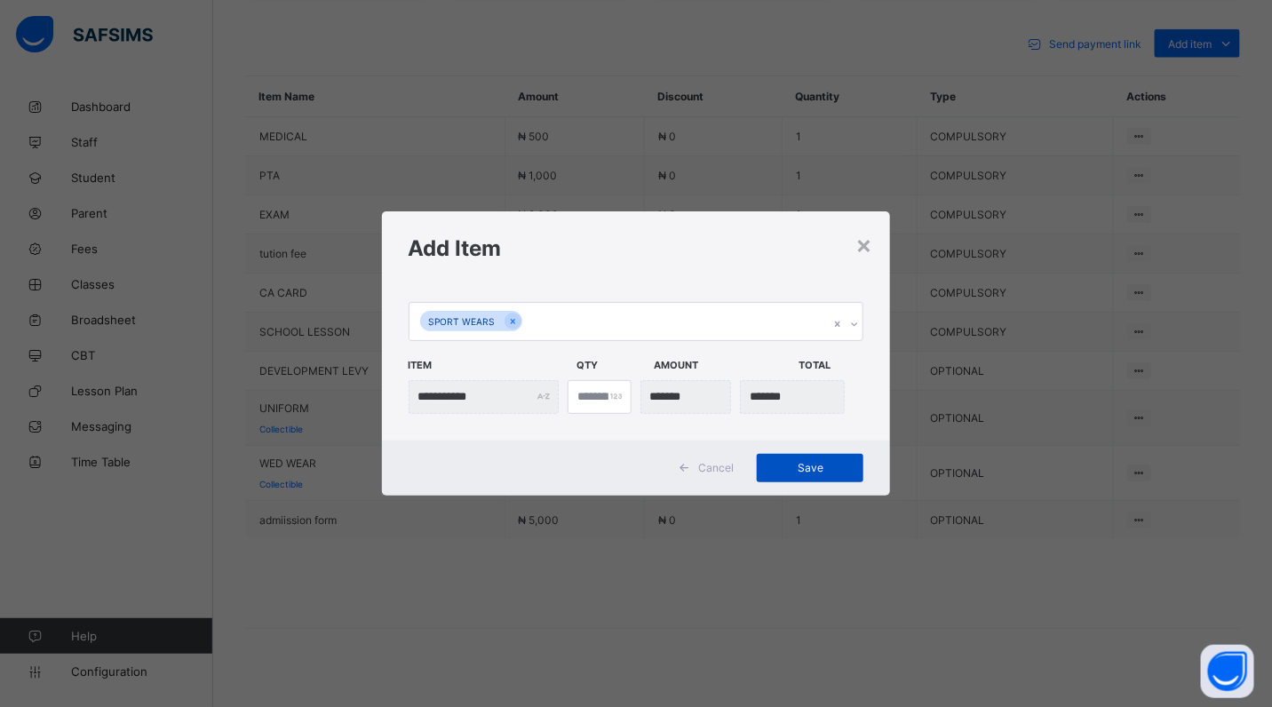
click at [819, 466] on span "Save" at bounding box center [810, 467] width 80 height 13
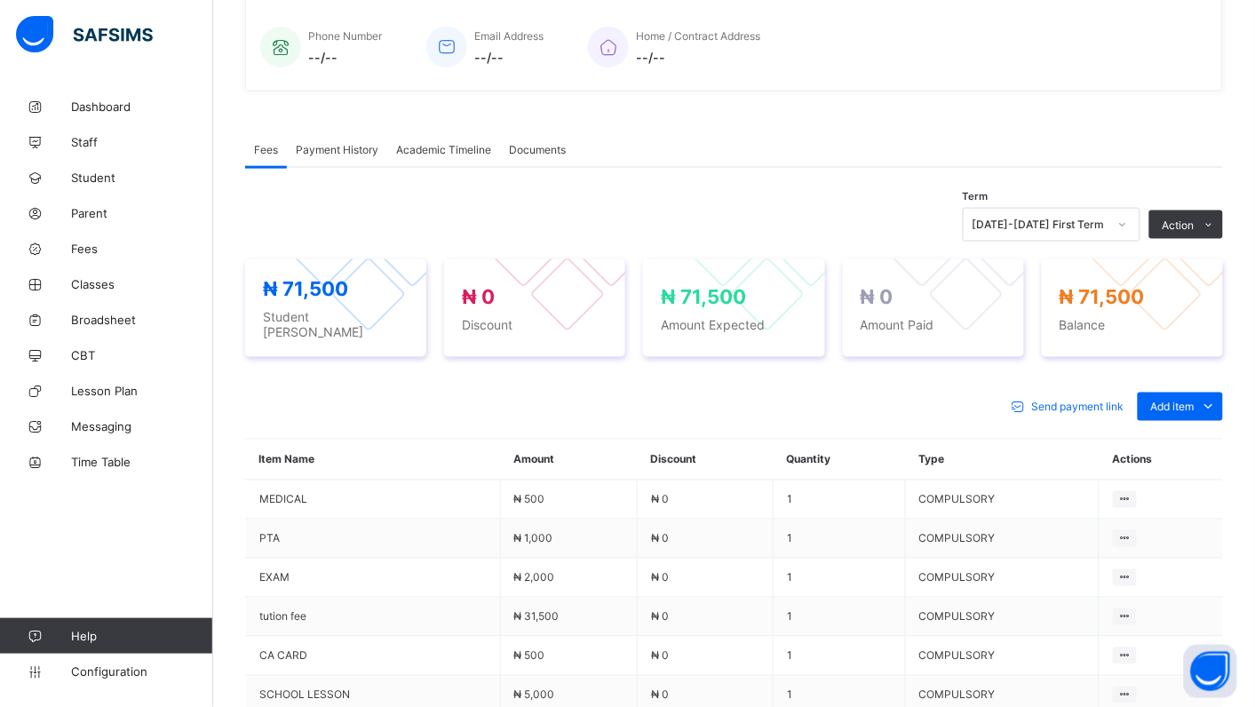
scroll to position [424, 0]
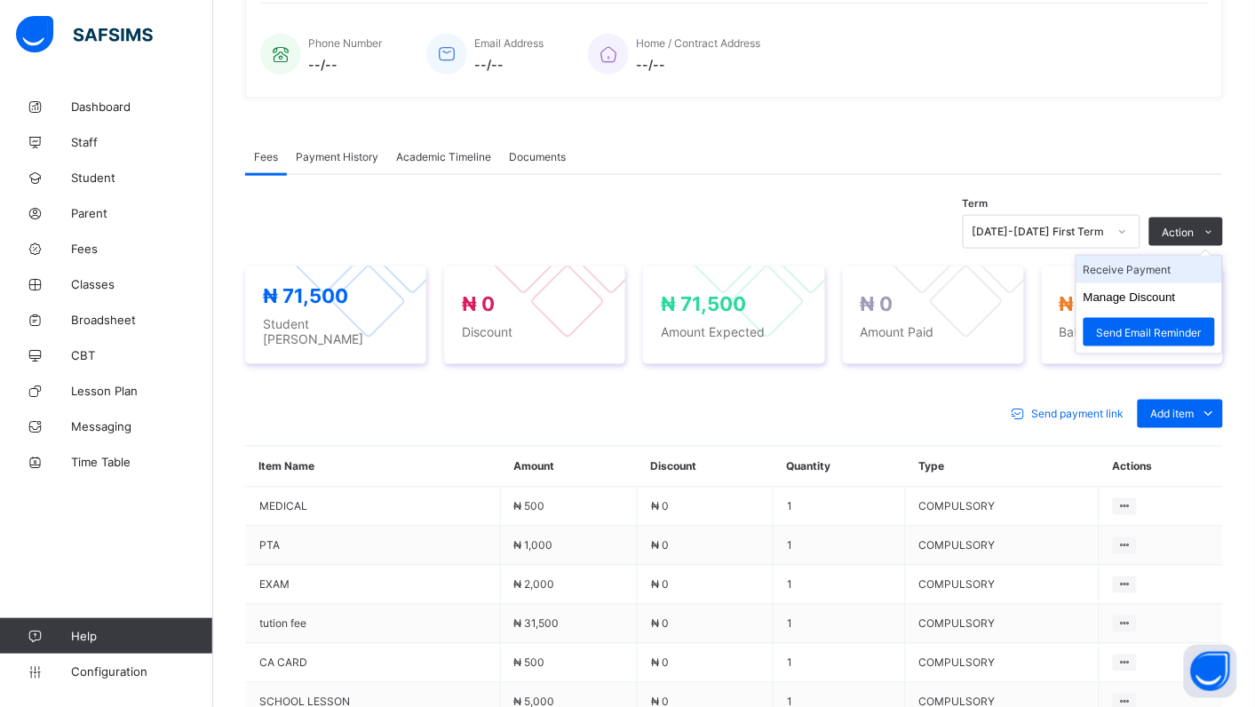
click at [1172, 268] on li "Receive Payment" at bounding box center [1149, 270] width 146 height 28
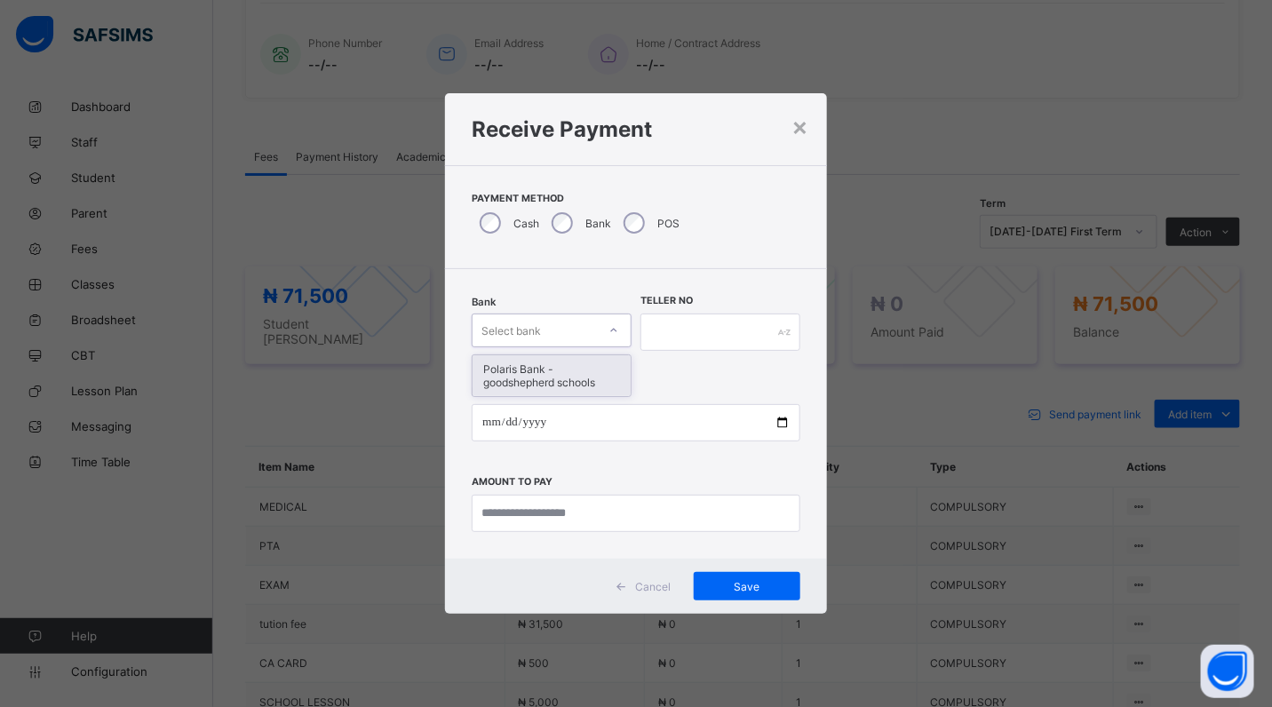
click at [614, 327] on icon at bounding box center [613, 330] width 11 height 18
click at [610, 373] on div "Polaris Bank - goodshepherd schools" at bounding box center [551, 375] width 158 height 41
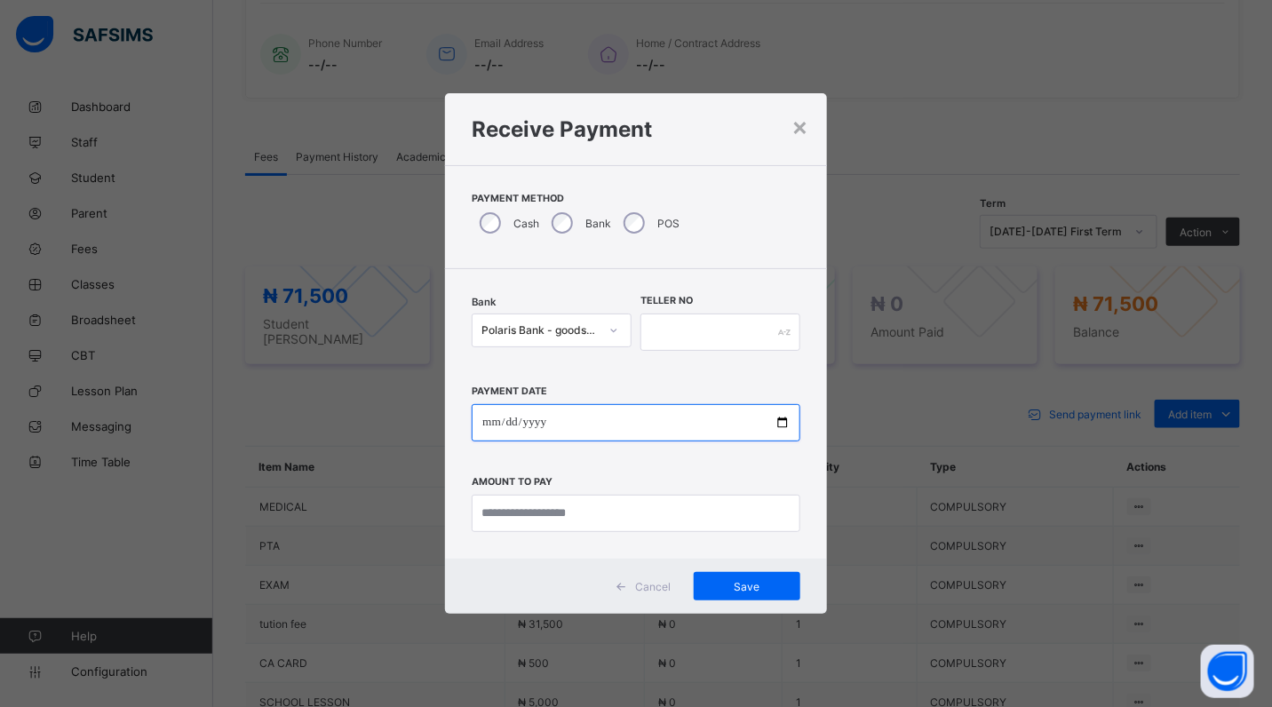
click at [781, 419] on input "date" at bounding box center [636, 422] width 329 height 37
type input "**********"
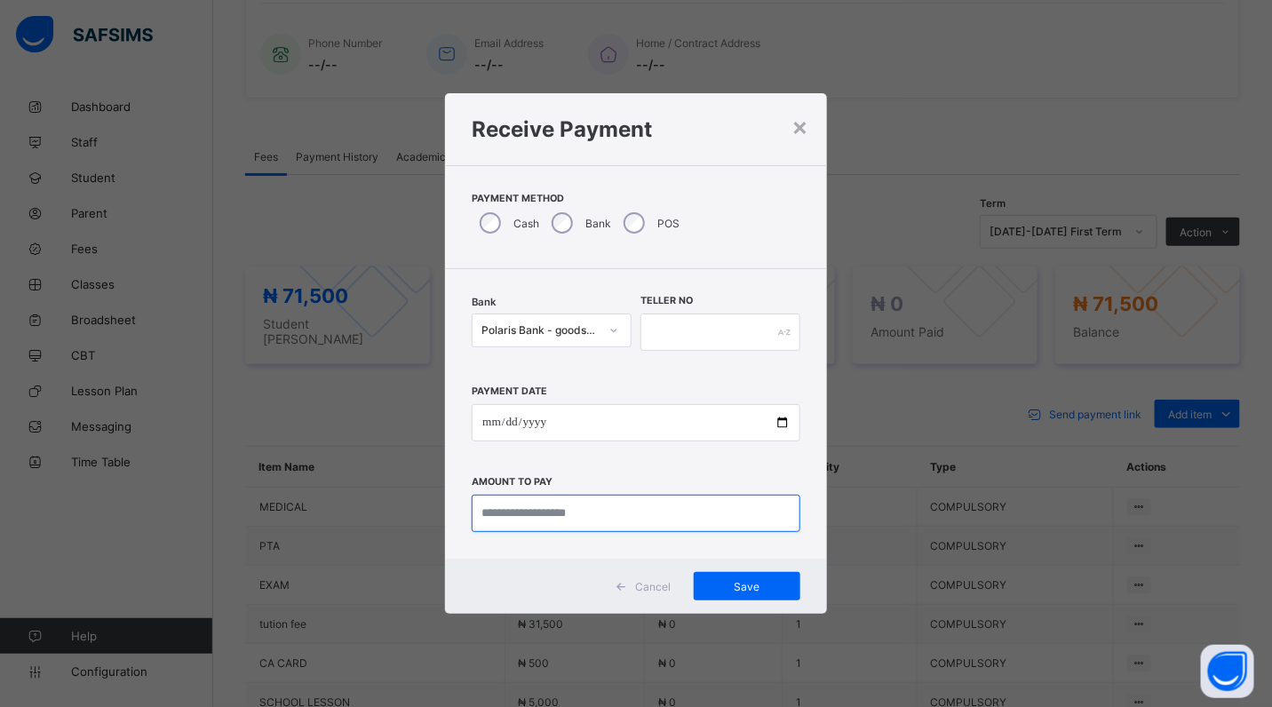
click at [631, 517] on input "currency" at bounding box center [636, 513] width 329 height 37
type input "********"
click at [735, 582] on span "Save" at bounding box center [747, 586] width 80 height 13
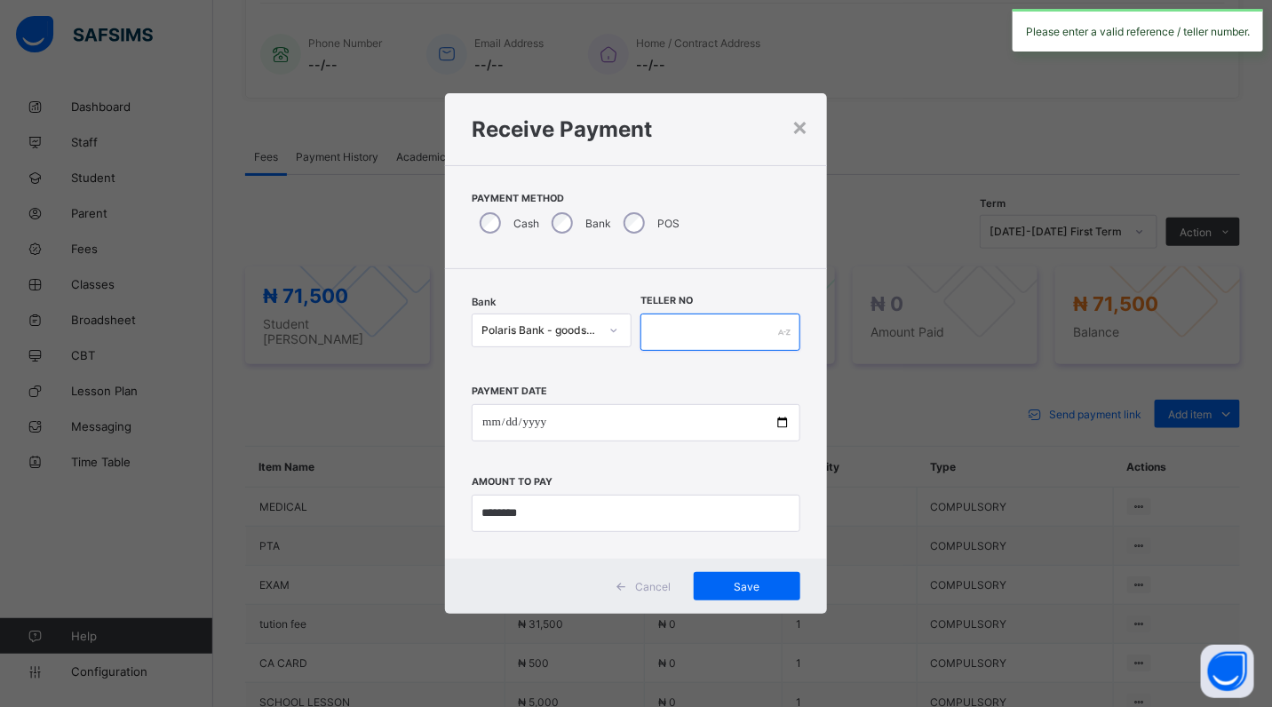
click at [677, 326] on input "text" at bounding box center [720, 331] width 160 height 37
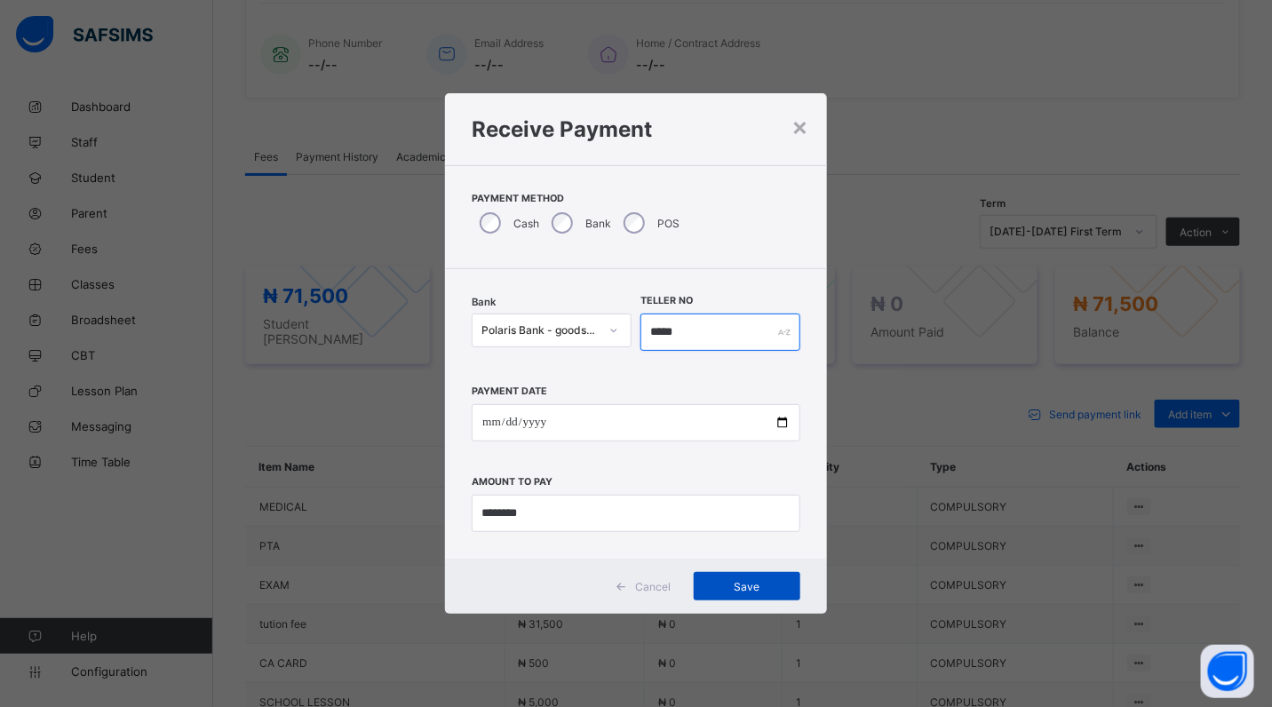
type input "*****"
click at [765, 591] on span "Save" at bounding box center [747, 586] width 80 height 13
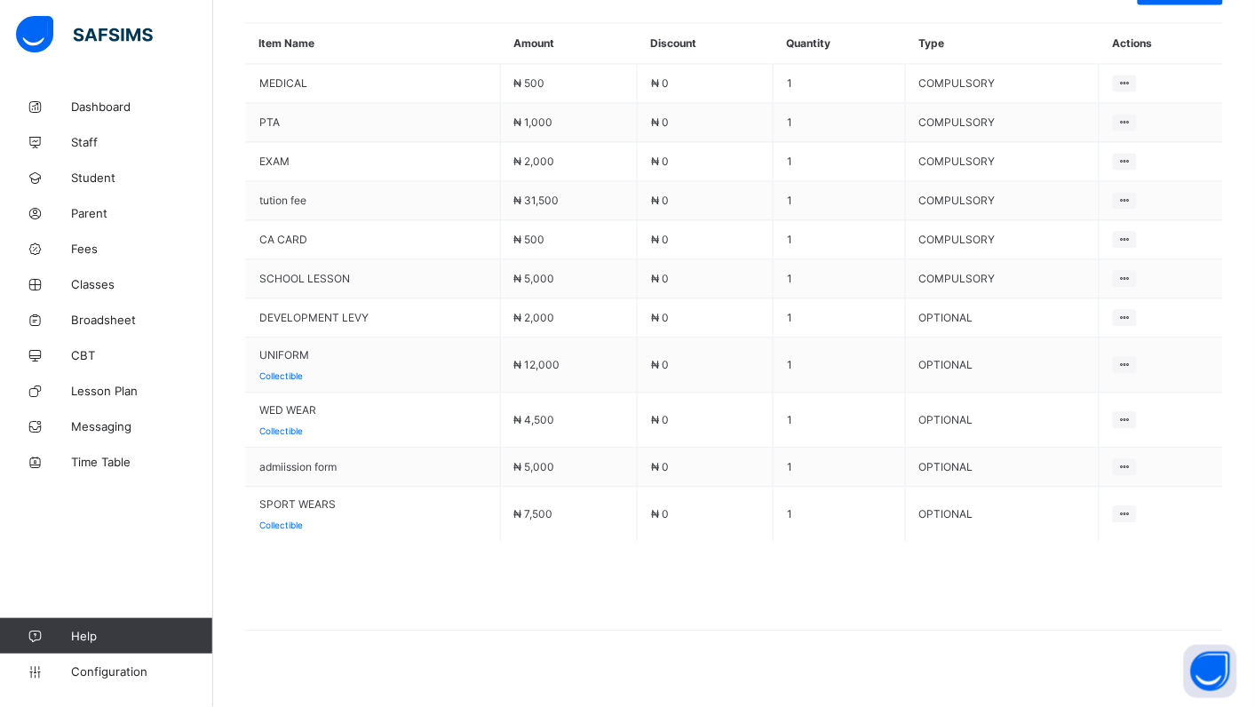
scroll to position [849, 0]
click at [811, 574] on span at bounding box center [734, 584] width 978 height 89
click at [94, 254] on span "Fees" at bounding box center [142, 249] width 142 height 14
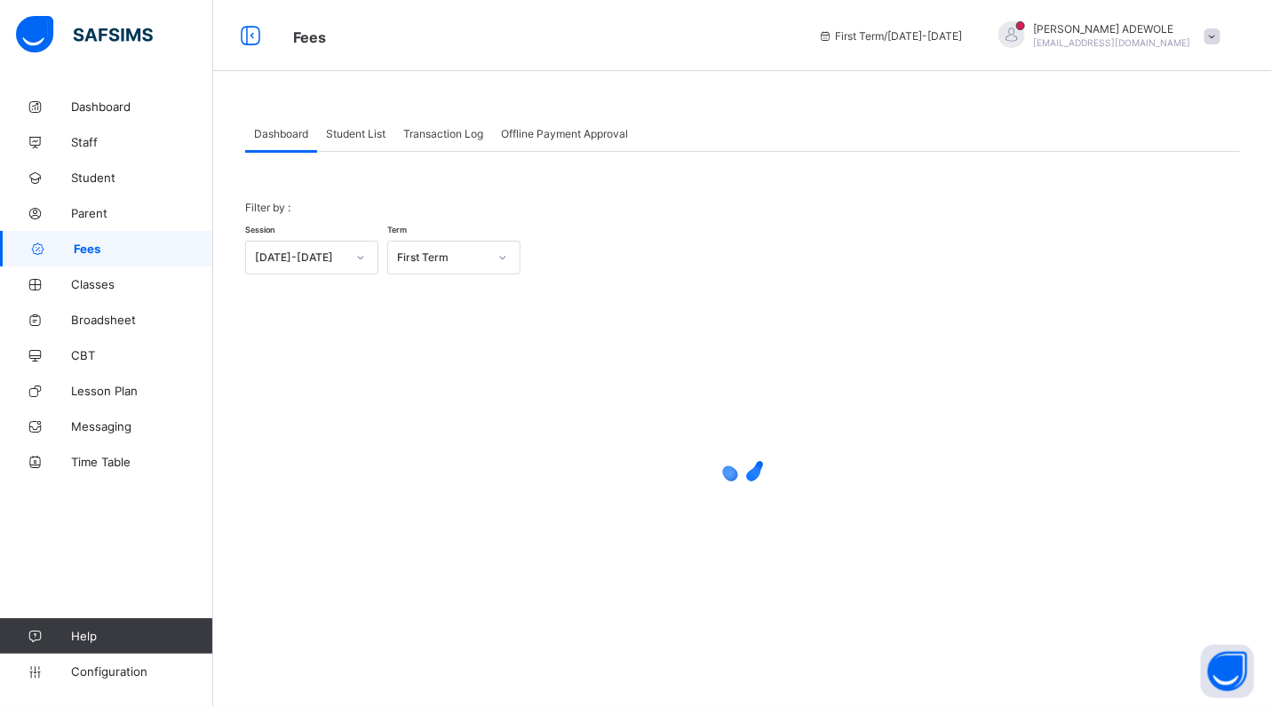
click at [351, 127] on span "Student List" at bounding box center [355, 133] width 59 height 13
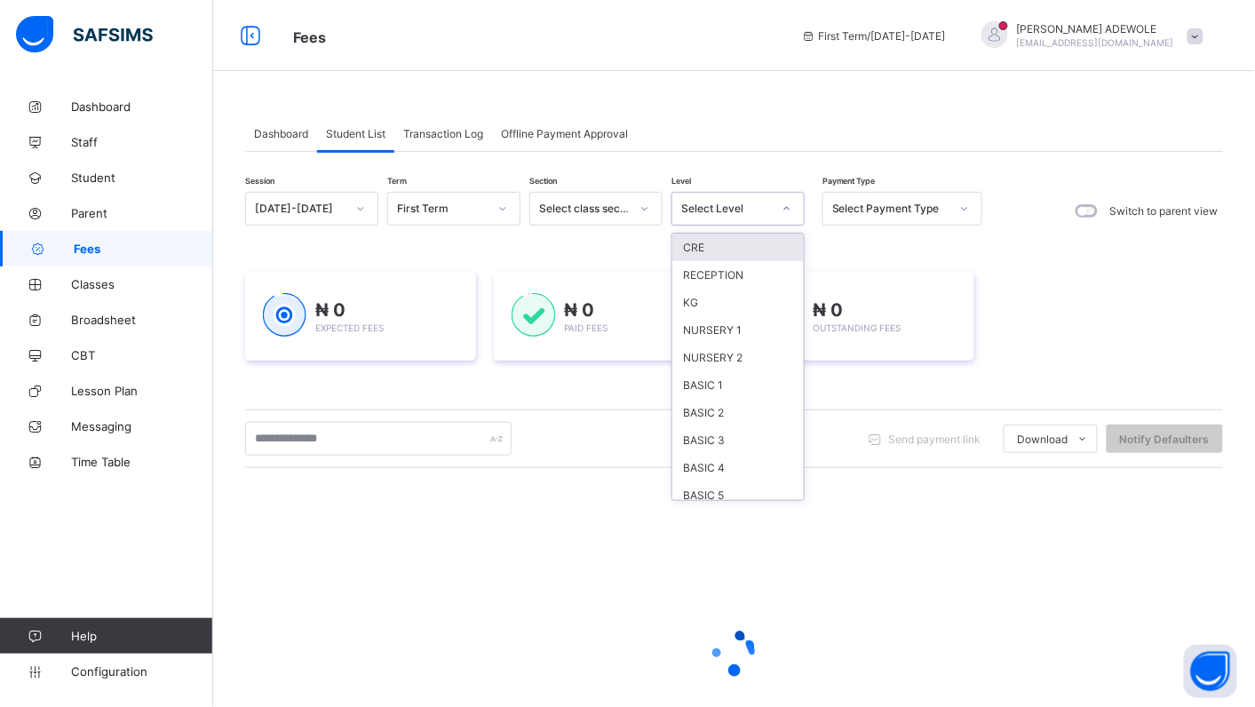
click at [786, 209] on icon at bounding box center [786, 209] width 11 height 18
click at [730, 296] on div "KG" at bounding box center [737, 303] width 131 height 28
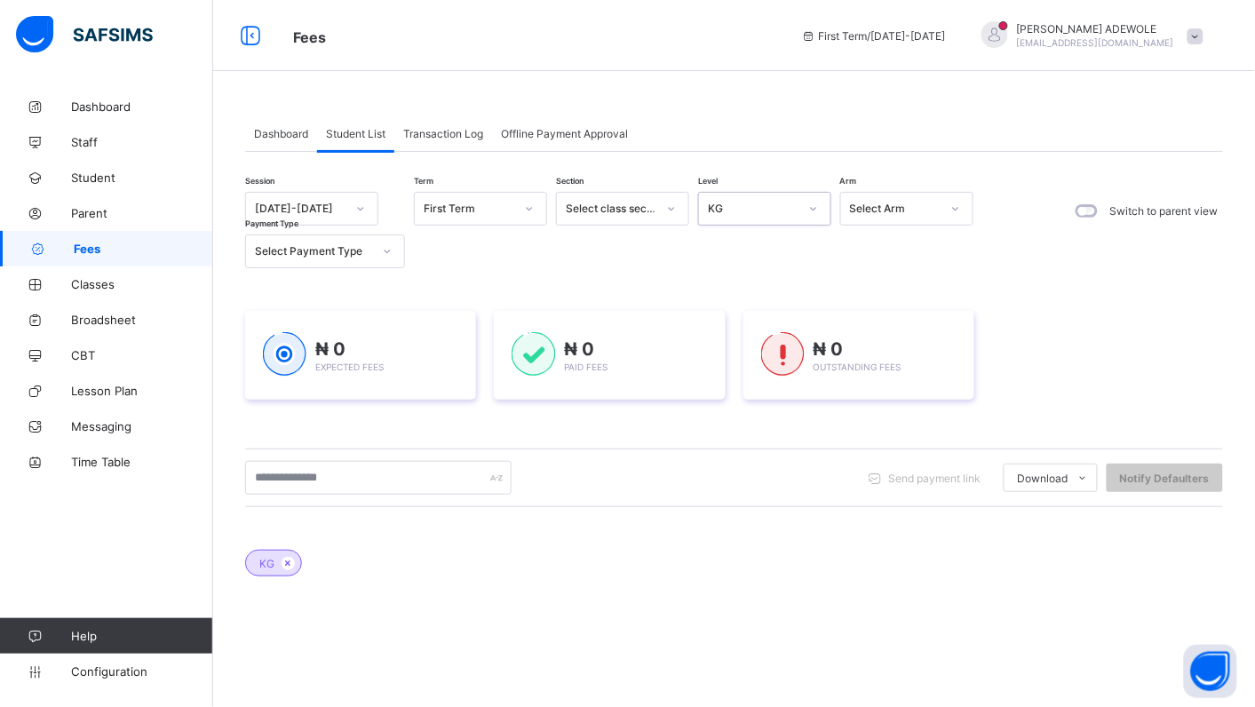
scroll to position [242, 0]
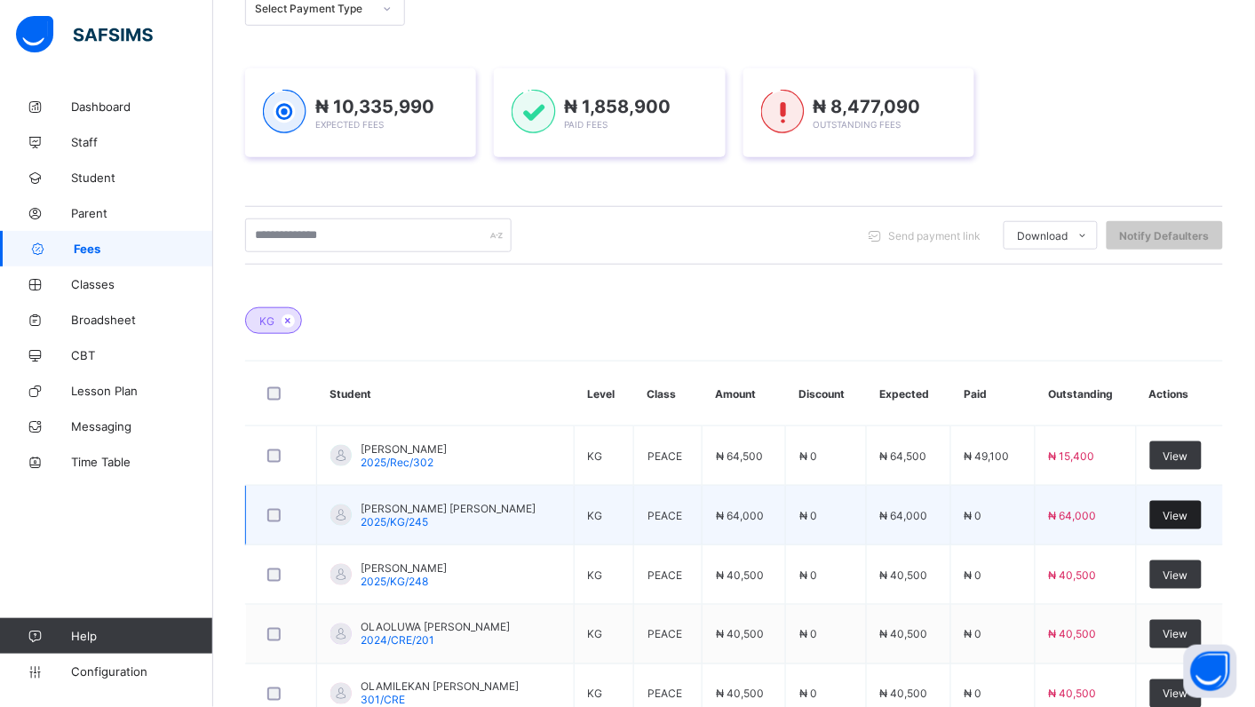
click at [1195, 507] on div "View" at bounding box center [1176, 515] width 52 height 28
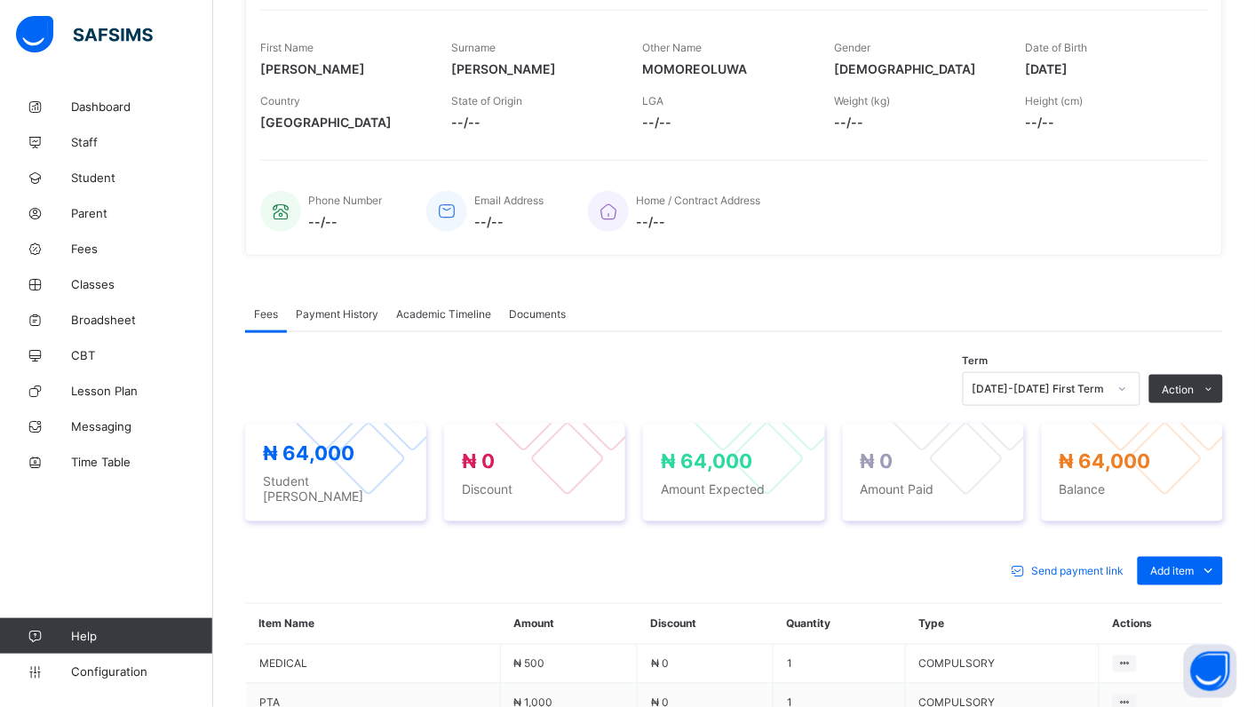
scroll to position [258, 0]
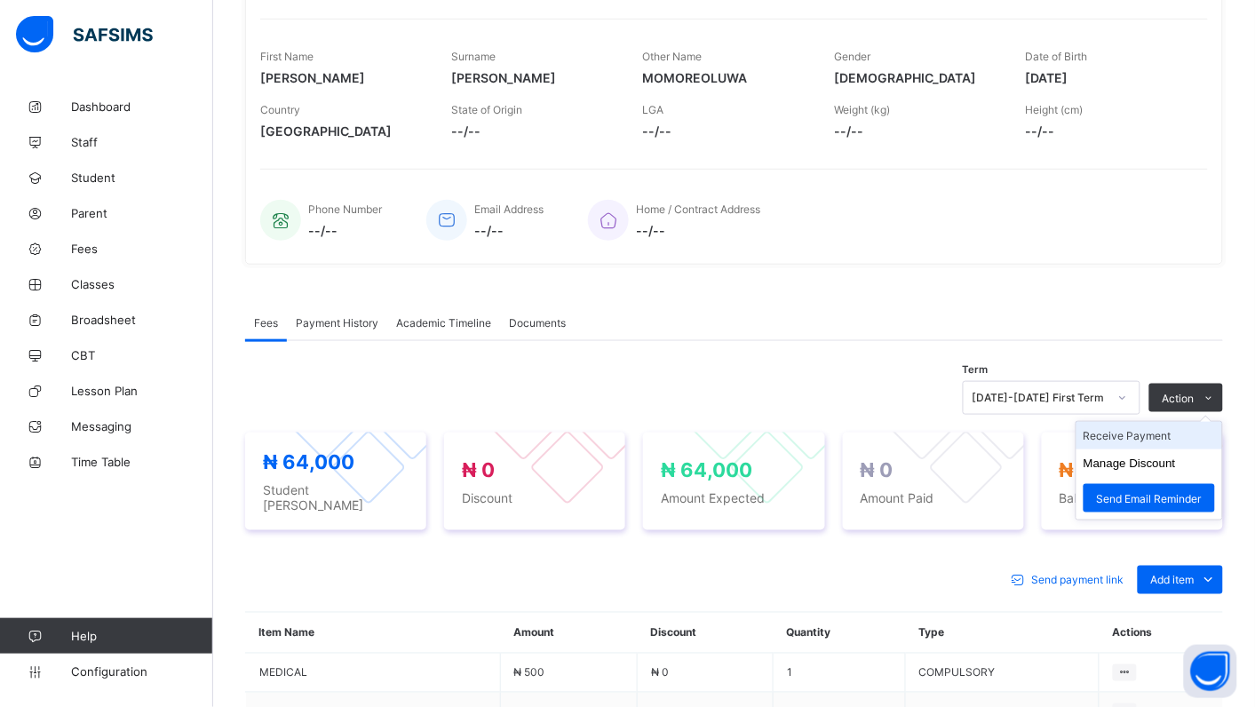
click at [1162, 438] on li "Receive Payment" at bounding box center [1149, 436] width 146 height 28
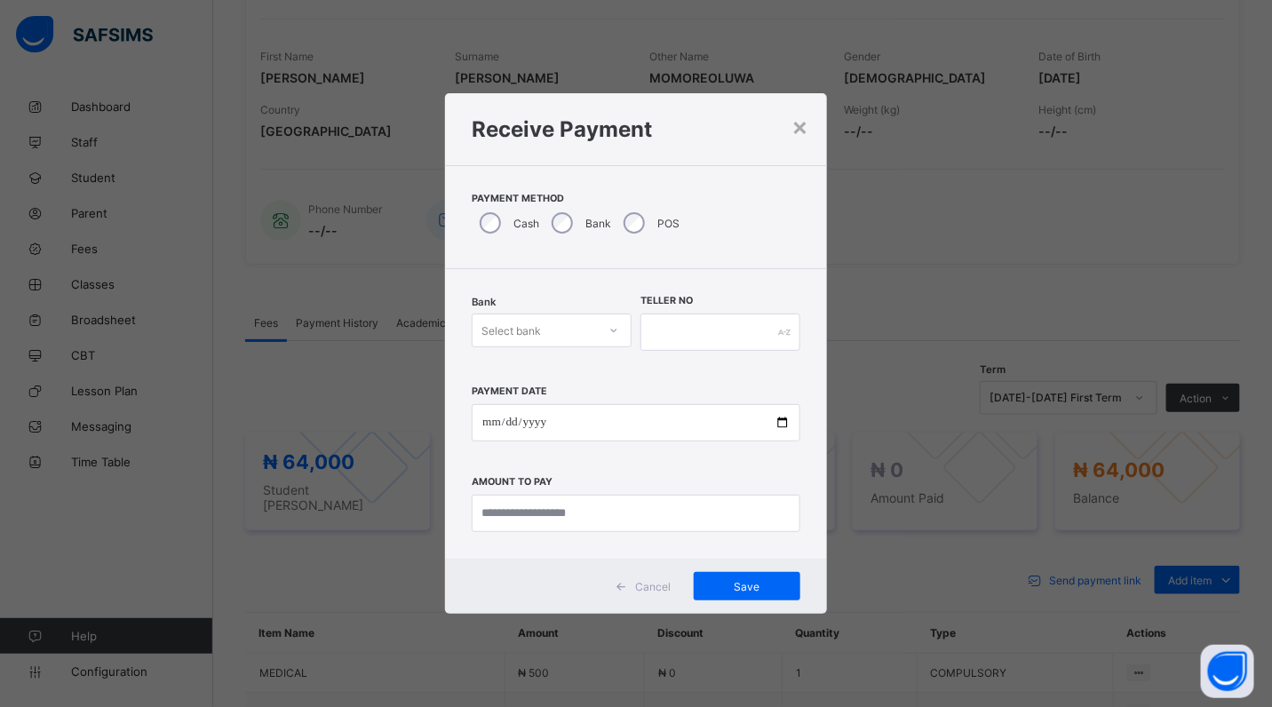
click at [615, 336] on icon at bounding box center [613, 330] width 11 height 18
click at [622, 375] on div "Polaris Bank - goodshepherd schools" at bounding box center [551, 375] width 158 height 41
click at [787, 424] on input "date" at bounding box center [636, 422] width 329 height 37
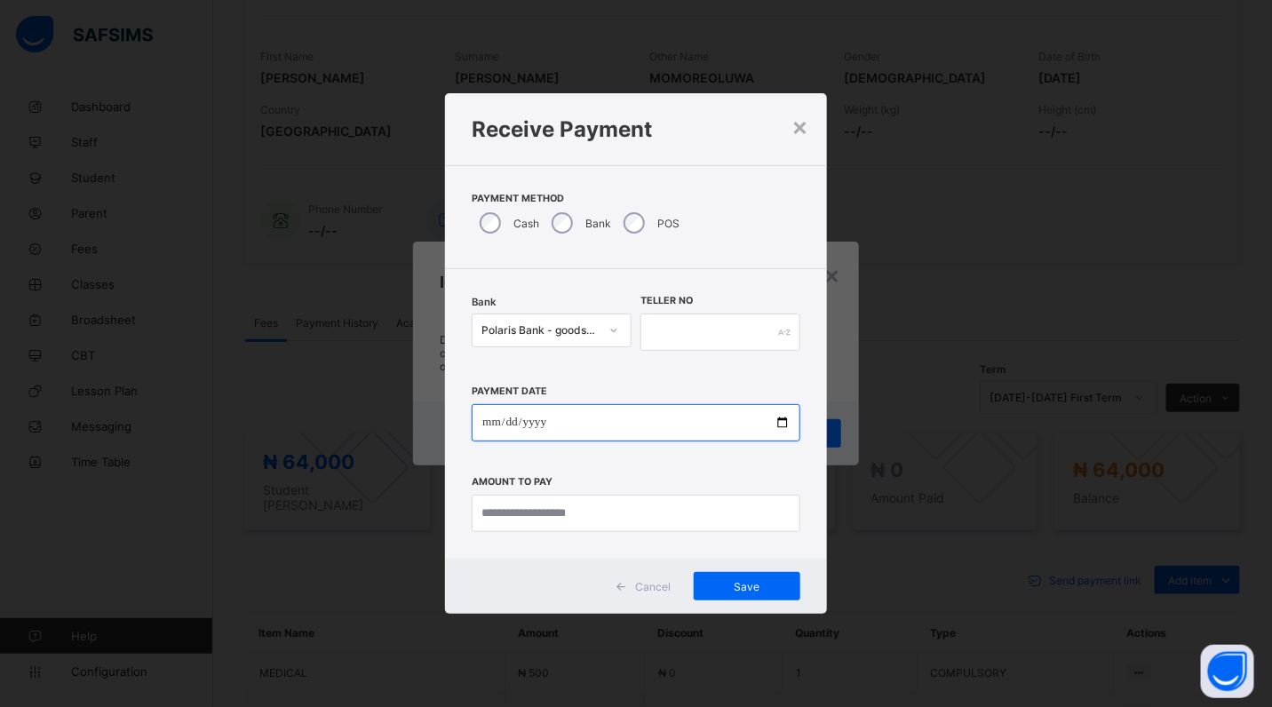
type input "**********"
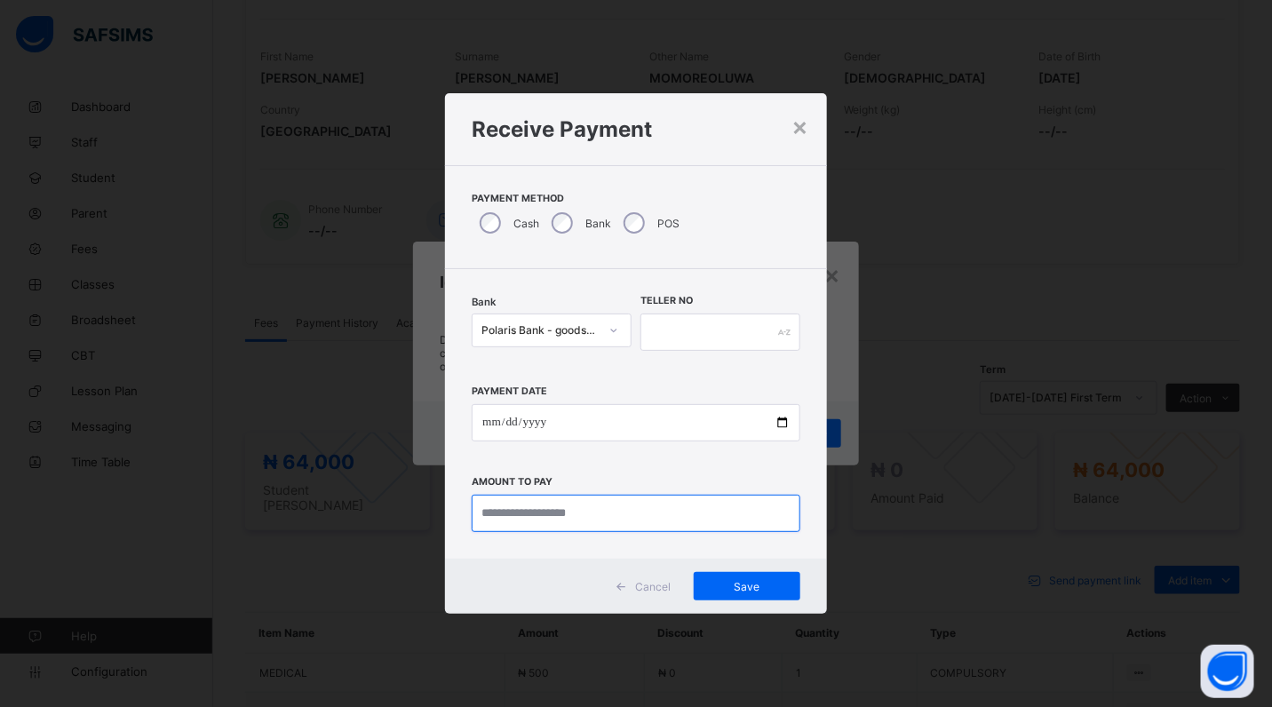
click at [596, 512] on input "currency" at bounding box center [636, 513] width 329 height 37
type input "***"
type input "********"
click at [743, 586] on span "Save" at bounding box center [747, 586] width 80 height 13
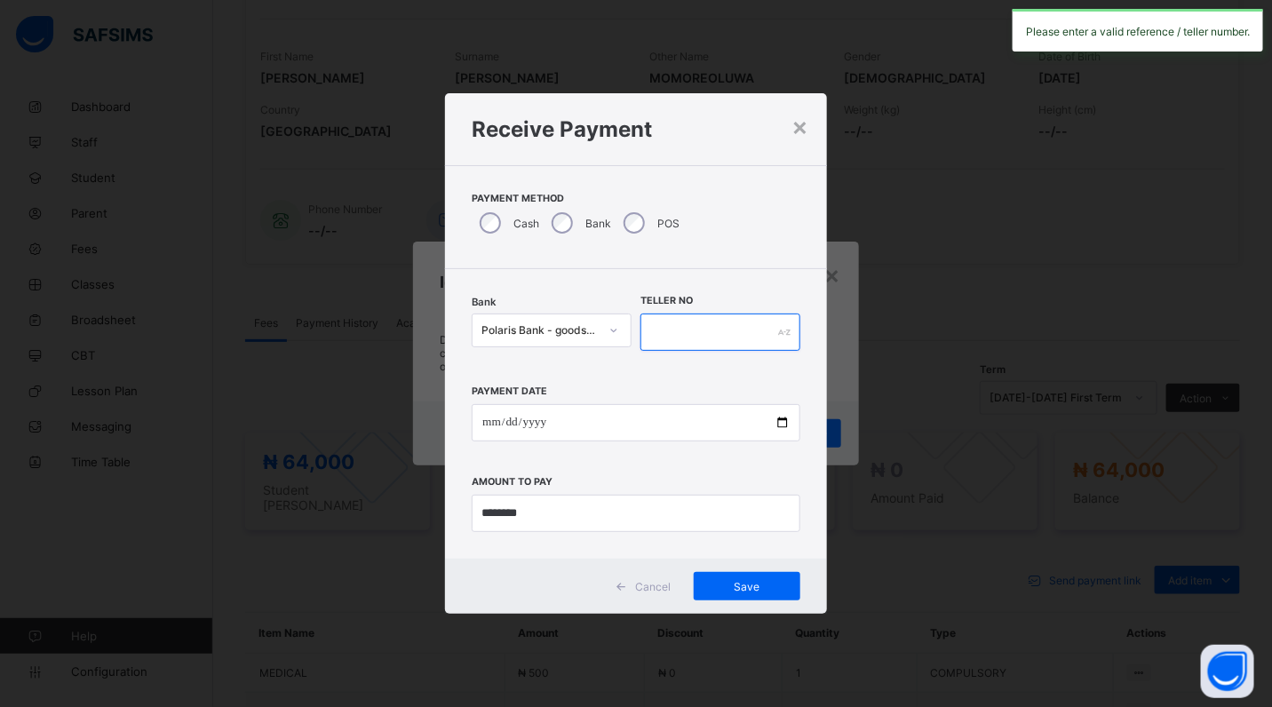
click at [655, 327] on input "text" at bounding box center [720, 331] width 160 height 37
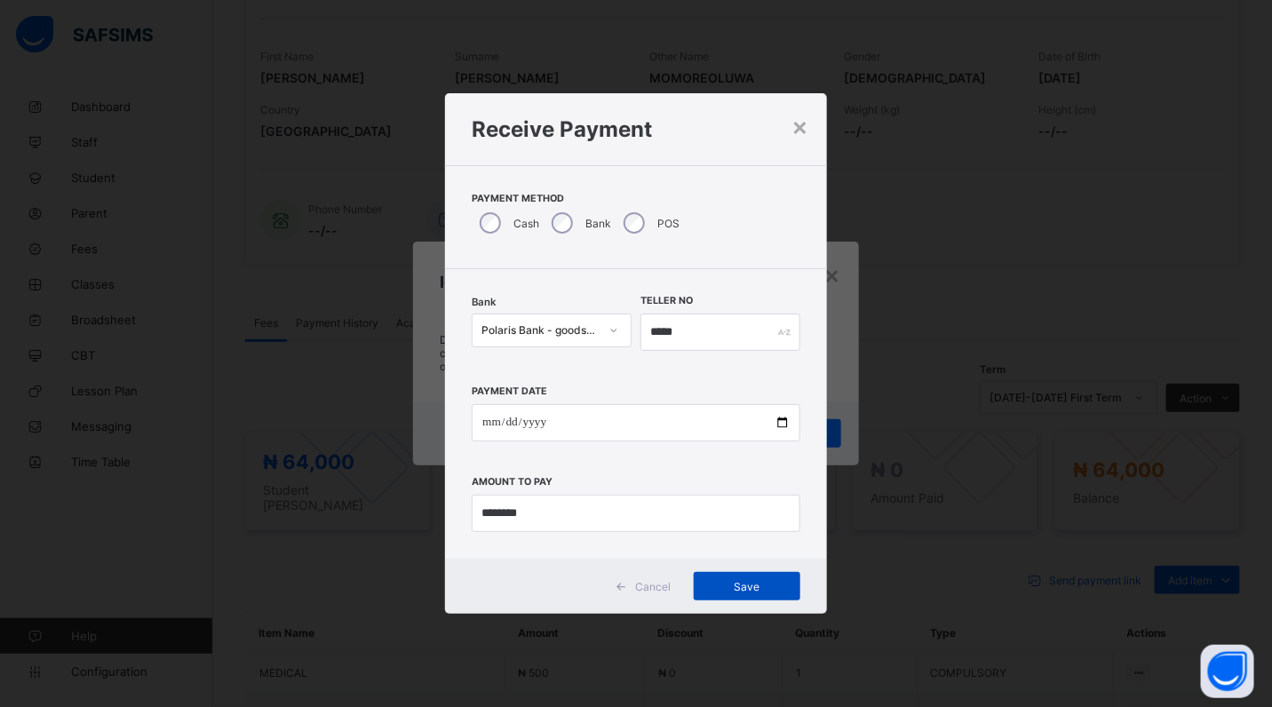
click at [750, 583] on span "Save" at bounding box center [747, 586] width 80 height 13
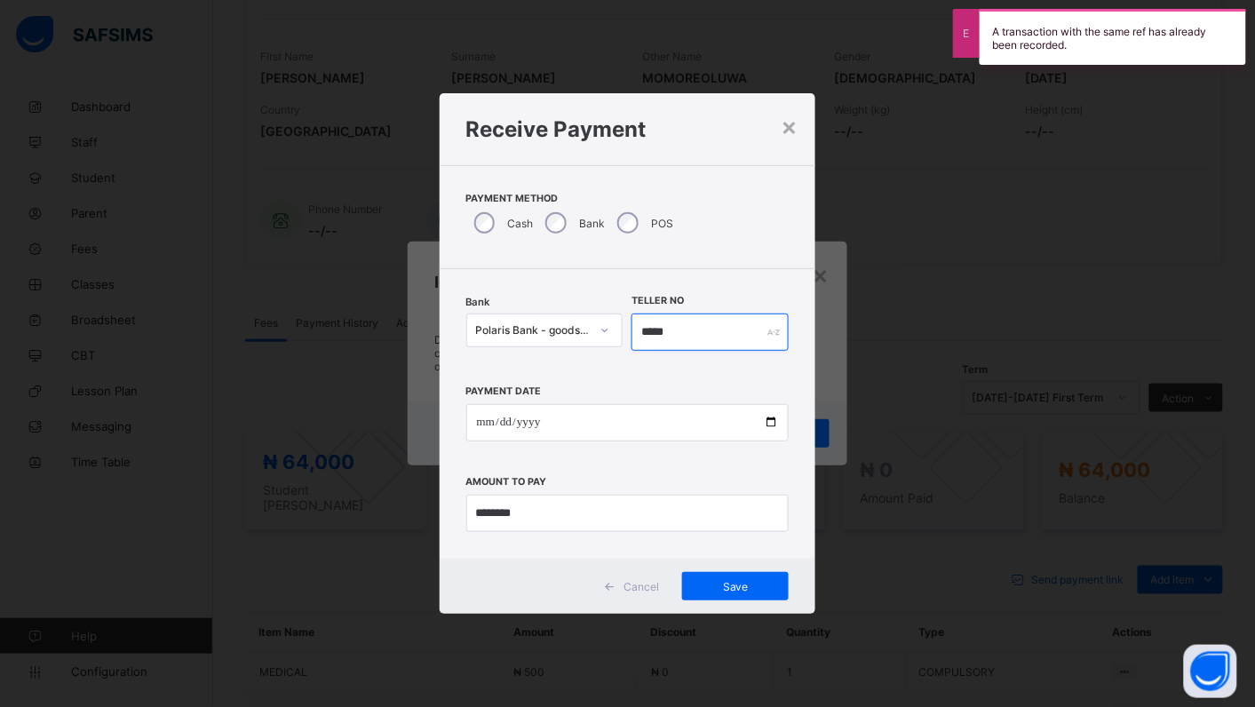
click at [688, 326] on input "*****" at bounding box center [709, 331] width 157 height 37
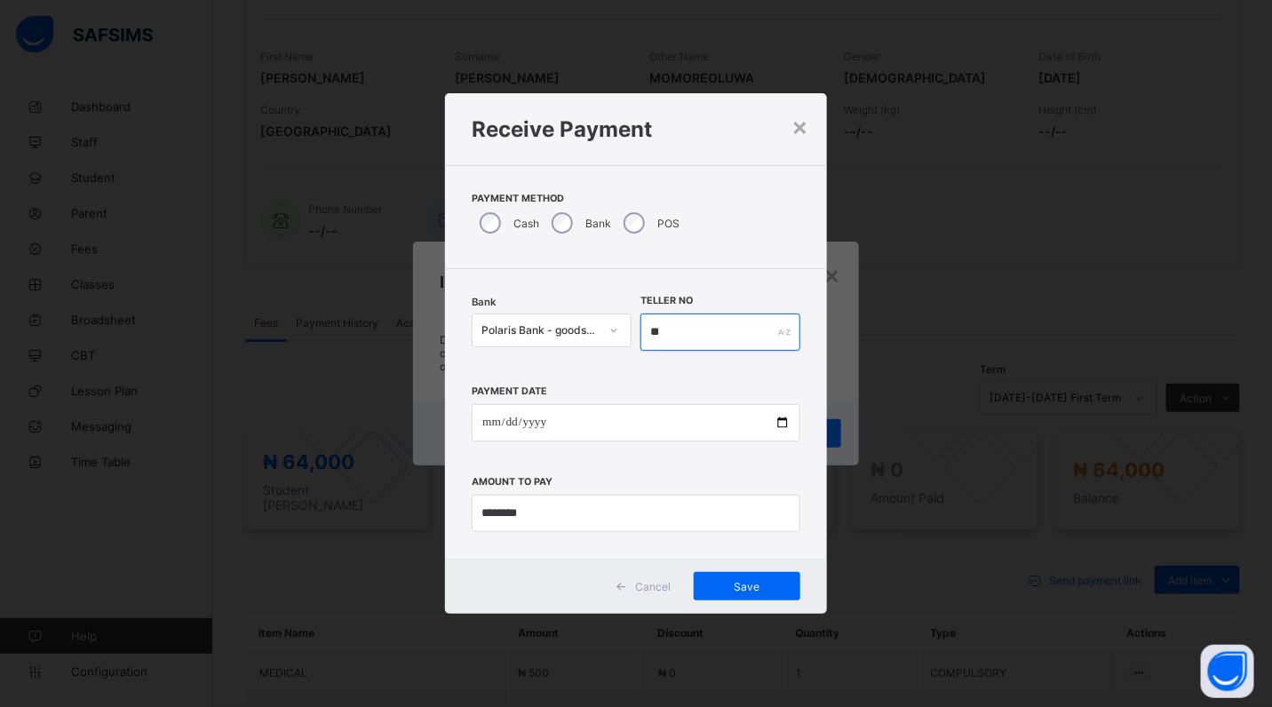
type input "*"
click at [535, 511] on input "currency" at bounding box center [636, 513] width 329 height 37
type input "***"
type input "********"
click at [672, 327] on input "text" at bounding box center [720, 331] width 160 height 37
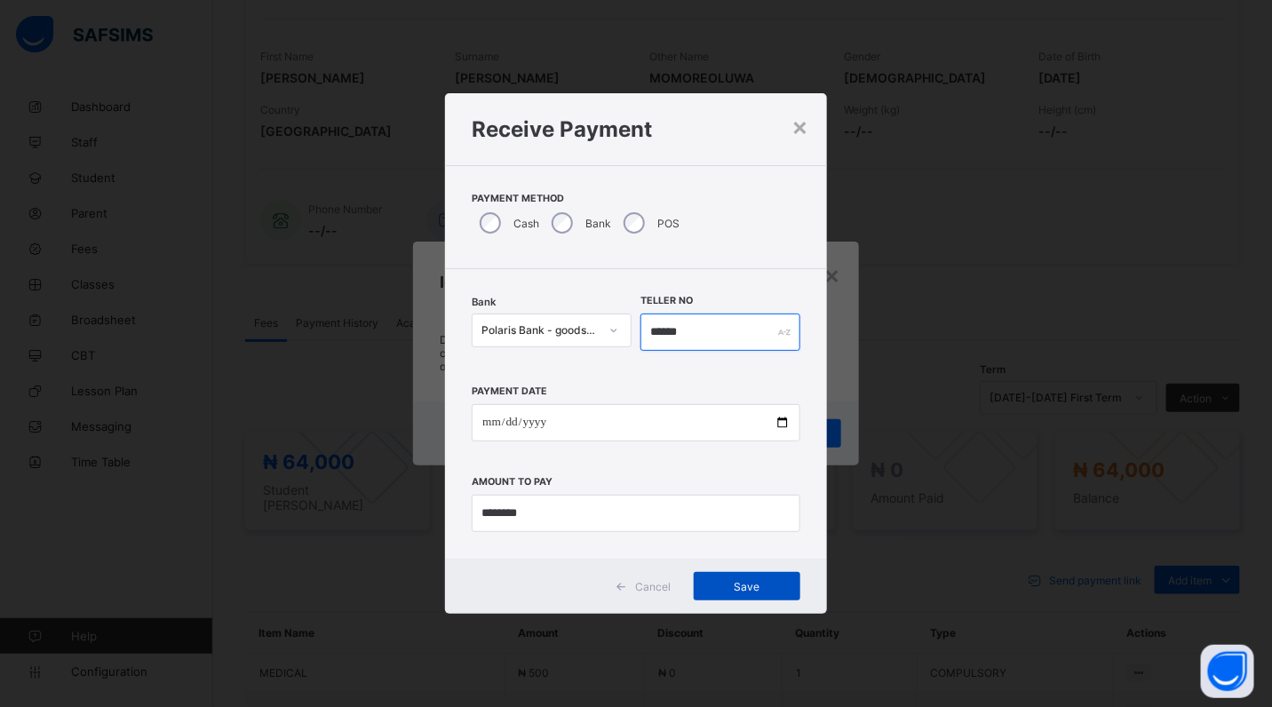
type input "******"
click at [735, 588] on span "Save" at bounding box center [747, 586] width 80 height 13
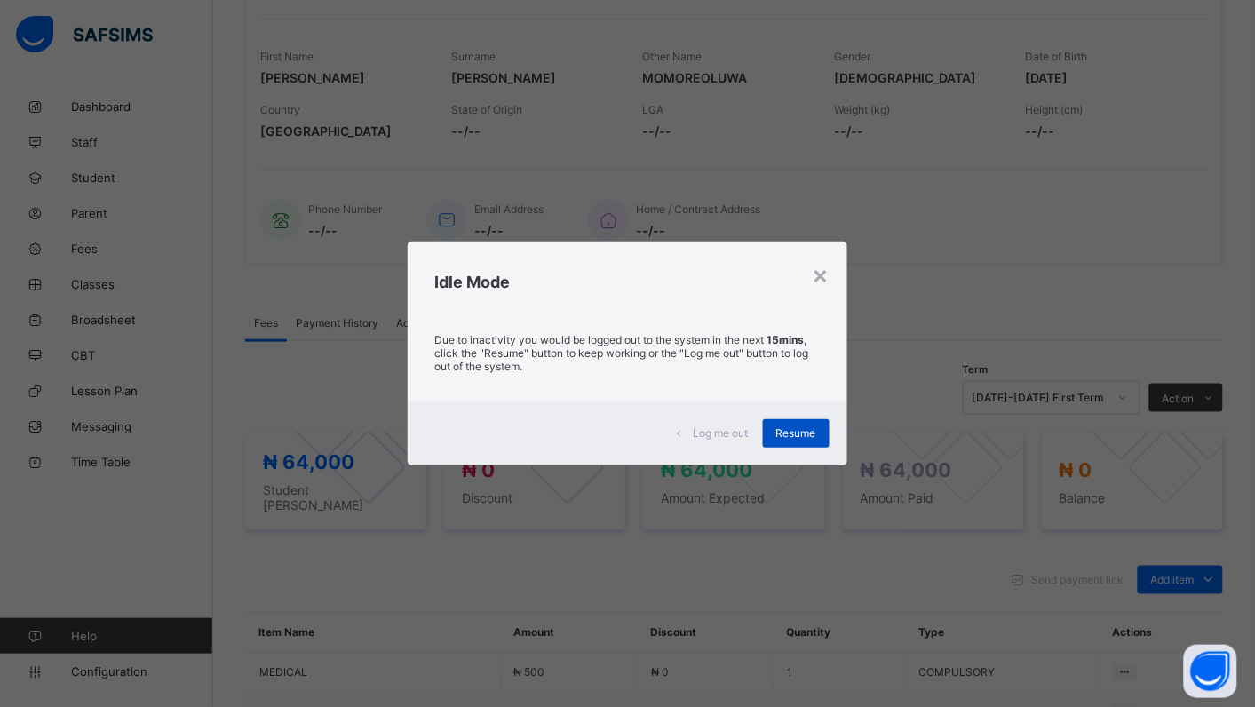
click at [808, 440] on div "Resume" at bounding box center [796, 433] width 67 height 28
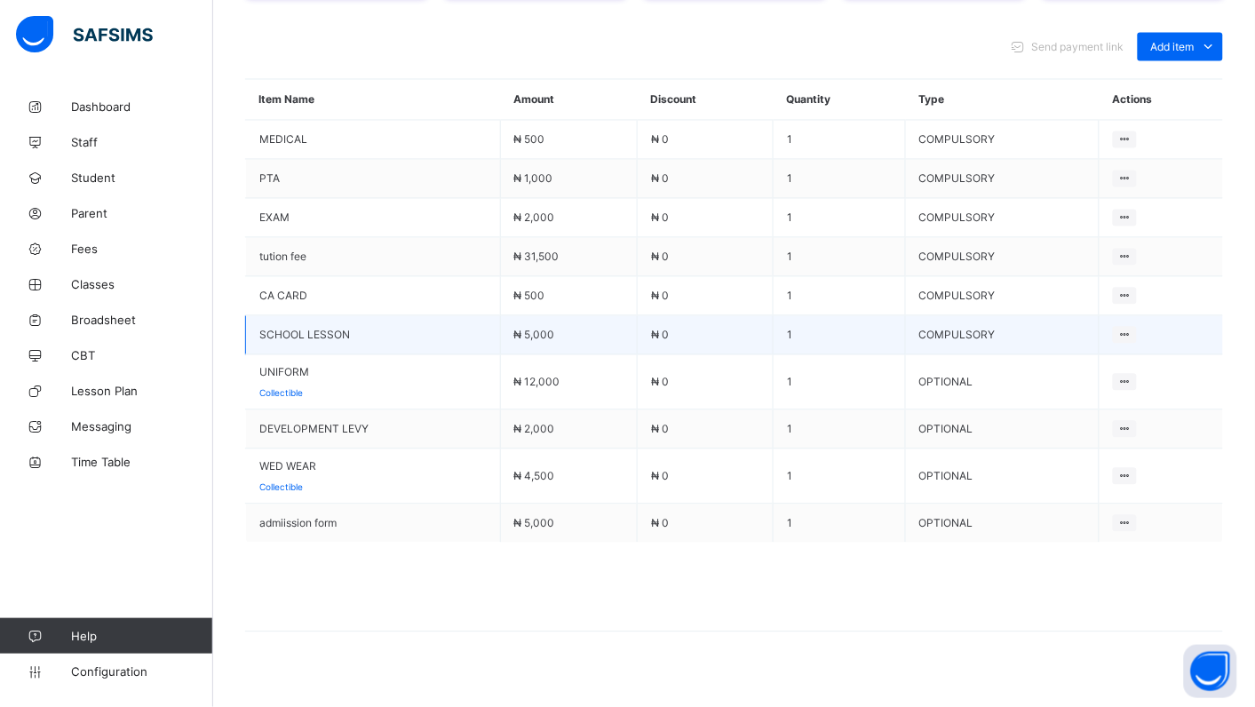
scroll to position [795, 0]
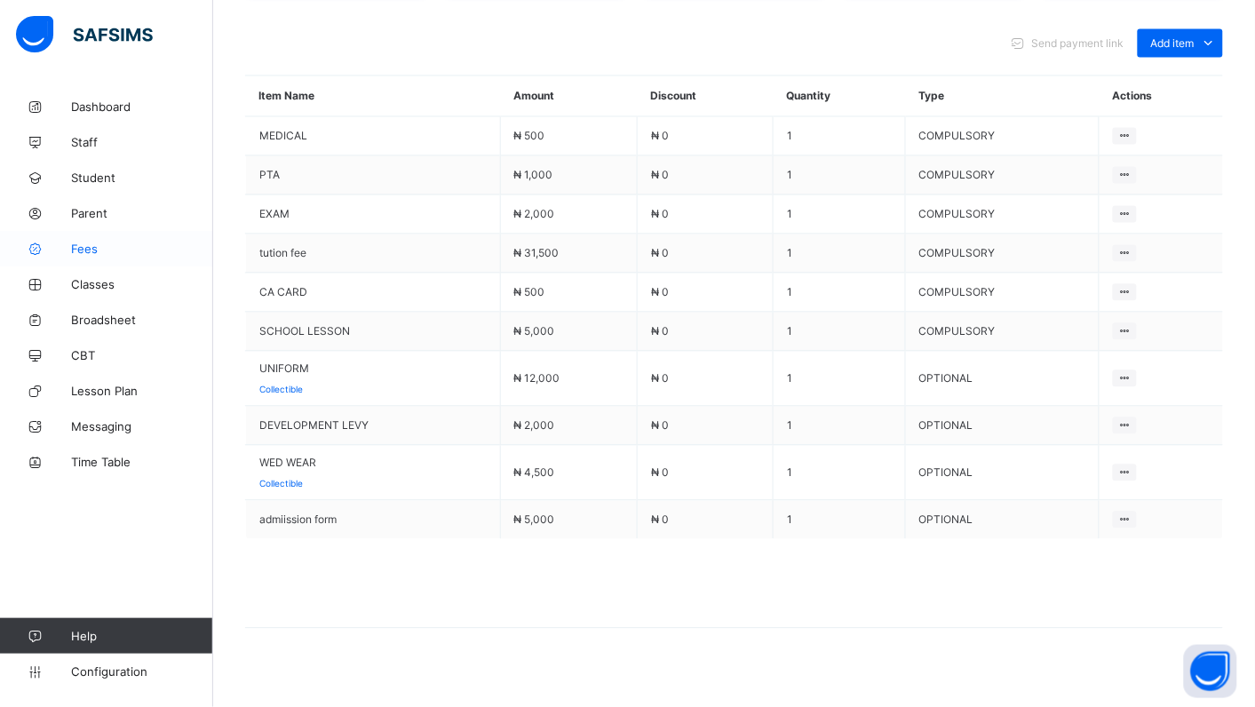
click at [87, 247] on span "Fees" at bounding box center [142, 249] width 142 height 14
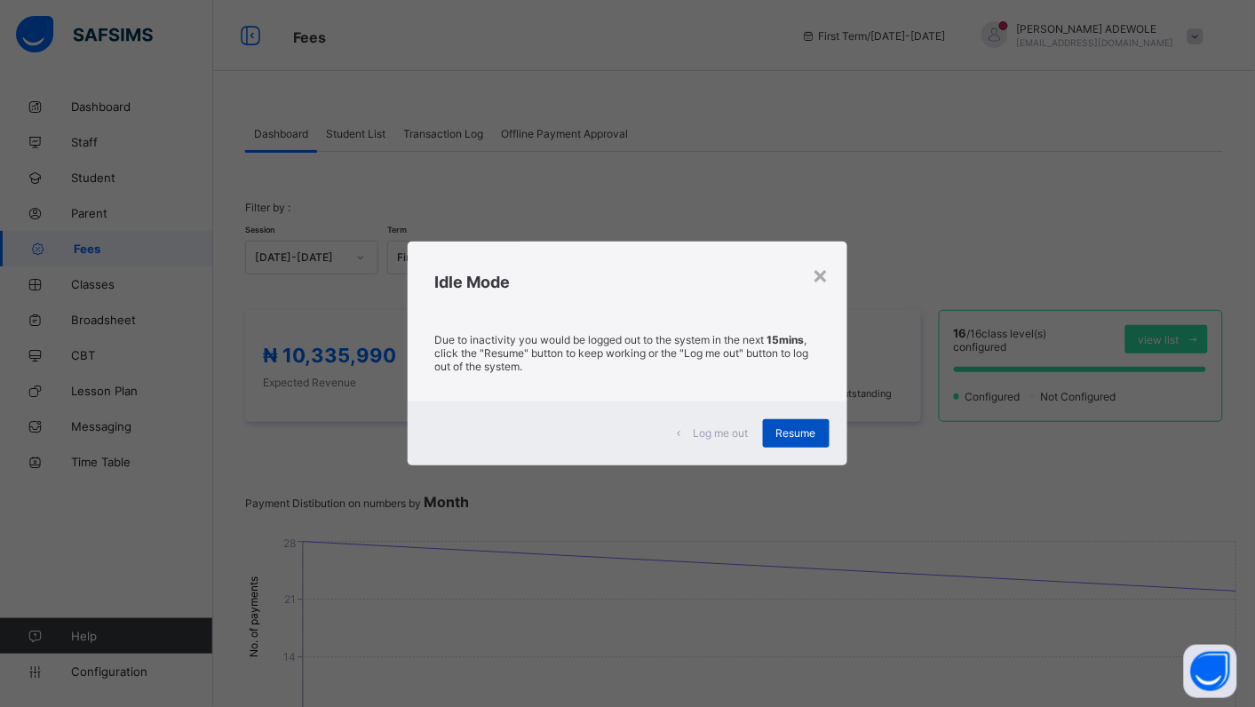
click at [784, 441] on div "Resume" at bounding box center [796, 433] width 67 height 28
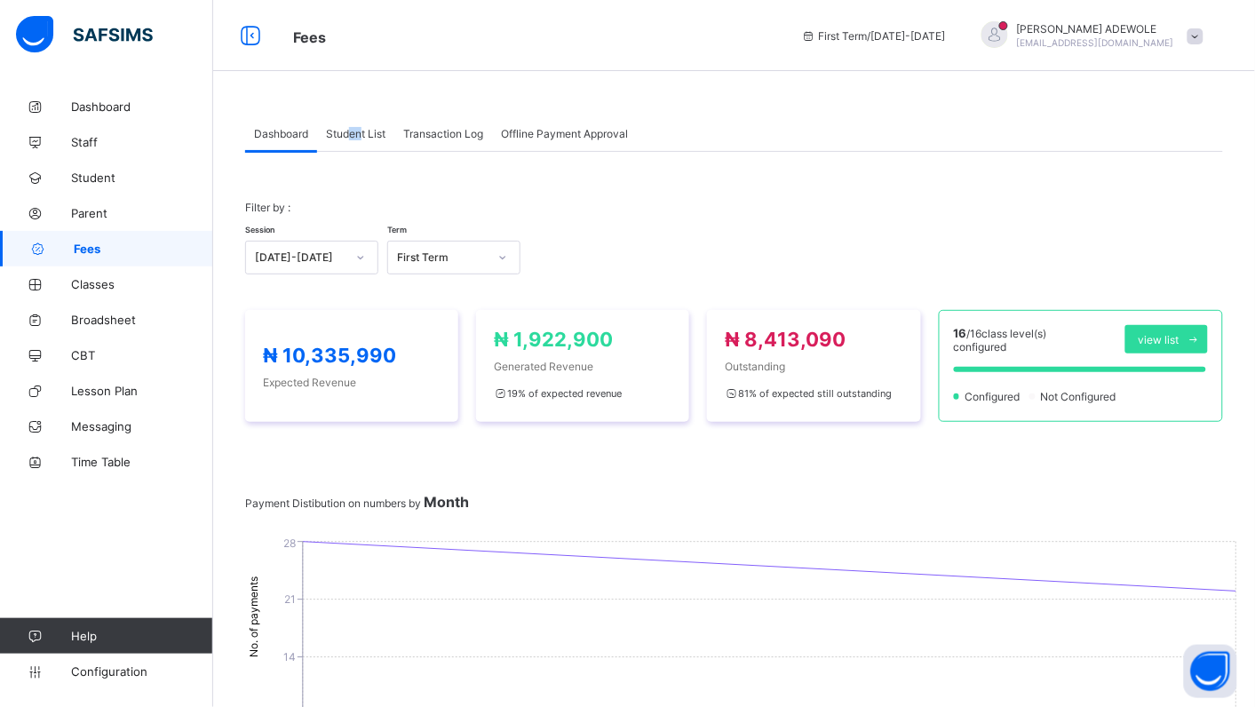
click at [347, 147] on div "Student List" at bounding box center [355, 133] width 77 height 36
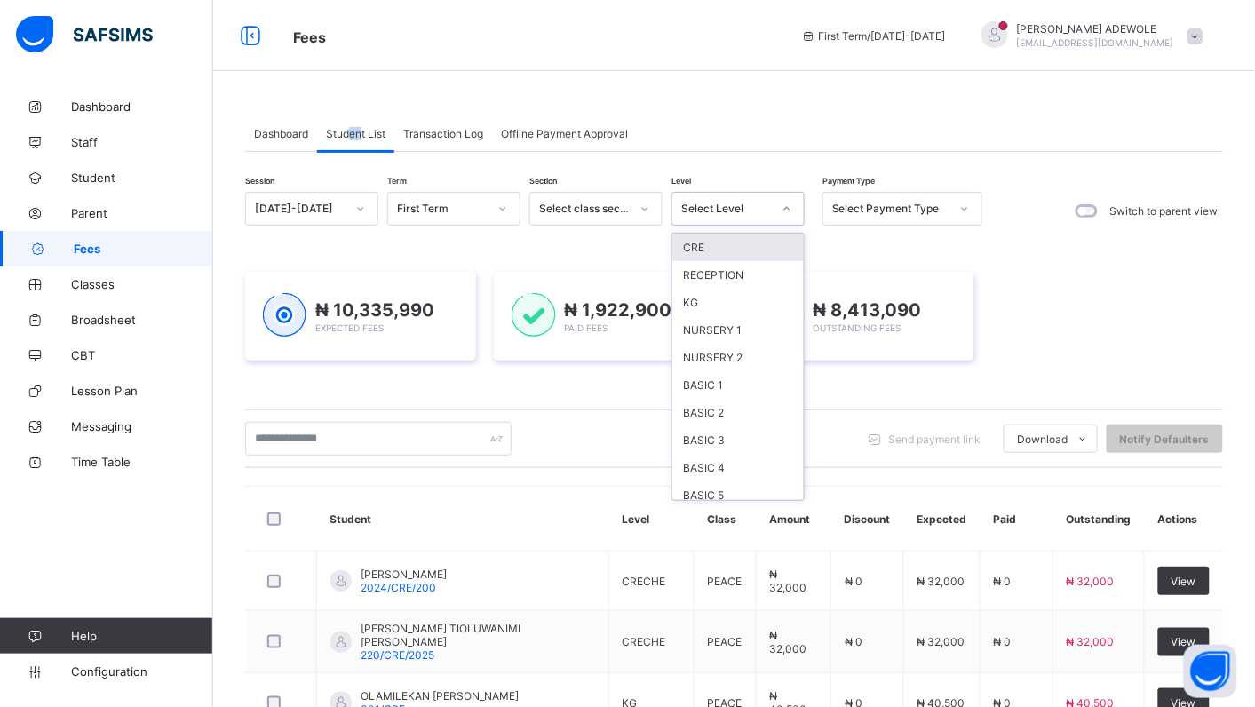
click at [789, 210] on icon at bounding box center [786, 209] width 11 height 18
click at [722, 302] on div "KG" at bounding box center [737, 303] width 131 height 28
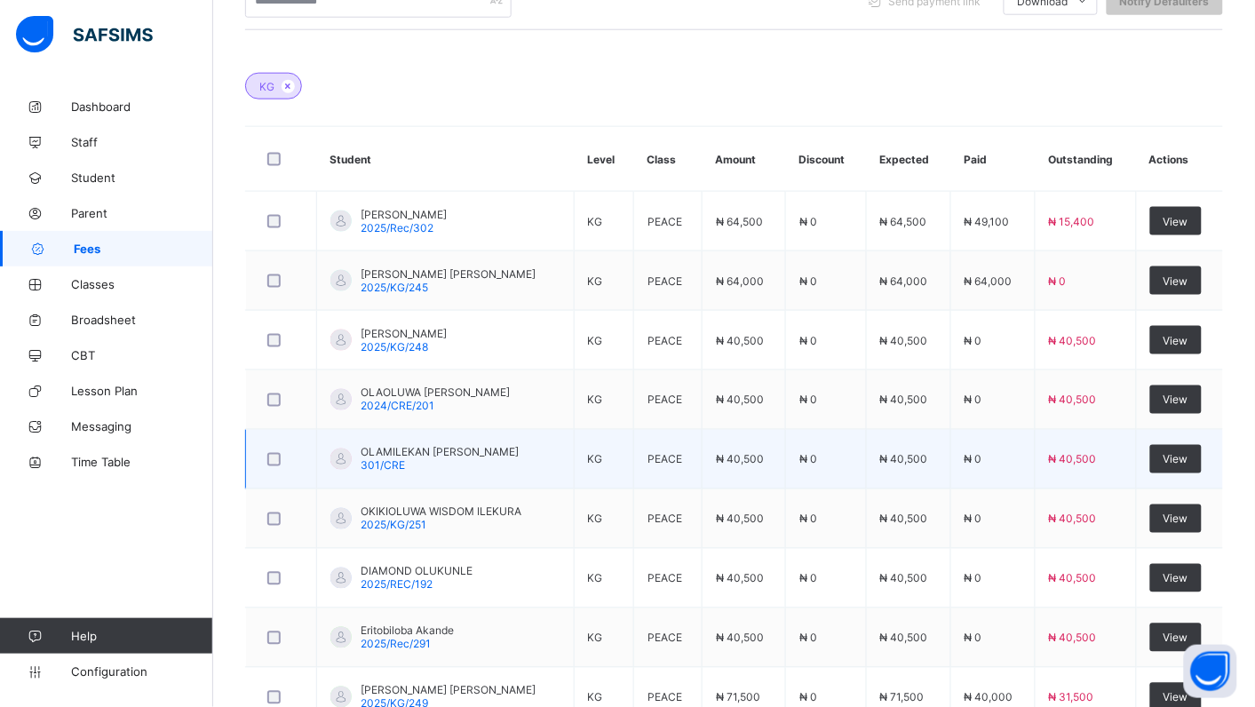
scroll to position [666, 0]
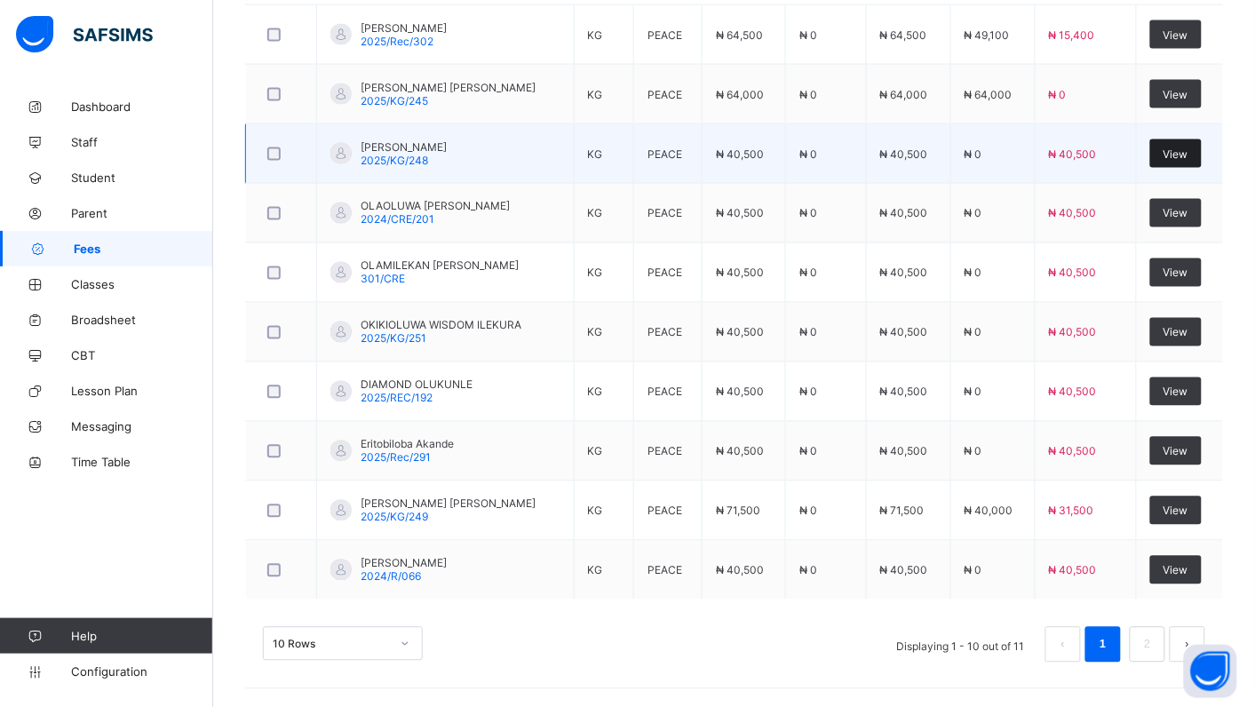
click at [1188, 149] on span "View" at bounding box center [1175, 153] width 25 height 13
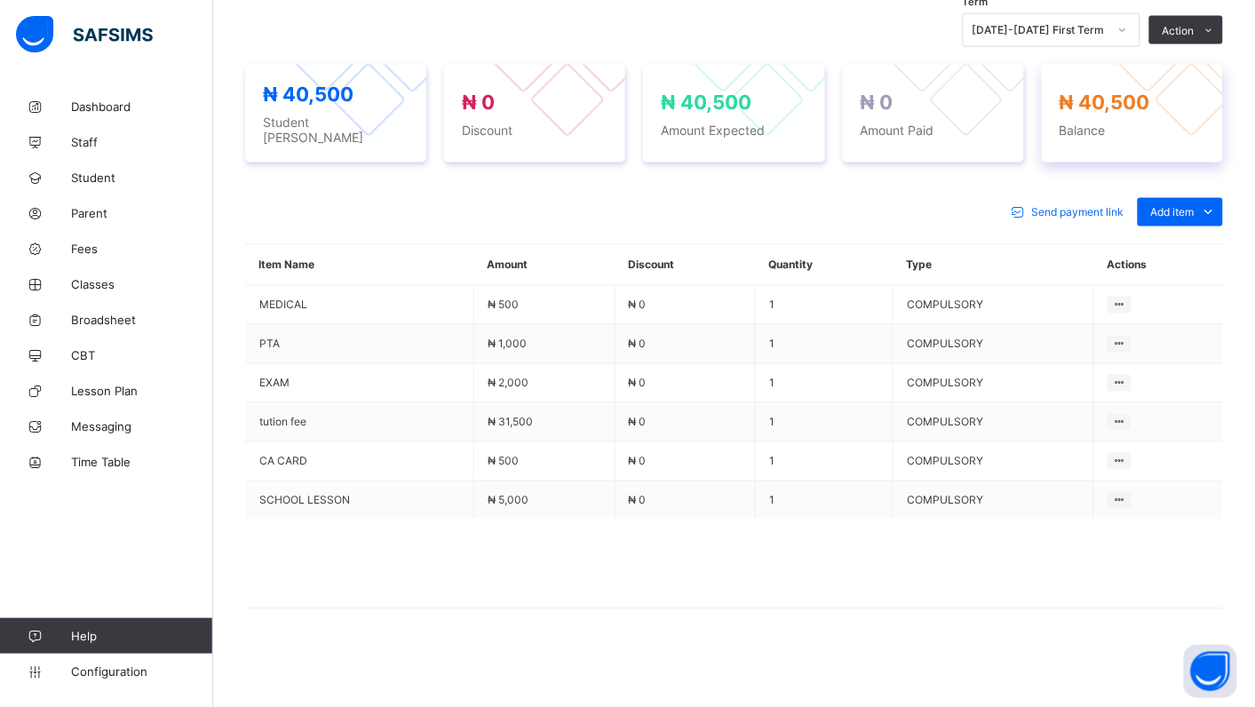
scroll to position [609, 0]
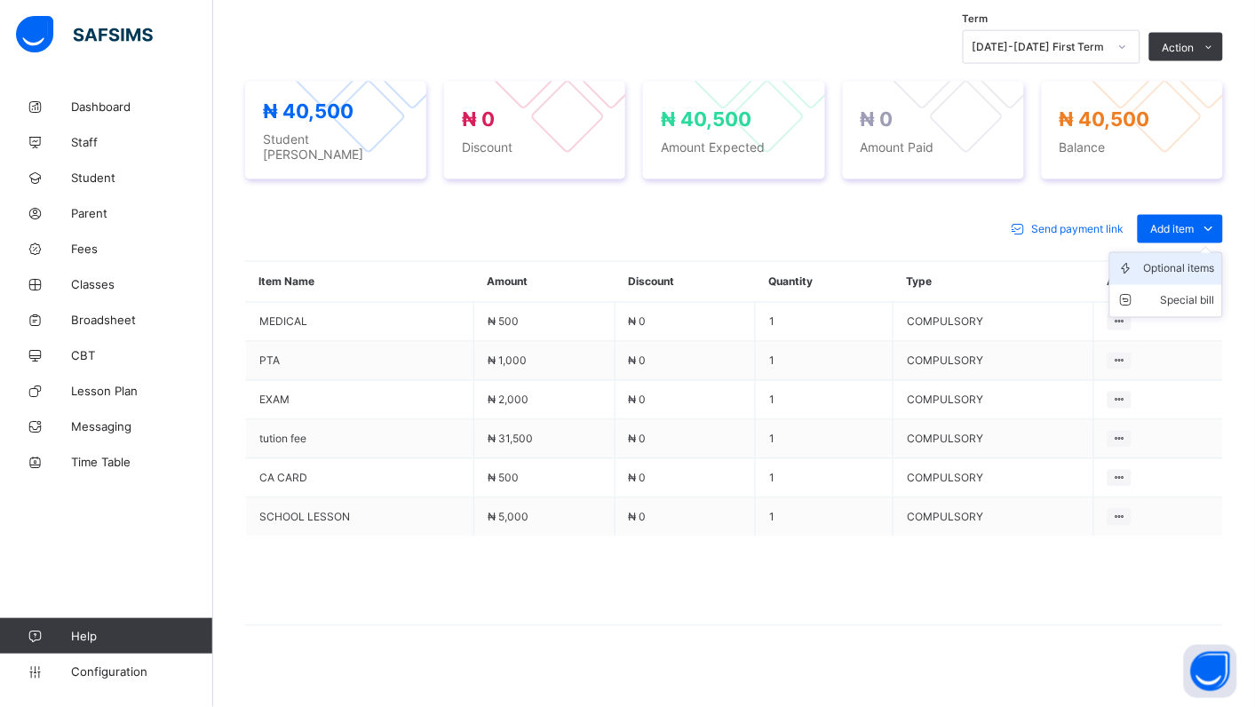
click at [1208, 260] on div "Optional items" at bounding box center [1179, 269] width 71 height 18
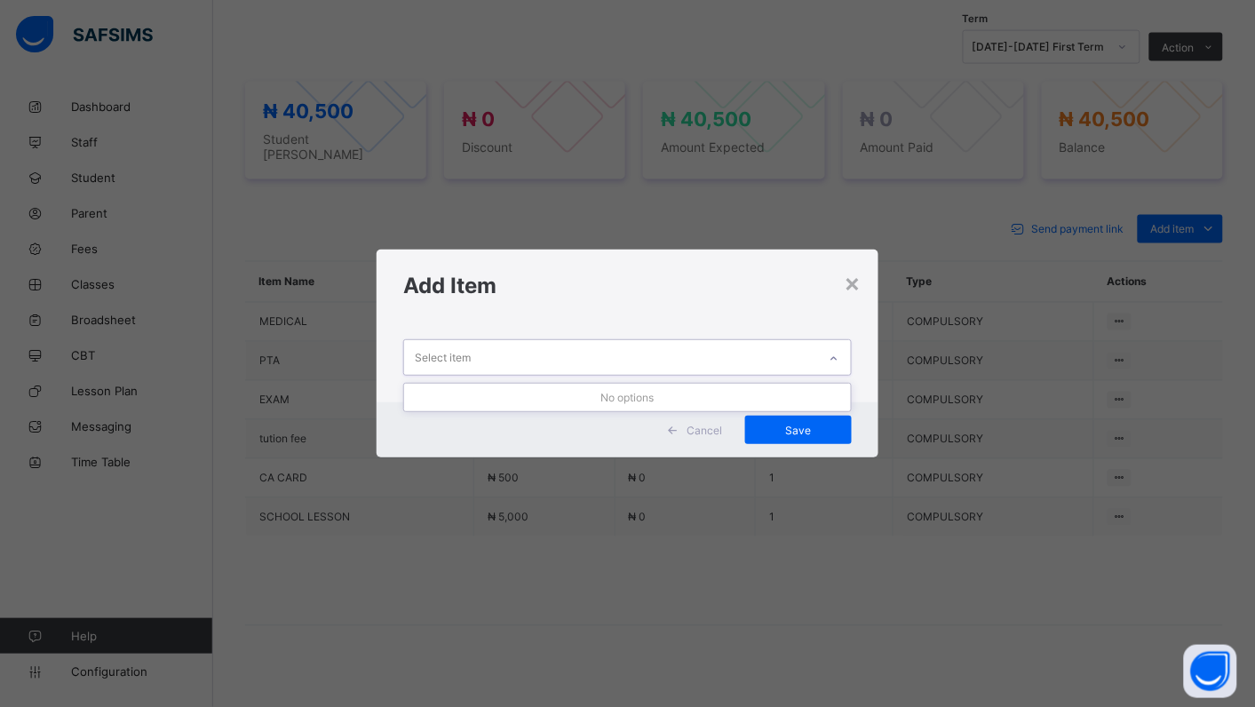
click at [839, 357] on icon at bounding box center [834, 359] width 11 height 18
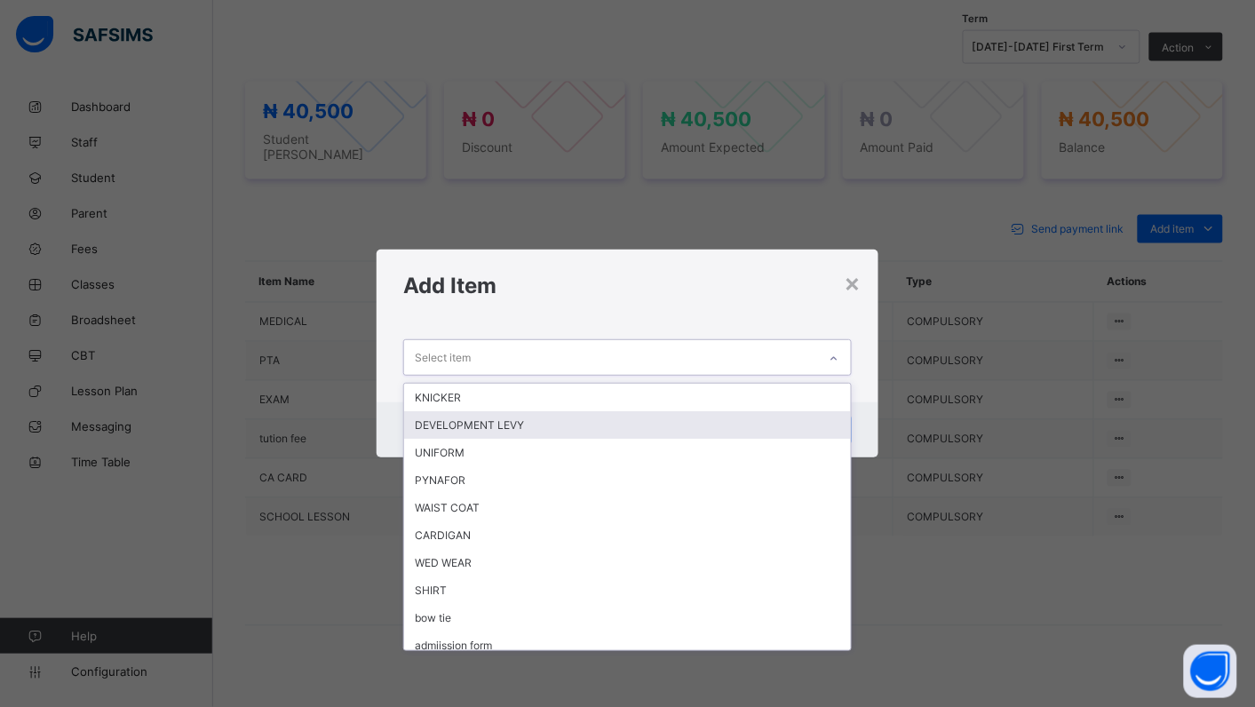
click at [813, 417] on div "DEVELOPMENT LEVY" at bounding box center [627, 425] width 447 height 28
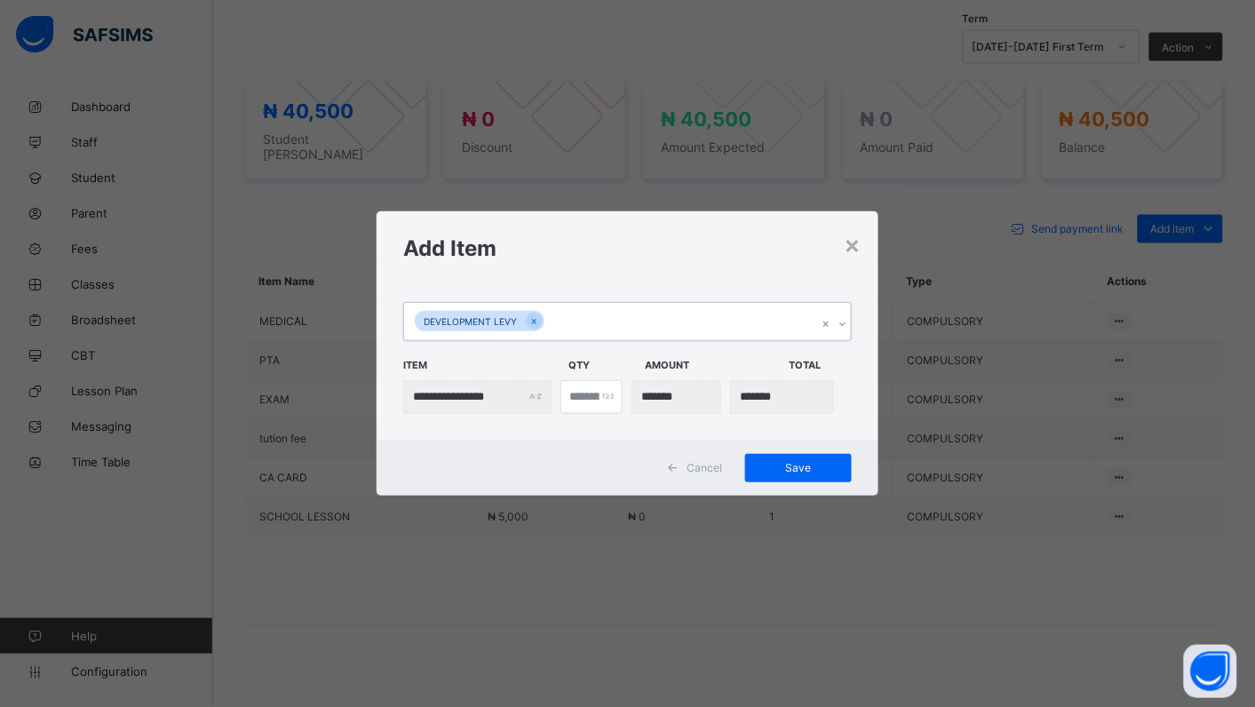
click at [844, 321] on icon at bounding box center [842, 324] width 11 height 18
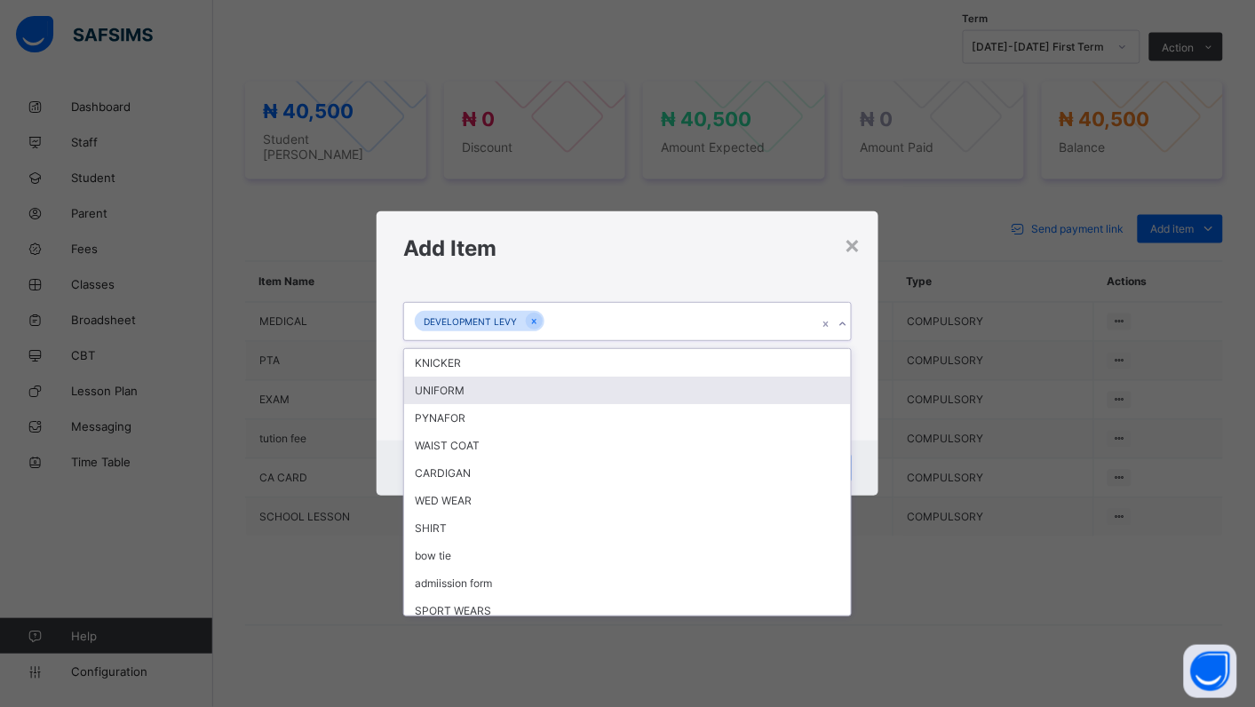
click at [537, 389] on div "UNIFORM" at bounding box center [627, 391] width 447 height 28
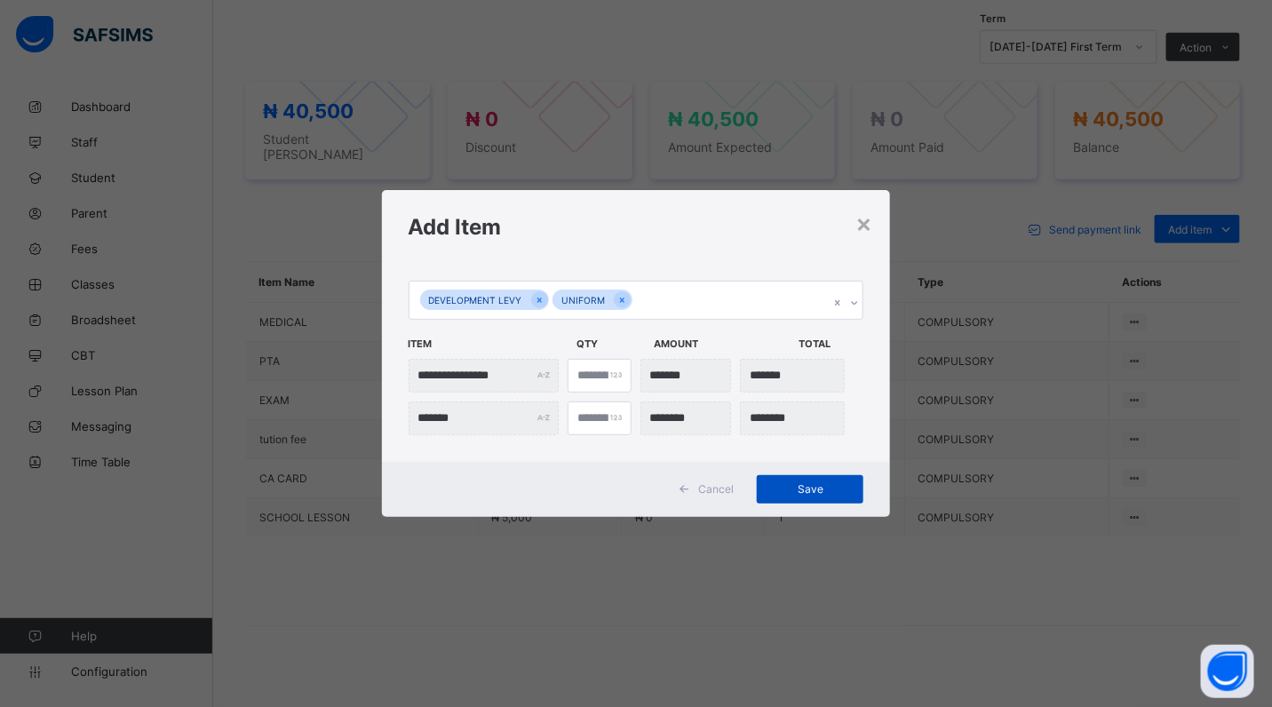
click at [831, 489] on span "Save" at bounding box center [810, 488] width 80 height 13
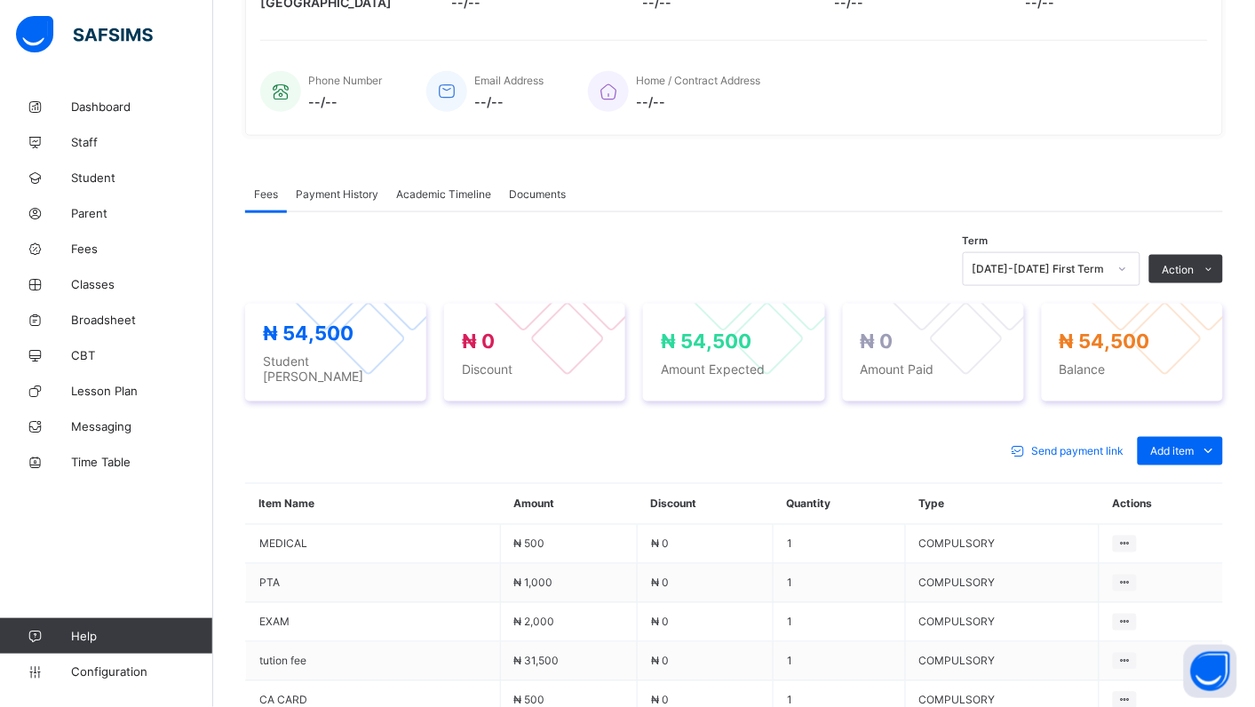
scroll to position [383, 0]
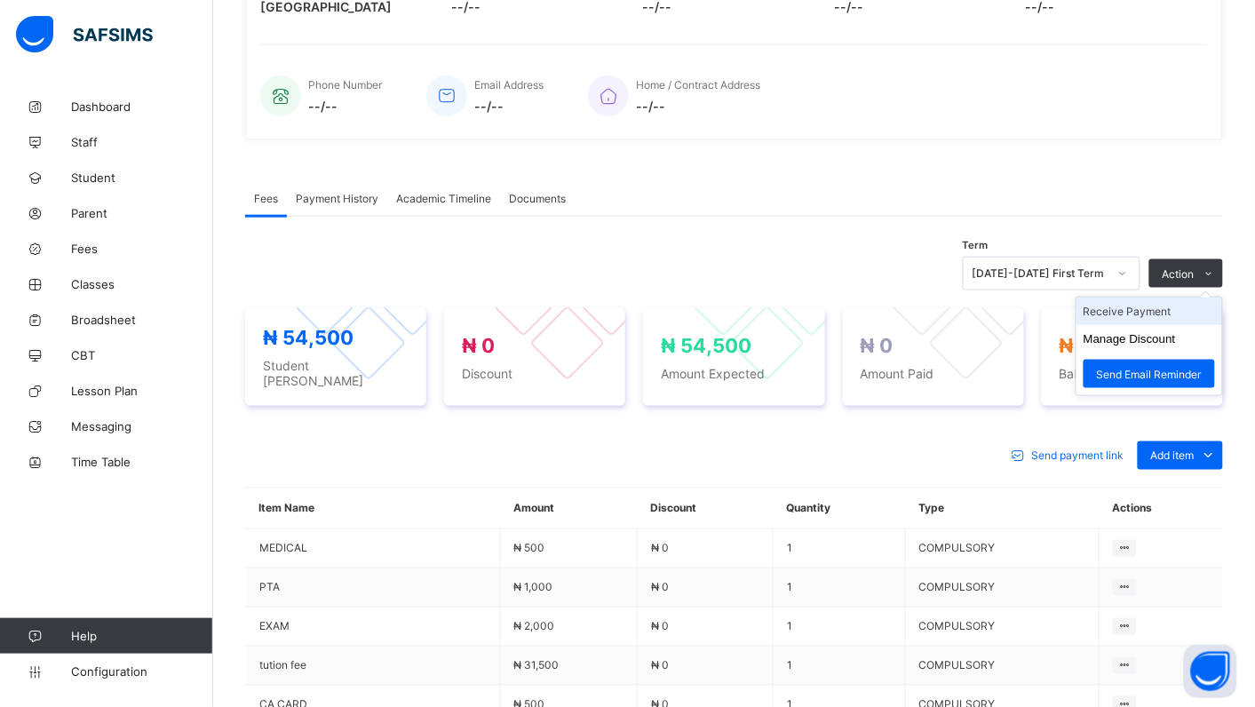
click at [1174, 307] on li "Receive Payment" at bounding box center [1149, 311] width 146 height 28
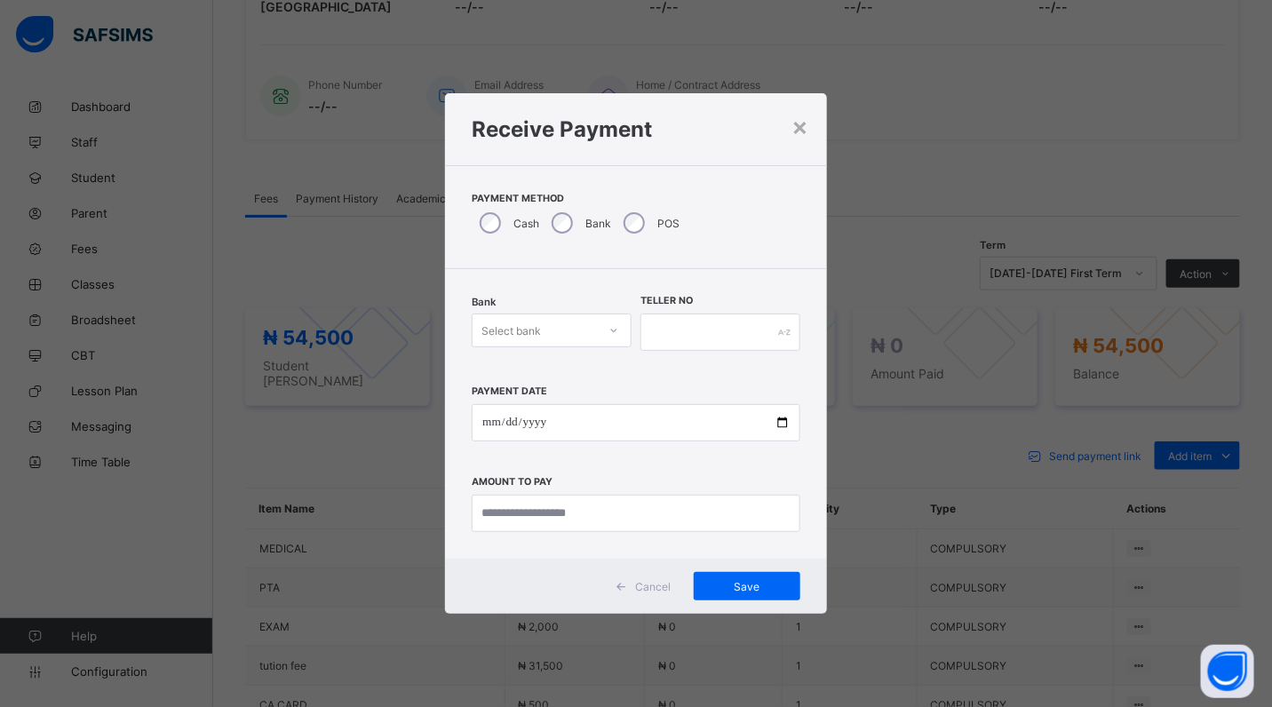
click at [610, 329] on icon at bounding box center [613, 330] width 11 height 18
click at [611, 382] on div "Polaris Bank - goodshepherd schools" at bounding box center [551, 375] width 158 height 41
click at [783, 424] on input "date" at bounding box center [636, 422] width 329 height 37
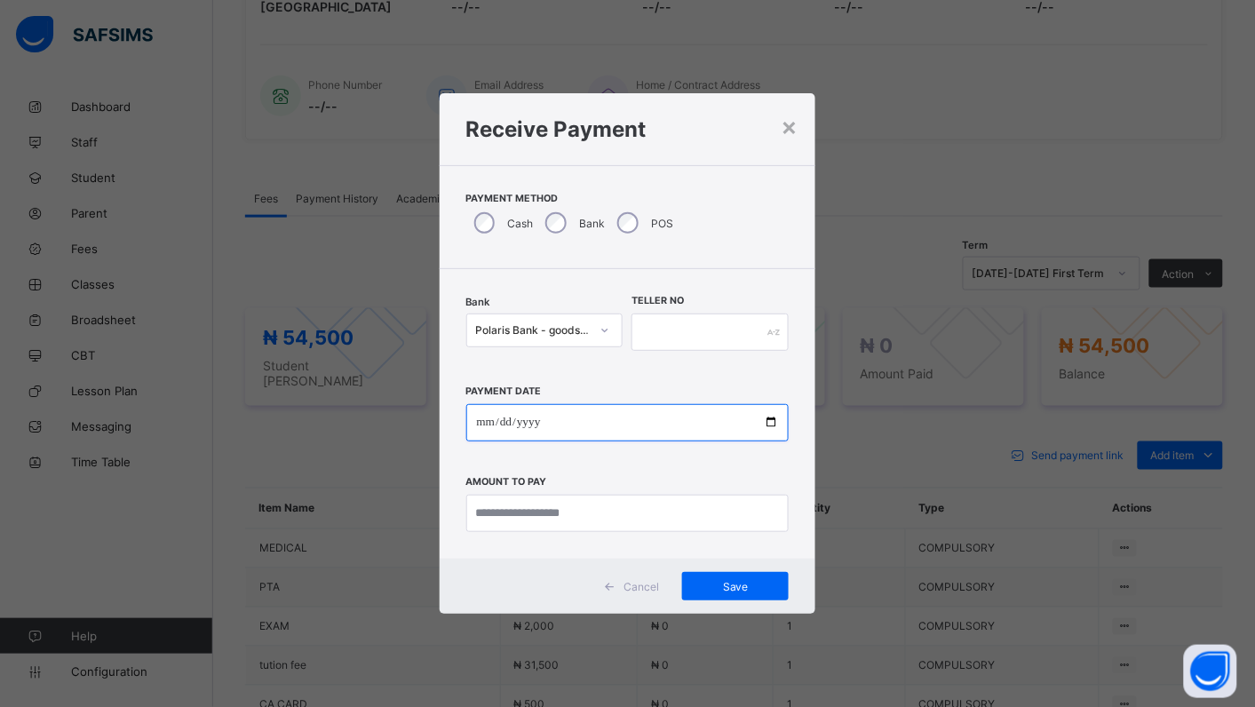
type input "**********"
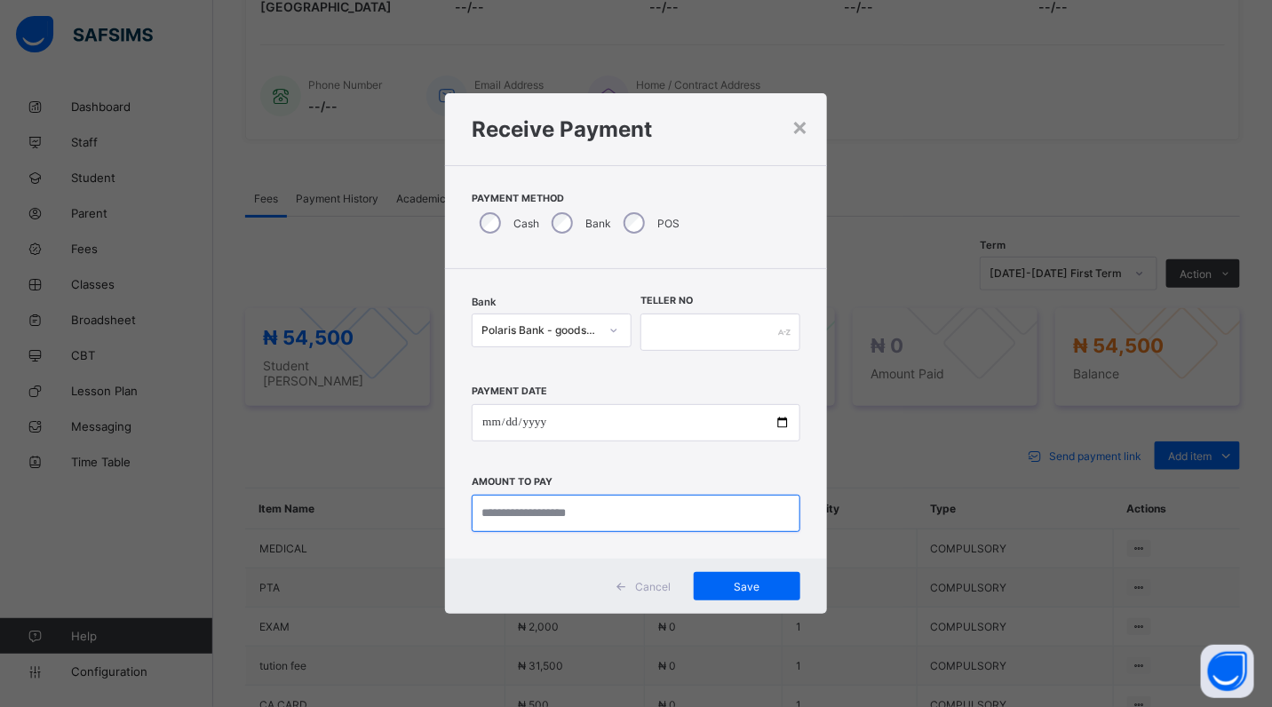
click at [601, 516] on input "currency" at bounding box center [636, 513] width 329 height 37
type input "********"
click at [658, 331] on input "text" at bounding box center [720, 331] width 160 height 37
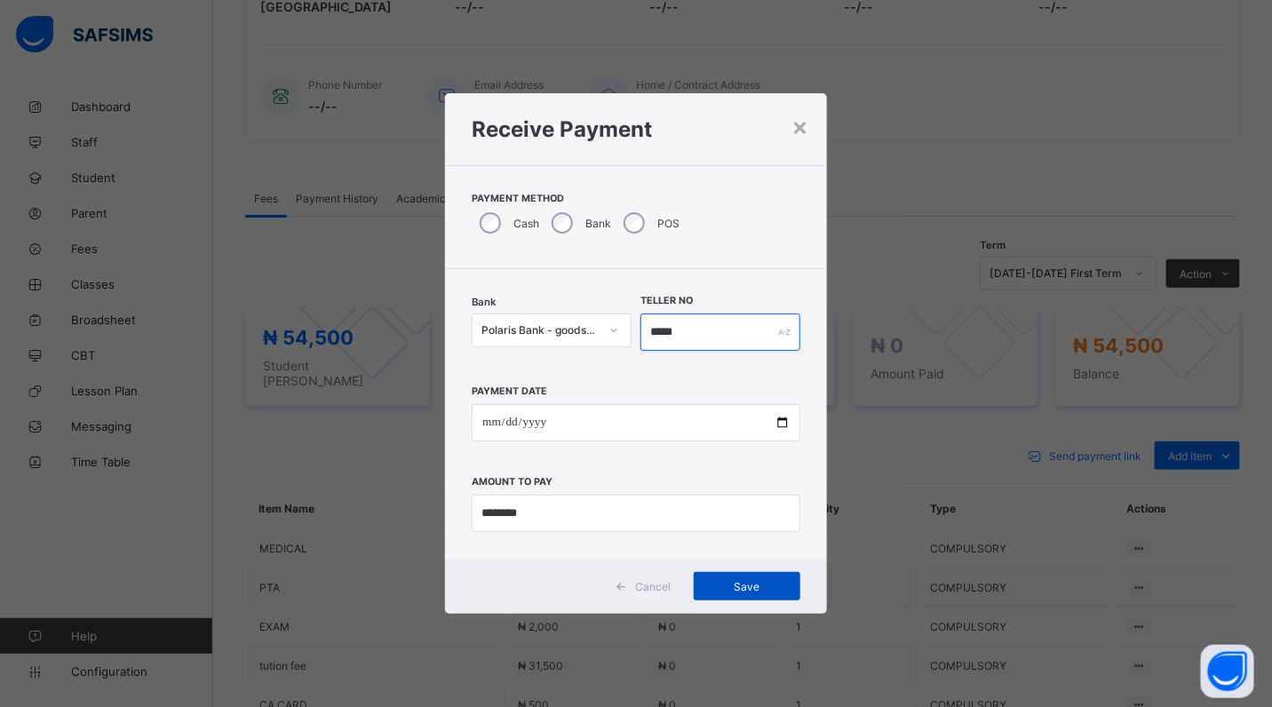
type input "*****"
click at [748, 580] on span "Save" at bounding box center [747, 586] width 80 height 13
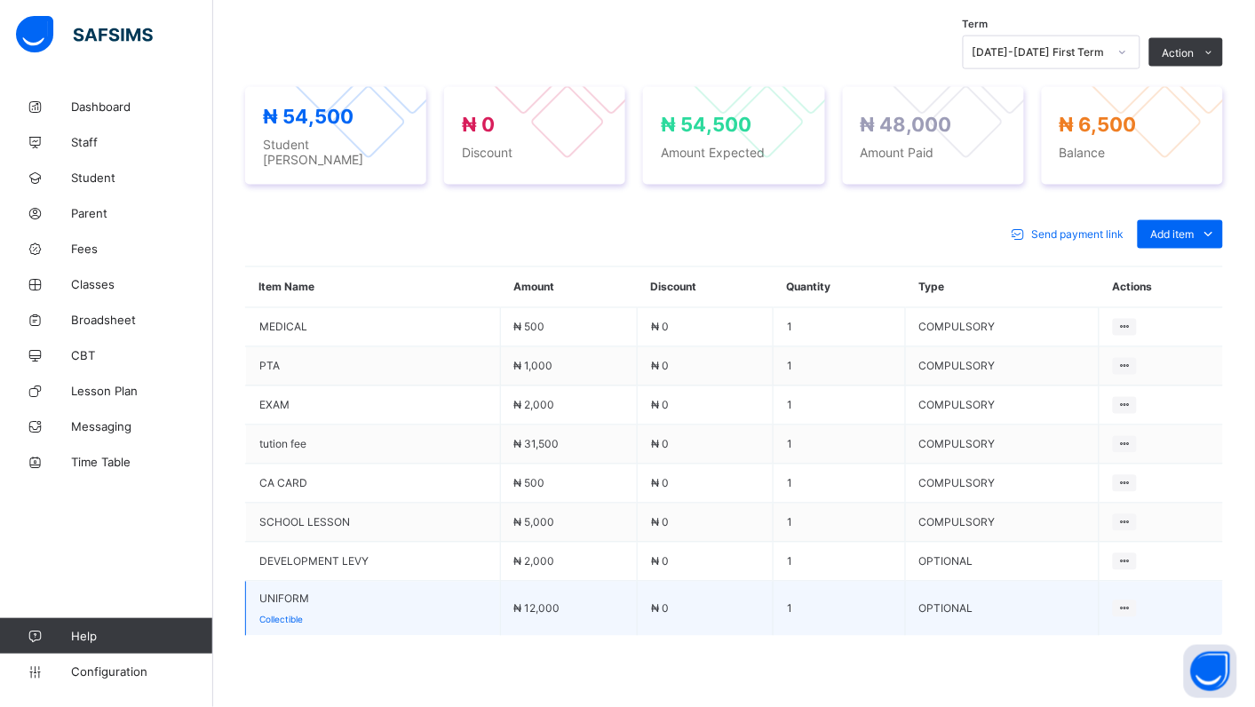
scroll to position [595, 0]
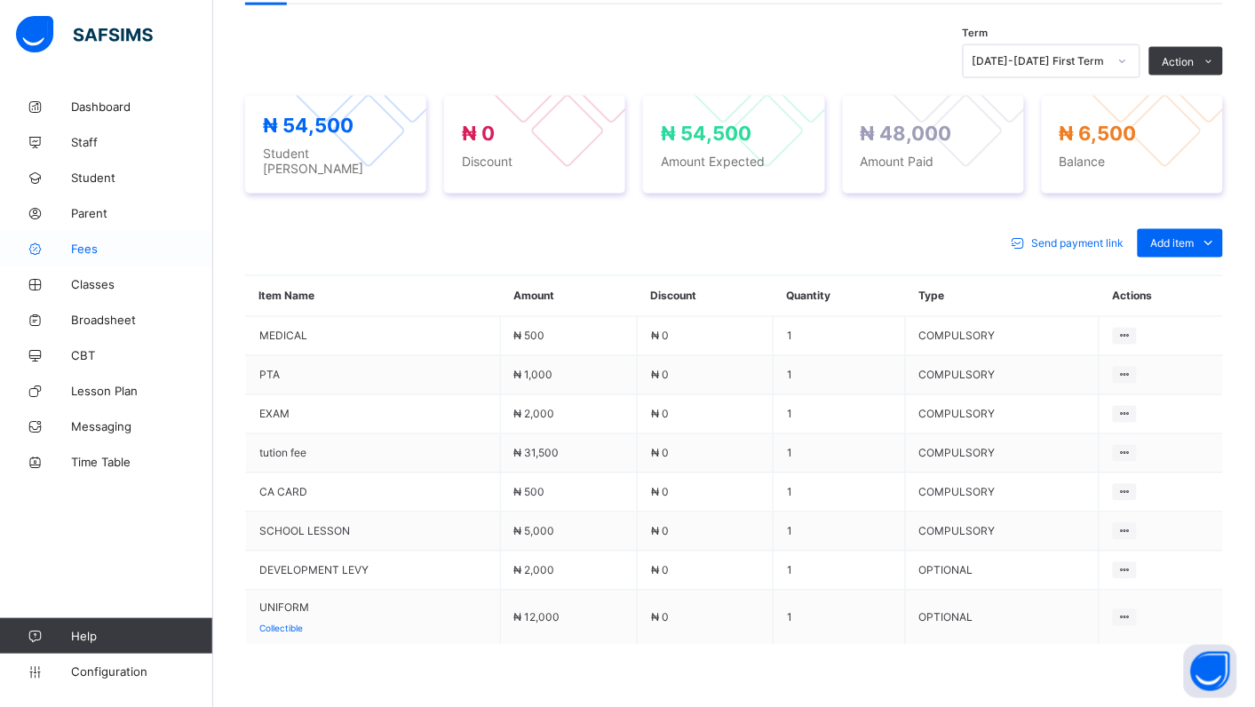
drag, startPoint x: 81, startPoint y: 247, endPoint x: 126, endPoint y: 249, distance: 45.3
click at [83, 246] on span "Fees" at bounding box center [142, 249] width 142 height 14
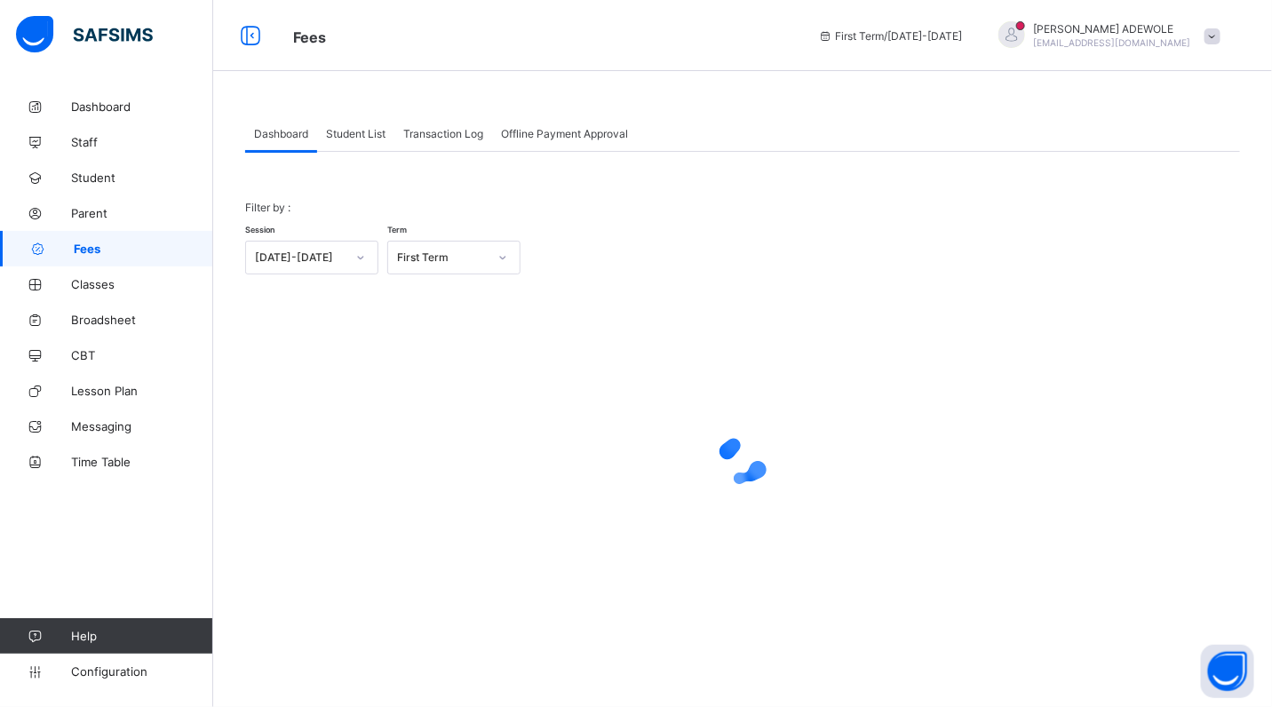
click at [369, 138] on span "Student List" at bounding box center [355, 133] width 59 height 13
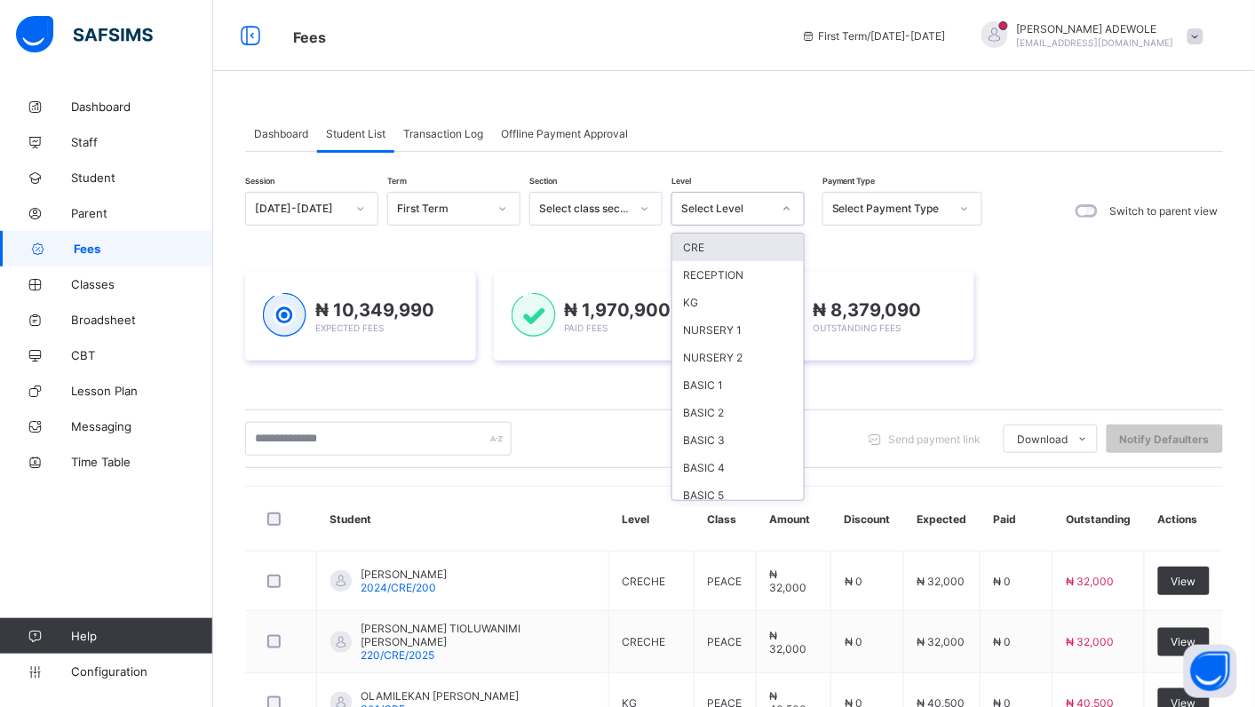
click at [788, 202] on icon at bounding box center [786, 209] width 11 height 18
drag, startPoint x: 719, startPoint y: 329, endPoint x: 720, endPoint y: 291, distance: 38.2
click at [720, 330] on div "NURSERY 1" at bounding box center [737, 330] width 131 height 28
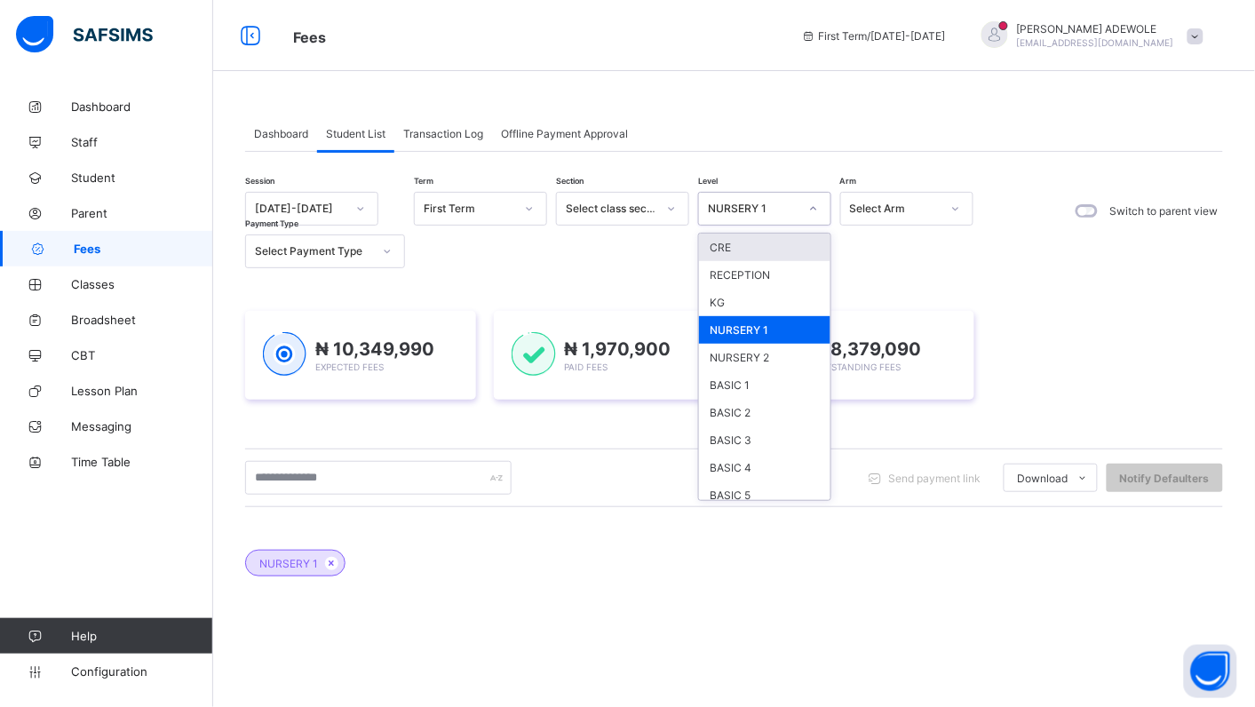
click at [815, 210] on icon at bounding box center [813, 209] width 11 height 18
click at [715, 302] on div "KG" at bounding box center [764, 303] width 131 height 28
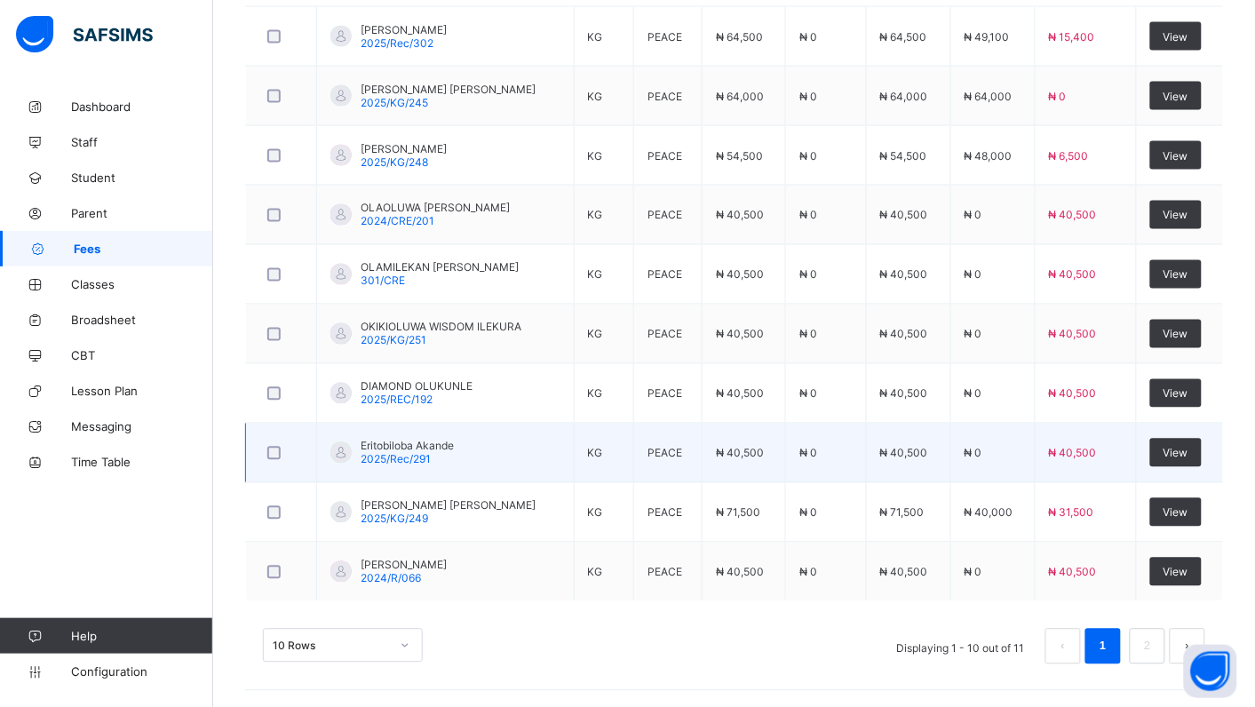
scroll to position [666, 0]
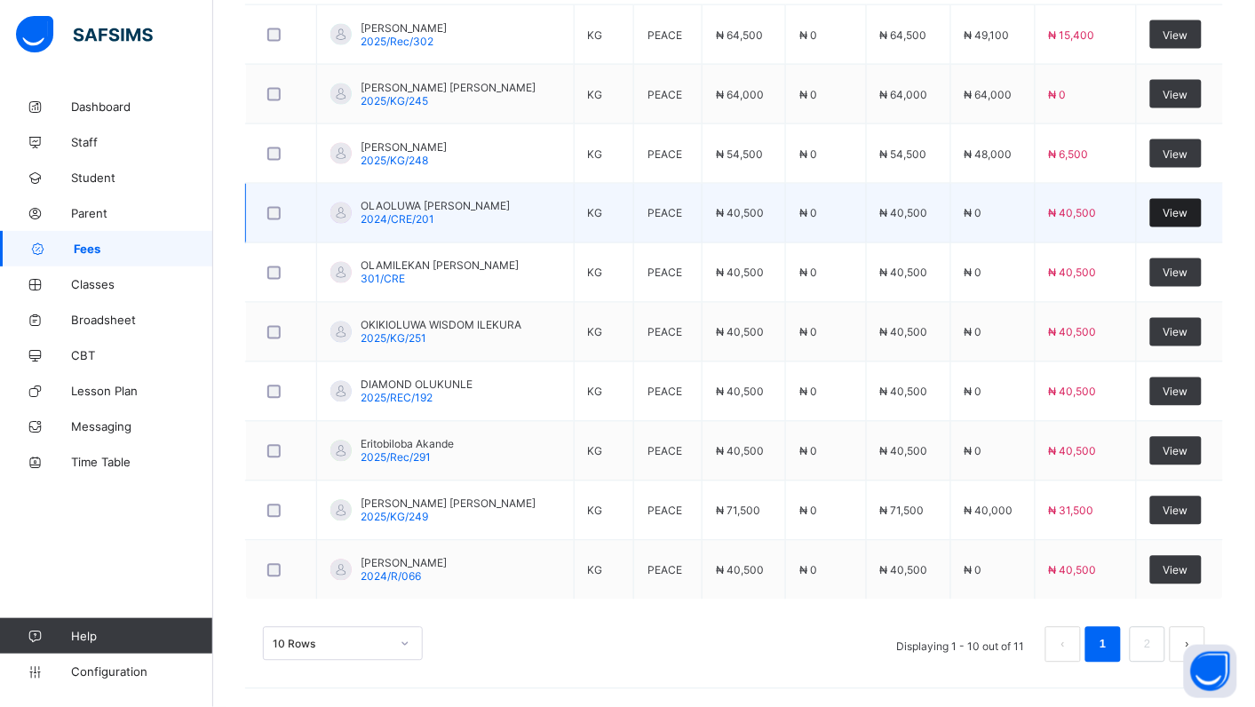
click at [1185, 209] on span "View" at bounding box center [1175, 213] width 25 height 13
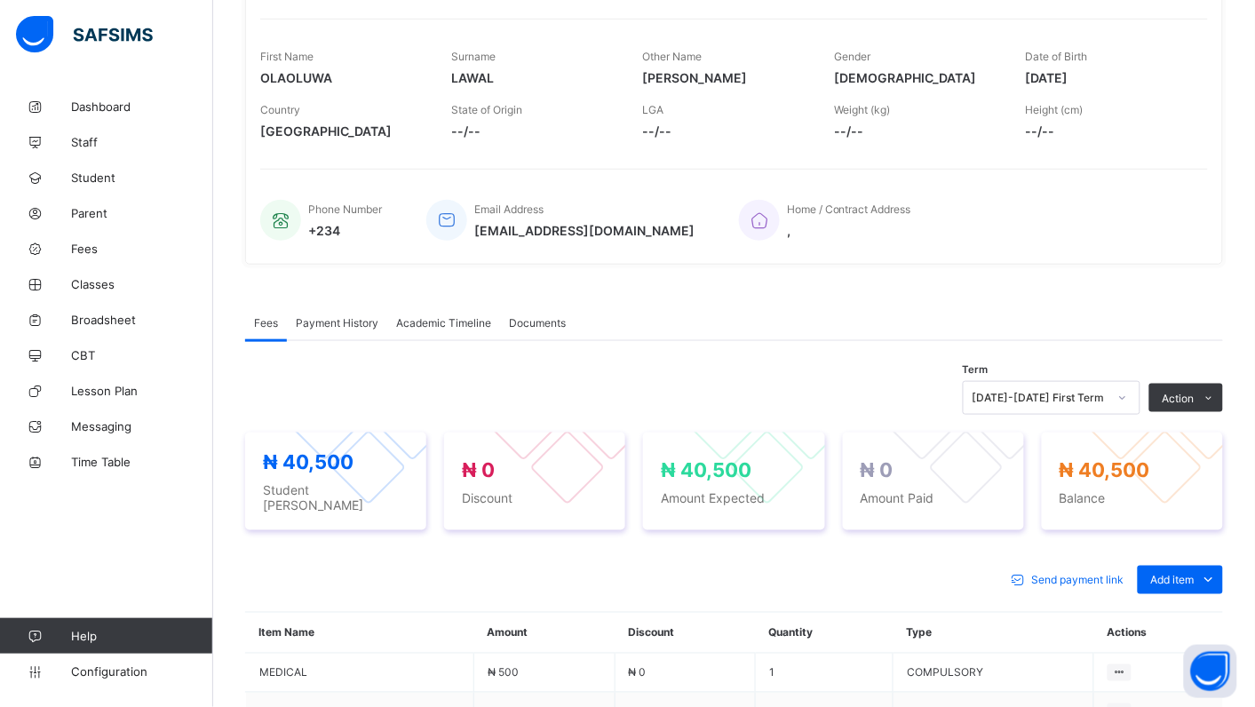
scroll to position [609, 0]
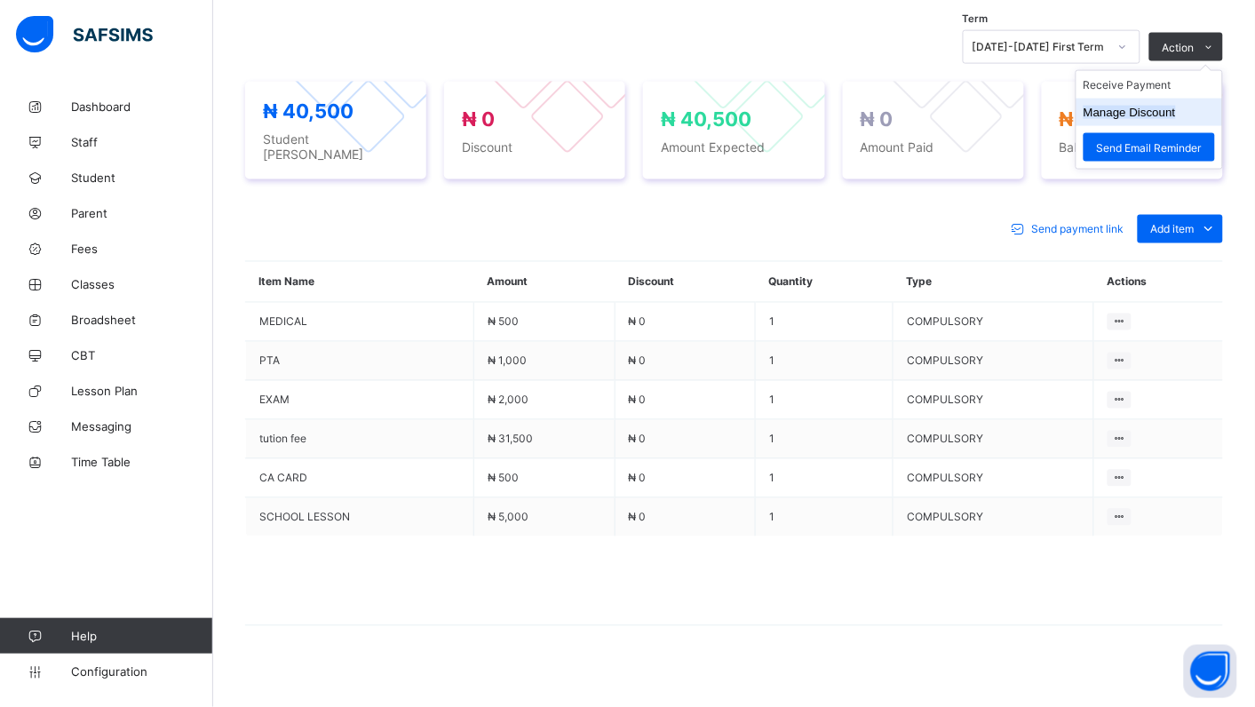
click at [1129, 111] on button "Manage Discount" at bounding box center [1129, 112] width 92 height 13
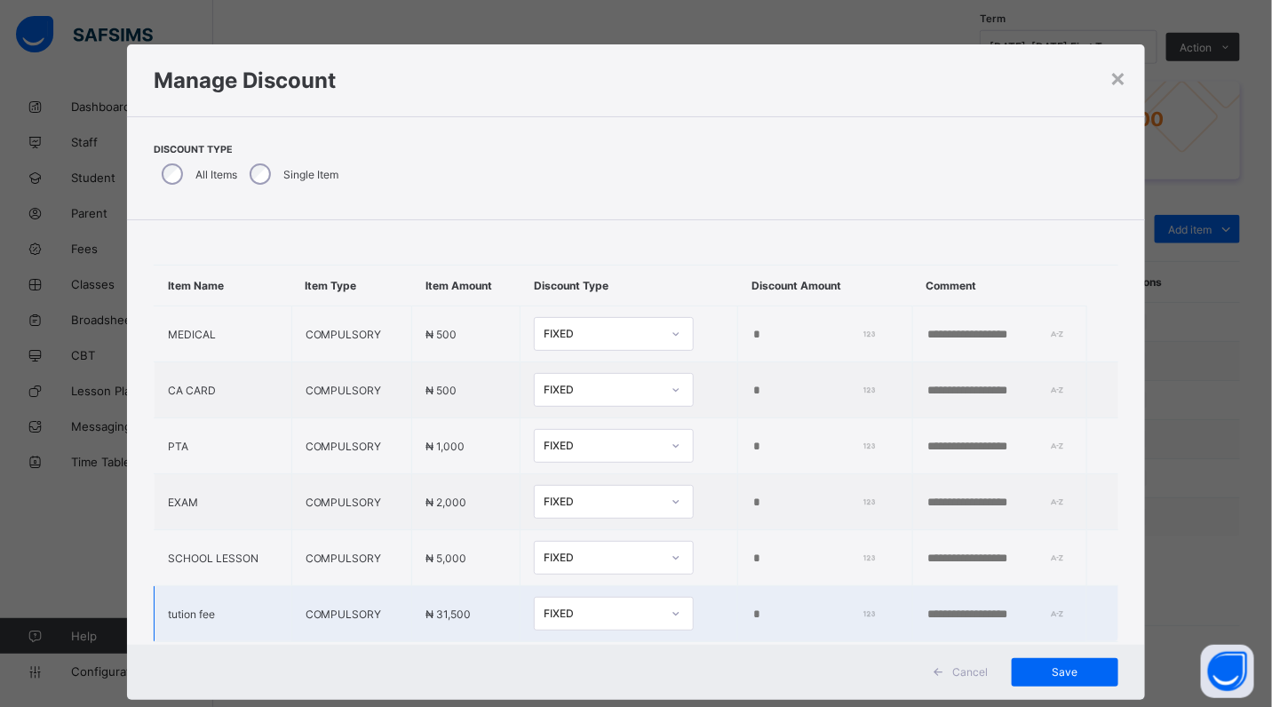
click at [751, 614] on input "*" at bounding box center [810, 614] width 119 height 14
type input "****"
click at [1064, 672] on span "Save" at bounding box center [1065, 671] width 80 height 13
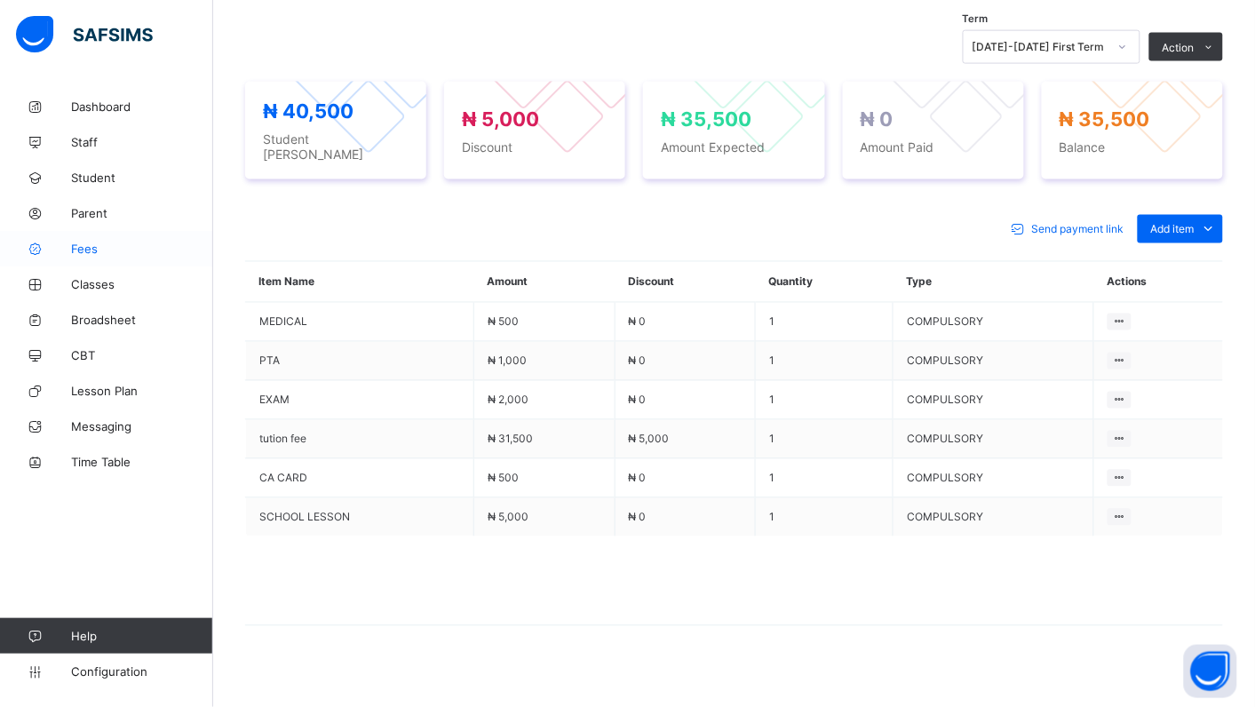
click at [74, 246] on span "Fees" at bounding box center [142, 249] width 142 height 14
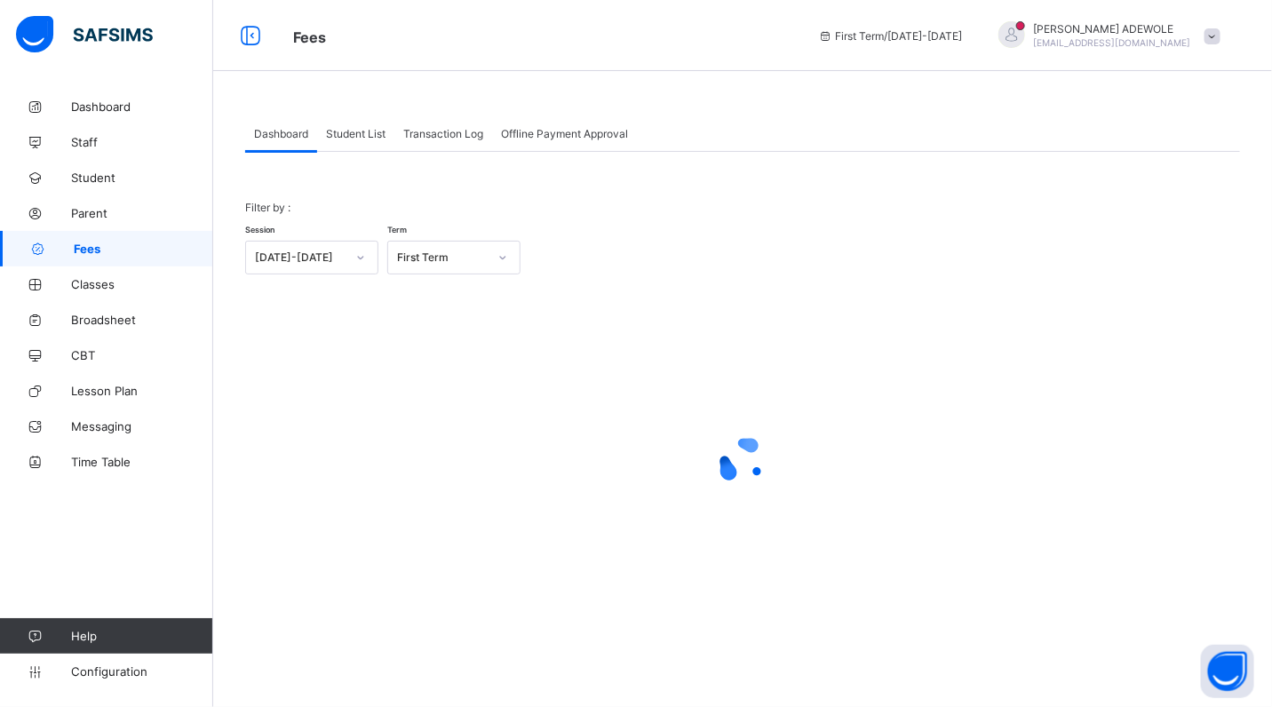
click at [352, 131] on span "Student List" at bounding box center [355, 133] width 59 height 13
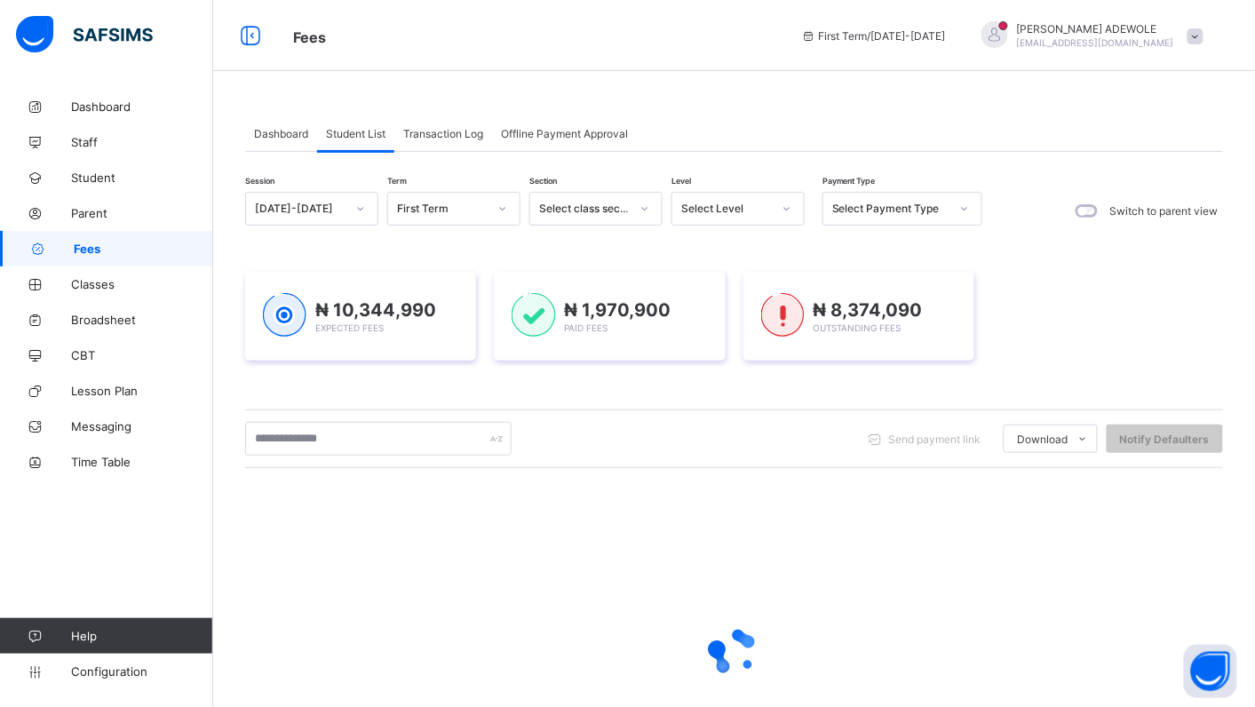
click at [792, 213] on div at bounding box center [787, 208] width 30 height 28
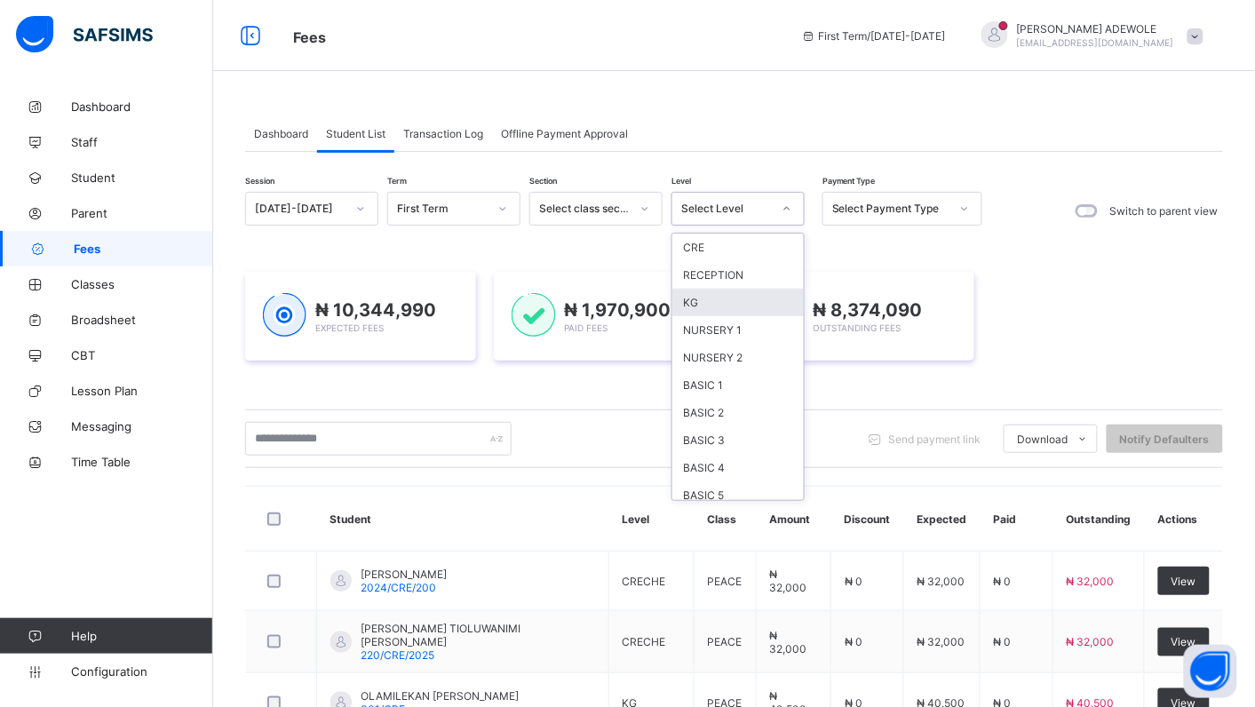
click at [711, 305] on div "KG" at bounding box center [737, 303] width 131 height 28
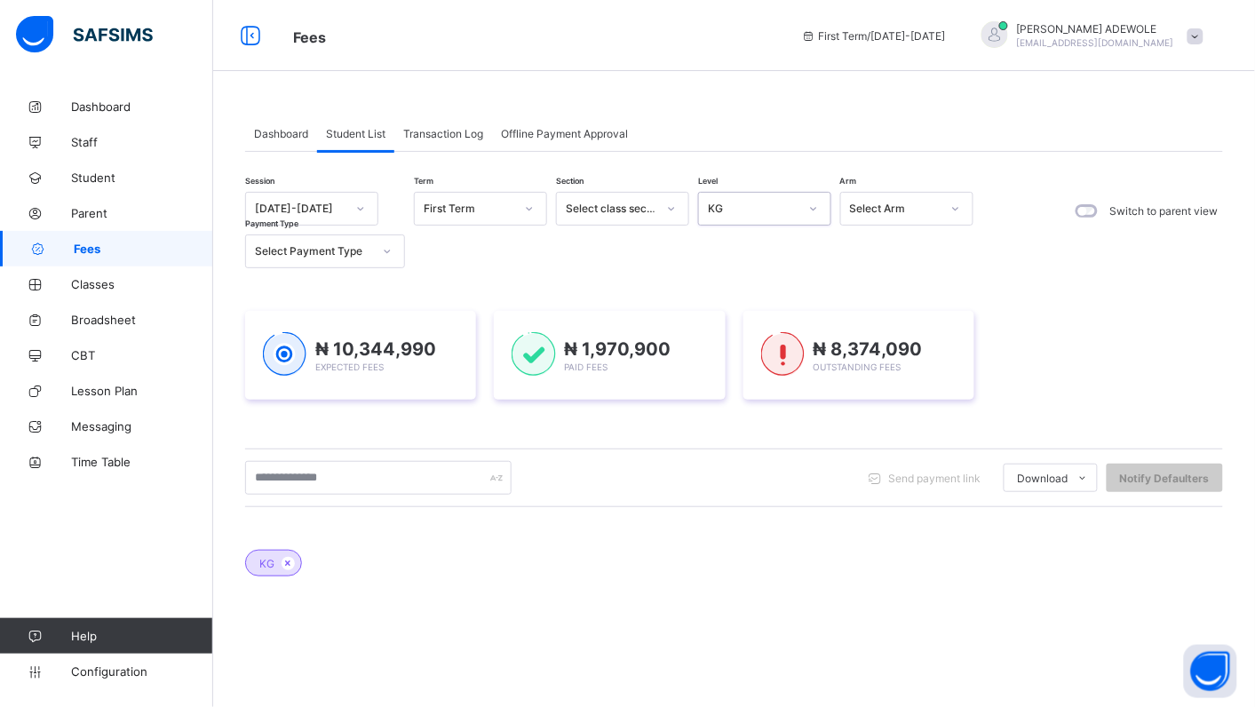
click at [814, 209] on icon at bounding box center [813, 209] width 11 height 18
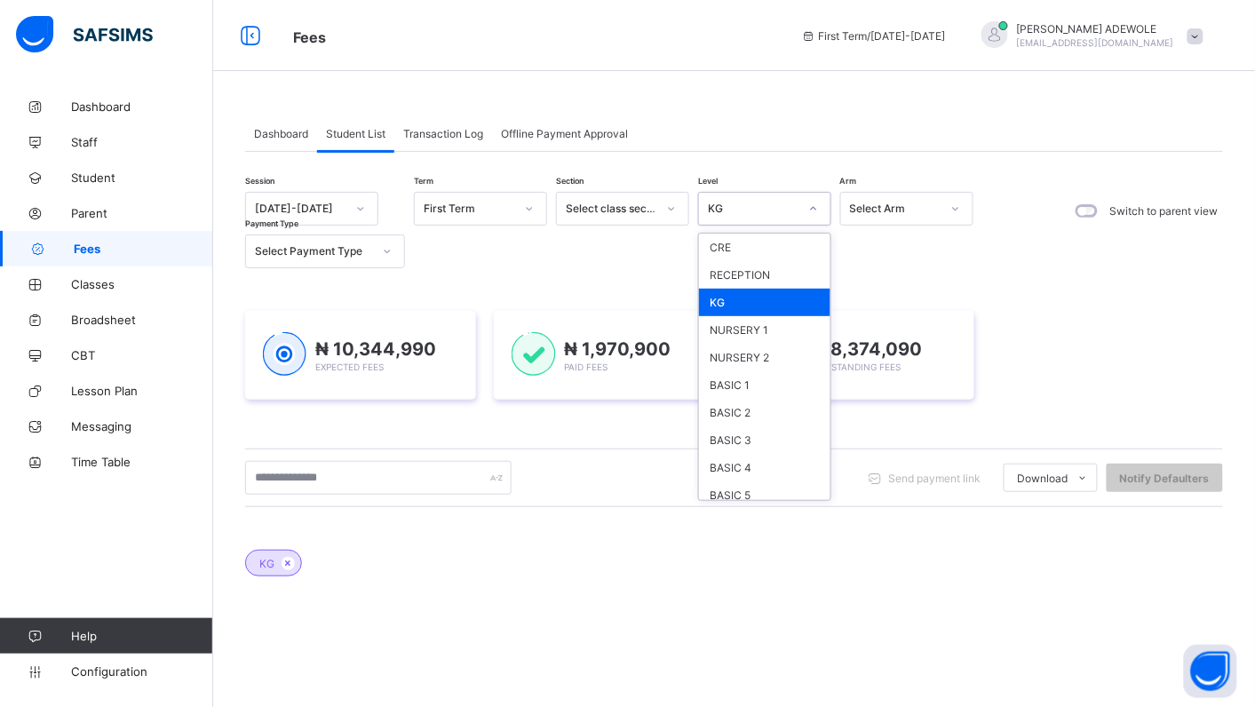
click at [778, 291] on div "KG" at bounding box center [764, 303] width 131 height 28
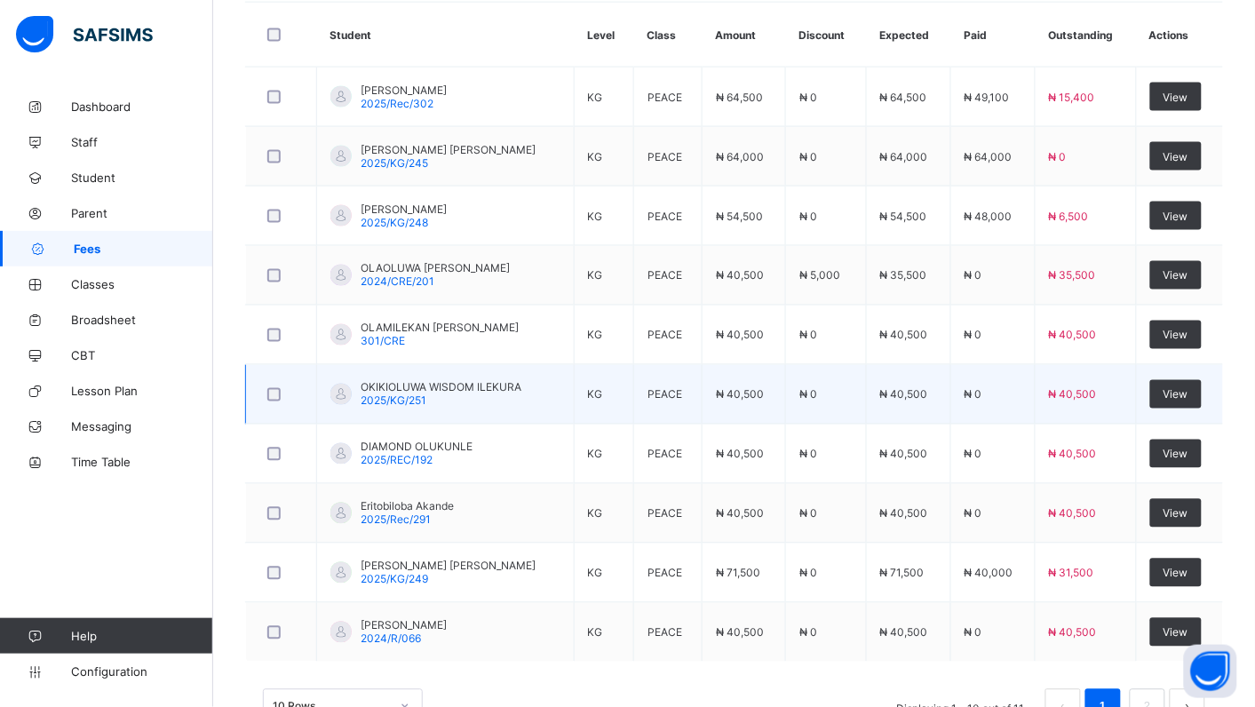
scroll to position [666, 0]
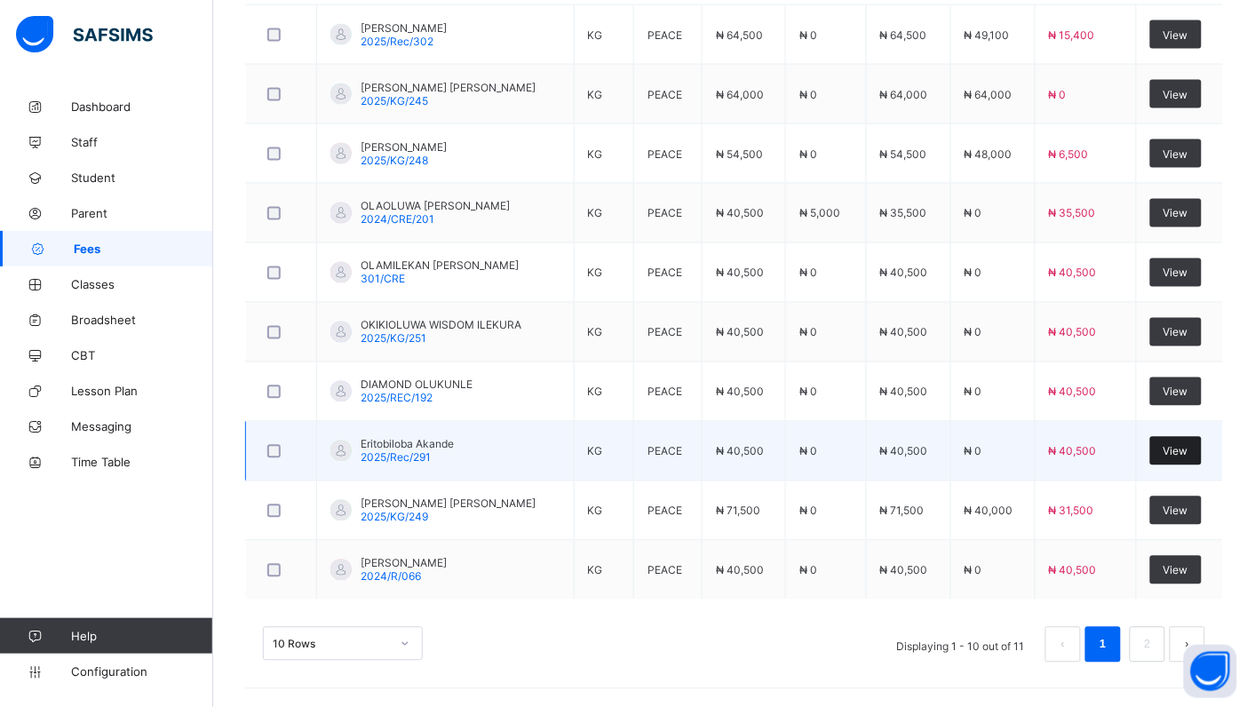
click at [1195, 458] on div "View" at bounding box center [1176, 451] width 52 height 28
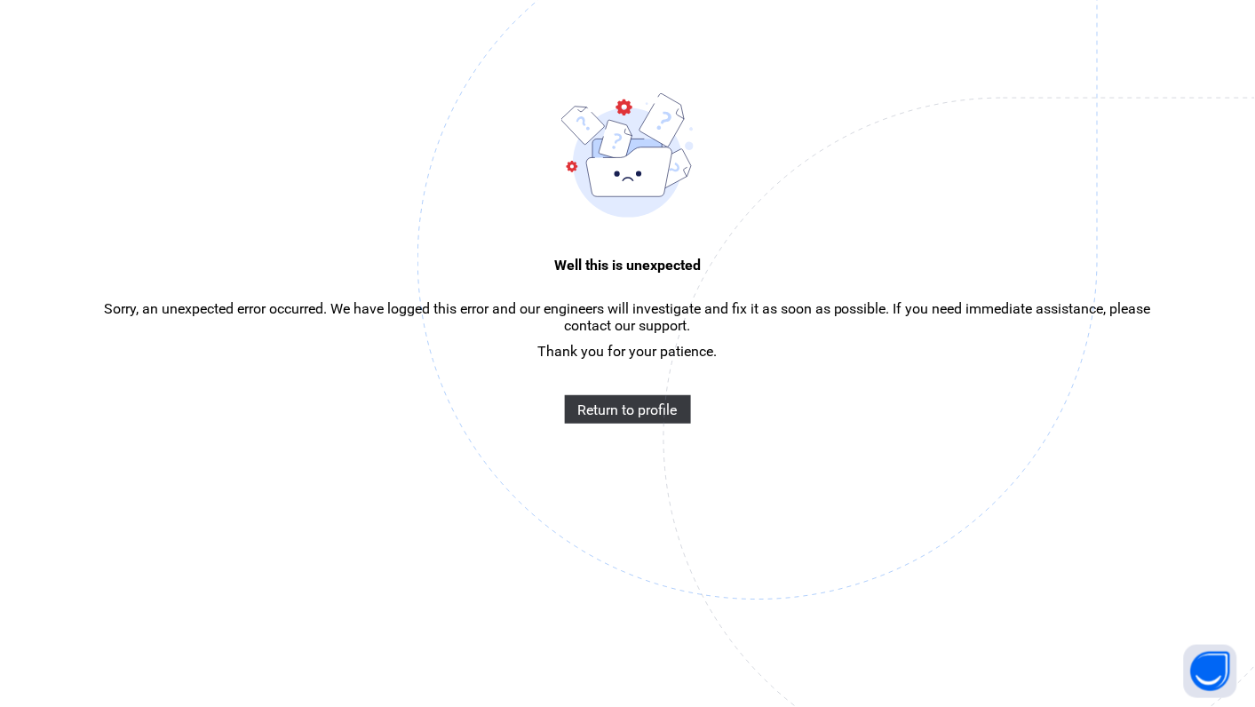
scroll to position [53, 0]
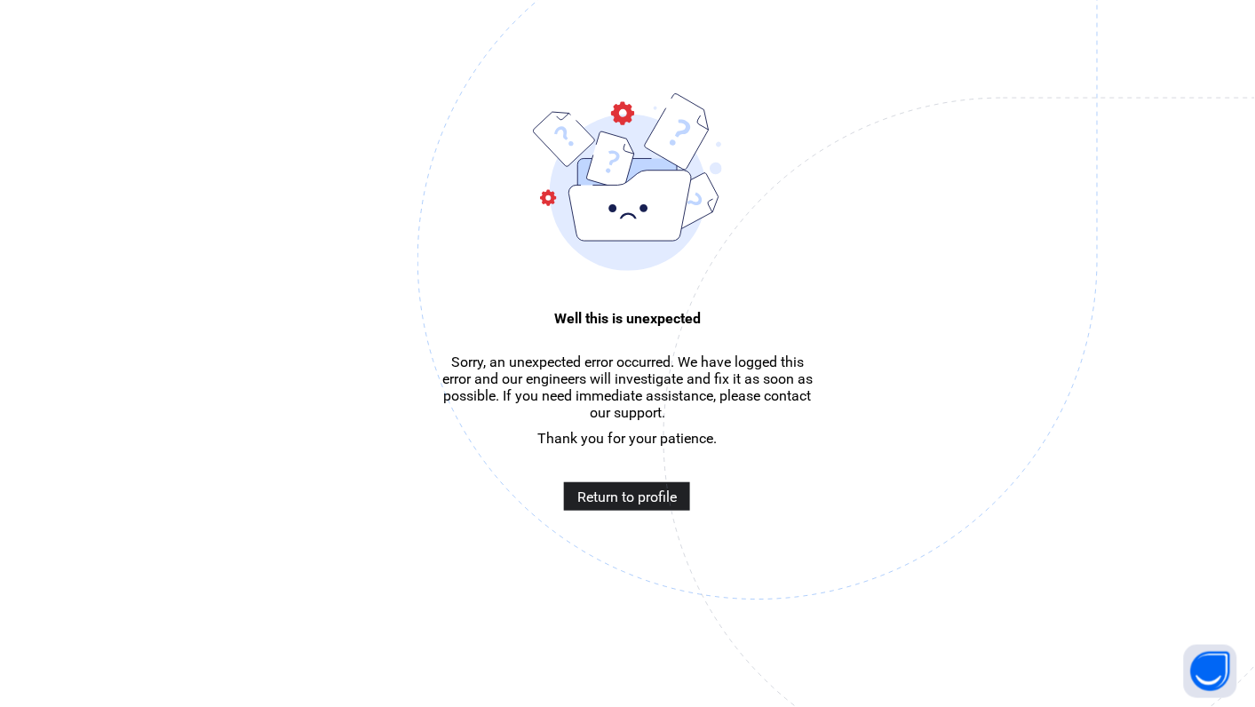
click at [646, 505] on span "Return to profile" at bounding box center [626, 496] width 99 height 17
click at [654, 505] on span "Return to profile" at bounding box center [626, 496] width 99 height 17
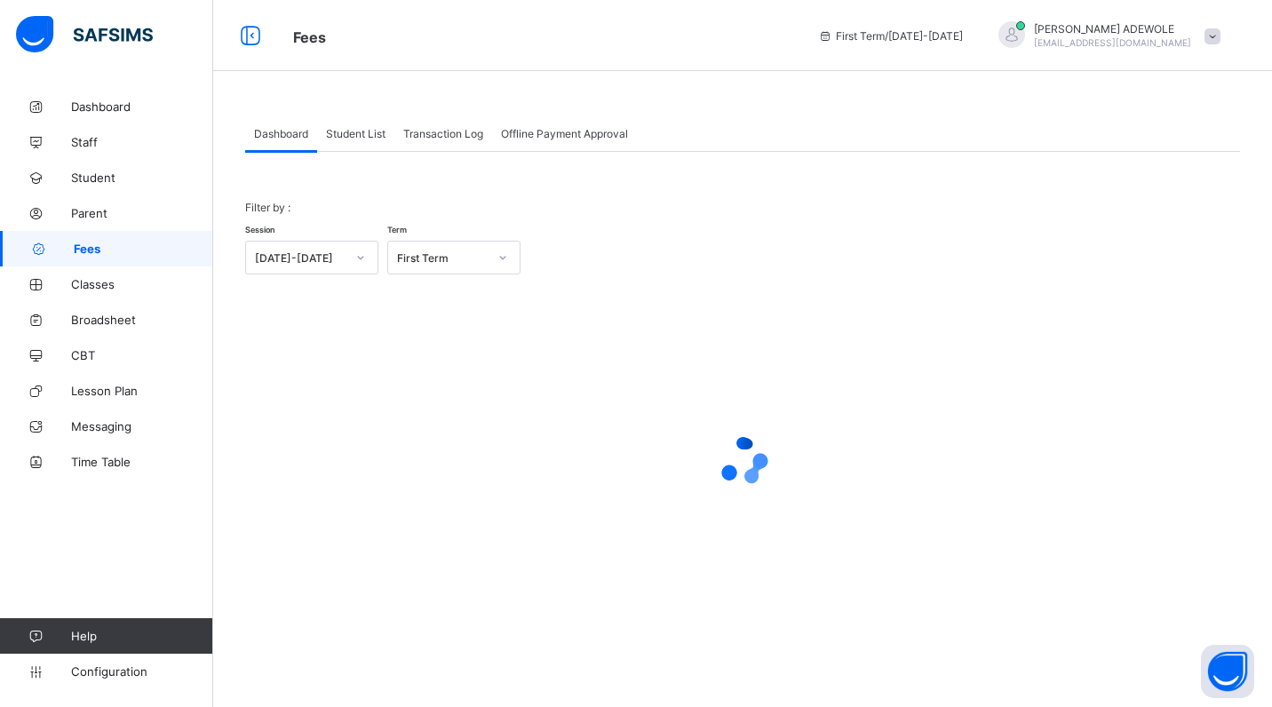
click at [369, 131] on span "Student List" at bounding box center [355, 133] width 59 height 13
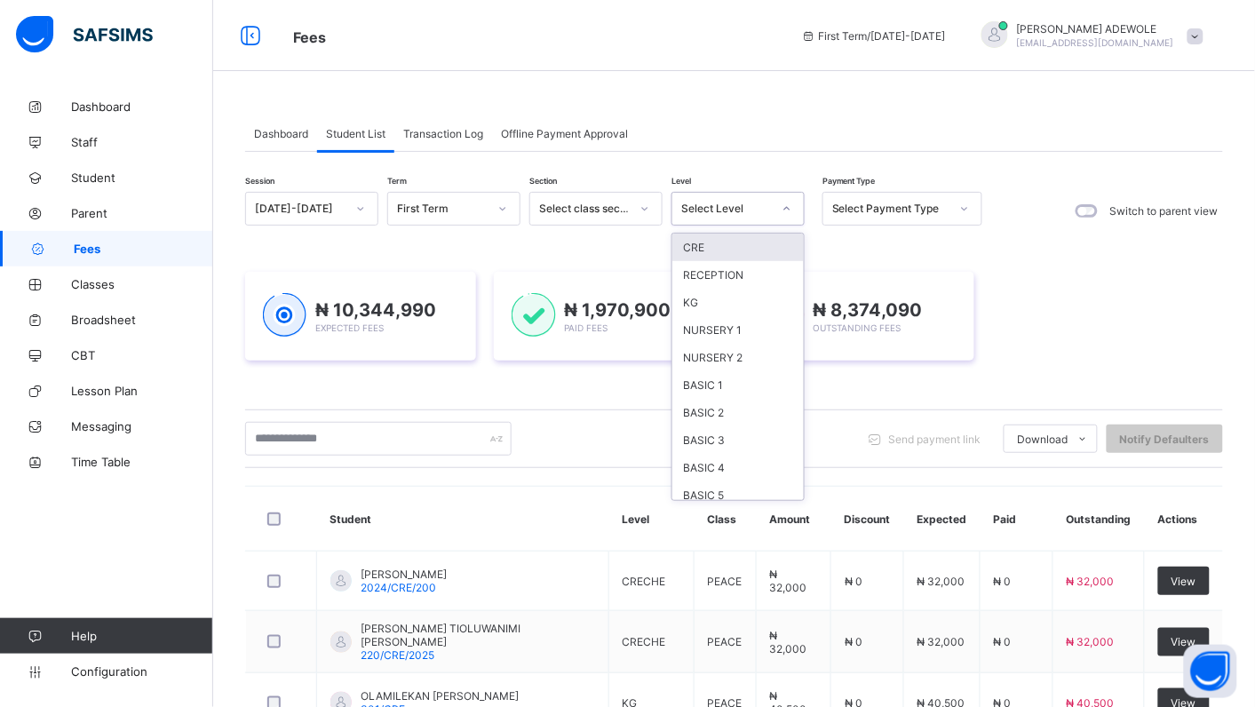
click at [791, 211] on div at bounding box center [787, 208] width 30 height 28
click at [691, 302] on div "KG" at bounding box center [737, 303] width 131 height 28
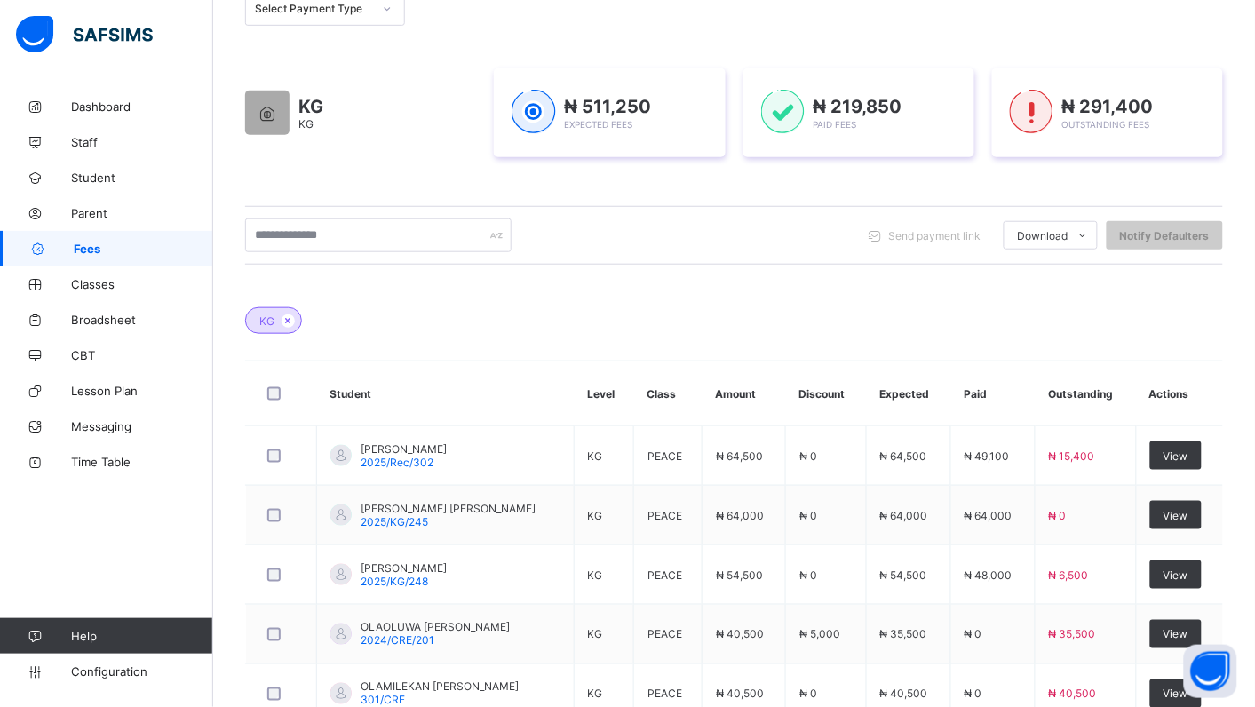
scroll to position [666, 0]
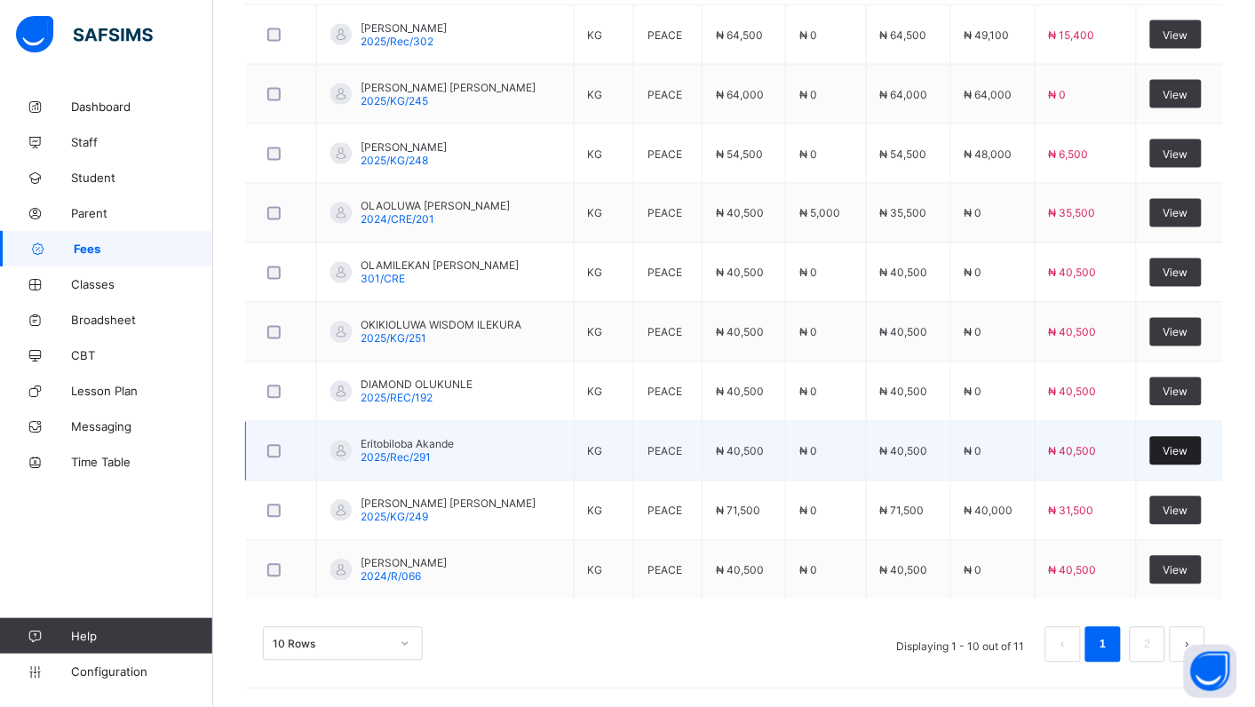
click at [1188, 448] on span "View" at bounding box center [1175, 451] width 25 height 13
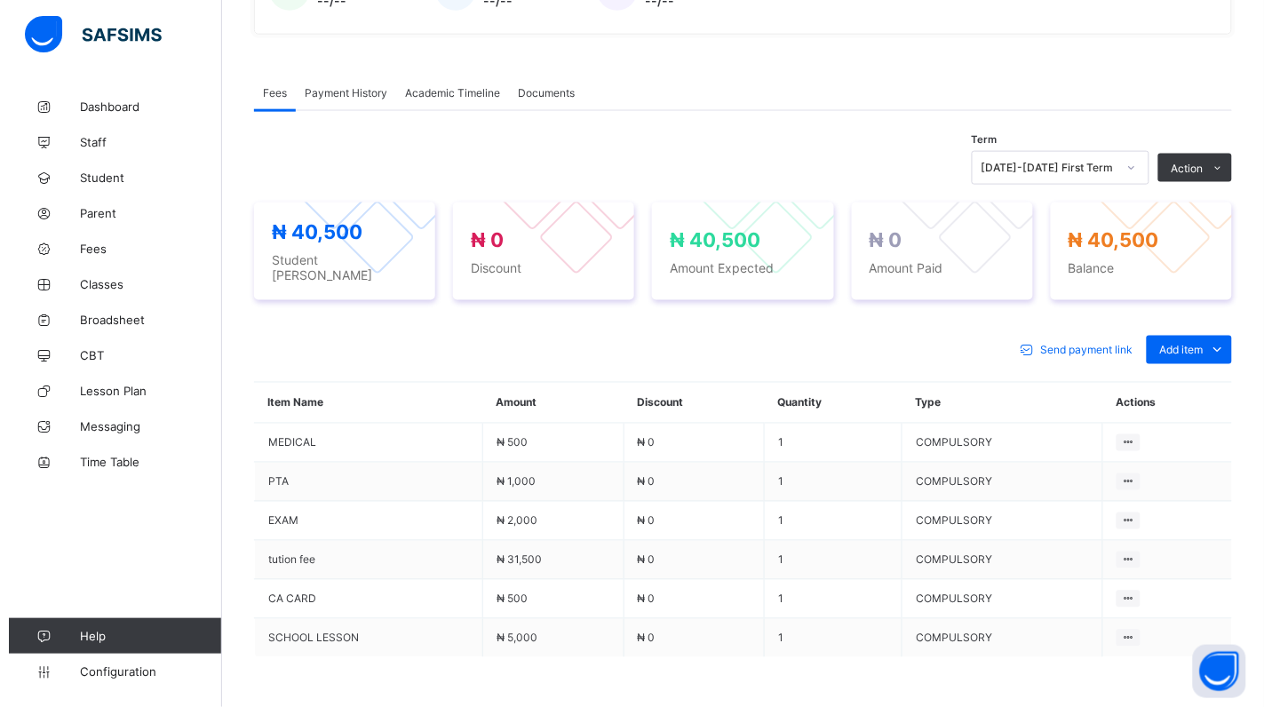
scroll to position [609, 0]
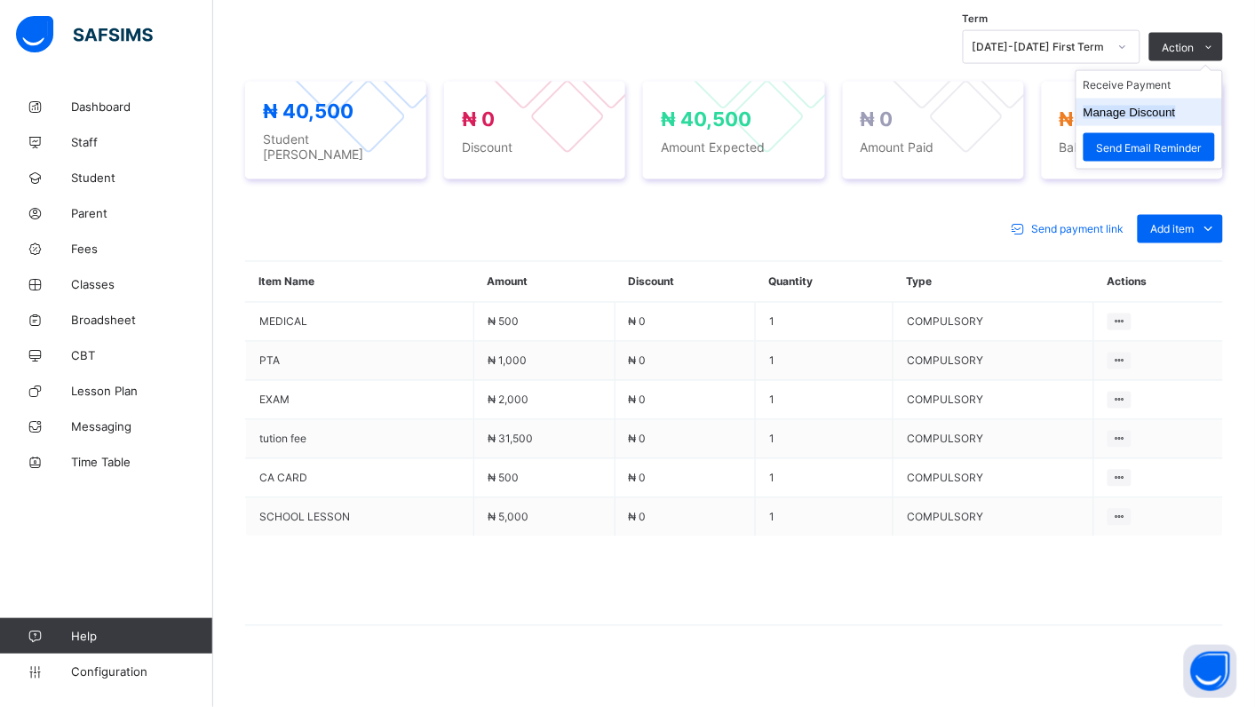
click at [1129, 114] on button "Manage Discount" at bounding box center [1129, 112] width 92 height 13
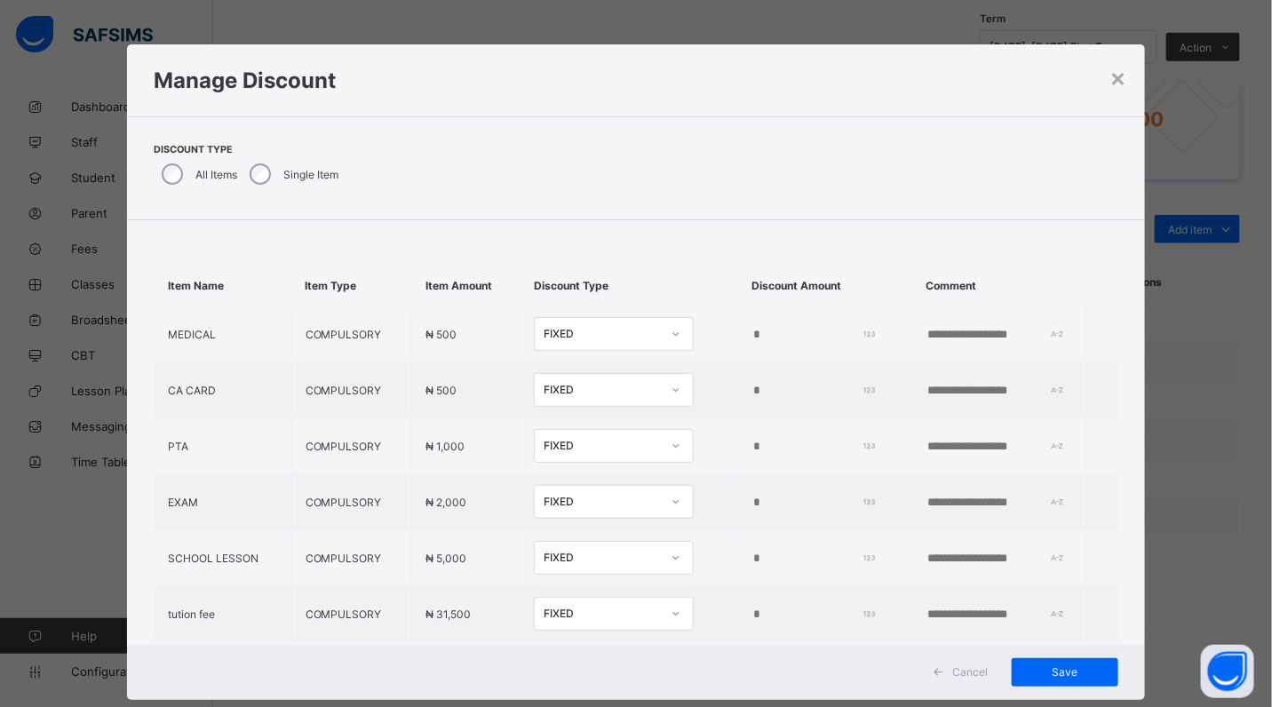
type input "*"
click at [751, 610] on input "*" at bounding box center [810, 614] width 119 height 14
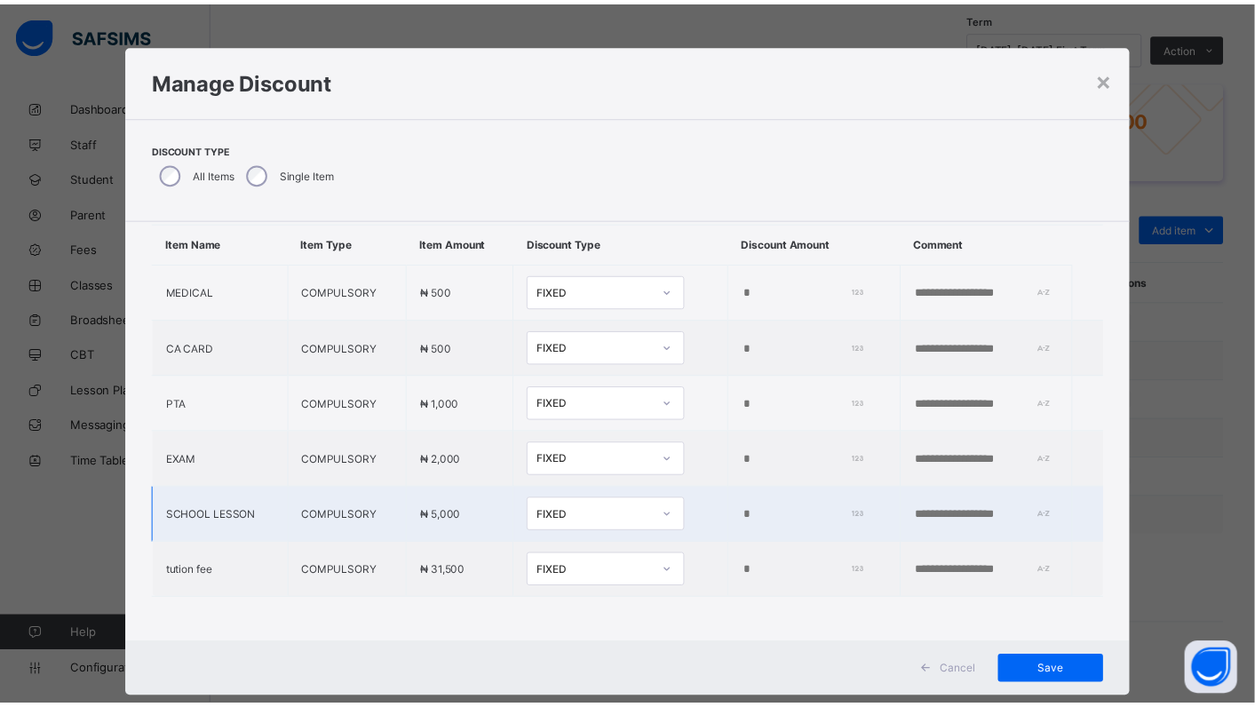
scroll to position [59, 0]
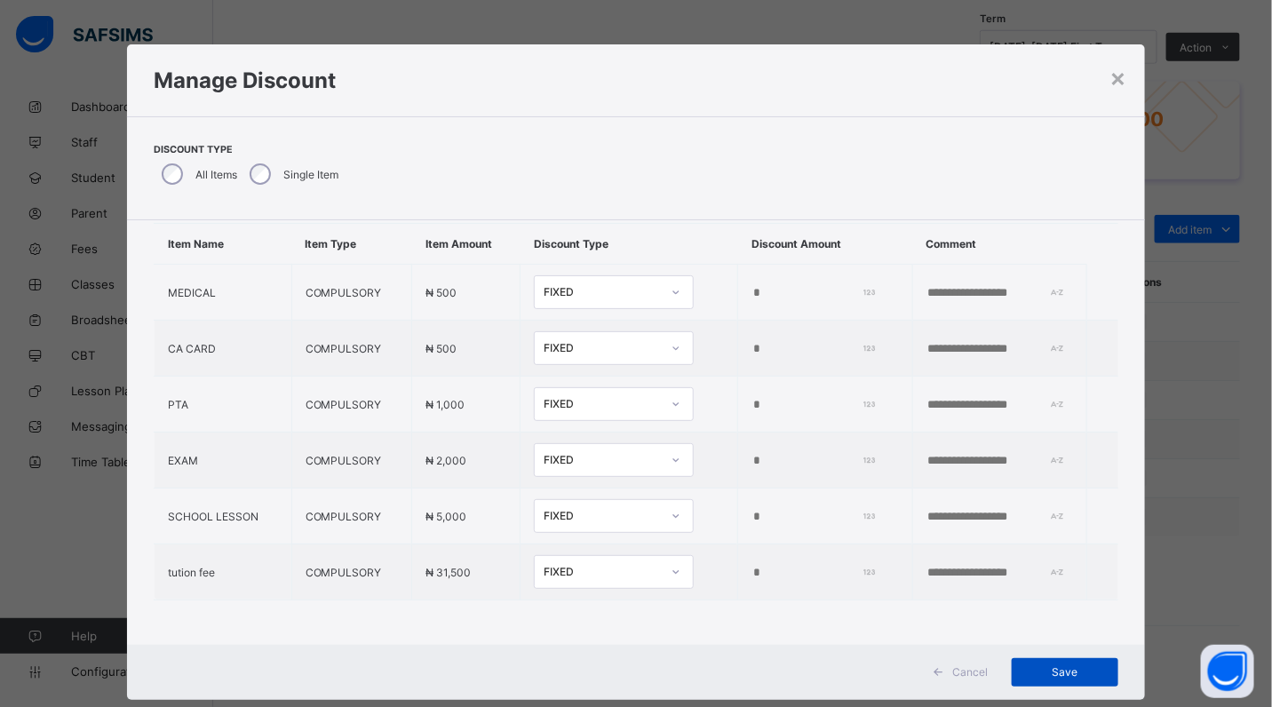
type input "*****"
click at [1059, 673] on span "Save" at bounding box center [1065, 671] width 80 height 13
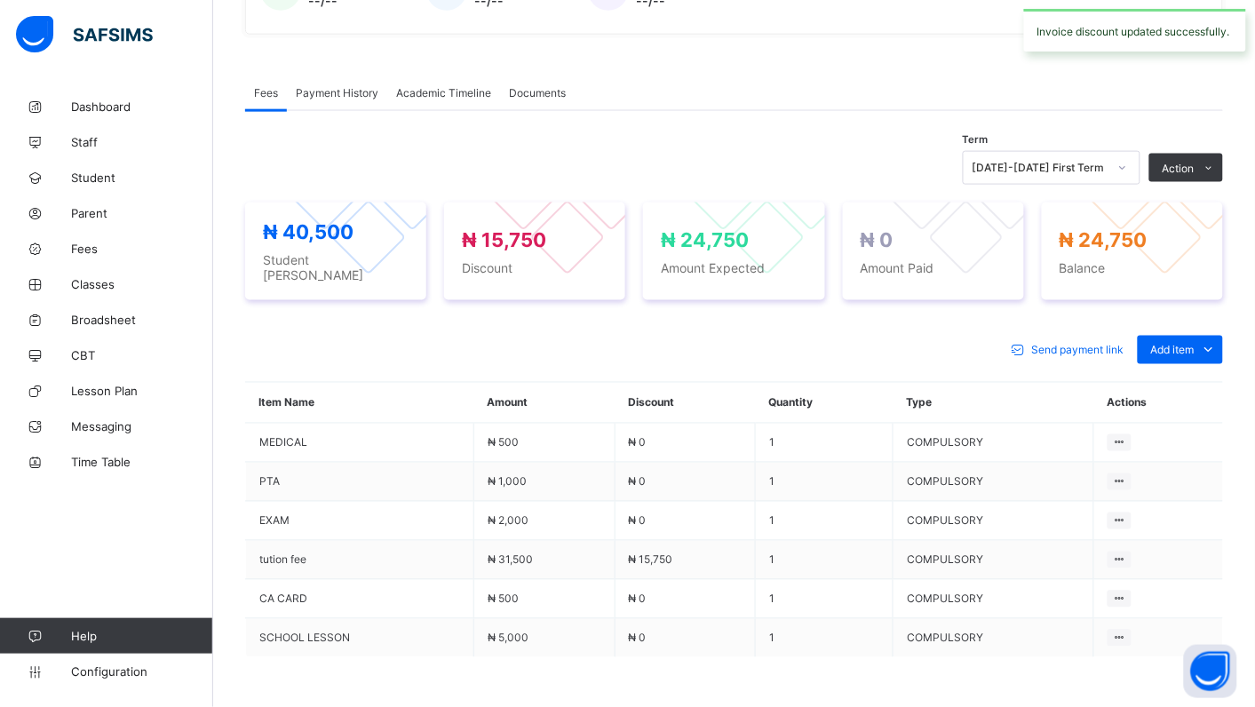
scroll to position [609, 0]
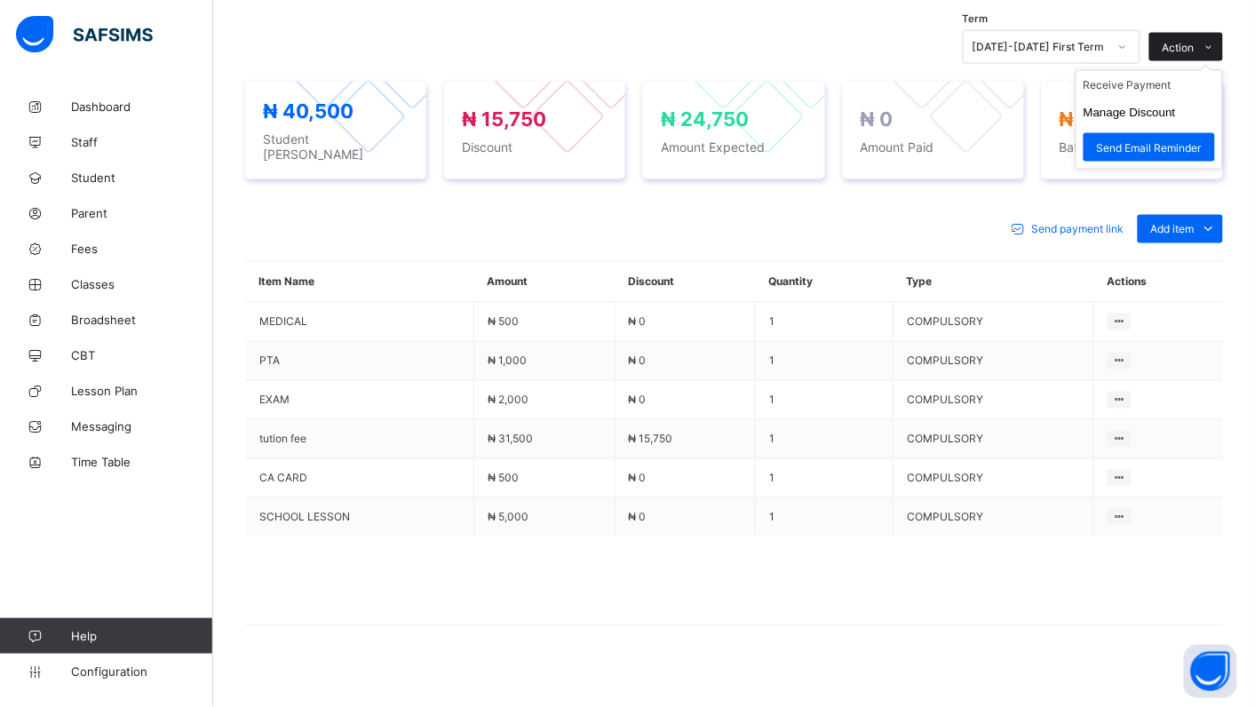
click at [1212, 49] on span at bounding box center [1208, 47] width 28 height 28
click at [1154, 81] on li "Receive Payment" at bounding box center [1149, 85] width 146 height 28
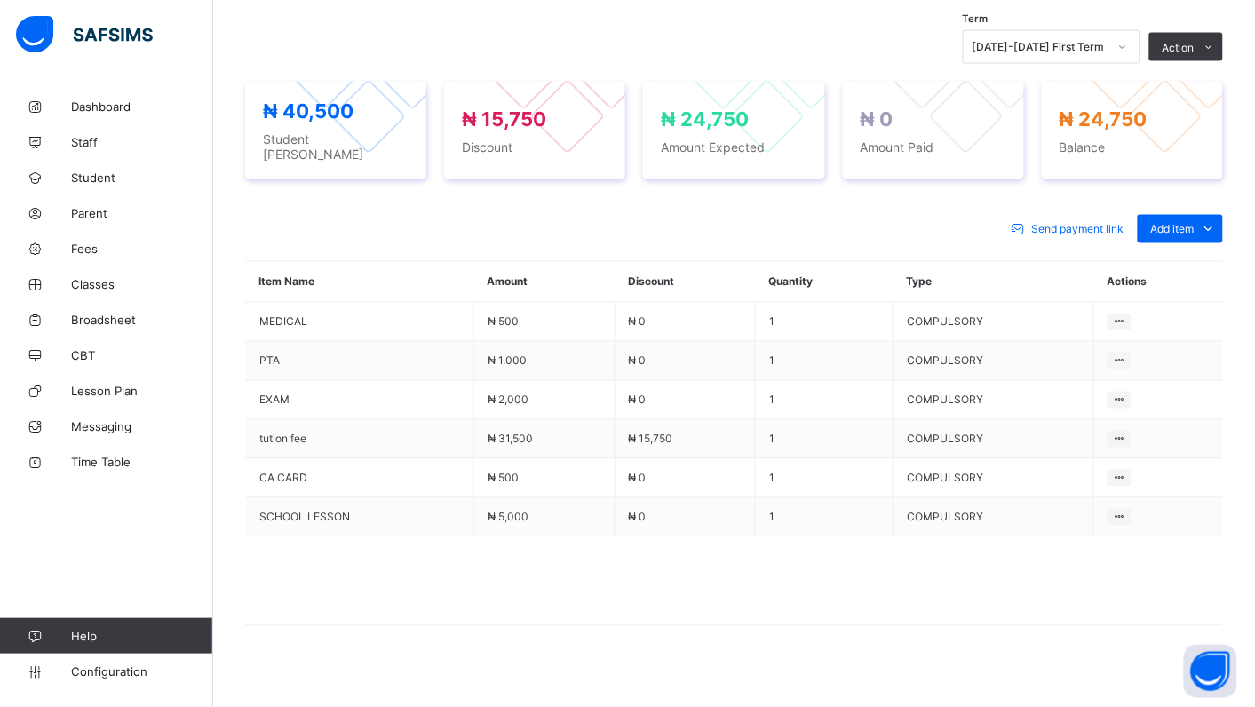
click at [0, 0] on div "× Receive Payment Payment Method Cash Bank POS Bank Select bank Reference No Pa…" at bounding box center [0, 0] width 0 height 0
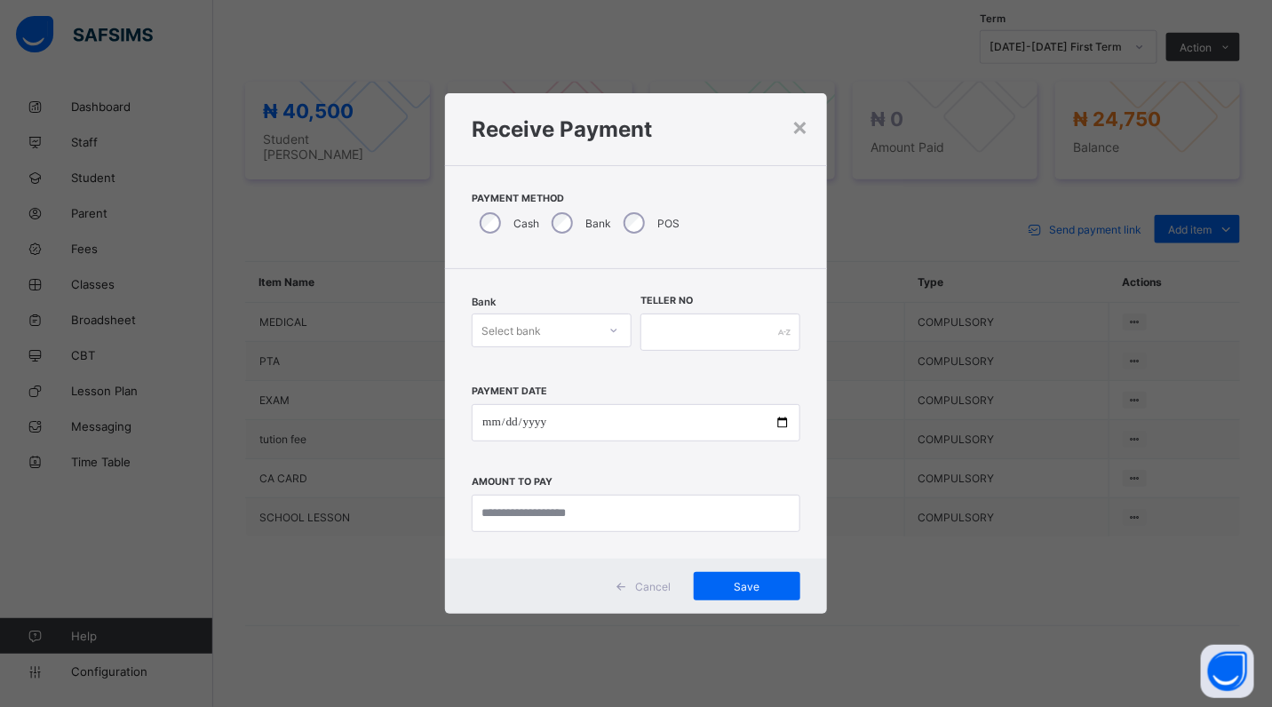
click at [610, 329] on icon at bounding box center [613, 330] width 11 height 18
click at [598, 376] on div "Polaris Bank - goodshepherd schools" at bounding box center [551, 375] width 158 height 41
click at [786, 418] on input "date" at bounding box center [636, 422] width 329 height 37
type input "**********"
click at [598, 522] on input "currency" at bounding box center [636, 513] width 329 height 37
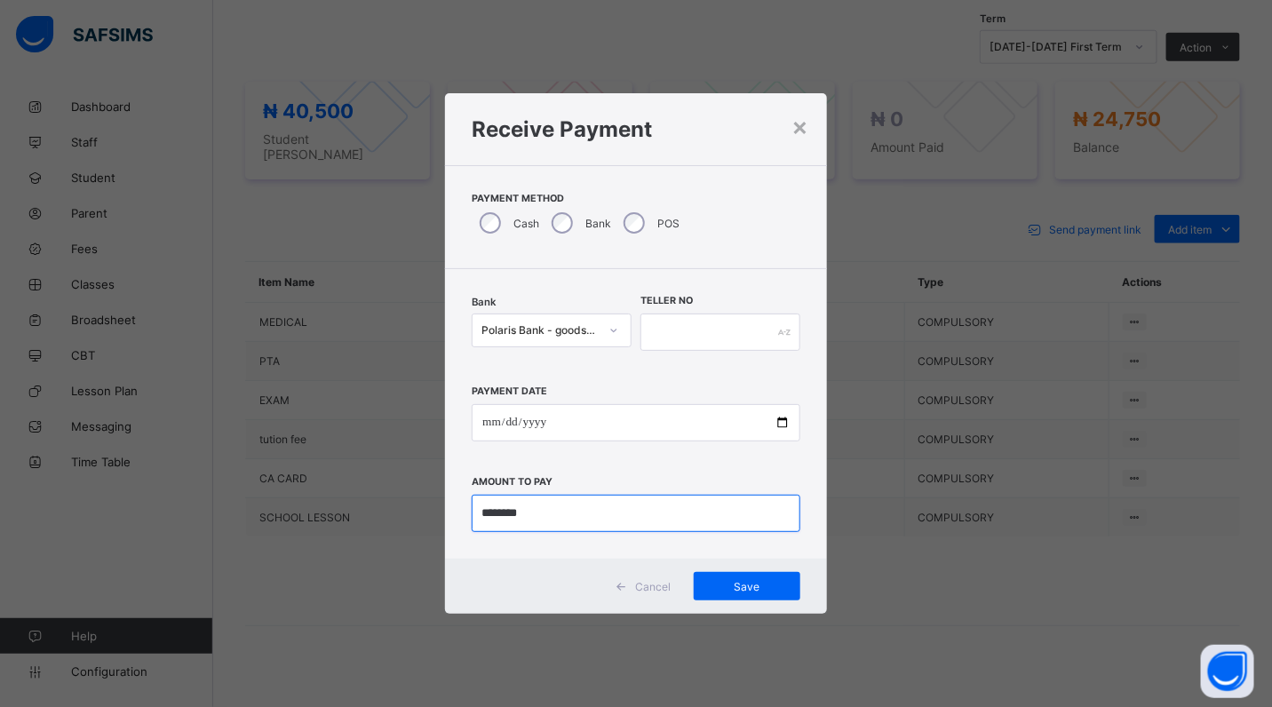
type input "********"
click at [673, 329] on input "text" at bounding box center [720, 331] width 160 height 37
click at [662, 329] on input "text" at bounding box center [720, 331] width 160 height 37
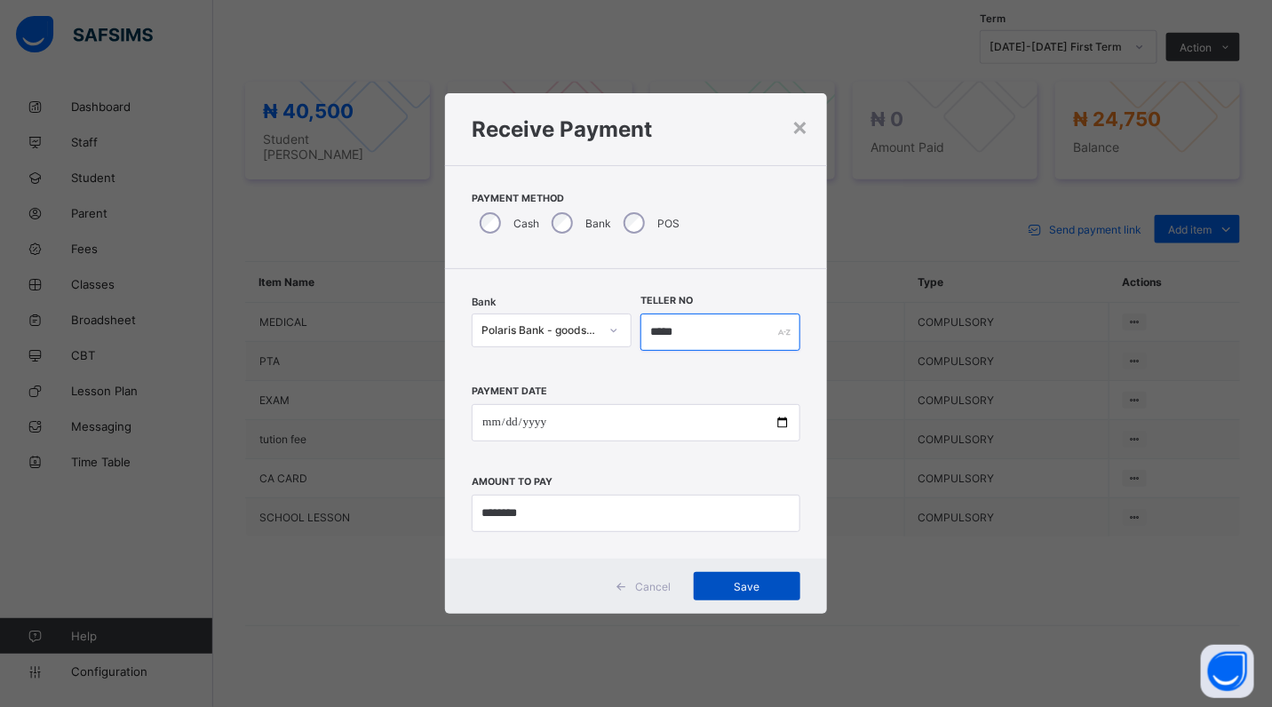
type input "*****"
click at [764, 588] on span "Save" at bounding box center [747, 586] width 80 height 13
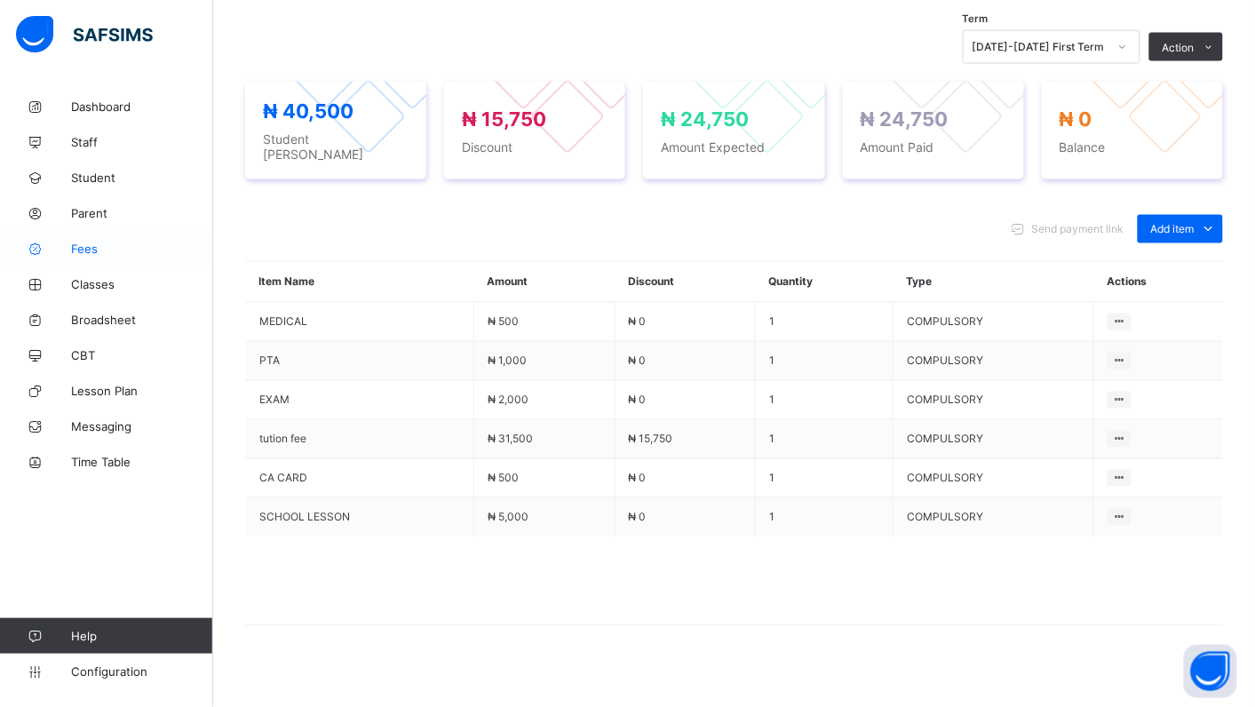
click at [85, 250] on span "Fees" at bounding box center [142, 249] width 142 height 14
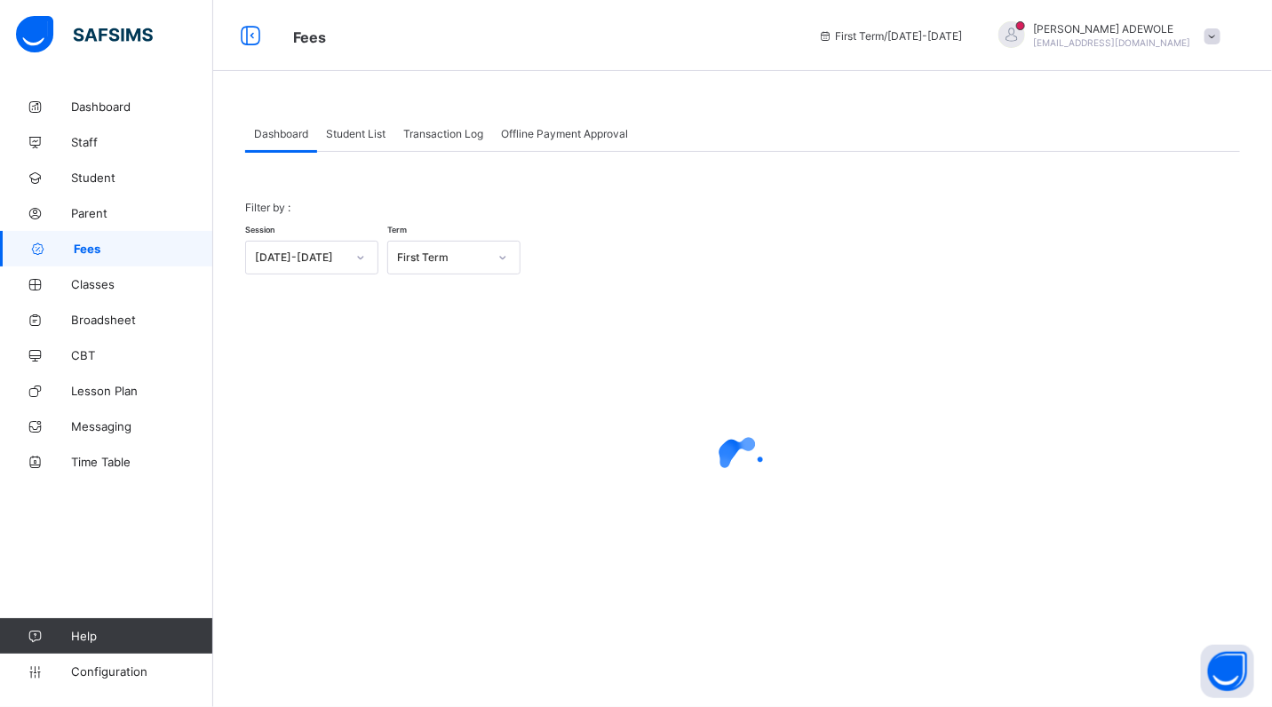
click at [351, 127] on span "Student List" at bounding box center [355, 133] width 59 height 13
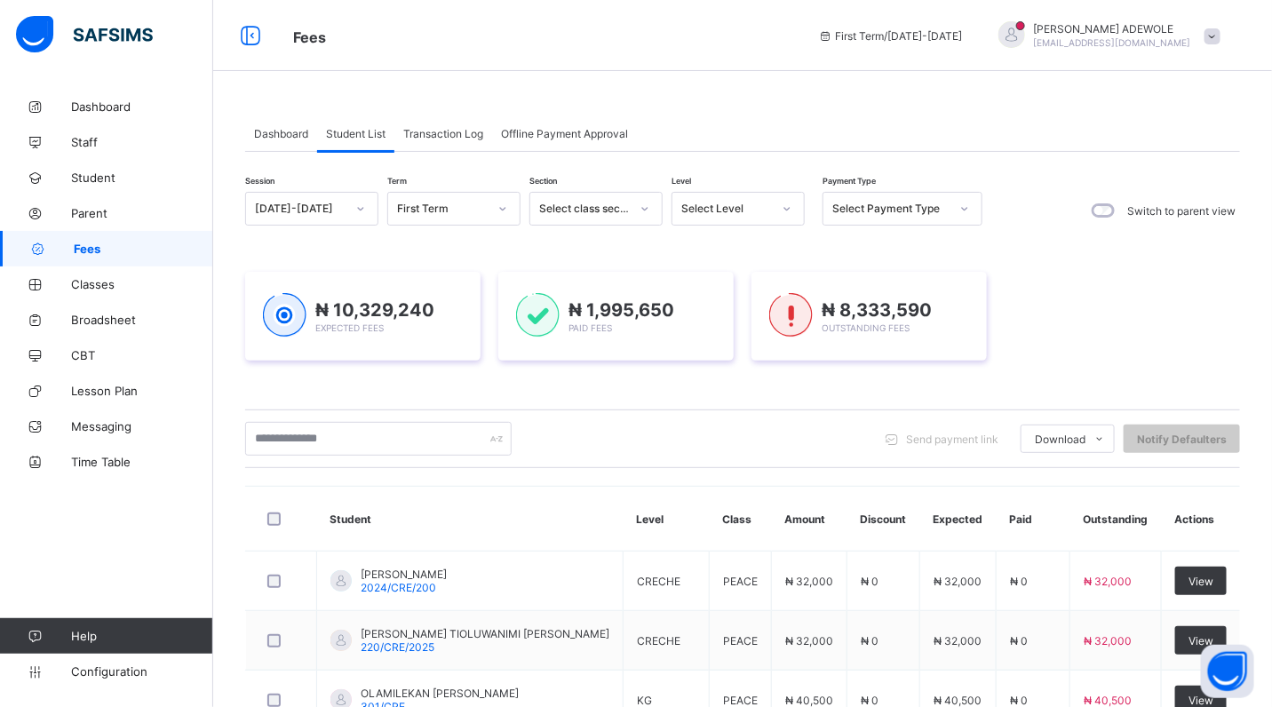
click at [786, 204] on icon at bounding box center [786, 209] width 11 height 18
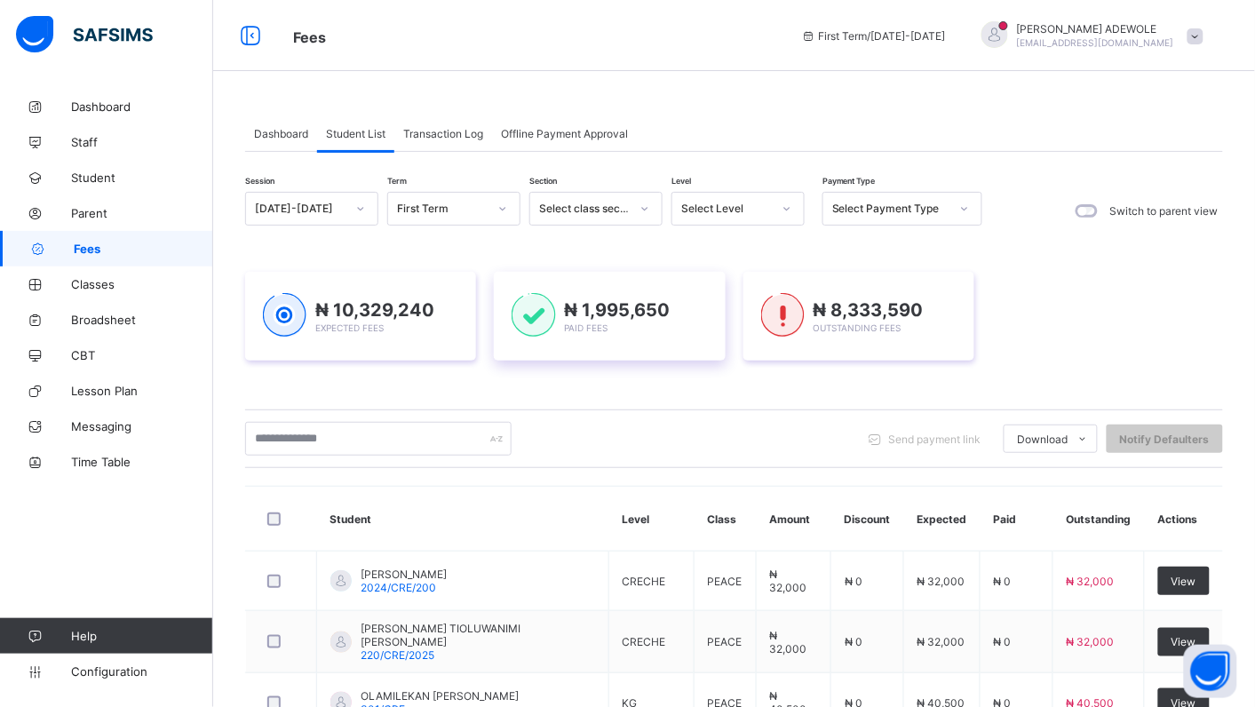
click at [518, 302] on img at bounding box center [533, 315] width 44 height 44
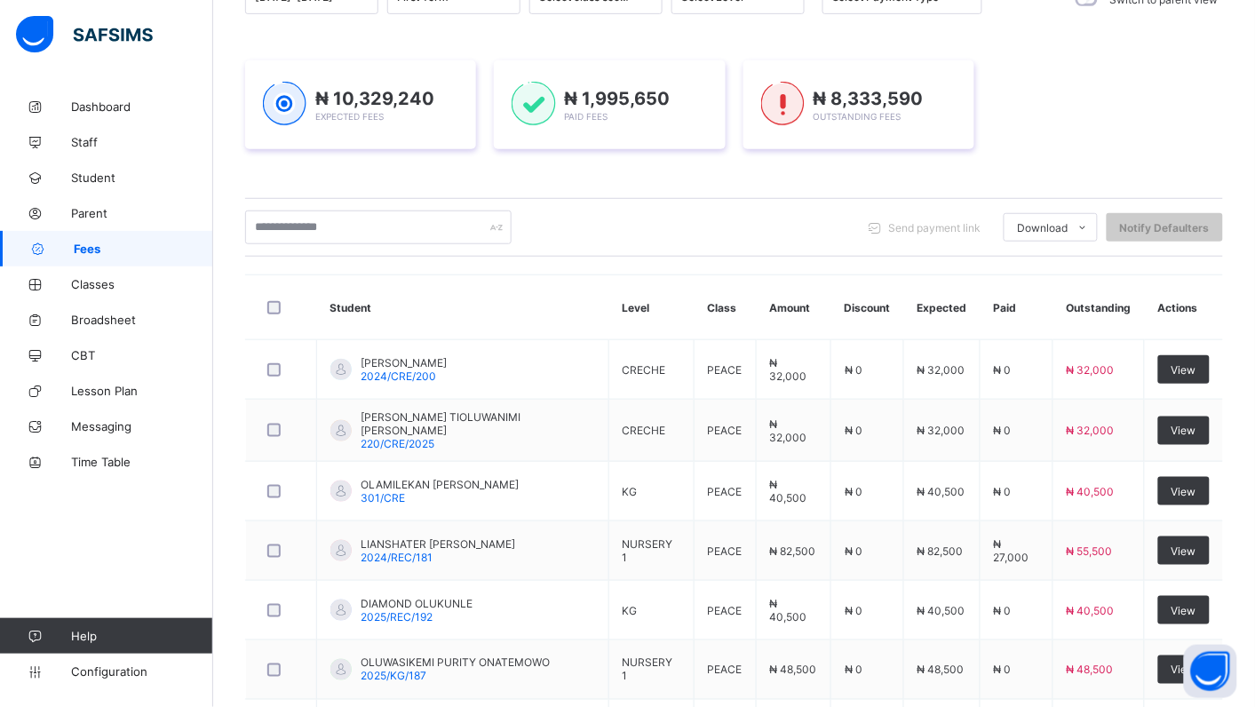
scroll to position [549, 0]
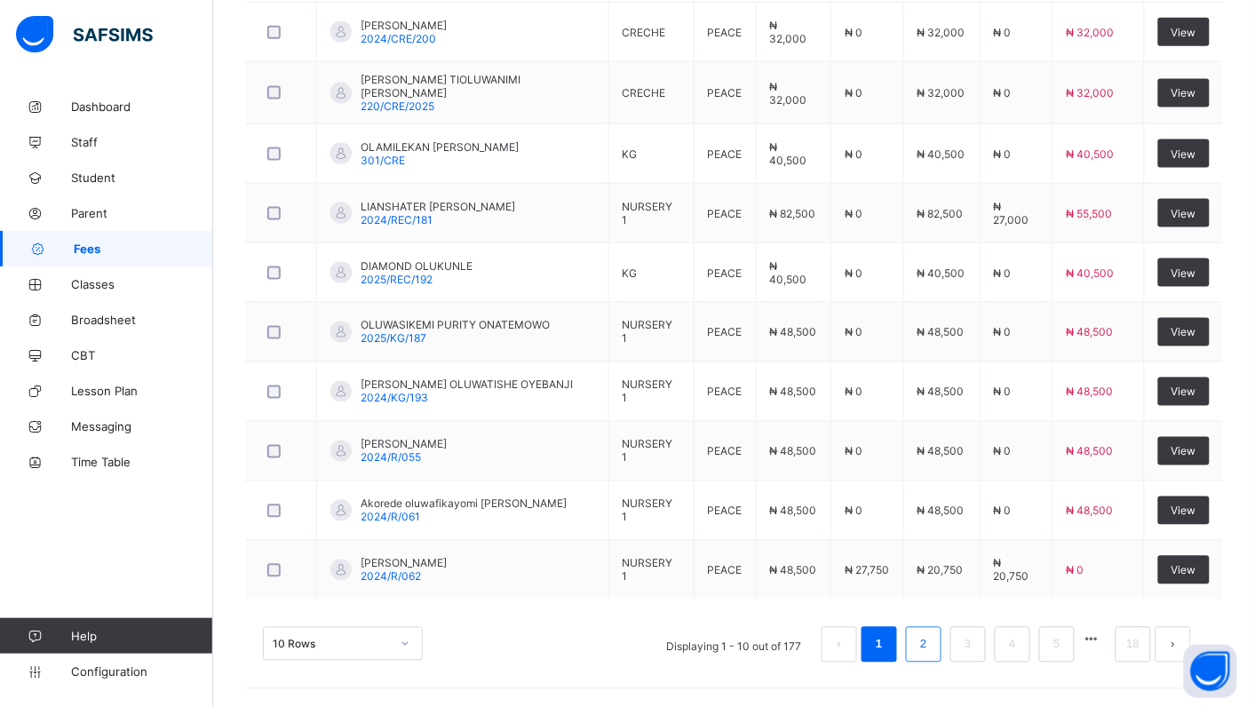
click at [932, 654] on link "2" at bounding box center [923, 644] width 17 height 23
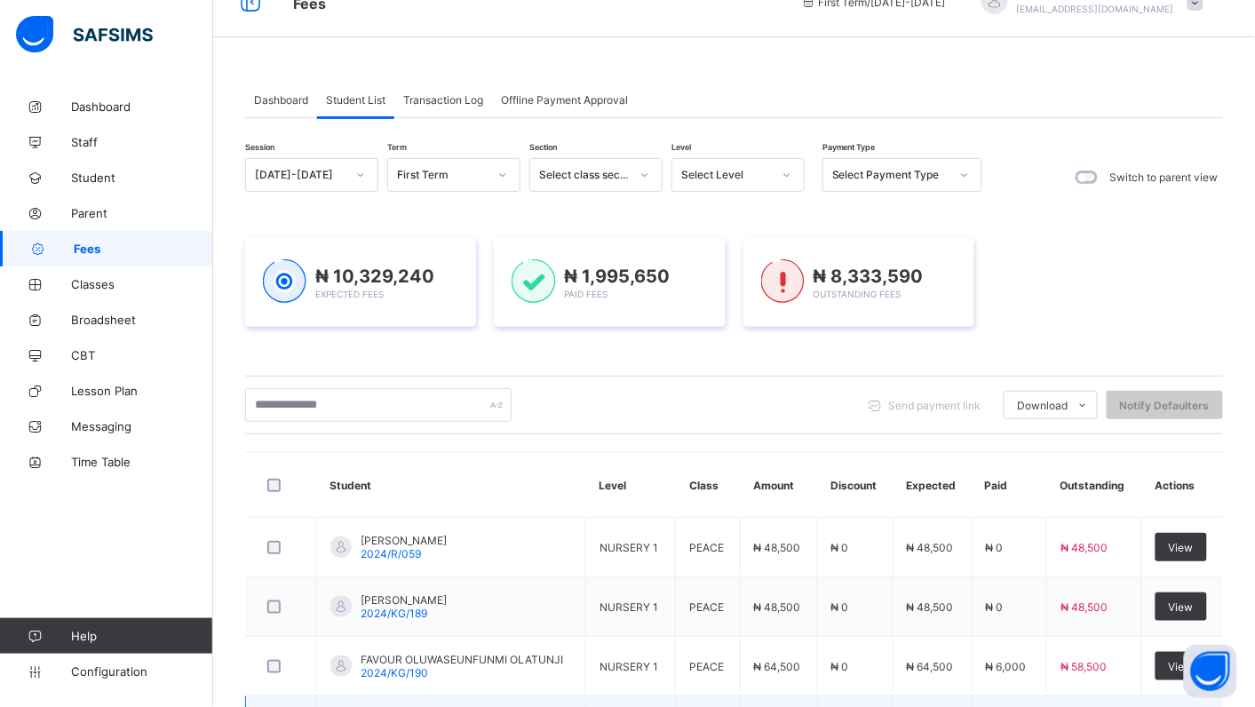
scroll to position [0, 0]
